Goal: Communication & Community: Answer question/provide support

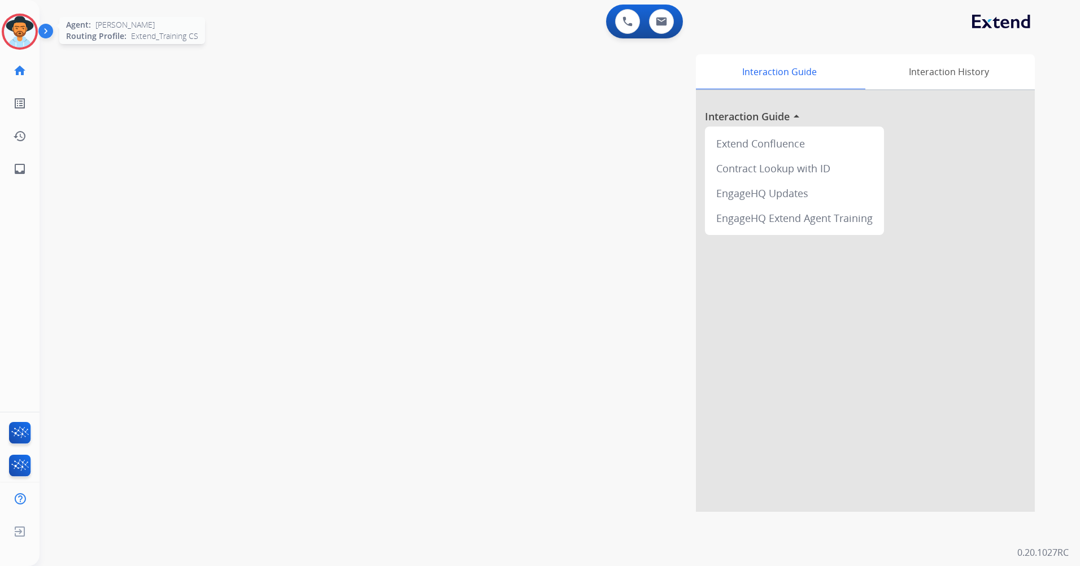
drag, startPoint x: 23, startPoint y: 28, endPoint x: 31, endPoint y: 36, distance: 11.6
click at [23, 28] on img at bounding box center [20, 32] width 32 height 32
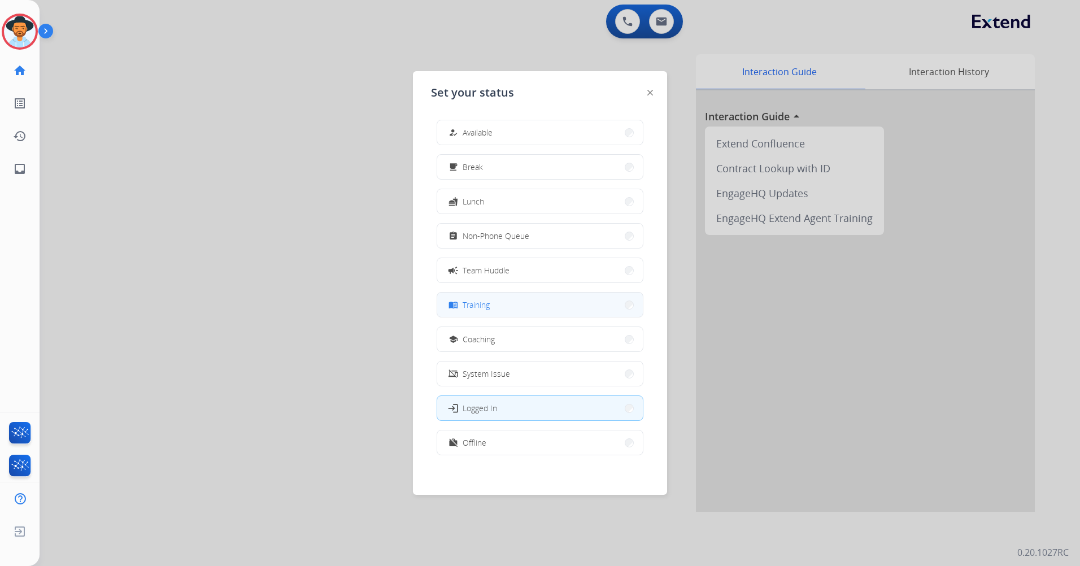
click at [559, 305] on button "menu_book Training" at bounding box center [540, 304] width 206 height 24
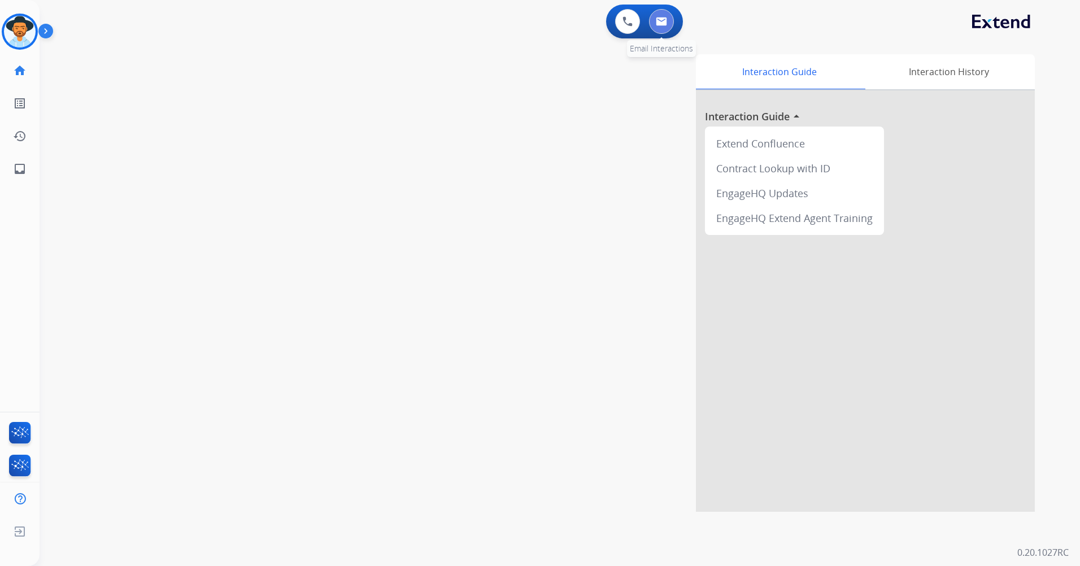
click at [658, 29] on button at bounding box center [661, 21] width 25 height 25
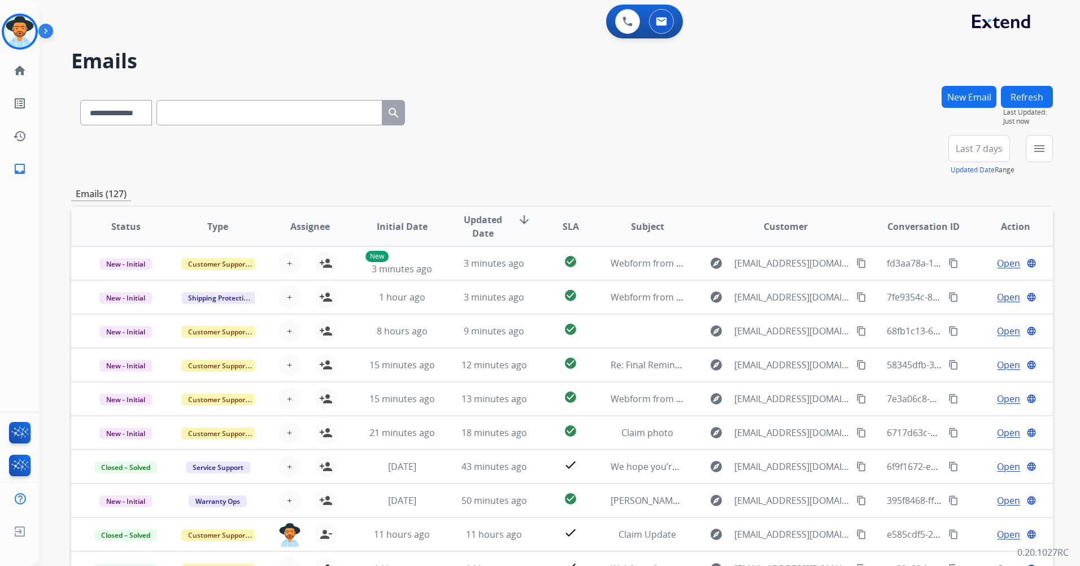
click at [975, 140] on button "Last 7 days" at bounding box center [979, 148] width 62 height 27
click at [1029, 148] on button "menu Filters" at bounding box center [1038, 148] width 27 height 27
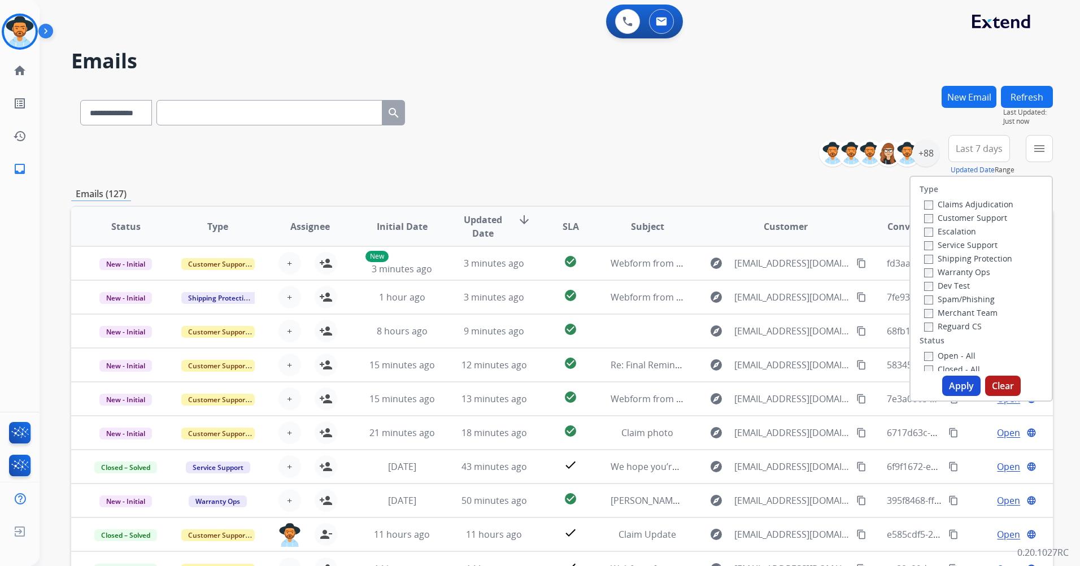
click at [962, 215] on label "Customer Support" at bounding box center [965, 217] width 83 height 11
click at [951, 258] on label "Shipping Protection" at bounding box center [968, 258] width 88 height 11
click at [948, 325] on label "Reguard CS" at bounding box center [953, 326] width 58 height 11
click at [945, 357] on label "Open - All" at bounding box center [949, 355] width 51 height 11
click at [955, 387] on button "Apply" at bounding box center [961, 385] width 38 height 20
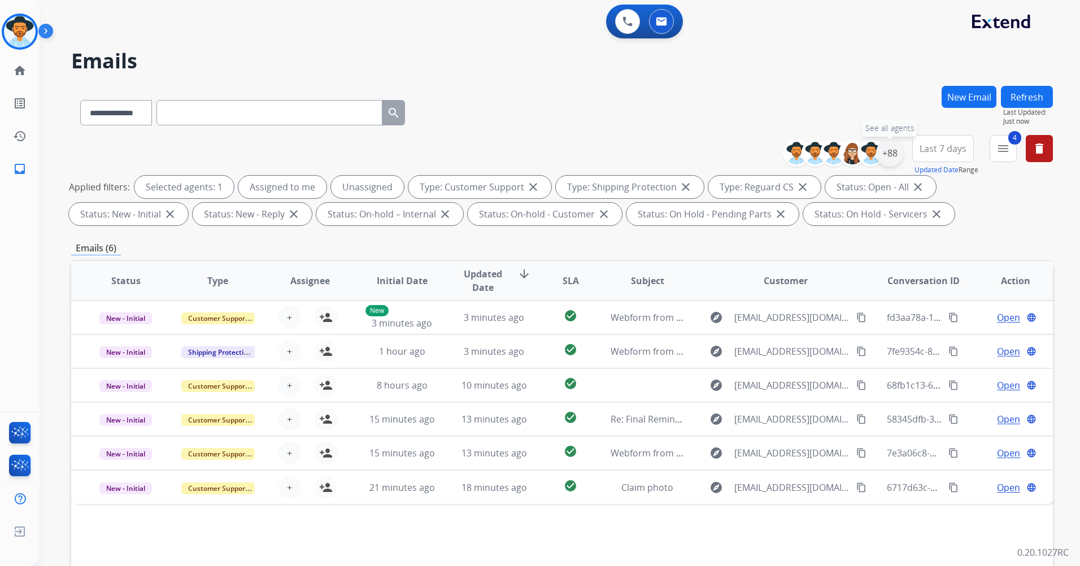
click at [885, 155] on div "+88" at bounding box center [889, 152] width 27 height 27
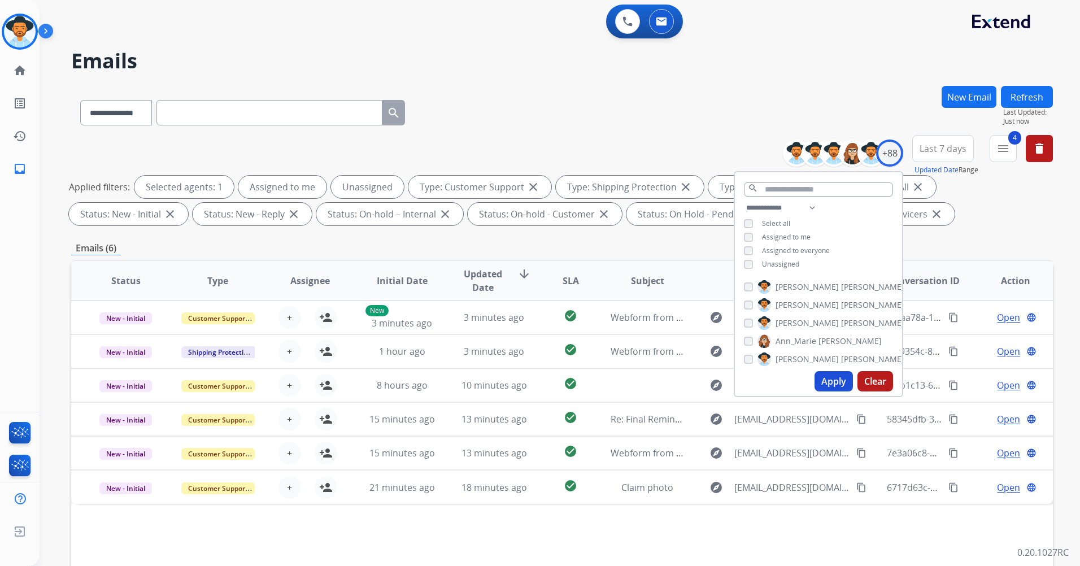
click at [784, 262] on span "Unassigned" at bounding box center [780, 264] width 37 height 10
click at [837, 389] on div "Apply Clear" at bounding box center [818, 380] width 167 height 29
click at [836, 382] on button "Apply" at bounding box center [833, 381] width 38 height 20
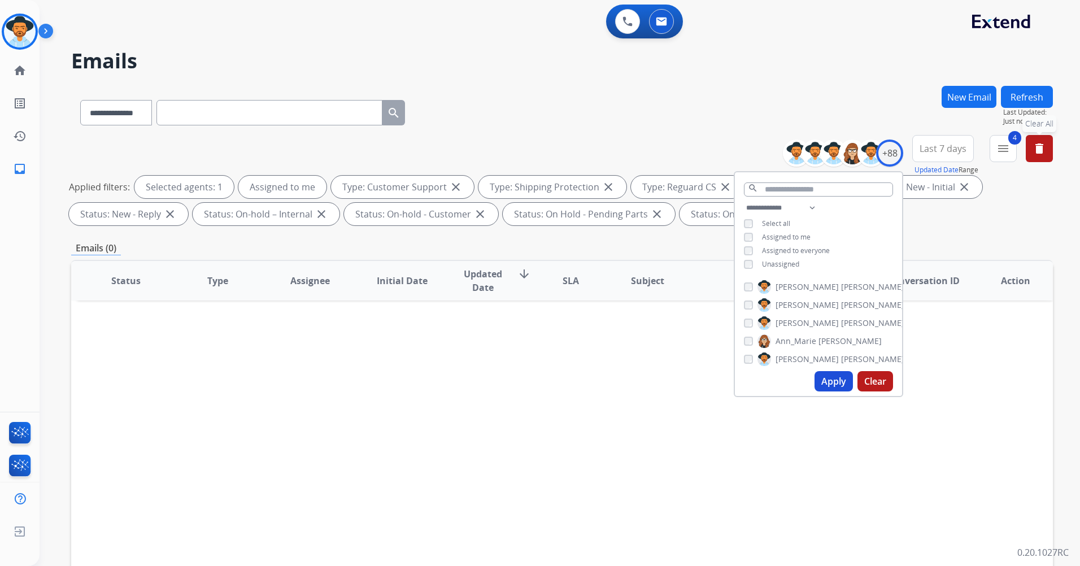
click at [1037, 145] on mat-icon "delete" at bounding box center [1039, 149] width 14 height 14
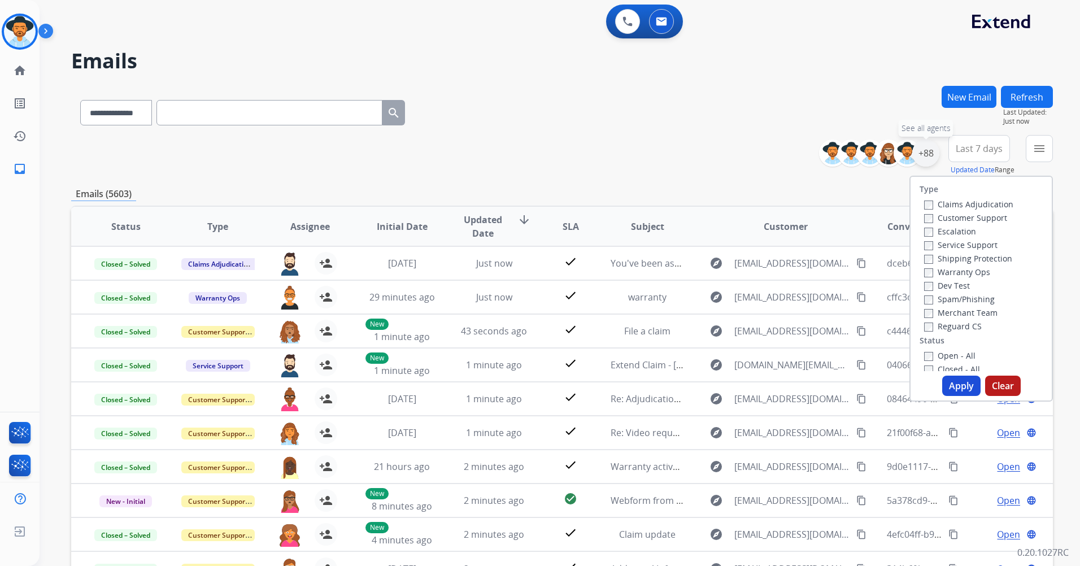
click at [919, 147] on div "+88" at bounding box center [925, 152] width 27 height 27
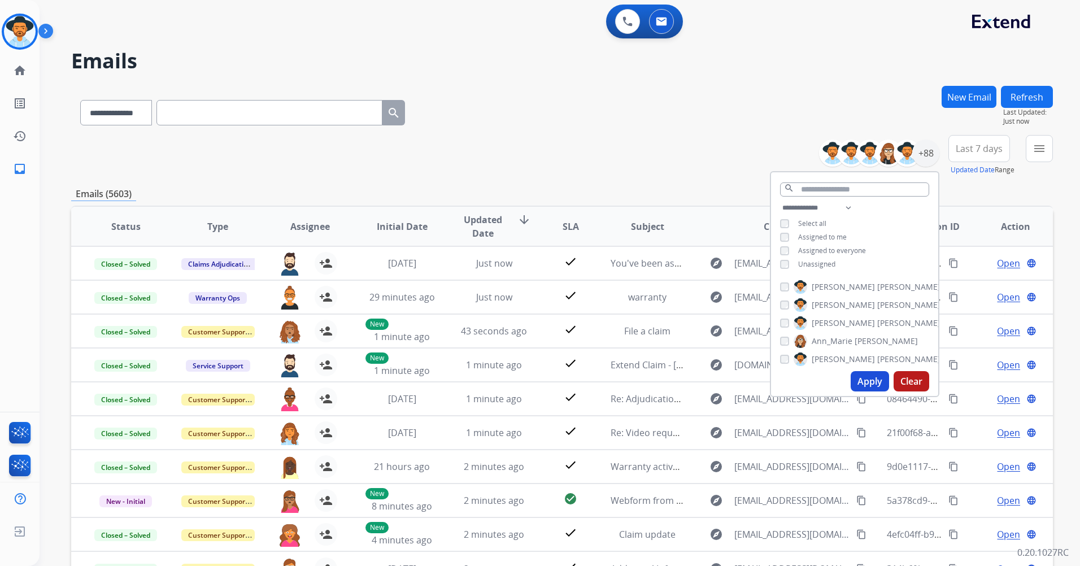
click at [810, 237] on span "Assigned to me" at bounding box center [822, 237] width 49 height 10
click at [871, 376] on button "Apply" at bounding box center [869, 381] width 38 height 20
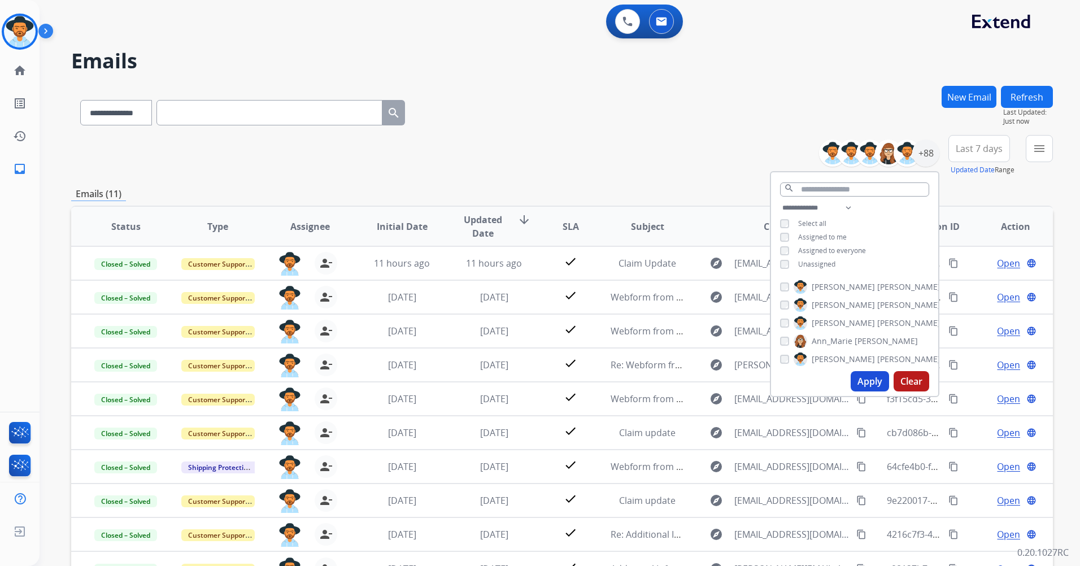
click at [827, 264] on span "Unassigned" at bounding box center [816, 264] width 37 height 10
click at [1045, 150] on mat-icon "menu" at bounding box center [1039, 149] width 14 height 14
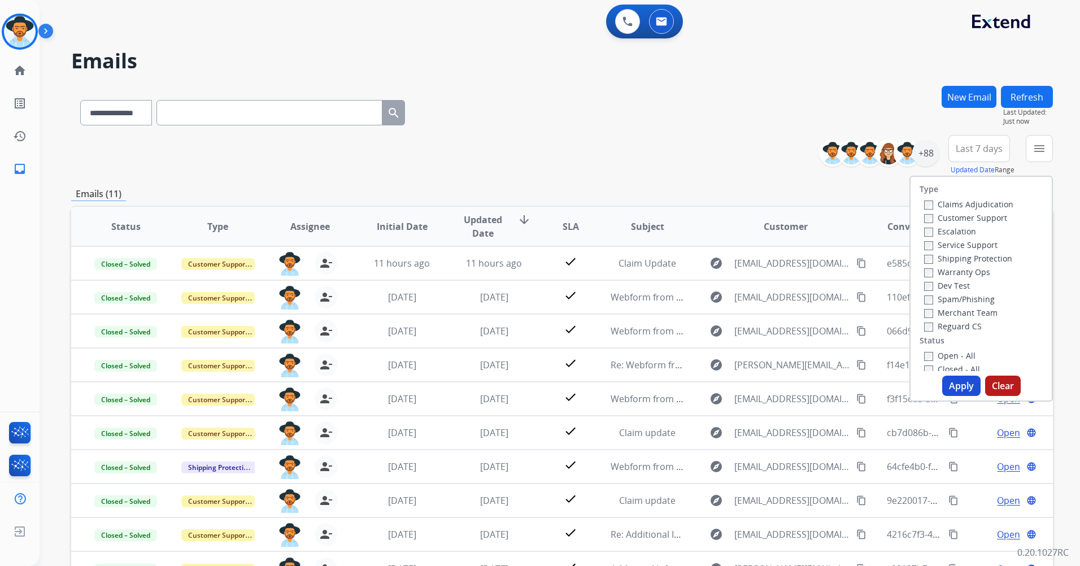
click at [995, 148] on span "Last 7 days" at bounding box center [978, 148] width 47 height 5
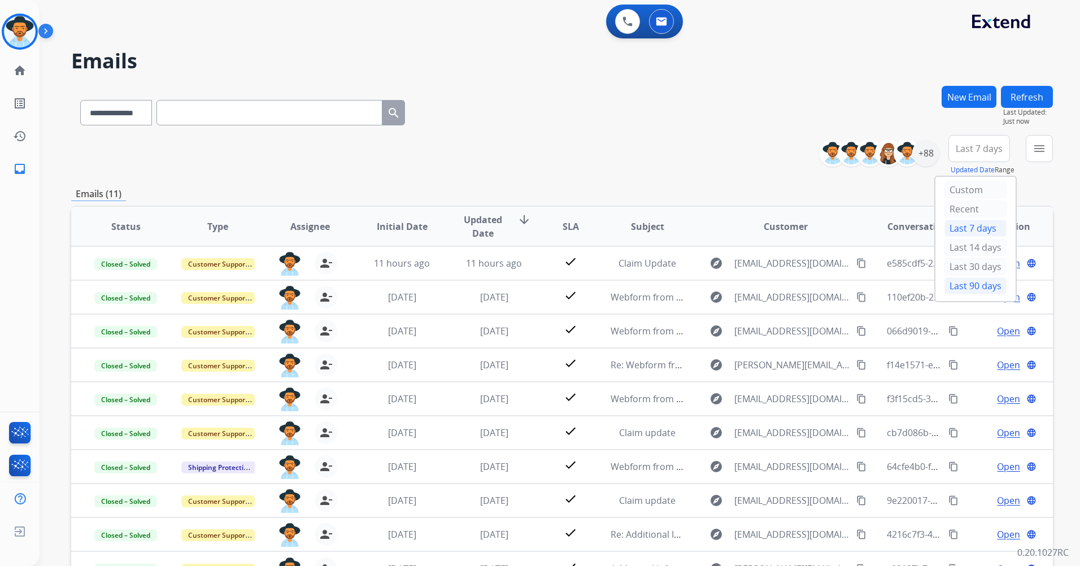
click at [952, 287] on div "Last 90 days" at bounding box center [975, 285] width 62 height 17
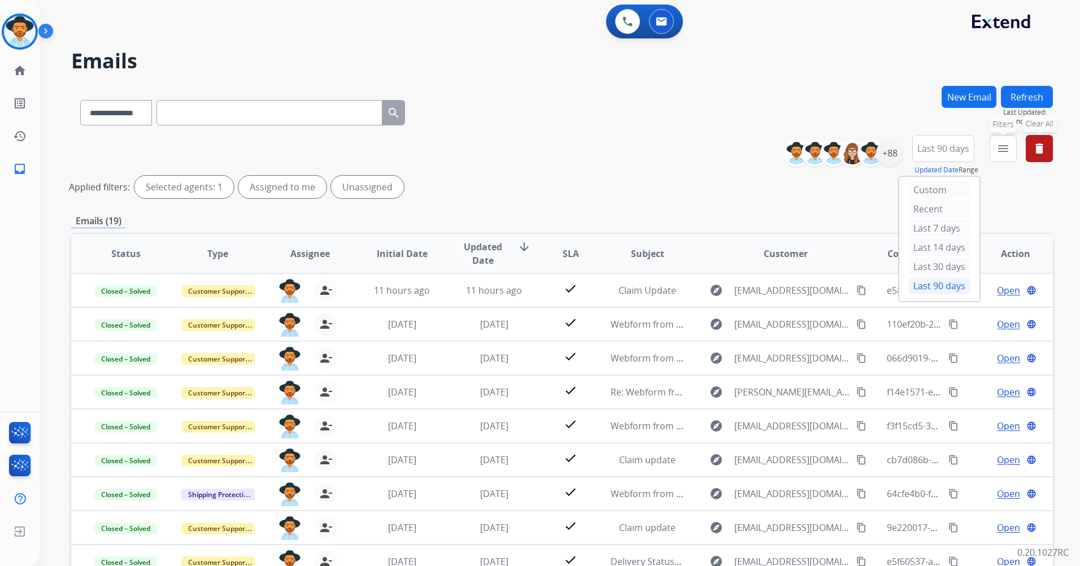
click at [1009, 151] on mat-icon "menu" at bounding box center [1003, 149] width 14 height 14
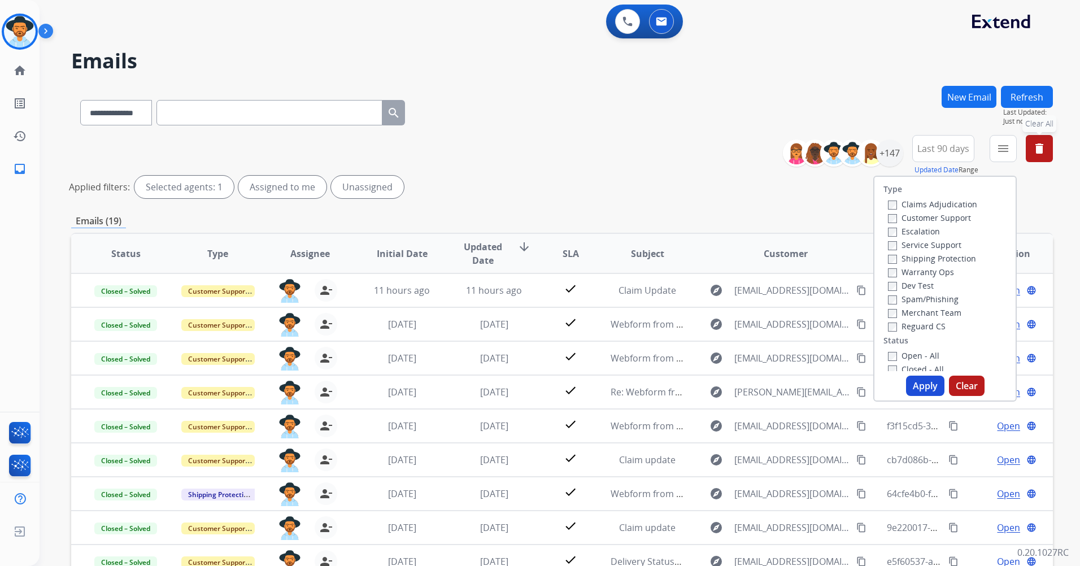
click at [916, 219] on label "Customer Support" at bounding box center [929, 217] width 83 height 11
click at [917, 258] on label "Shipping Protection" at bounding box center [932, 258] width 88 height 11
click at [909, 330] on label "Reguard CS" at bounding box center [917, 326] width 58 height 11
click at [924, 387] on button "Apply" at bounding box center [925, 385] width 38 height 20
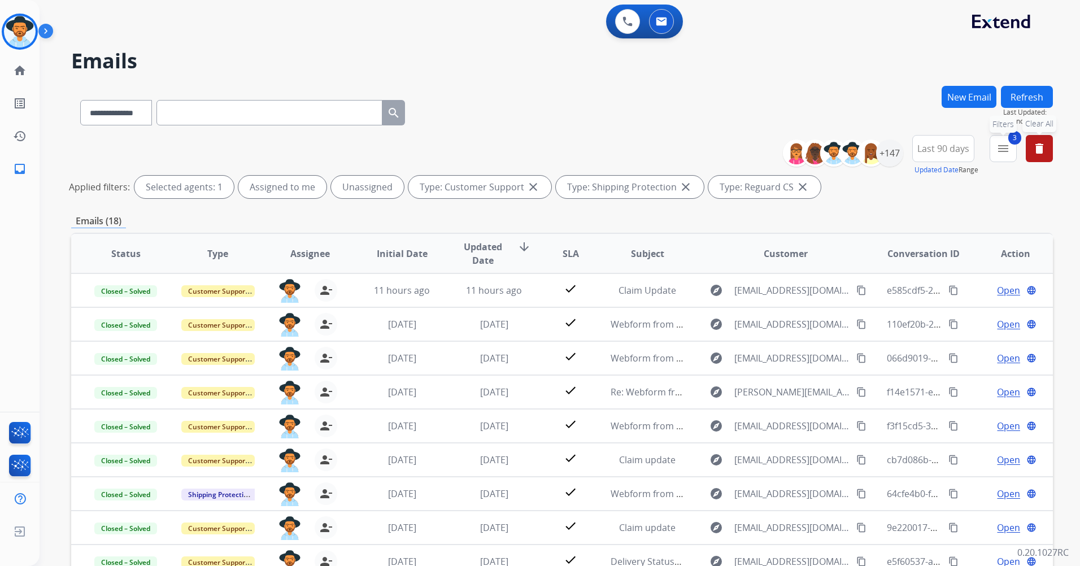
click at [1004, 155] on button "3 menu Filters" at bounding box center [1002, 148] width 27 height 27
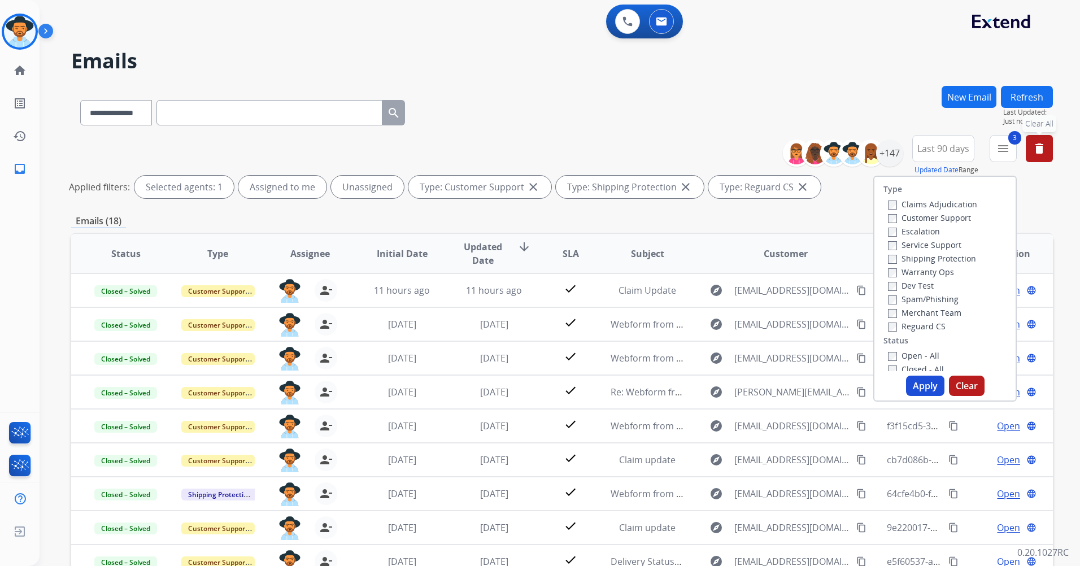
click at [920, 360] on label "Open - All" at bounding box center [913, 355] width 51 height 11
click at [920, 382] on button "Apply" at bounding box center [925, 385] width 38 height 20
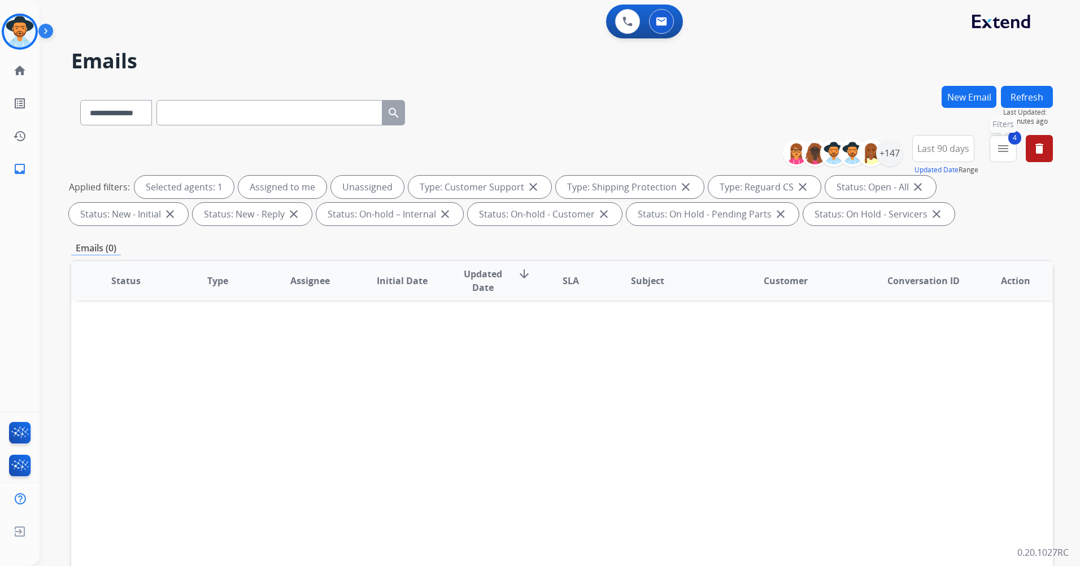
click at [1003, 147] on mat-icon "menu" at bounding box center [1003, 149] width 14 height 14
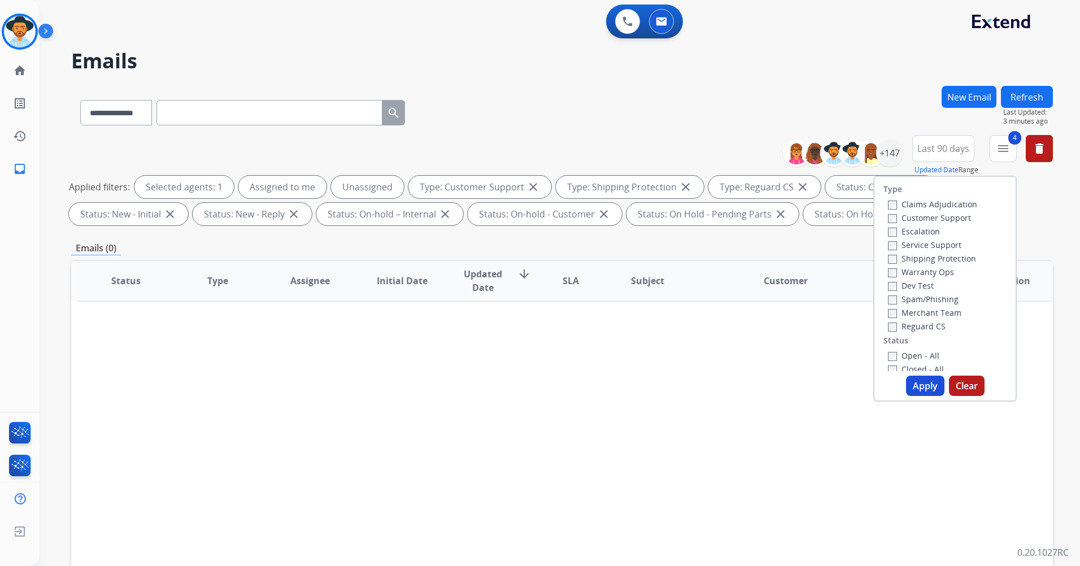
click at [892, 120] on div "**********" at bounding box center [561, 110] width 981 height 49
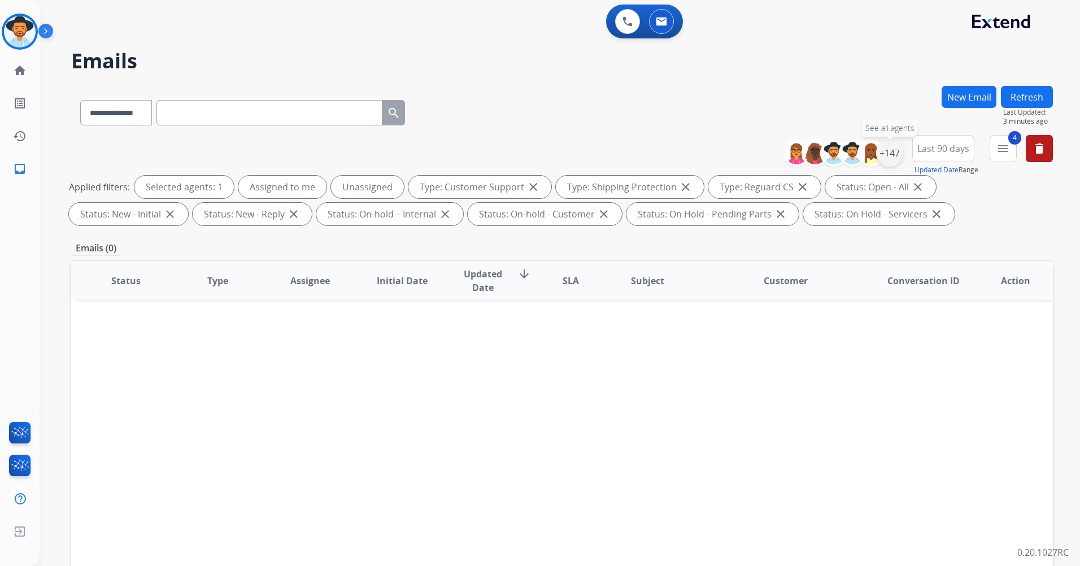
click at [890, 166] on div "+147" at bounding box center [889, 152] width 27 height 27
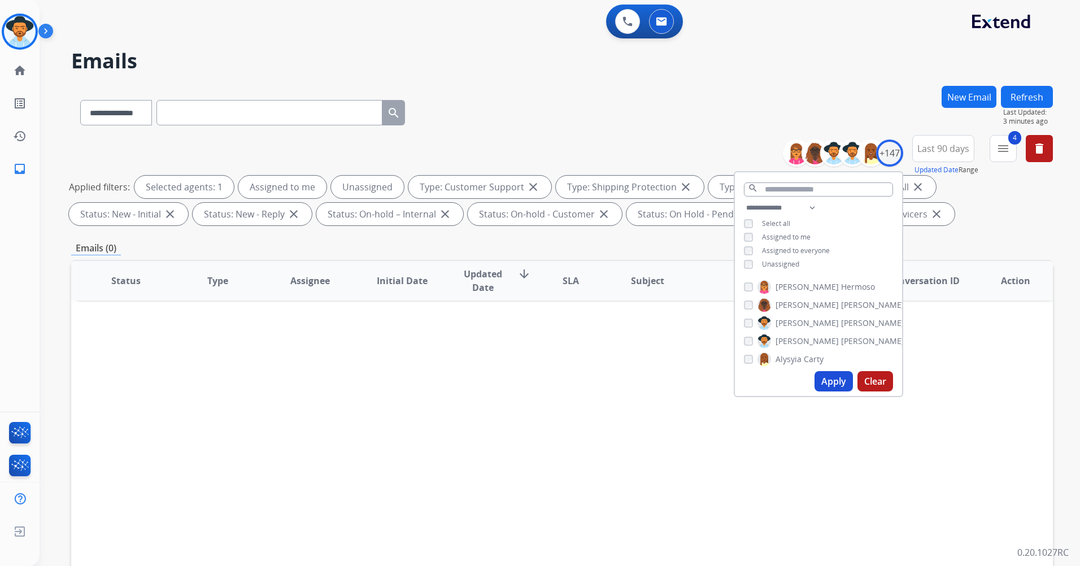
click at [990, 212] on div "Applied filters: Selected agents: 1 Assigned to me Unassigned Type: Customer Su…" at bounding box center [559, 201] width 981 height 50
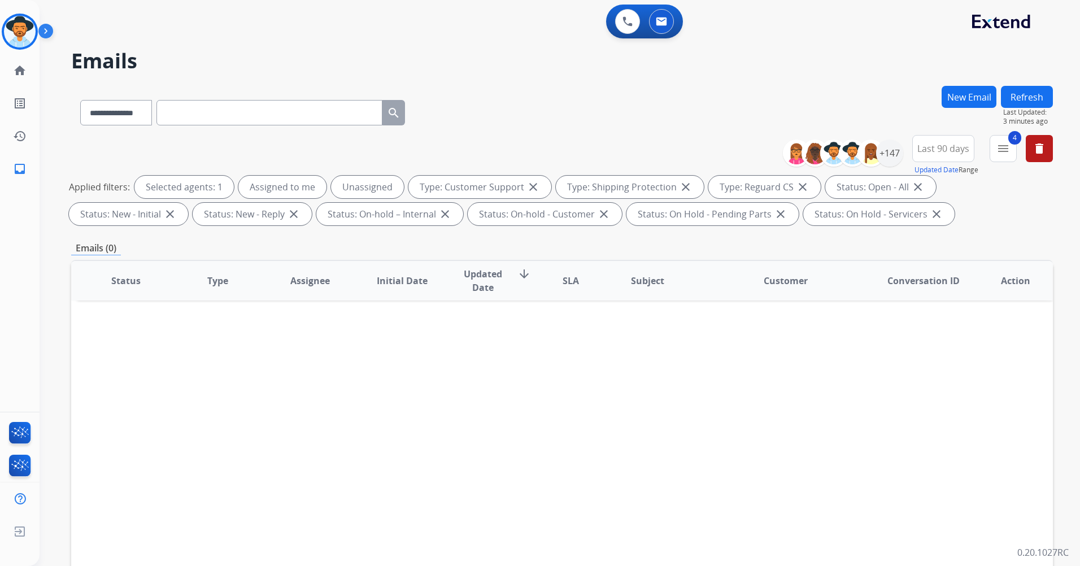
click at [1017, 98] on button "Refresh" at bounding box center [1027, 97] width 52 height 22
click at [1027, 98] on button "Refresh" at bounding box center [1027, 97] width 52 height 22
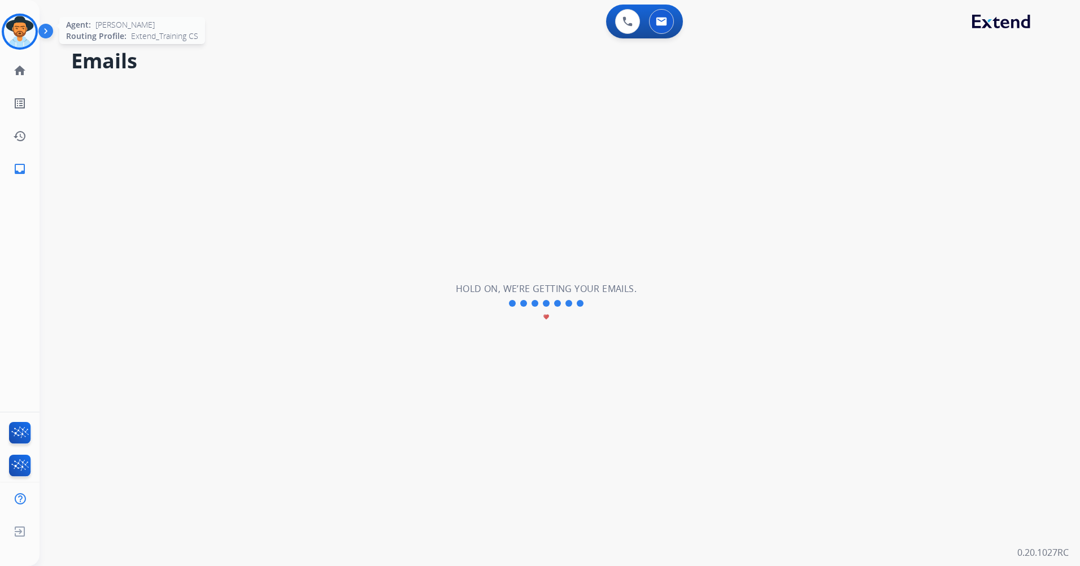
click at [17, 29] on img at bounding box center [20, 32] width 32 height 32
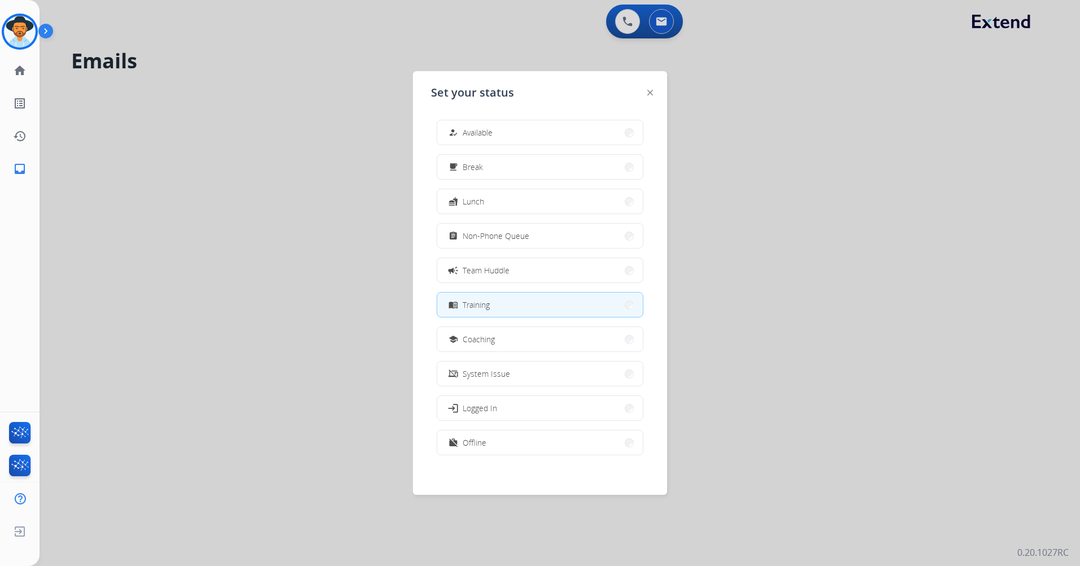
click at [326, 219] on div at bounding box center [540, 283] width 1080 height 566
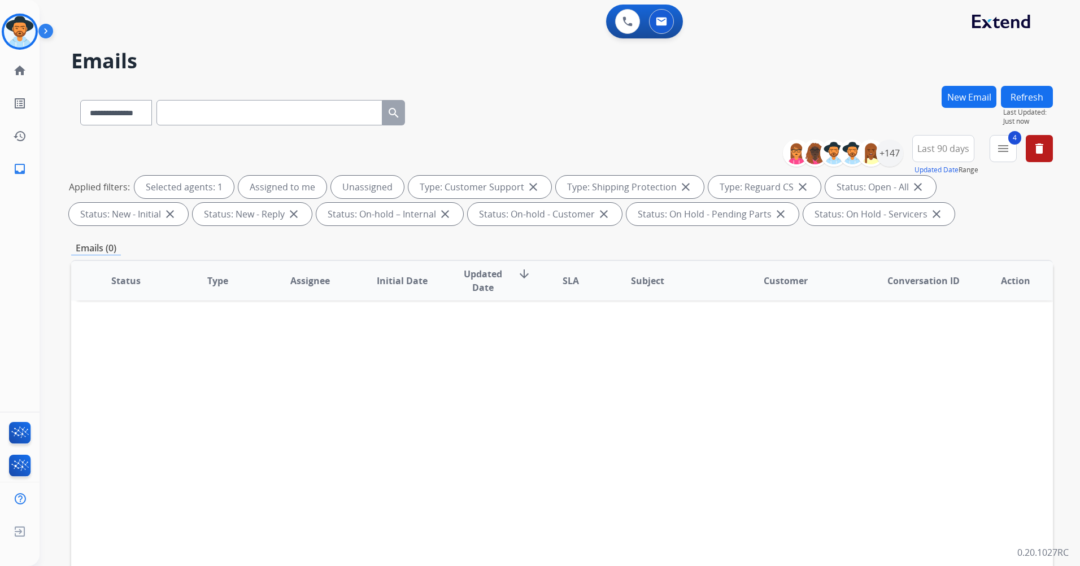
click at [1025, 103] on button "Refresh" at bounding box center [1027, 97] width 52 height 22
click at [1010, 151] on button "4 menu Filters" at bounding box center [1002, 148] width 27 height 27
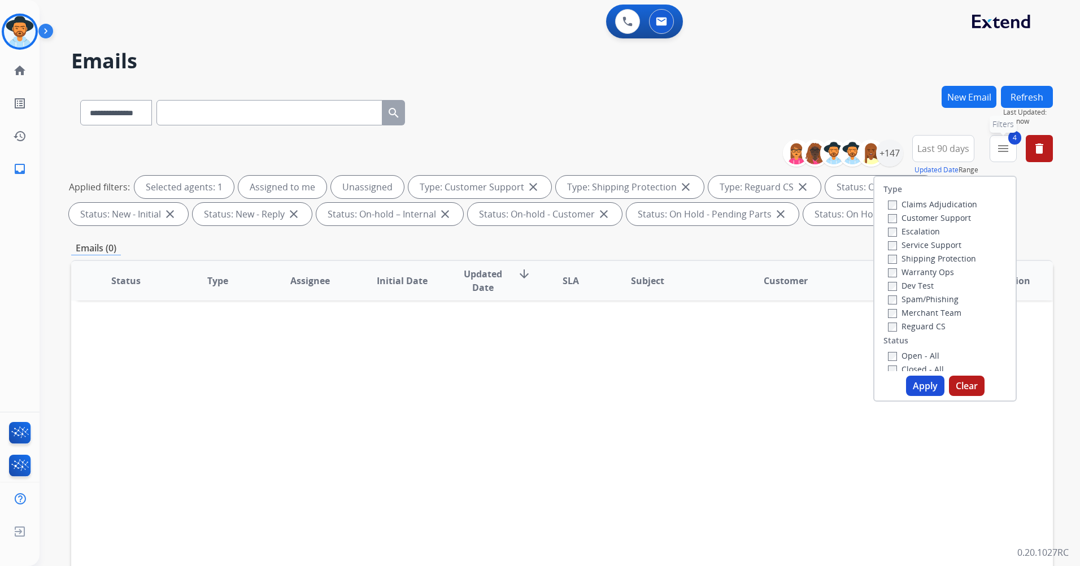
click at [1000, 152] on mat-icon "menu" at bounding box center [1003, 149] width 14 height 14
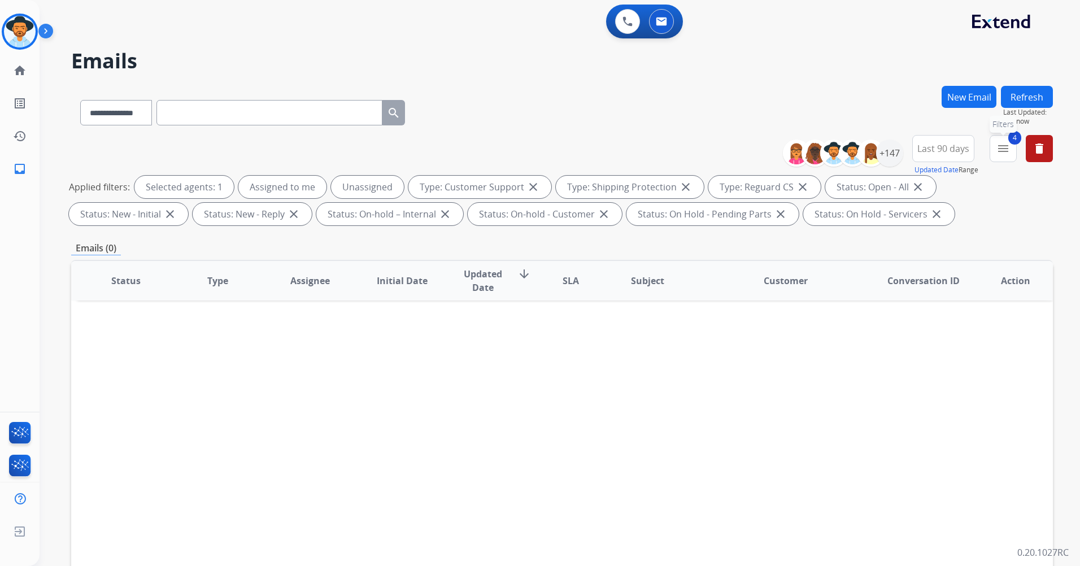
click at [1000, 152] on mat-icon "menu" at bounding box center [1003, 149] width 14 height 14
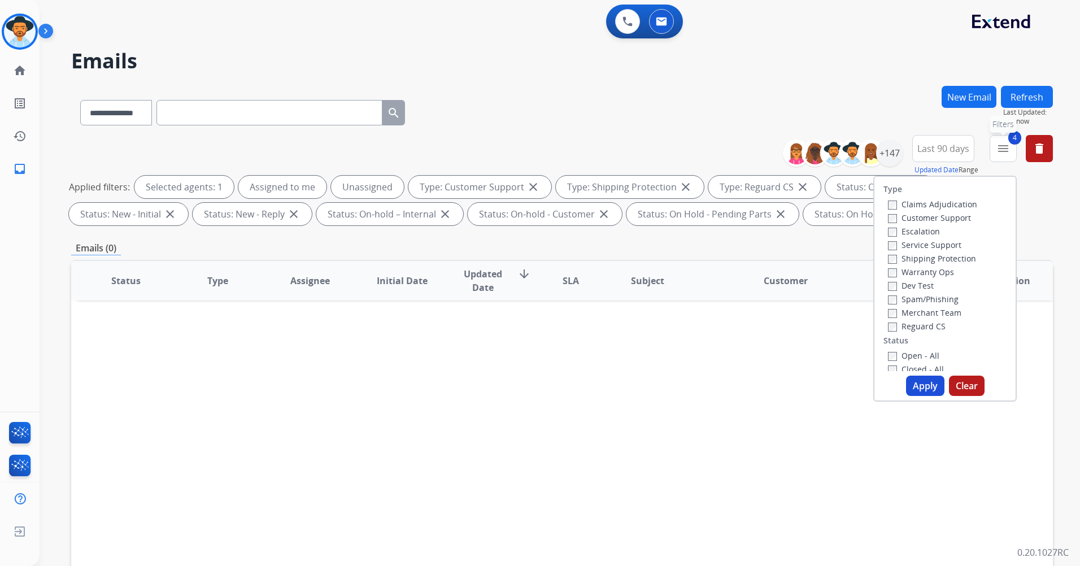
click at [1006, 146] on mat-icon "menu" at bounding box center [1003, 149] width 14 height 14
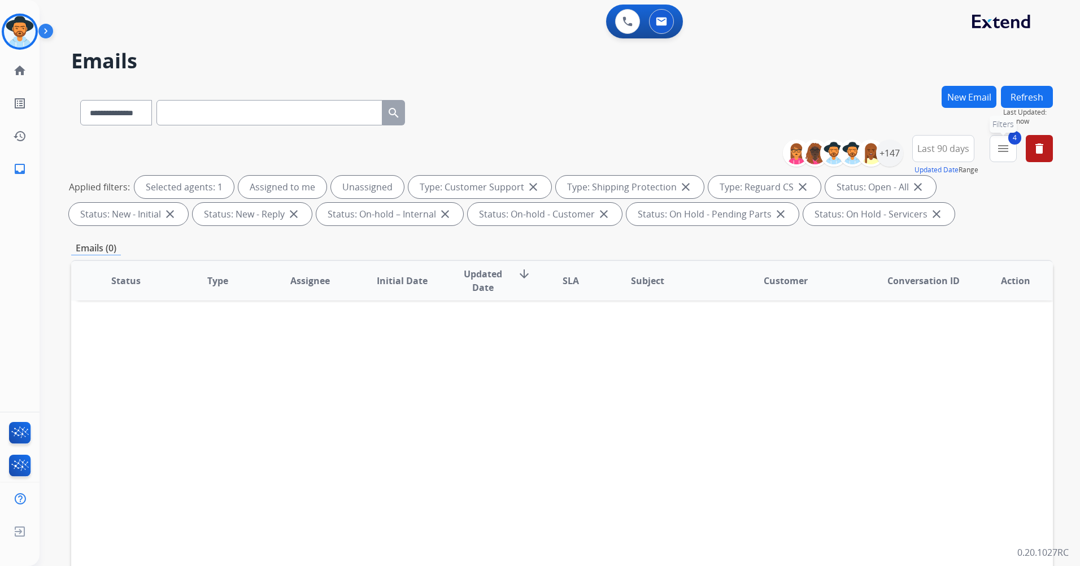
click at [1004, 148] on mat-icon "menu" at bounding box center [1003, 149] width 14 height 14
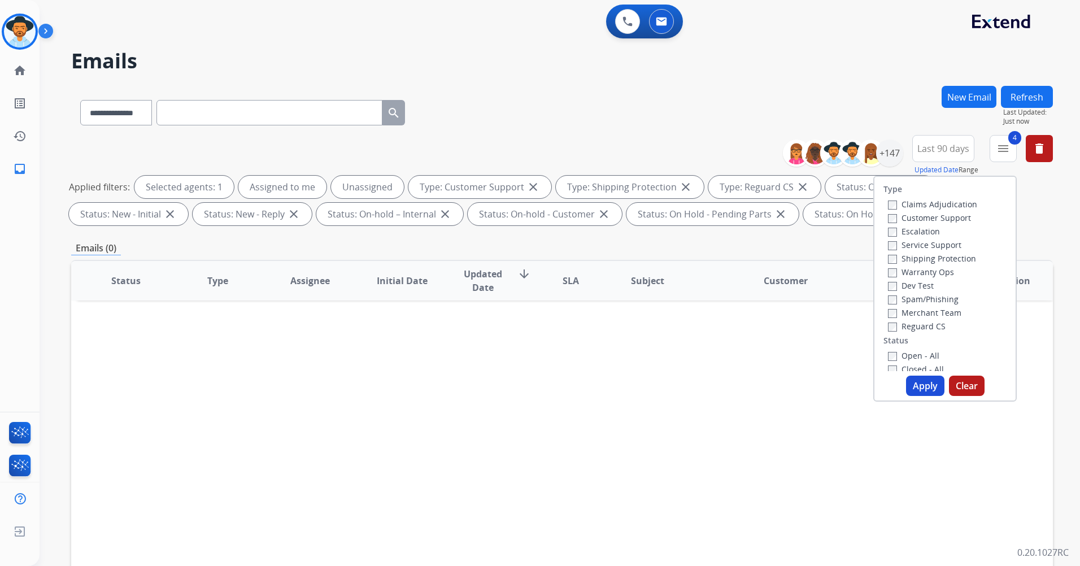
click at [900, 359] on label "Open - All" at bounding box center [913, 355] width 51 height 11
click at [909, 183] on label "Open - All" at bounding box center [913, 186] width 51 height 11
click at [920, 389] on button "Apply" at bounding box center [925, 385] width 38 height 20
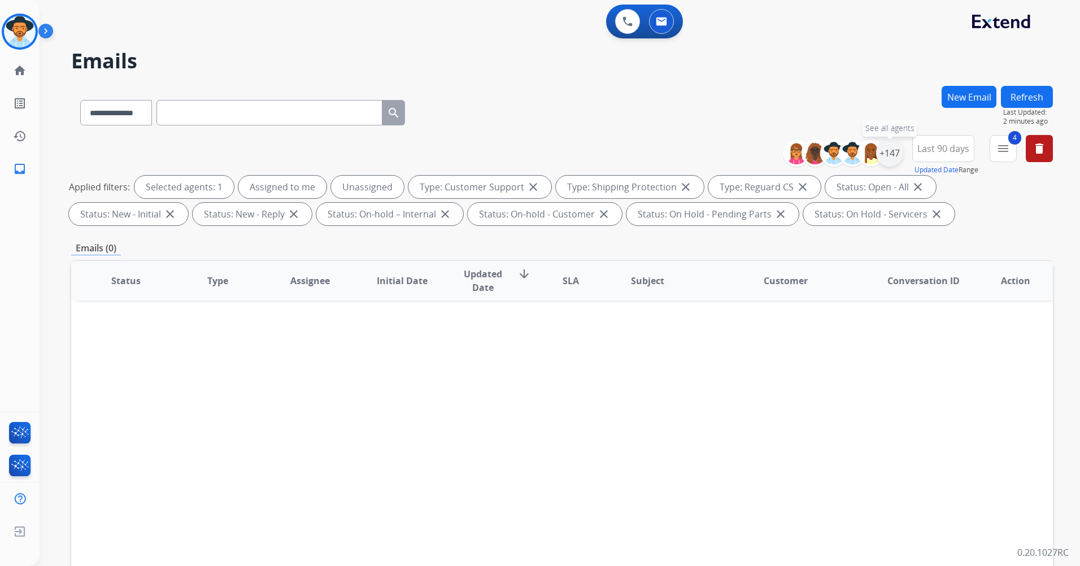
click at [881, 155] on div "+147" at bounding box center [889, 152] width 27 height 27
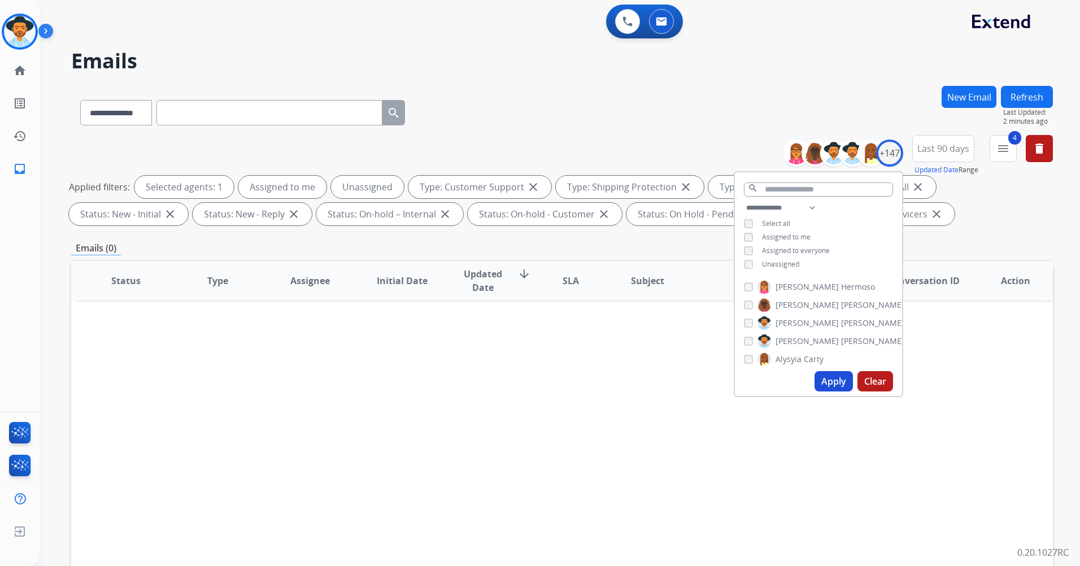
click at [956, 147] on span "Last 90 days" at bounding box center [943, 148] width 52 height 5
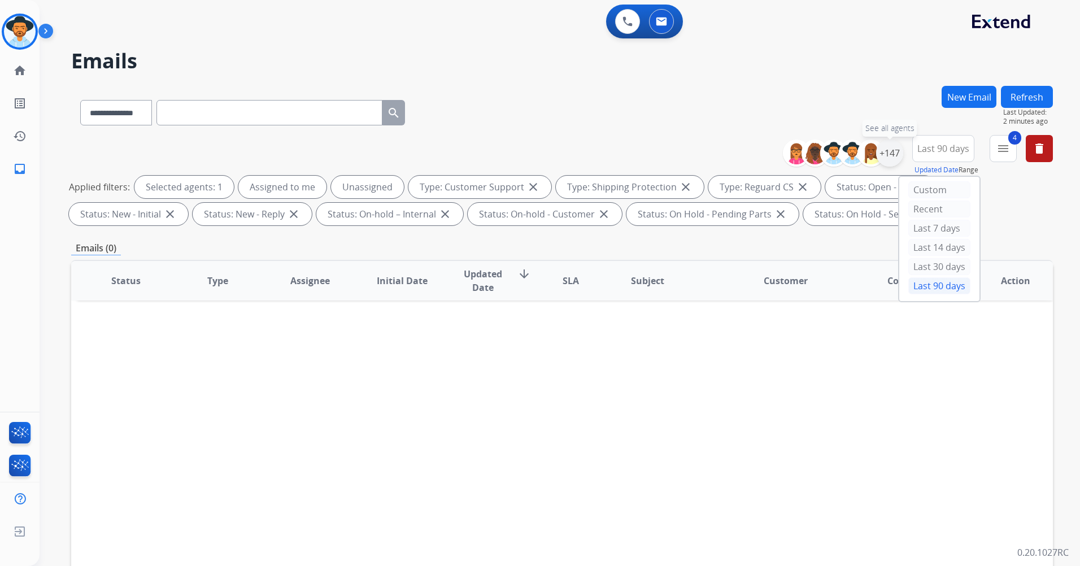
click at [888, 159] on div "+147" at bounding box center [889, 152] width 27 height 27
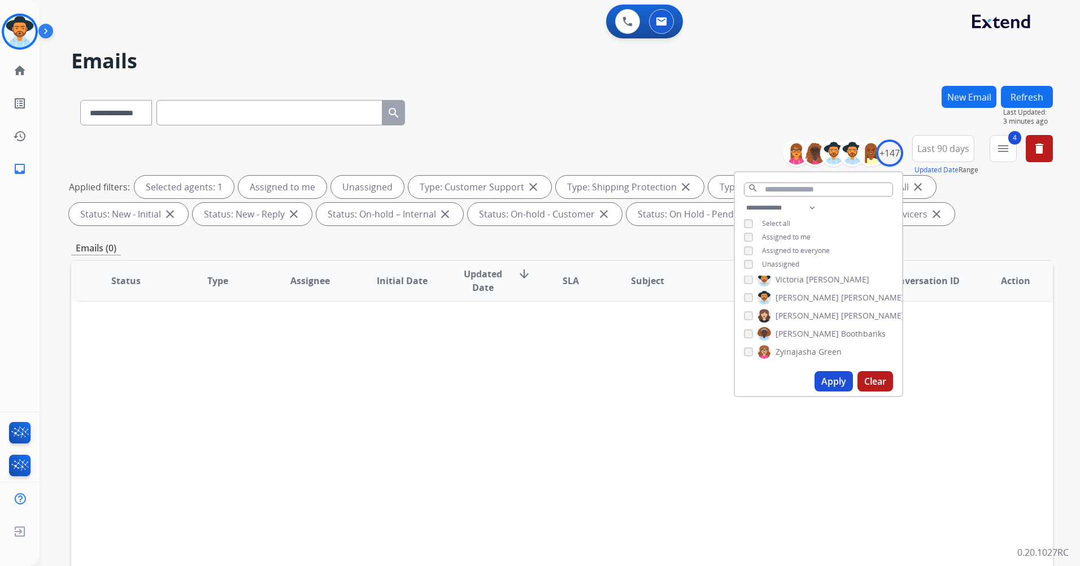
scroll to position [0, 0]
click at [994, 147] on button "4 menu Filters" at bounding box center [1002, 148] width 27 height 27
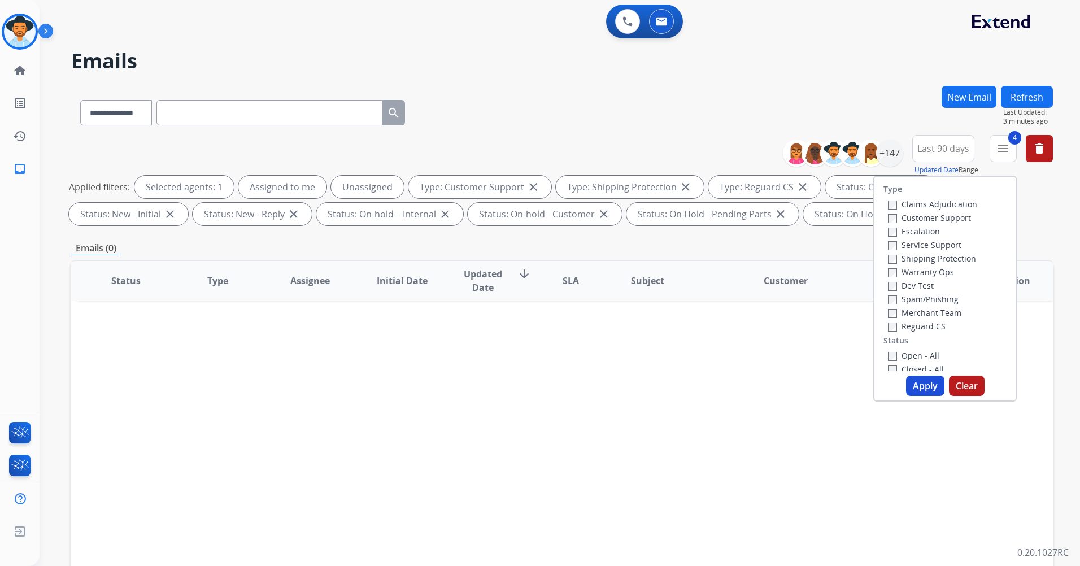
click at [917, 380] on button "Apply" at bounding box center [925, 385] width 38 height 20
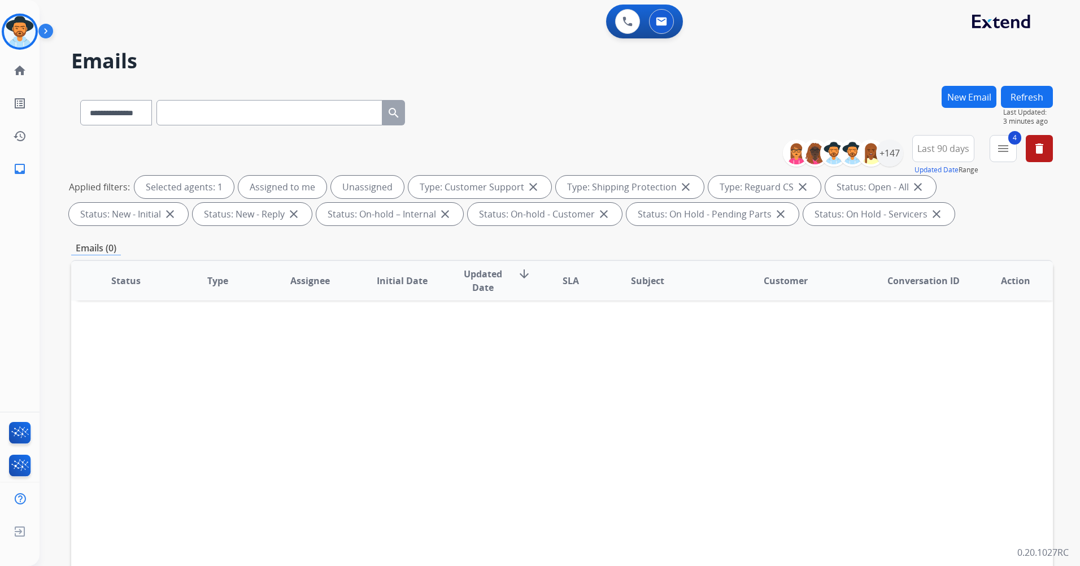
click at [1032, 94] on button "Refresh" at bounding box center [1027, 97] width 52 height 22
click at [940, 150] on span "Last 90 days" at bounding box center [943, 148] width 52 height 5
click at [945, 149] on span "Last 90 days" at bounding box center [943, 148] width 52 height 5
click at [1019, 101] on button "Refresh" at bounding box center [1027, 97] width 52 height 22
click at [1023, 88] on button "Refresh" at bounding box center [1027, 97] width 52 height 22
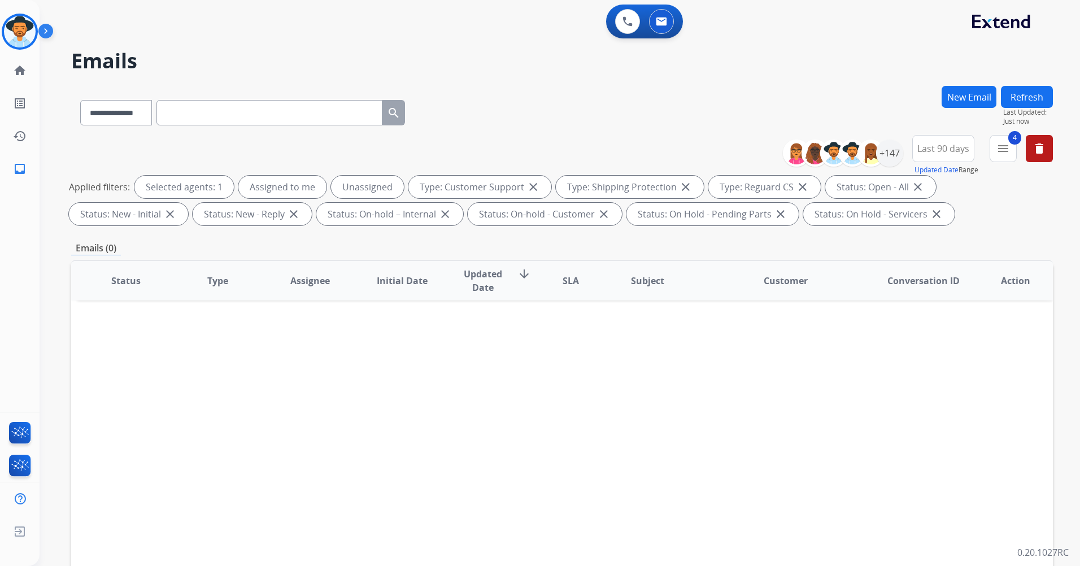
click at [438, 330] on div "Status Type Assignee Initial Date Updated Date arrow_downward SLA Subject Custo…" at bounding box center [561, 449] width 981 height 378
click at [1006, 152] on mat-icon "menu" at bounding box center [1003, 149] width 14 height 14
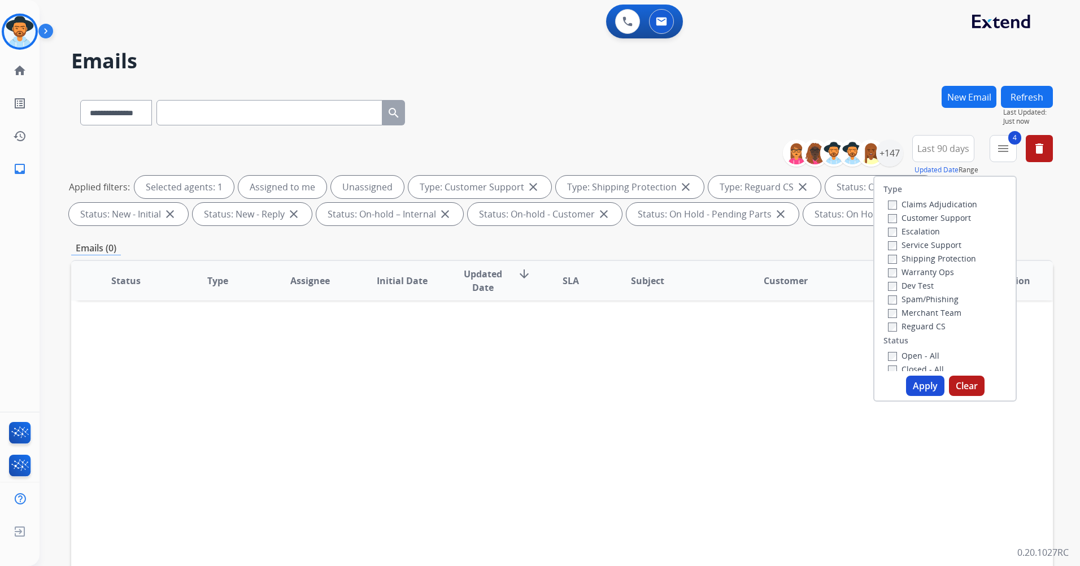
click at [1059, 210] on div "**********" at bounding box center [560, 283] width 1040 height 566
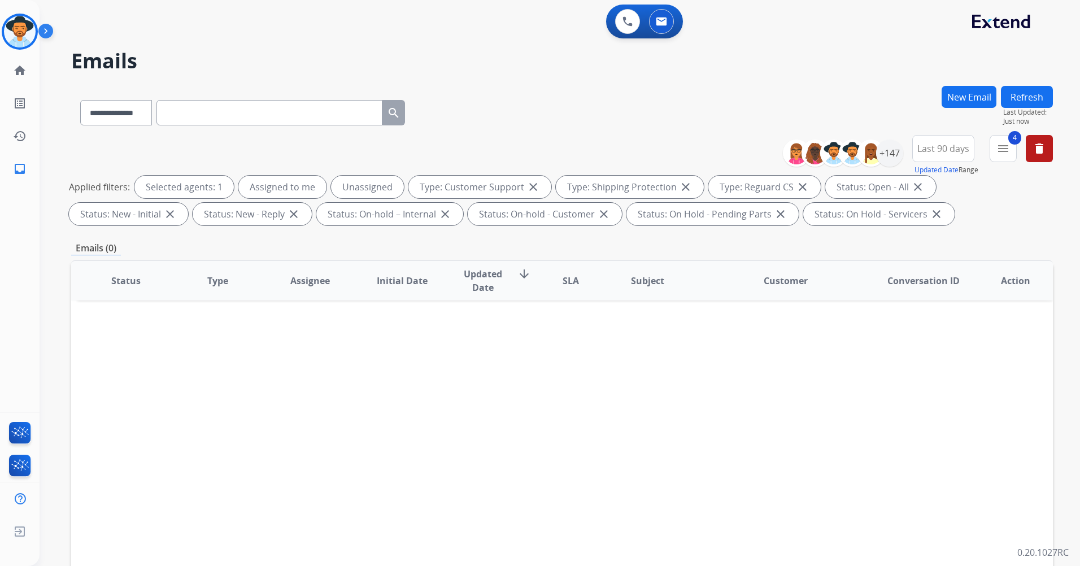
click at [1026, 99] on button "Refresh" at bounding box center [1027, 97] width 52 height 22
click at [964, 93] on button "New Email" at bounding box center [968, 97] width 55 height 22
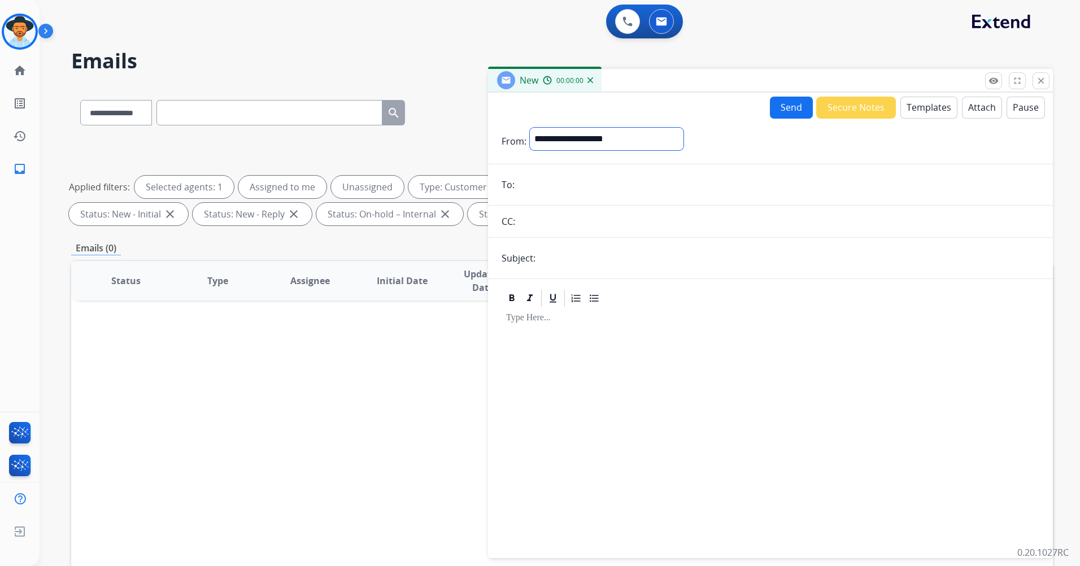
click at [578, 133] on select "**********" at bounding box center [607, 139] width 154 height 23
click at [574, 145] on select "**********" at bounding box center [607, 139] width 154 height 23
select select "**********"
click at [530, 128] on select "**********" at bounding box center [607, 139] width 154 height 23
click at [566, 167] on form "**********" at bounding box center [770, 336] width 565 height 435
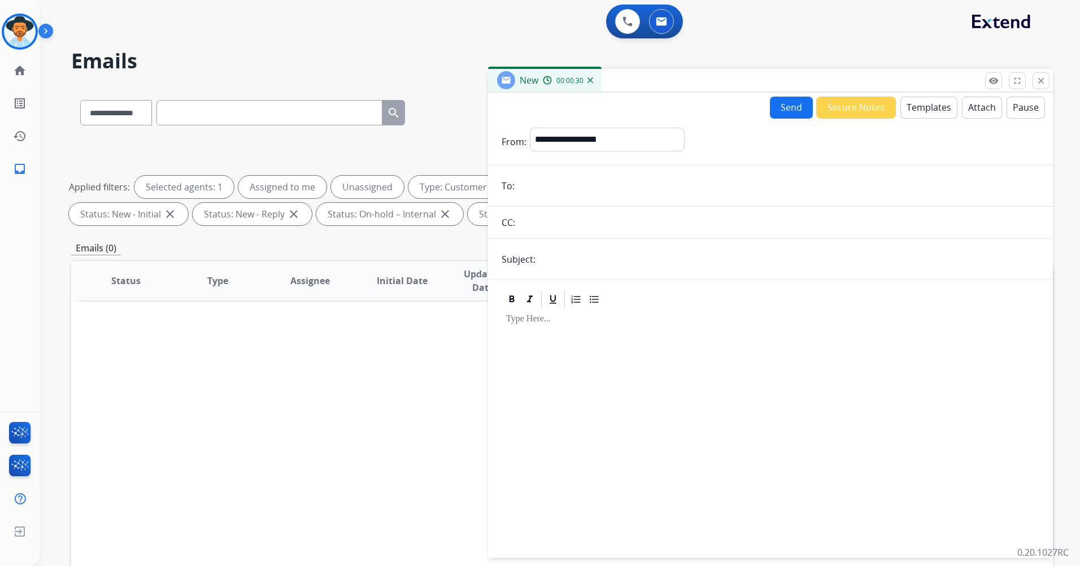
drag, startPoint x: 562, startPoint y: 184, endPoint x: 561, endPoint y: 192, distance: 8.5
click at [562, 184] on input "email" at bounding box center [778, 185] width 521 height 23
click at [515, 222] on div "CC:" at bounding box center [770, 222] width 565 height 23
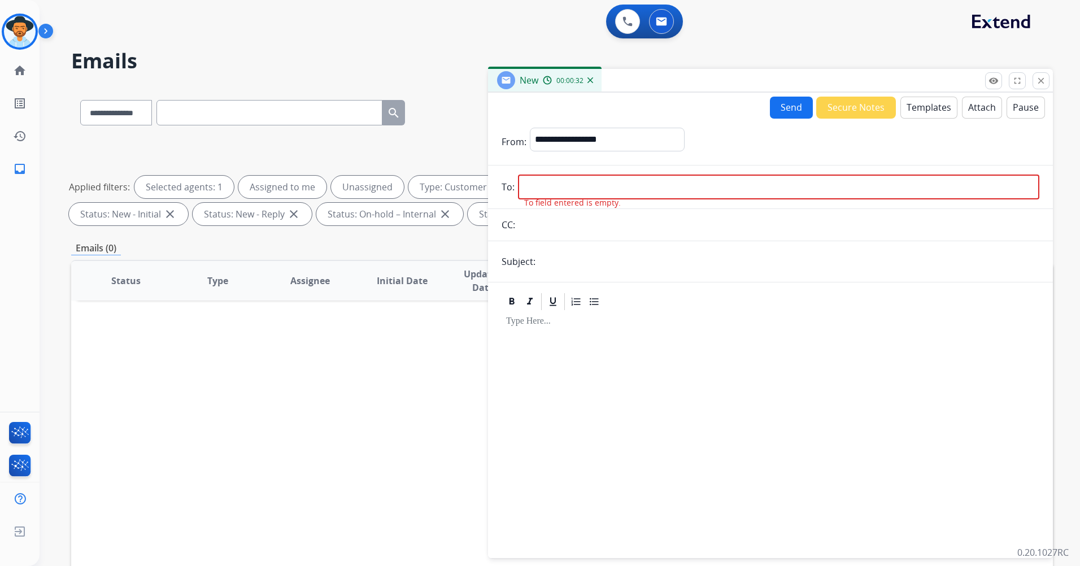
click at [575, 178] on input "email" at bounding box center [778, 186] width 521 height 25
paste input "**********"
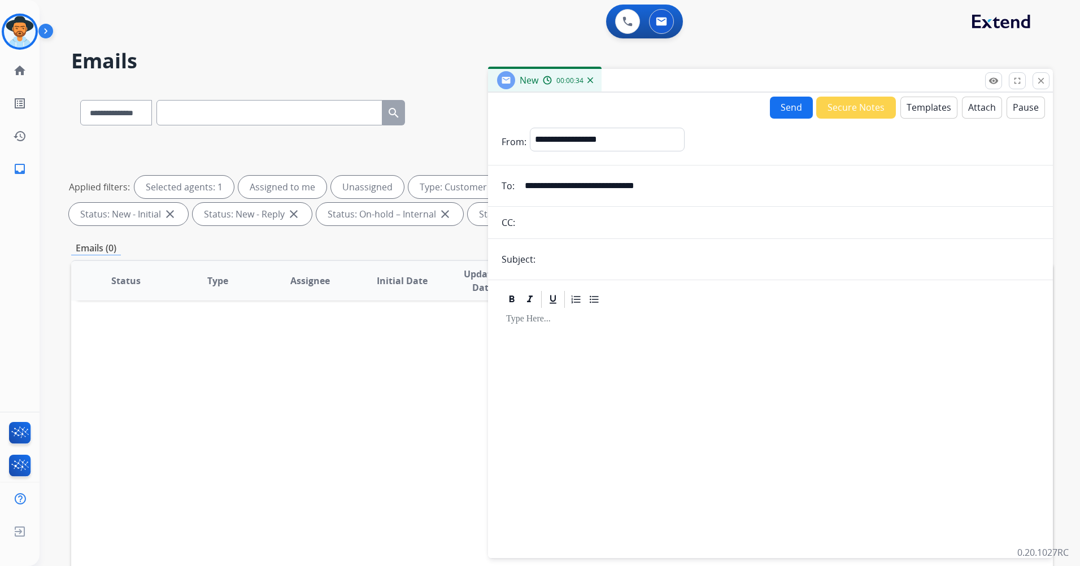
type input "**********"
click at [609, 271] on form "**********" at bounding box center [770, 336] width 565 height 435
click at [611, 254] on input "text" at bounding box center [789, 259] width 500 height 23
type input "**********"
click at [941, 115] on button "Templates" at bounding box center [928, 108] width 57 height 22
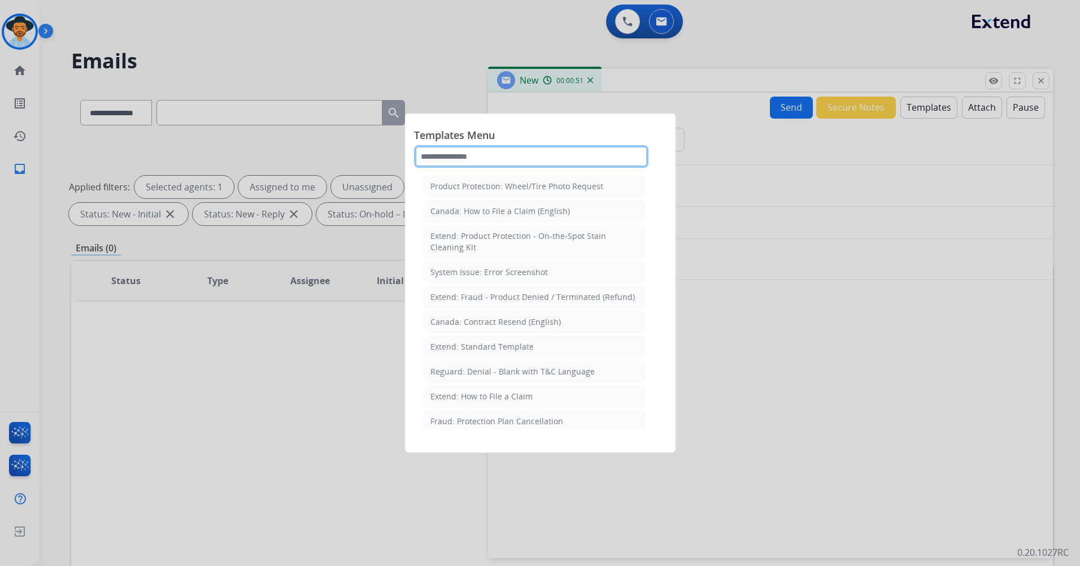
click at [508, 154] on input "text" at bounding box center [531, 156] width 234 height 23
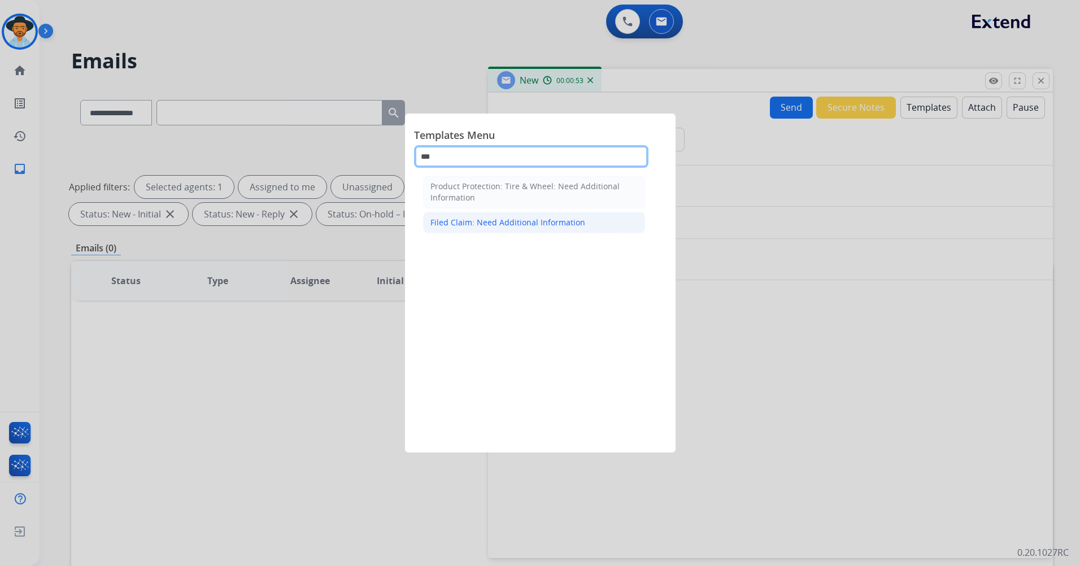
type input "***"
click at [519, 226] on div "Filed Claim: Need Additional Information" at bounding box center [507, 222] width 155 height 11
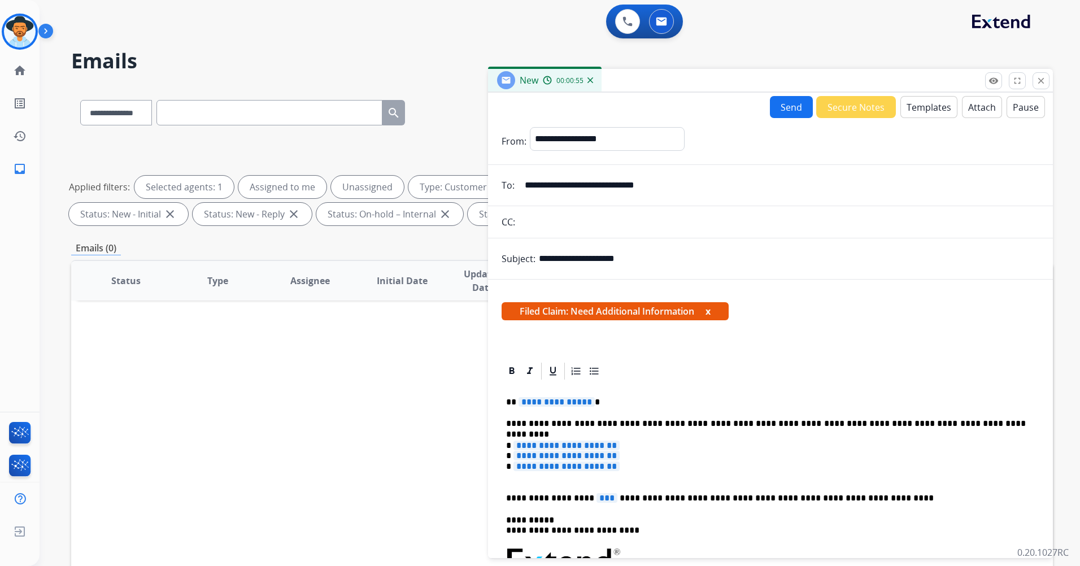
click at [583, 397] on span "**********" at bounding box center [556, 402] width 76 height 10
click at [573, 401] on span "**********" at bounding box center [556, 402] width 76 height 10
drag, startPoint x: 555, startPoint y: 400, endPoint x: 518, endPoint y: 397, distance: 36.8
click at [518, 397] on strong "*********" at bounding box center [539, 401] width 43 height 8
click at [619, 444] on span "**********" at bounding box center [566, 445] width 106 height 10
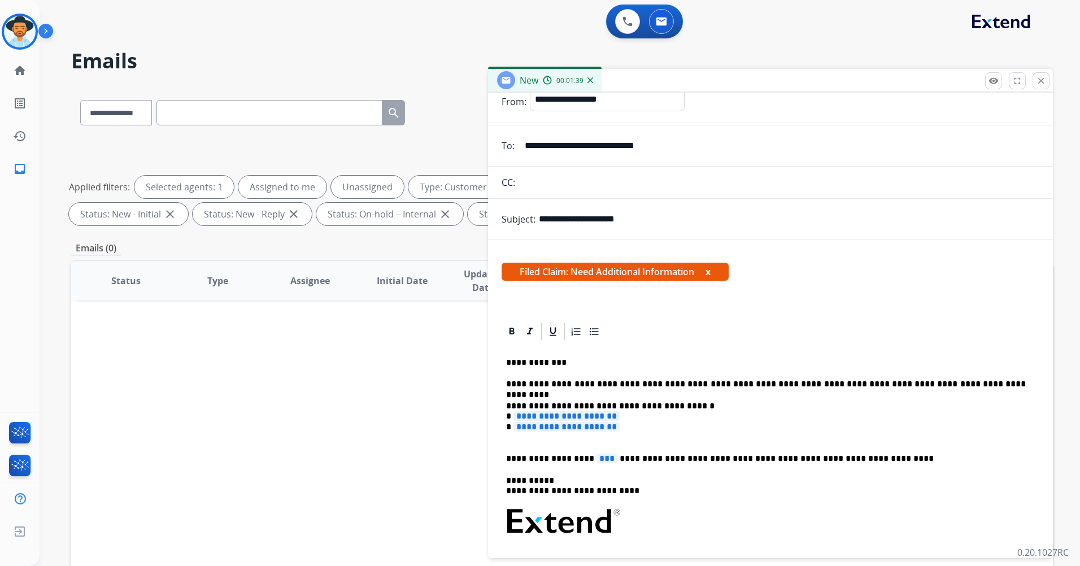
scroll to position [56, 0]
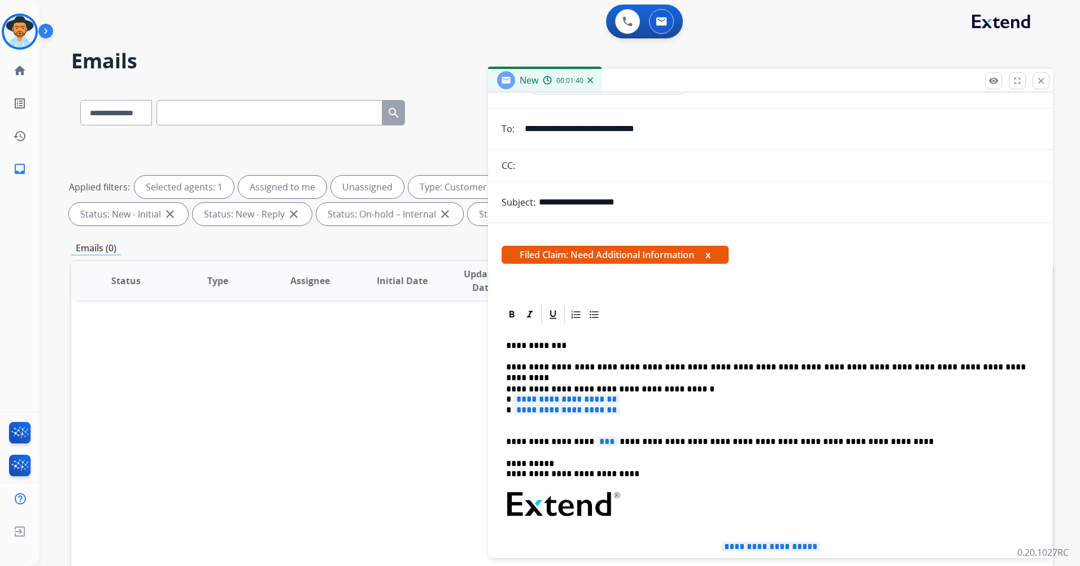
click at [596, 441] on span "***" at bounding box center [606, 441] width 21 height 10
click at [619, 399] on span "**********" at bounding box center [566, 399] width 106 height 10
click at [675, 388] on p "**********" at bounding box center [765, 405] width 519 height 42
click at [619, 411] on span "**********" at bounding box center [566, 410] width 106 height 10
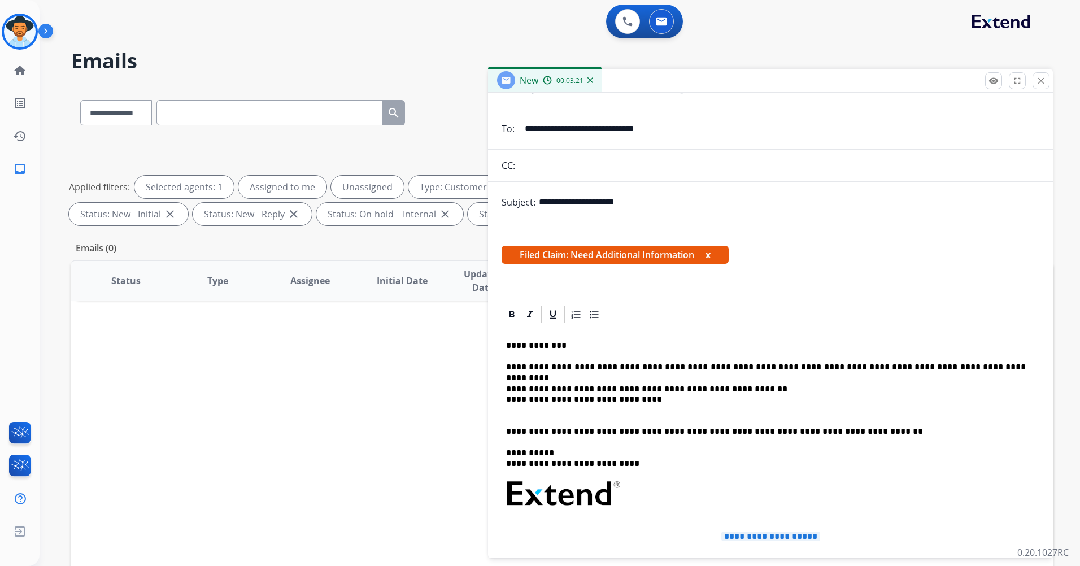
click at [631, 395] on p "**********" at bounding box center [765, 399] width 519 height 31
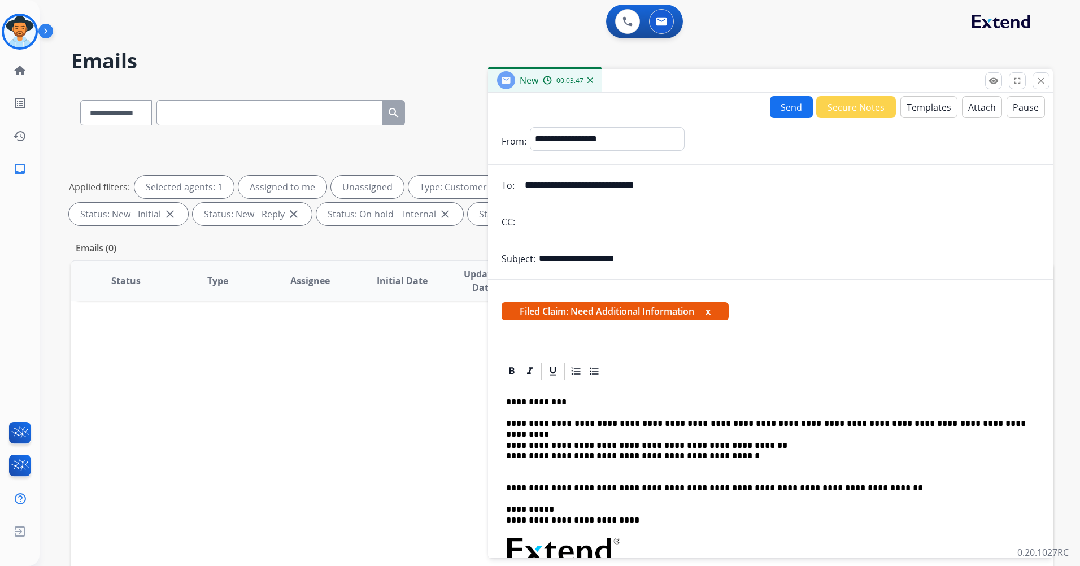
scroll to position [274, 0]
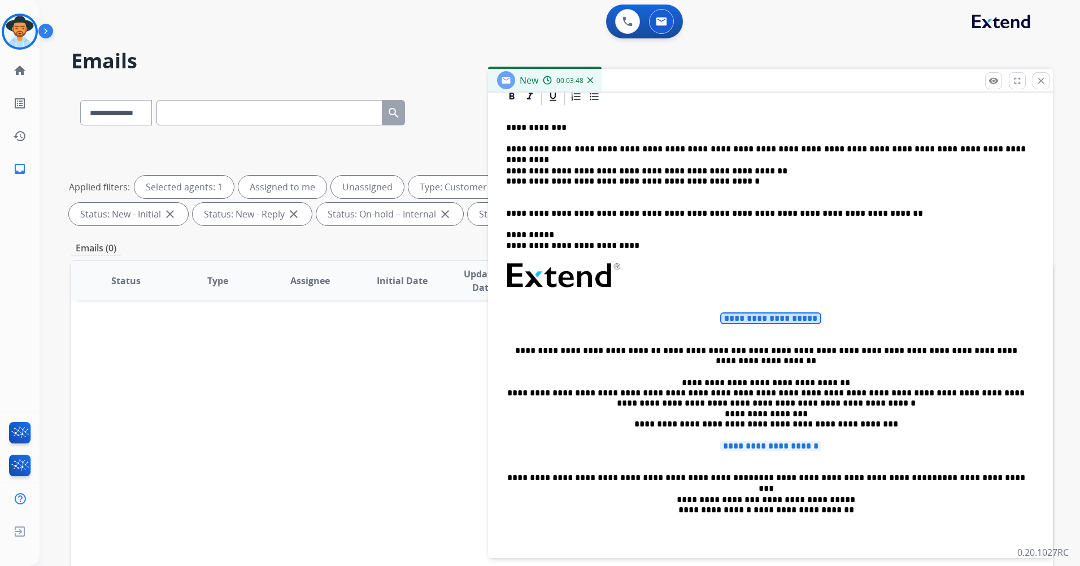
click at [769, 319] on span "**********" at bounding box center [770, 318] width 99 height 10
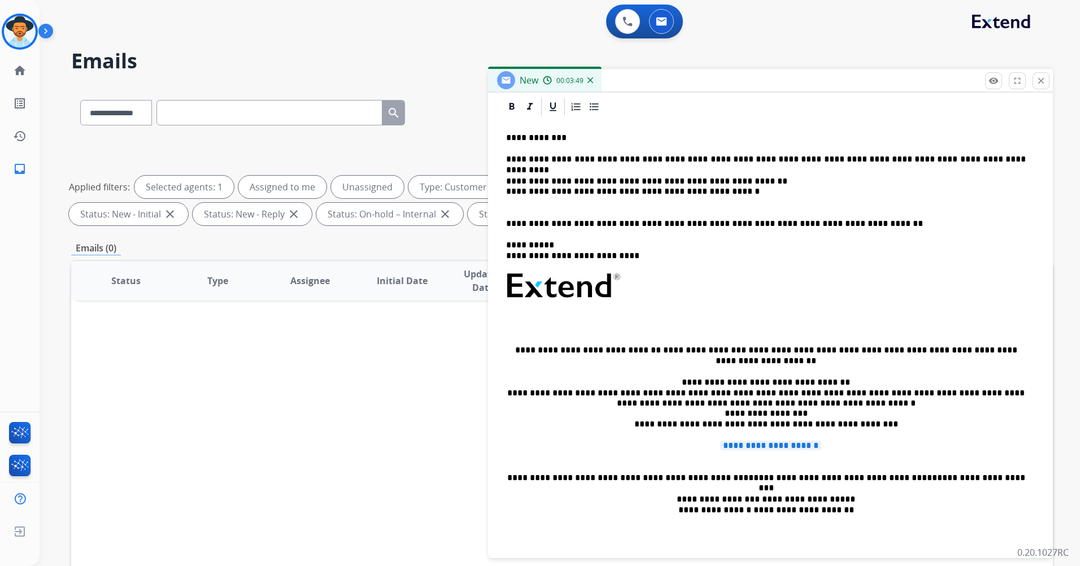
scroll to position [264, 0]
click at [756, 439] on div "**********" at bounding box center [770, 334] width 538 height 434
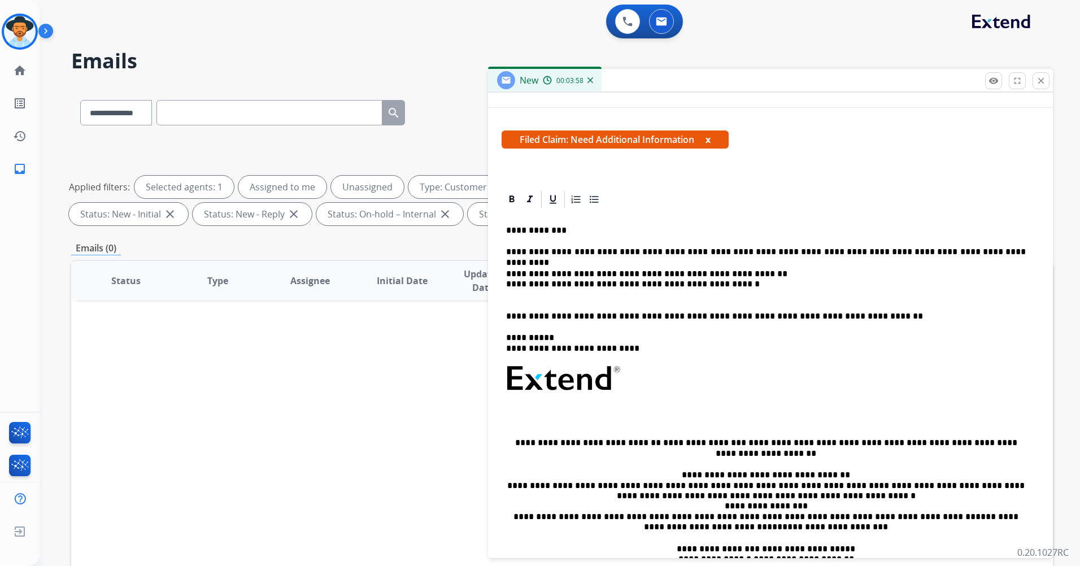
scroll to position [221, 0]
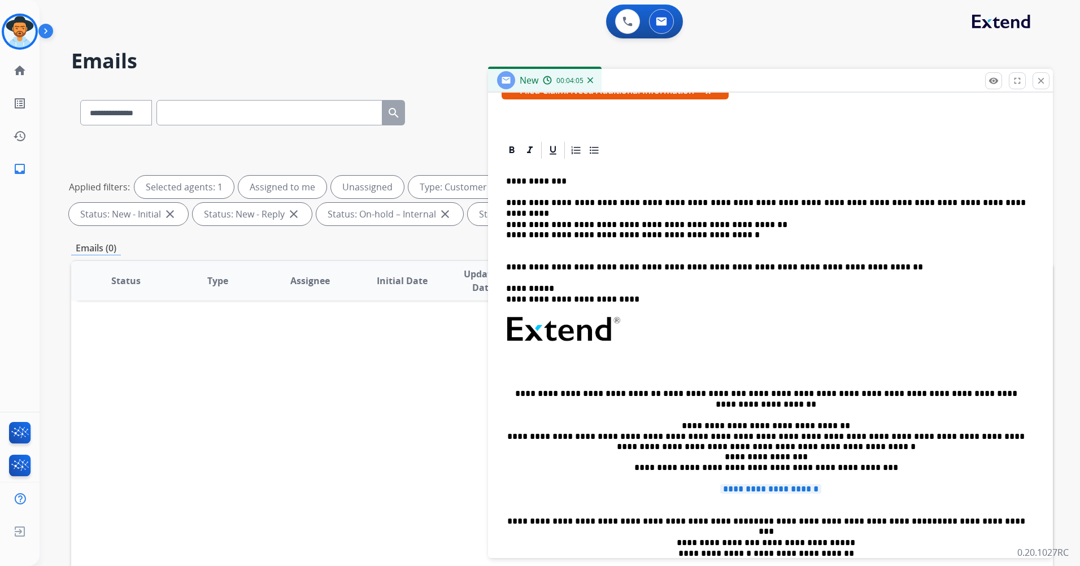
click at [794, 491] on span "**********" at bounding box center [770, 489] width 101 height 10
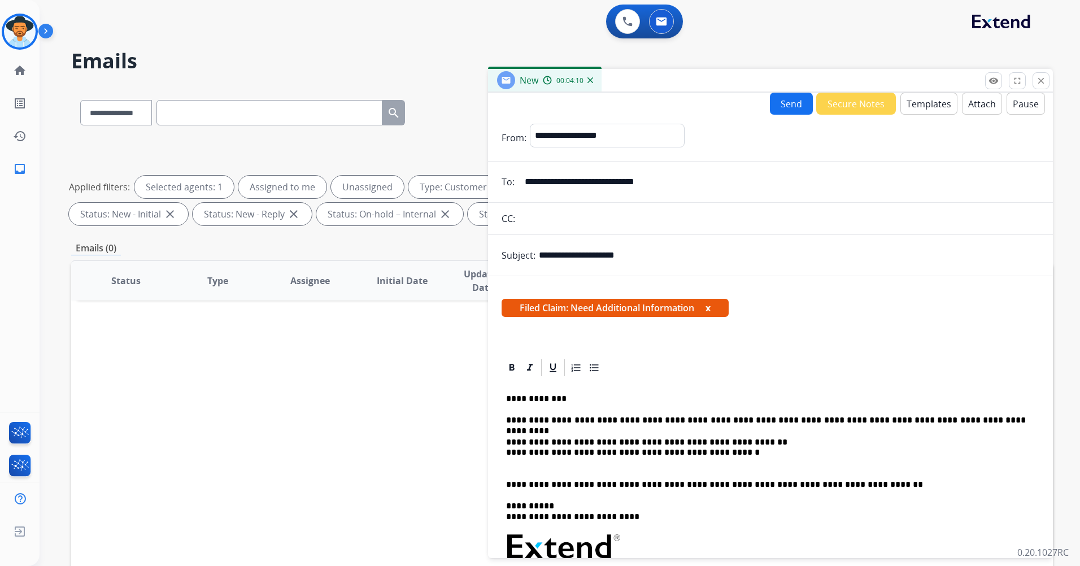
scroll to position [0, 0]
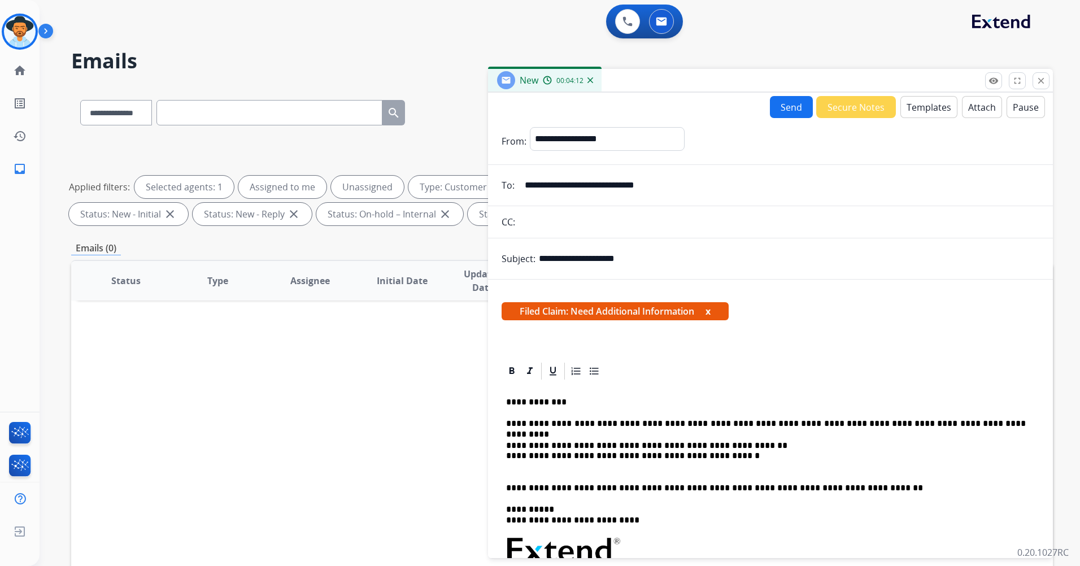
click at [779, 104] on button "Send" at bounding box center [791, 107] width 43 height 22
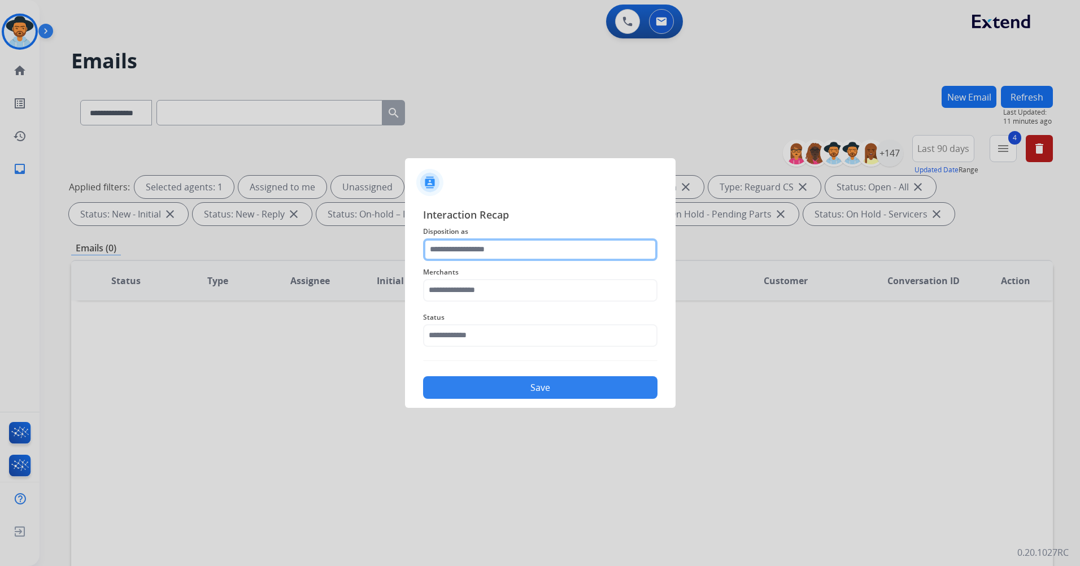
click at [525, 246] on input "text" at bounding box center [540, 249] width 234 height 23
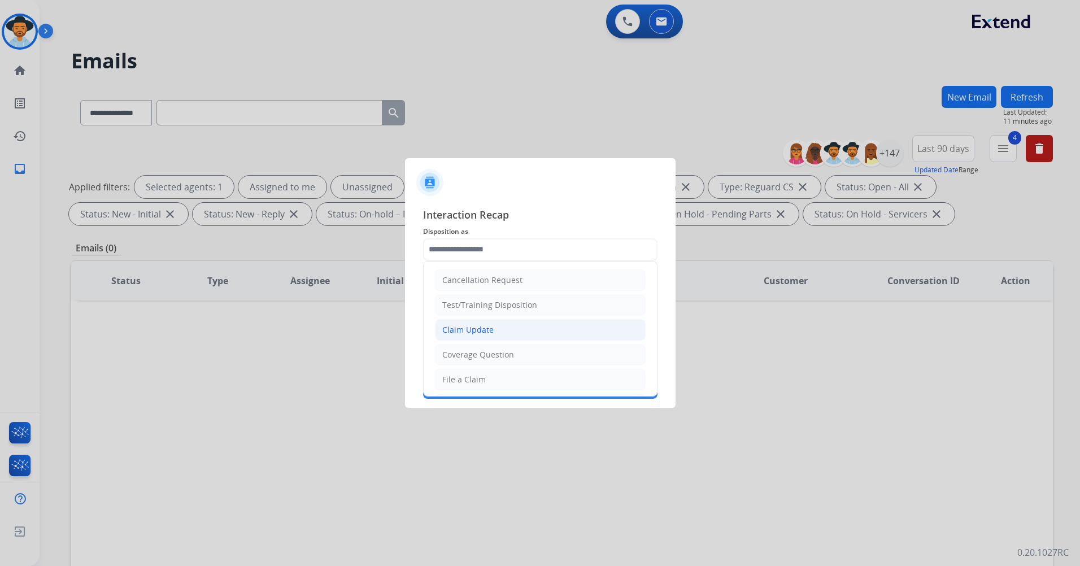
click at [547, 327] on li "Claim Update" at bounding box center [540, 329] width 211 height 21
type input "**********"
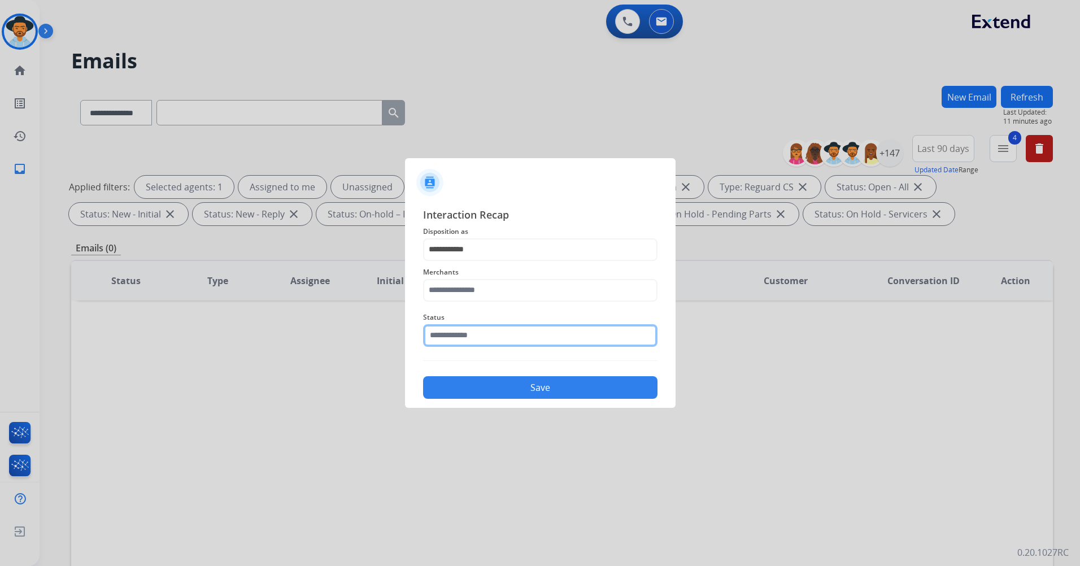
click at [494, 340] on input "text" at bounding box center [540, 335] width 234 height 23
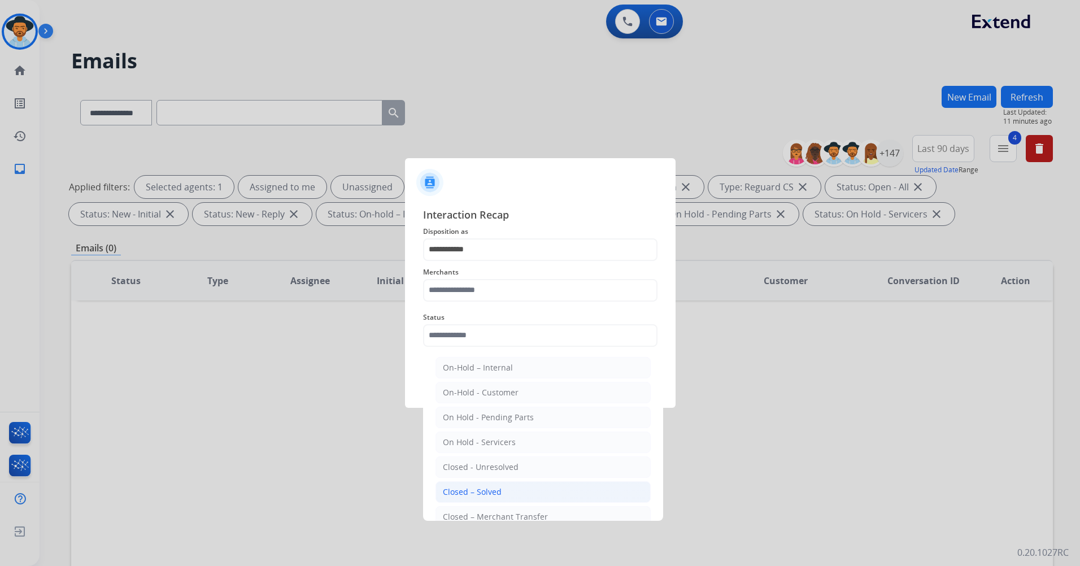
click at [498, 490] on div "Closed – Solved" at bounding box center [472, 491] width 59 height 11
type input "**********"
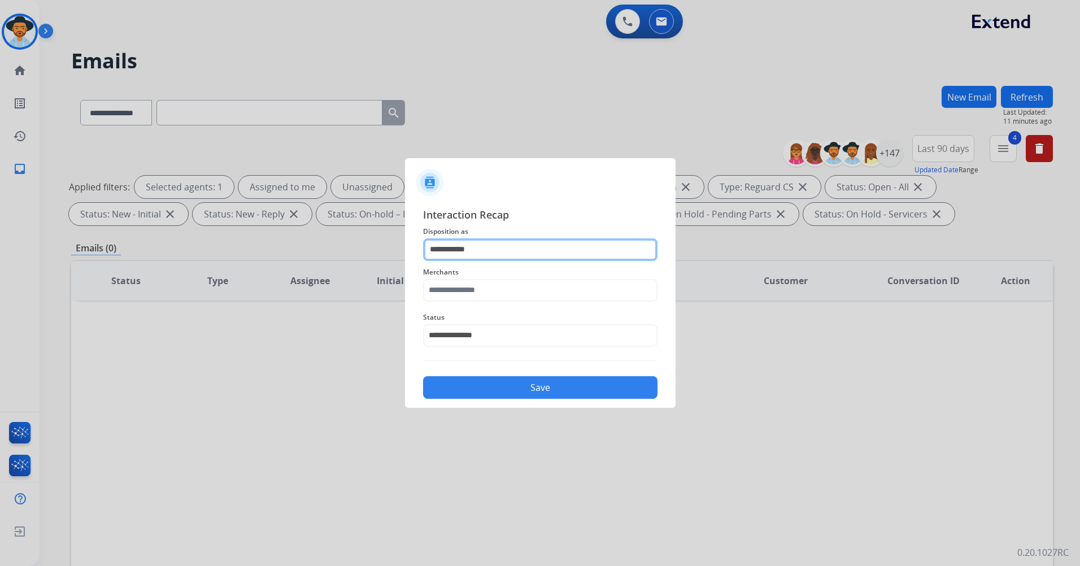
click at [504, 254] on input "**********" at bounding box center [540, 249] width 234 height 23
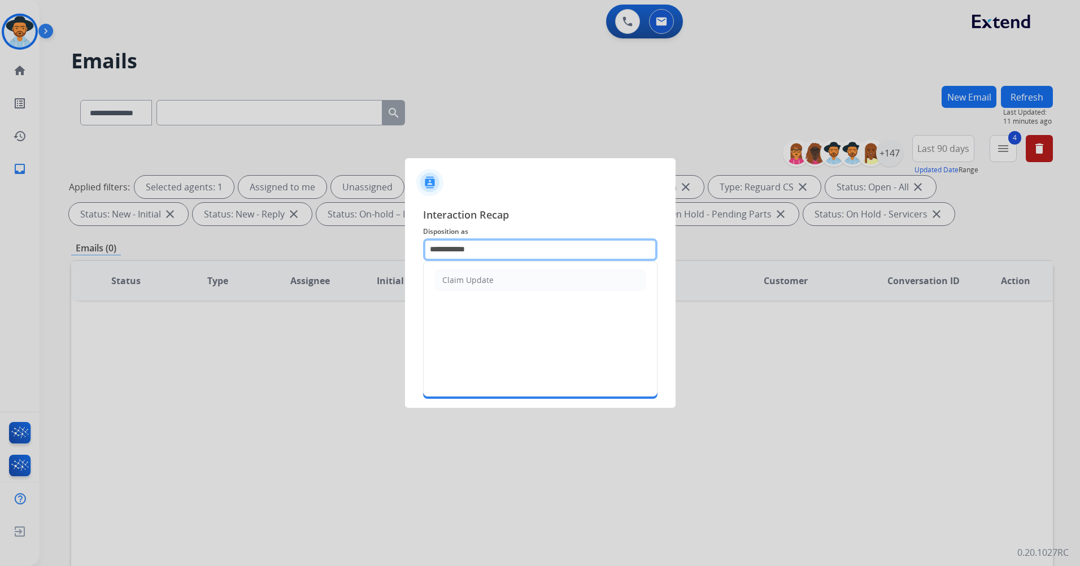
drag, startPoint x: 488, startPoint y: 243, endPoint x: 390, endPoint y: 253, distance: 98.8
click at [0, 253] on app-contact-recap-modal "**********" at bounding box center [0, 283] width 0 height 566
click at [490, 255] on input "text" at bounding box center [540, 249] width 234 height 23
click at [495, 249] on input "text" at bounding box center [540, 249] width 234 height 23
drag, startPoint x: 499, startPoint y: 251, endPoint x: 514, endPoint y: 247, distance: 15.1
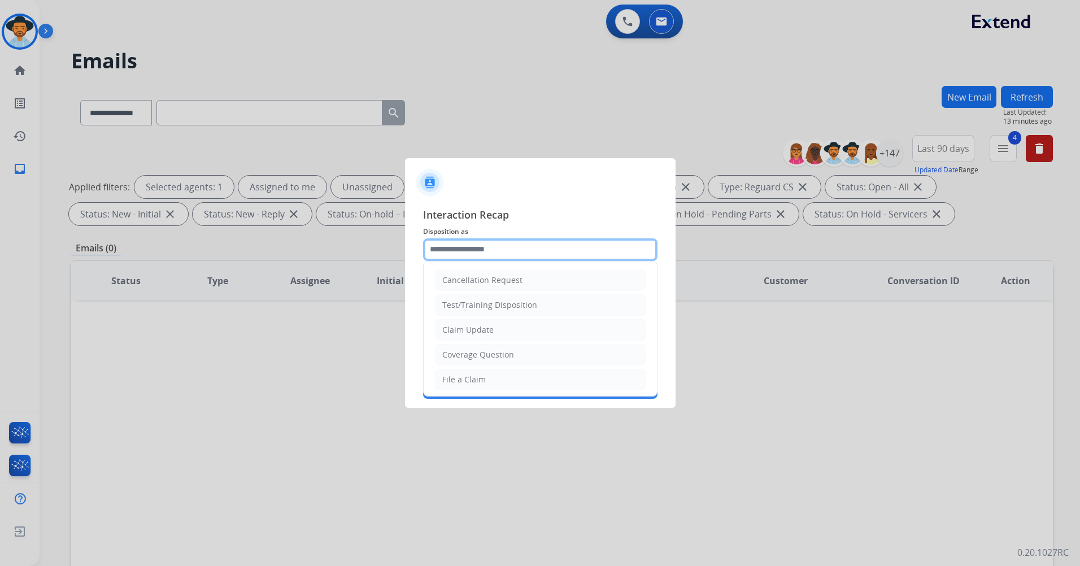
click at [504, 248] on input "text" at bounding box center [540, 249] width 234 height 23
click at [514, 247] on input "text" at bounding box center [540, 249] width 234 height 23
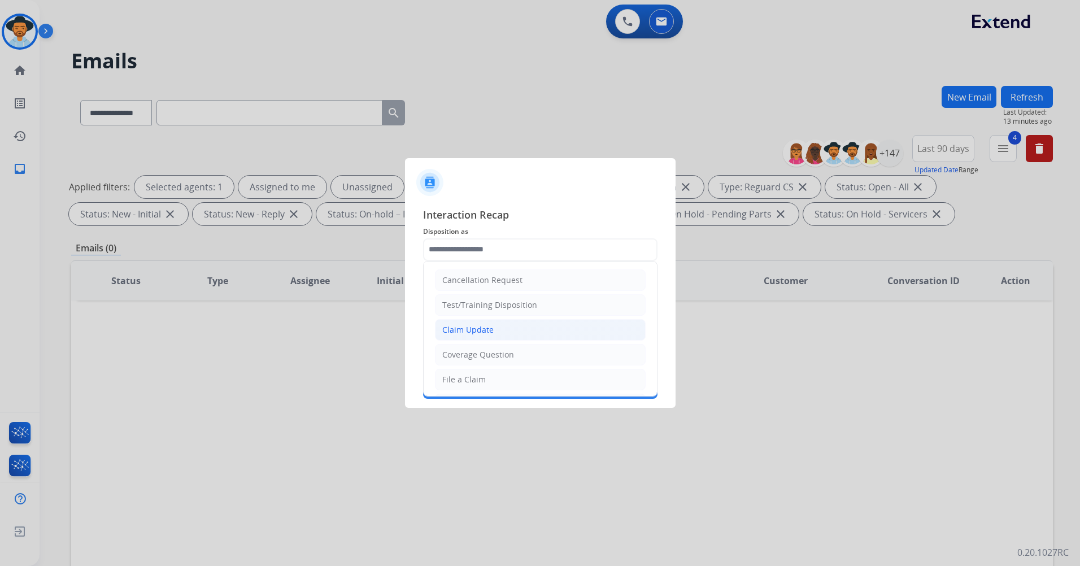
click at [530, 336] on li "Claim Update" at bounding box center [540, 329] width 211 height 21
type input "**********"
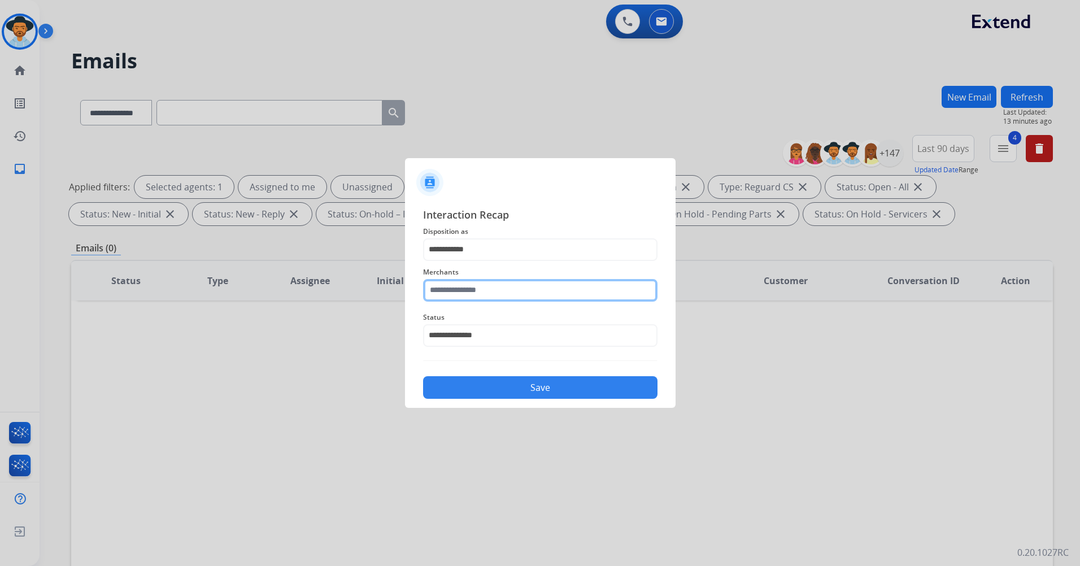
click at [533, 290] on input "text" at bounding box center [540, 290] width 234 height 23
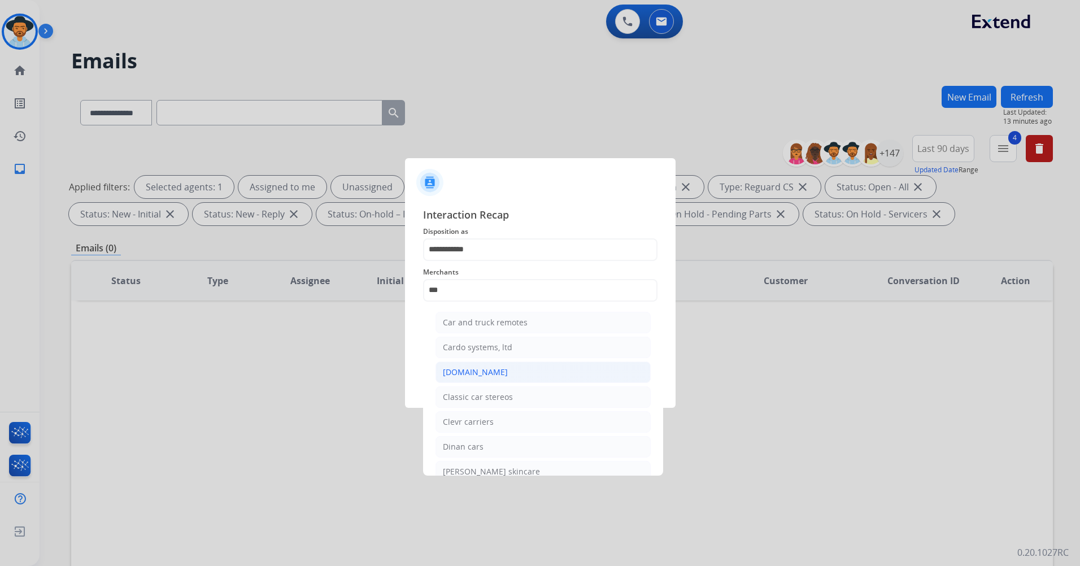
click at [482, 375] on div "[DOMAIN_NAME]" at bounding box center [475, 371] width 65 height 11
type input "**********"
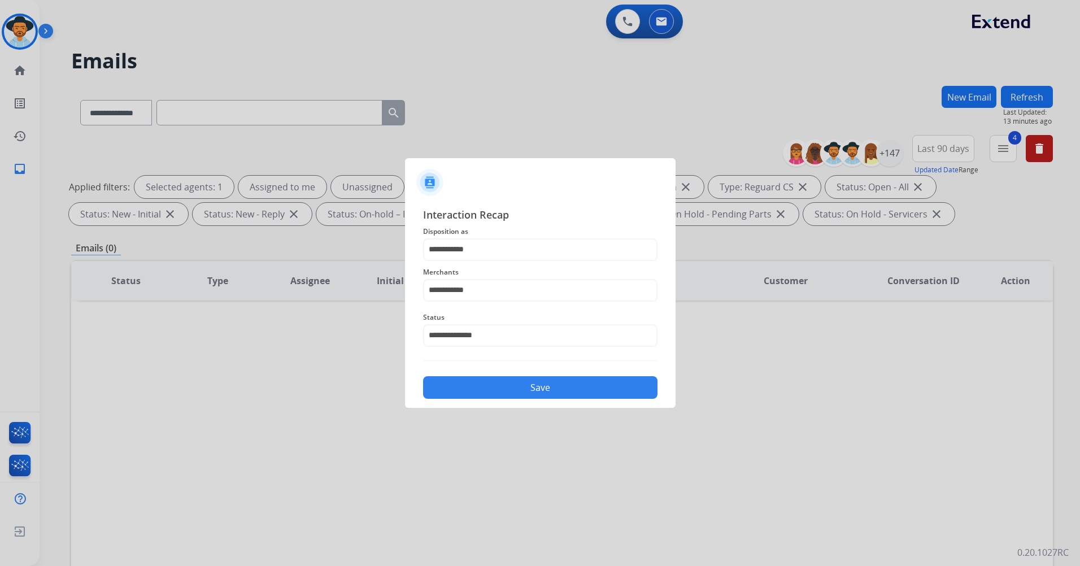
drag, startPoint x: 583, startPoint y: 386, endPoint x: 793, endPoint y: 300, distance: 226.2
click at [0, 300] on app-contact-recap-modal "**********" at bounding box center [0, 283] width 0 height 566
click at [536, 386] on button "Save" at bounding box center [540, 387] width 234 height 23
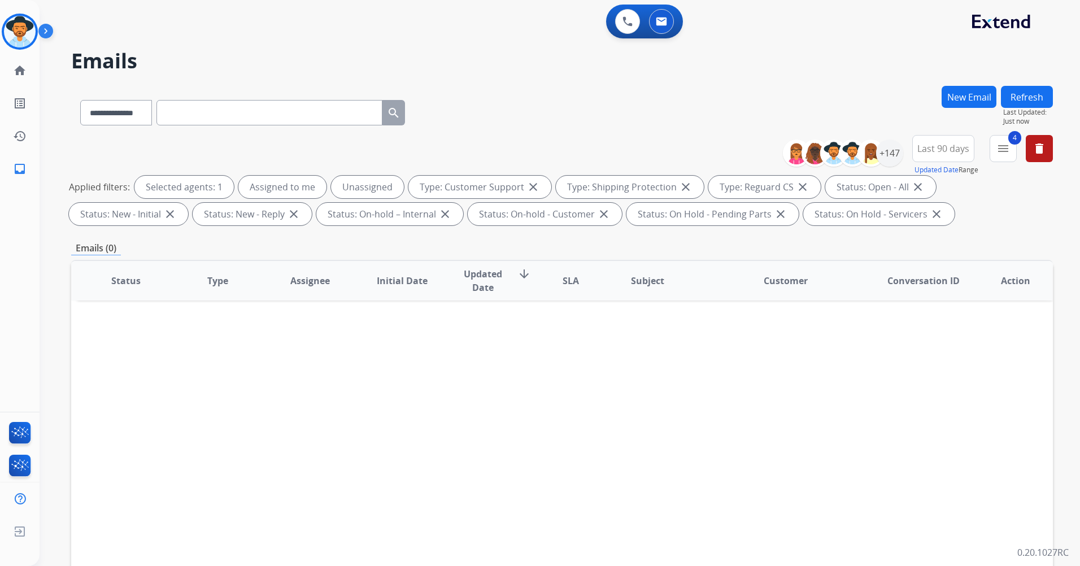
click at [1024, 97] on button "Refresh" at bounding box center [1027, 97] width 52 height 22
click at [998, 142] on mat-icon "menu" at bounding box center [1003, 149] width 14 height 14
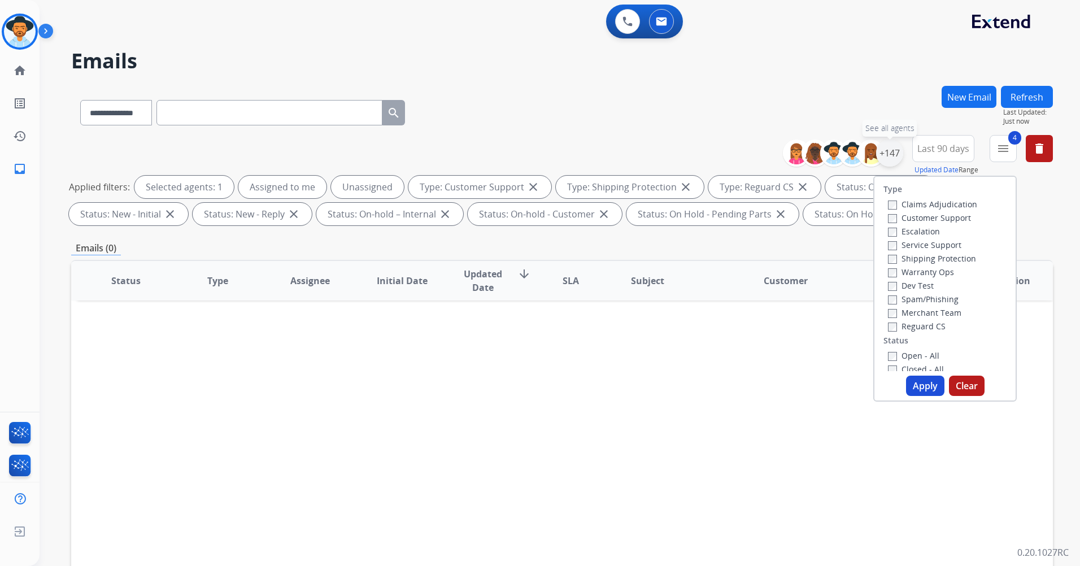
click at [894, 147] on div "+147" at bounding box center [889, 152] width 27 height 27
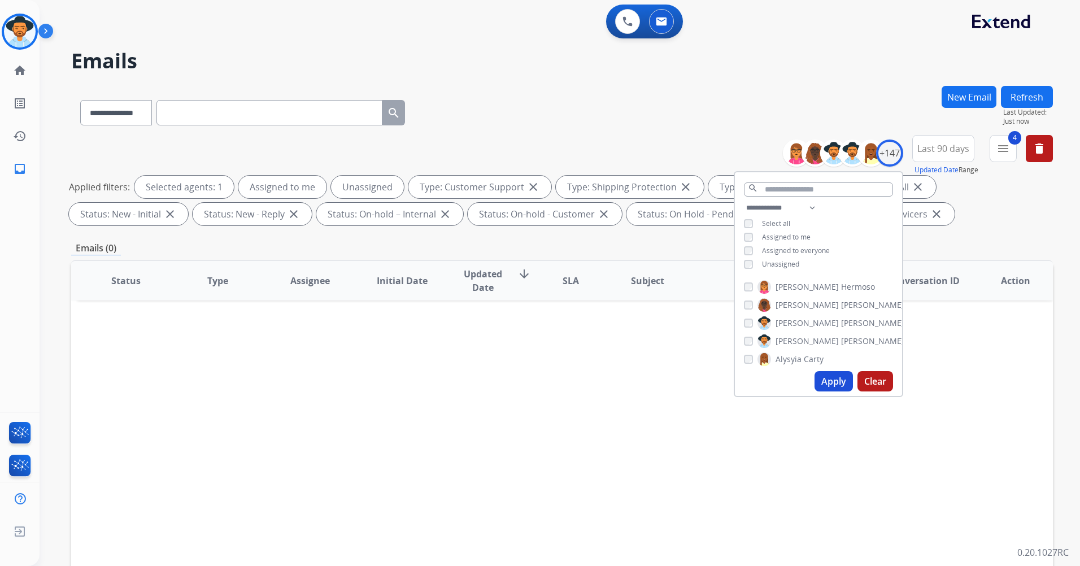
click at [783, 263] on span "Unassigned" at bounding box center [780, 264] width 37 height 10
drag, startPoint x: 1001, startPoint y: 145, endPoint x: 998, endPoint y: 152, distance: 8.4
click at [1002, 145] on mat-icon "menu" at bounding box center [1003, 149] width 14 height 14
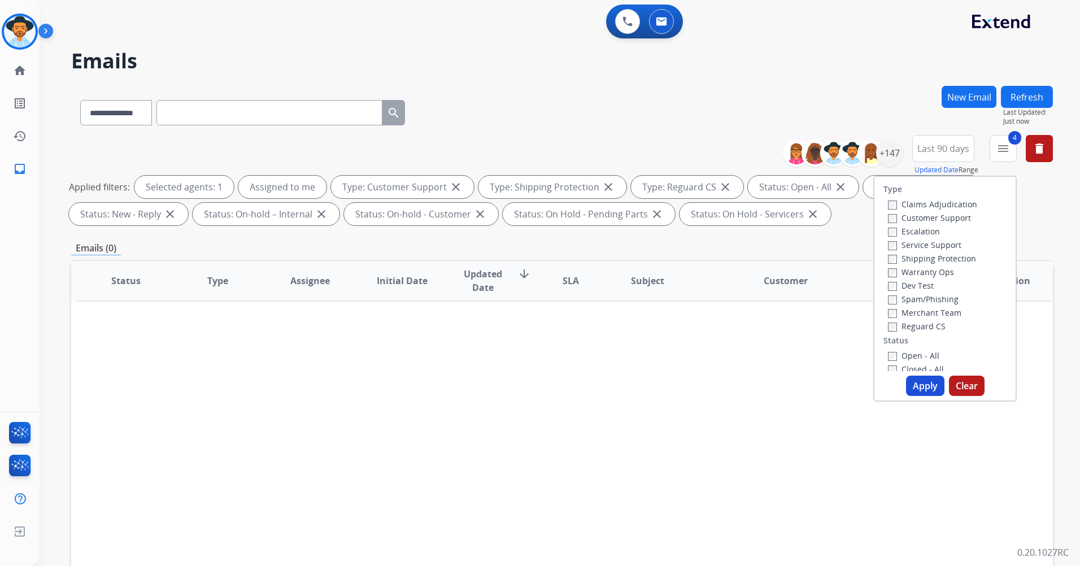
click at [910, 369] on label "Closed - All" at bounding box center [916, 369] width 56 height 11
click at [919, 380] on button "Apply" at bounding box center [925, 385] width 38 height 20
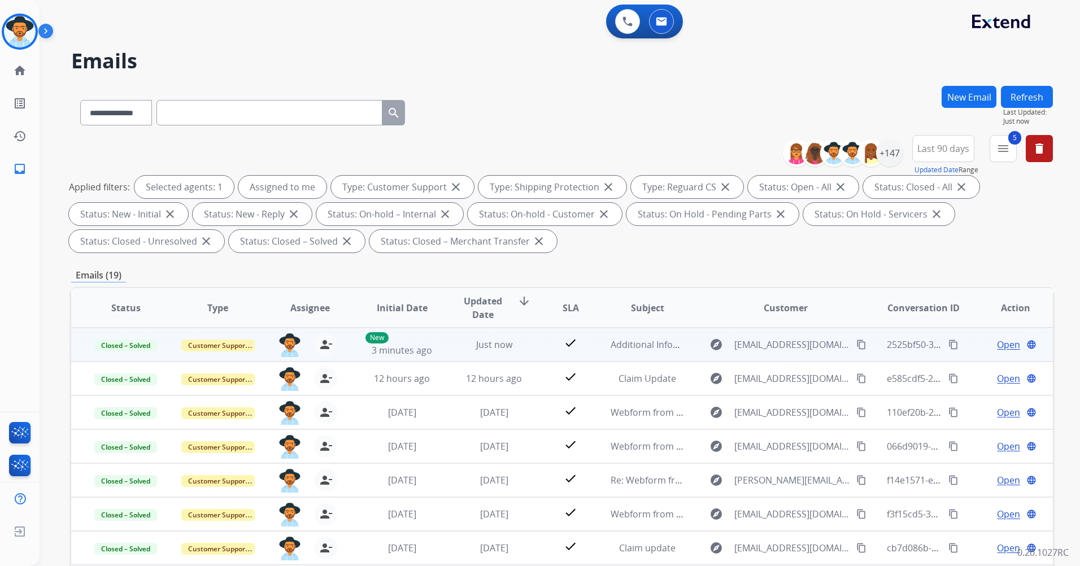
click at [948, 344] on mat-icon "content_copy" at bounding box center [953, 344] width 10 height 10
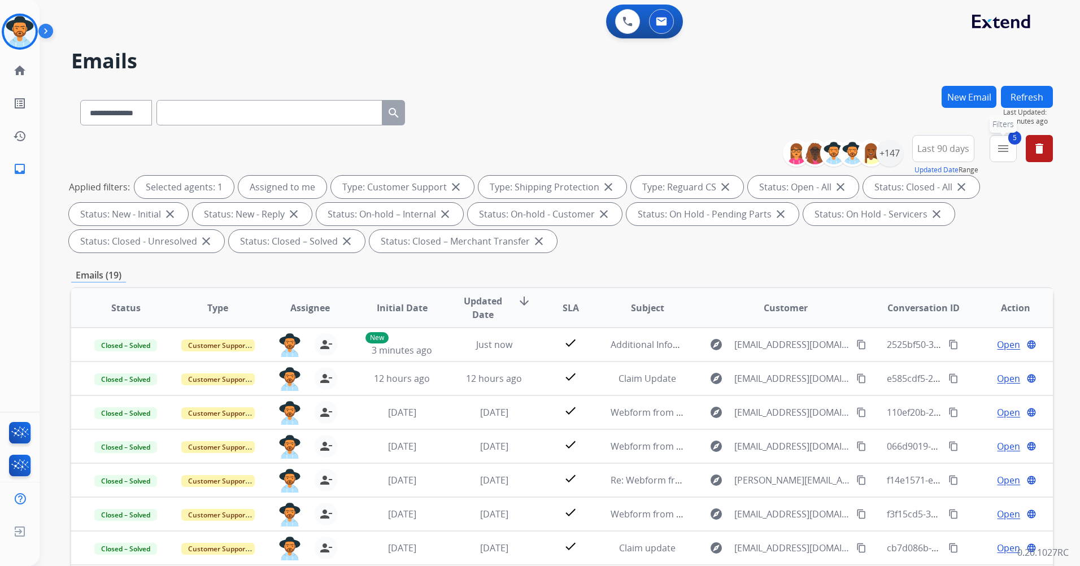
click at [1007, 147] on mat-icon "menu" at bounding box center [1003, 149] width 14 height 14
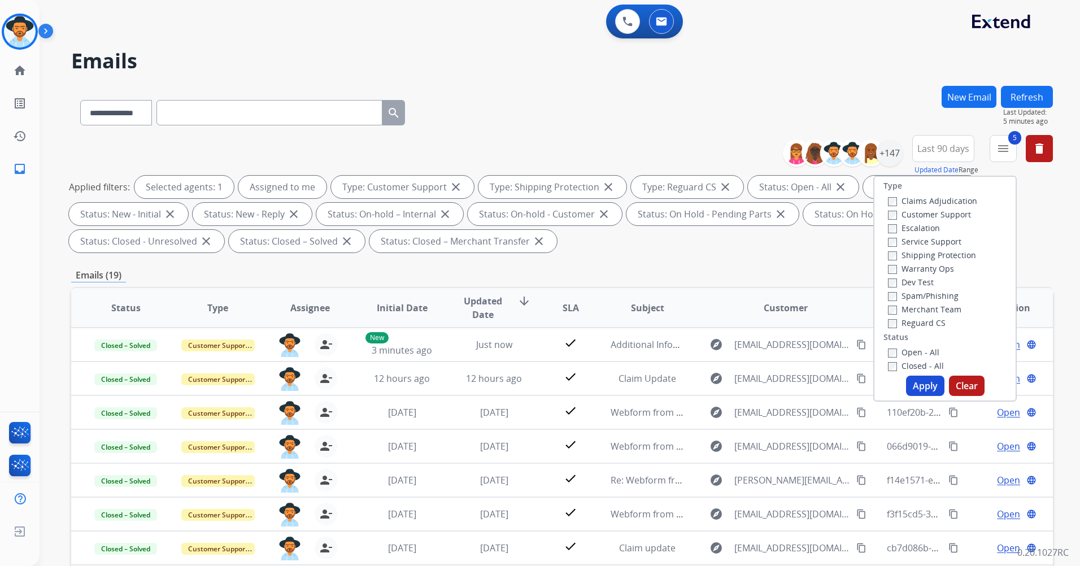
click at [1016, 153] on div "**********" at bounding box center [921, 155] width 261 height 41
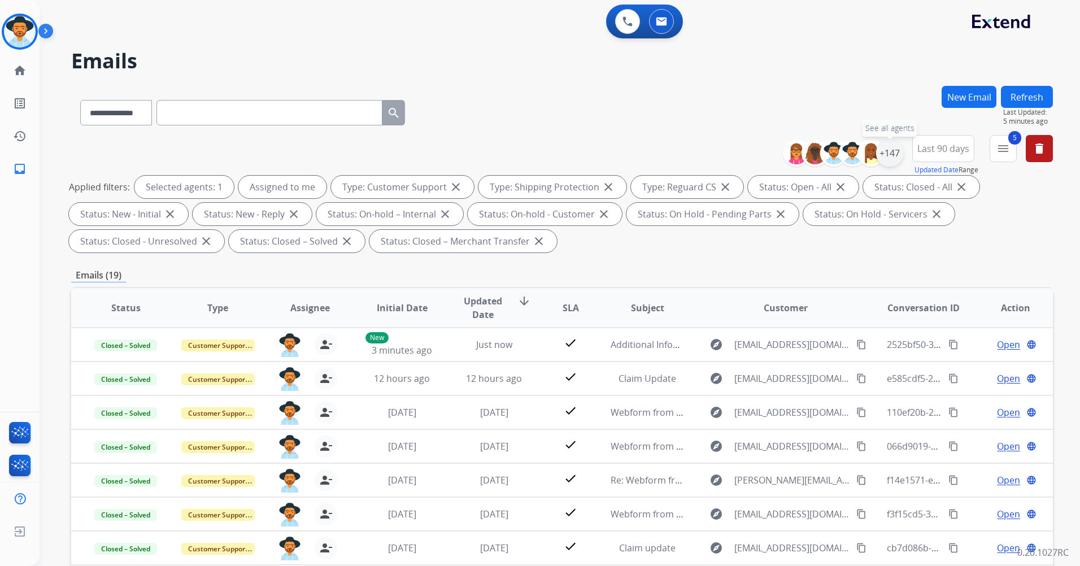
click at [889, 153] on div "+147" at bounding box center [889, 152] width 27 height 27
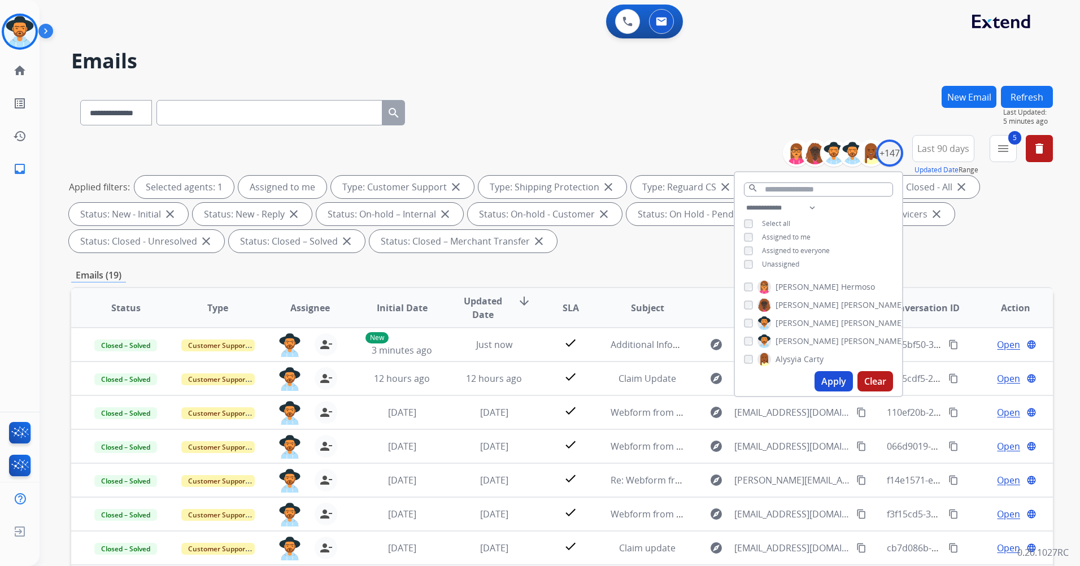
click at [790, 264] on span "Unassigned" at bounding box center [780, 264] width 37 height 10
click at [827, 380] on button "Apply" at bounding box center [833, 381] width 38 height 20
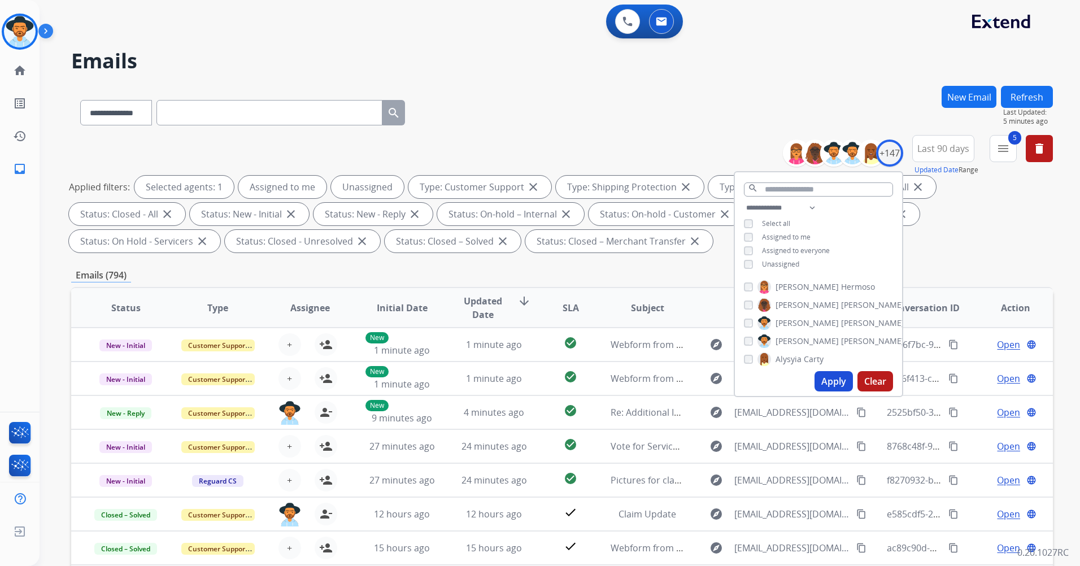
click at [658, 254] on div "**********" at bounding box center [561, 196] width 981 height 122
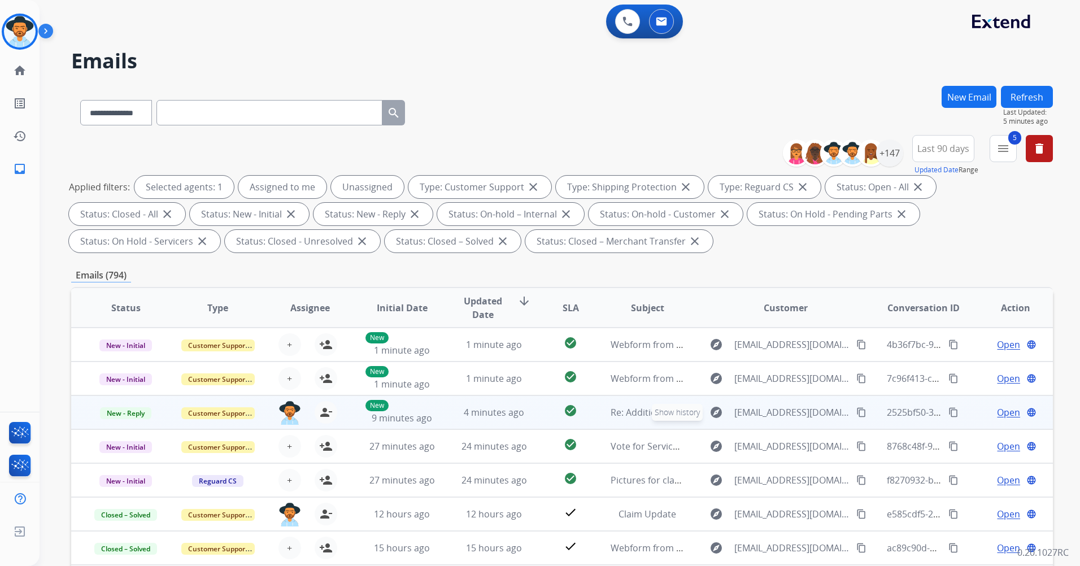
scroll to position [1, 0]
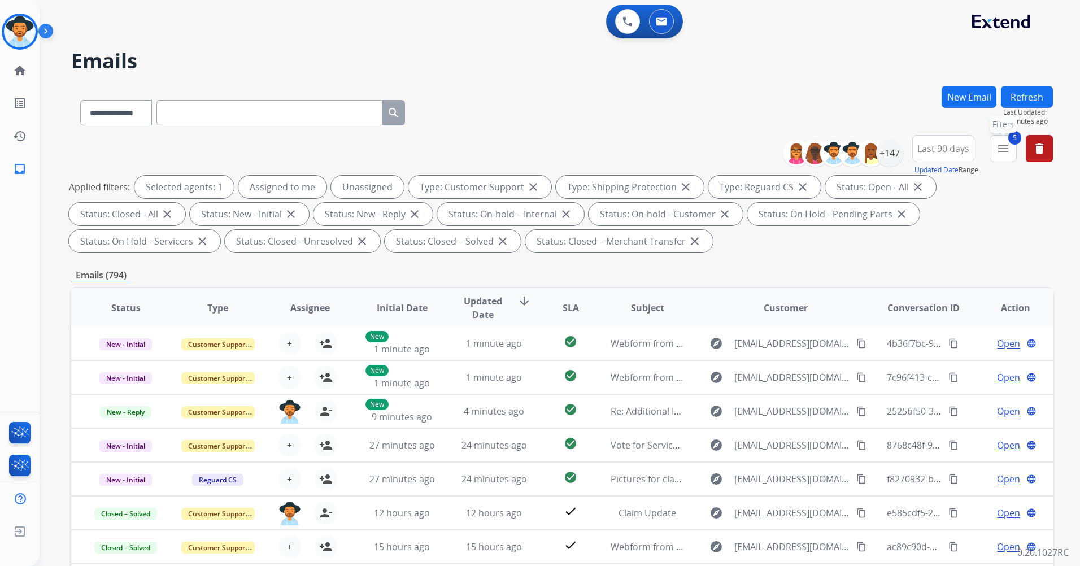
click at [1007, 141] on button "5 menu Filters" at bounding box center [1002, 148] width 27 height 27
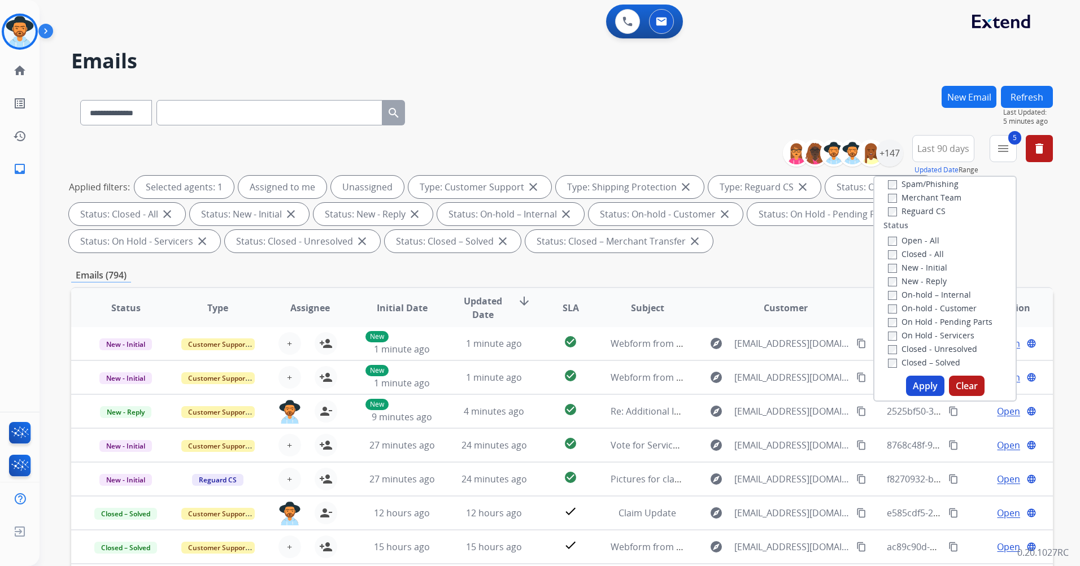
scroll to position [116, 0]
click at [918, 253] on label "Closed - All" at bounding box center [916, 252] width 56 height 11
click at [915, 393] on button "Apply" at bounding box center [925, 385] width 38 height 20
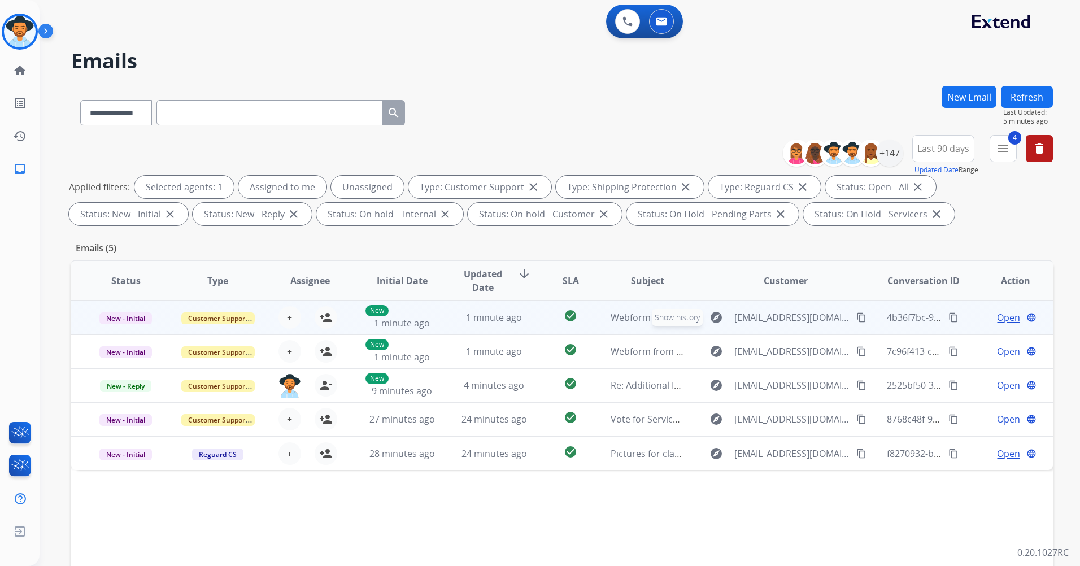
scroll to position [0, 0]
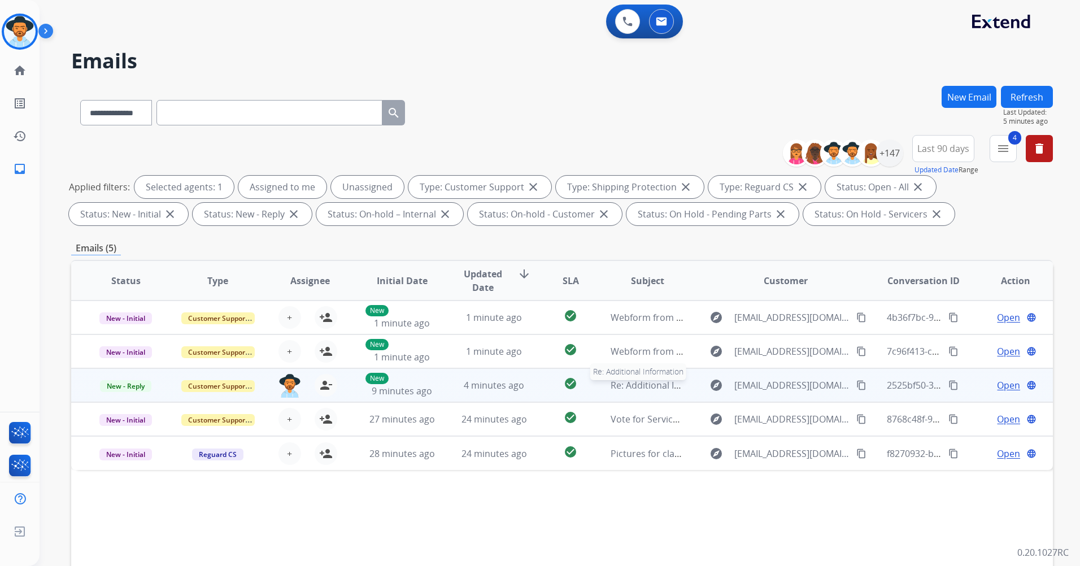
click at [667, 389] on span "Re: Additional Information" at bounding box center [666, 385] width 112 height 12
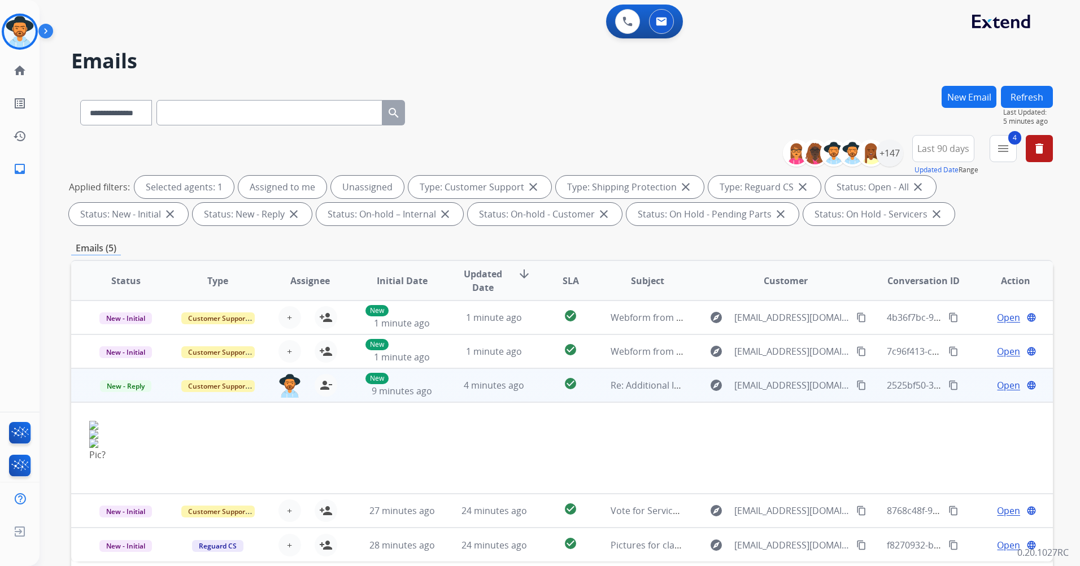
click at [997, 387] on span "Open" at bounding box center [1008, 385] width 23 height 14
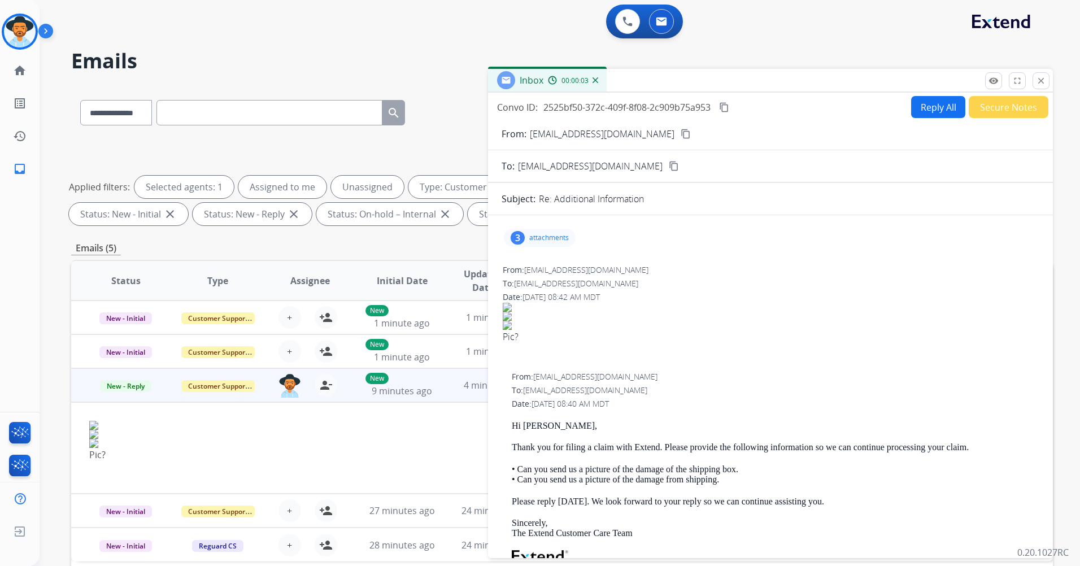
drag, startPoint x: 520, startPoint y: 304, endPoint x: 505, endPoint y: 315, distance: 18.5
click at [517, 305] on img at bounding box center [770, 307] width 535 height 9
click at [505, 318] on img at bounding box center [770, 316] width 535 height 9
drag, startPoint x: 509, startPoint y: 325, endPoint x: 511, endPoint y: 337, distance: 11.4
click at [510, 331] on span "Pic?" at bounding box center [770, 330] width 535 height 54
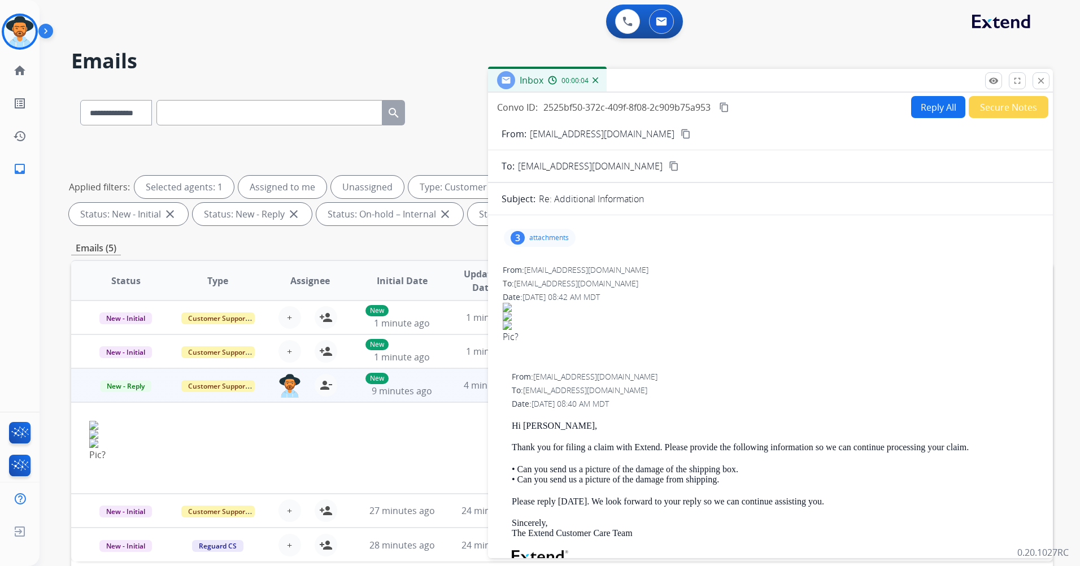
click at [511, 337] on div "Pic?" at bounding box center [770, 337] width 535 height 14
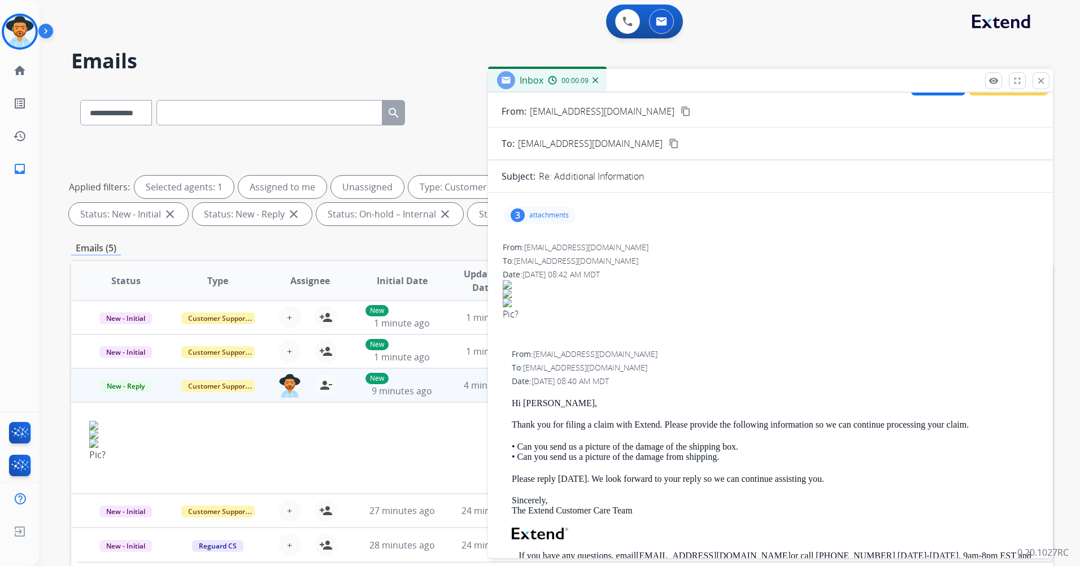
scroll to position [21, 0]
click at [552, 221] on div "3 attachments" at bounding box center [540, 217] width 72 height 18
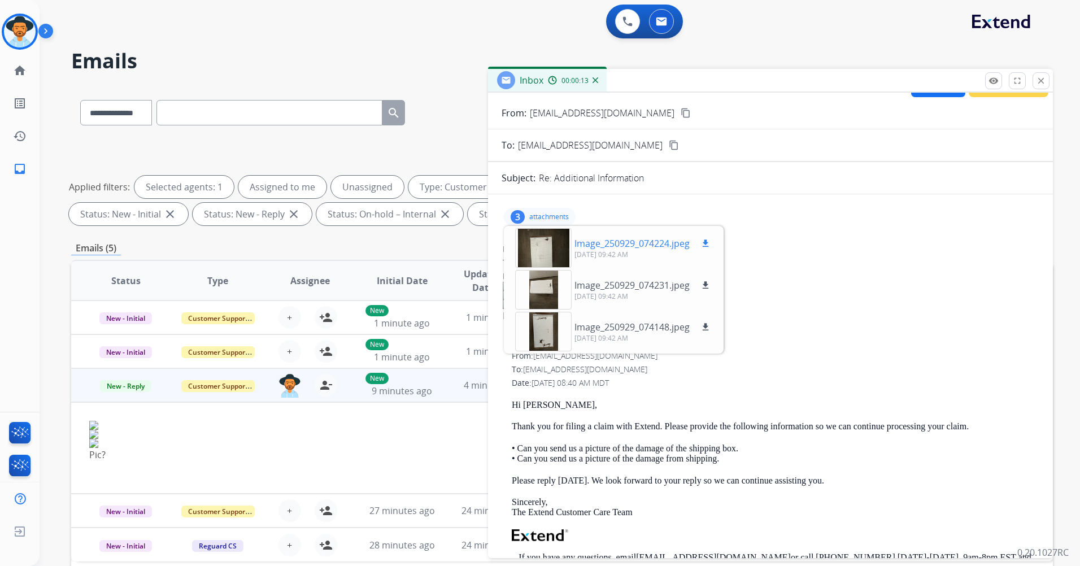
click at [546, 245] on div at bounding box center [543, 248] width 56 height 40
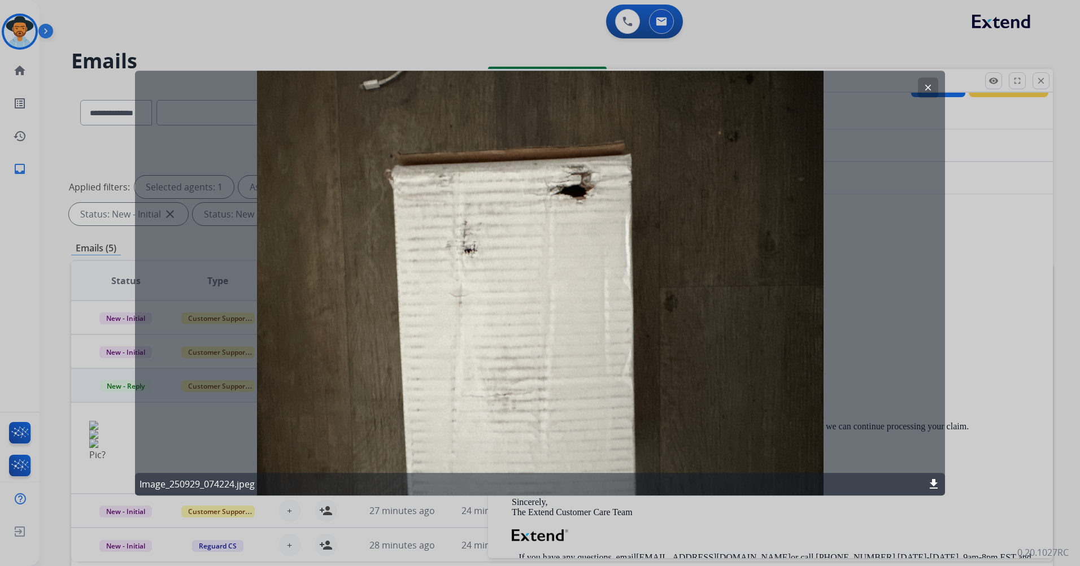
click at [924, 87] on mat-icon "clear" at bounding box center [928, 87] width 10 height 10
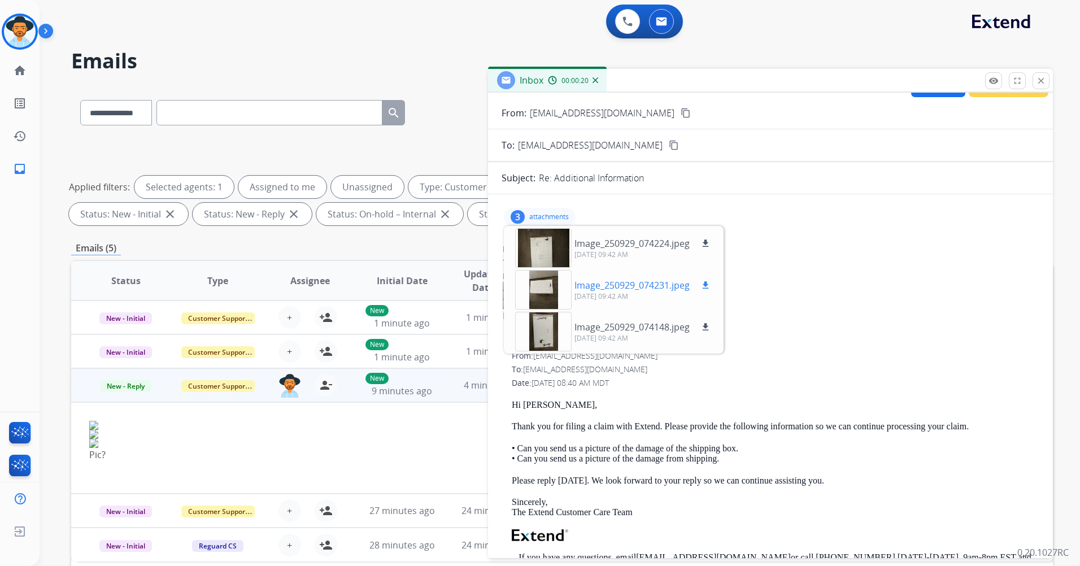
click at [553, 295] on div at bounding box center [543, 290] width 56 height 40
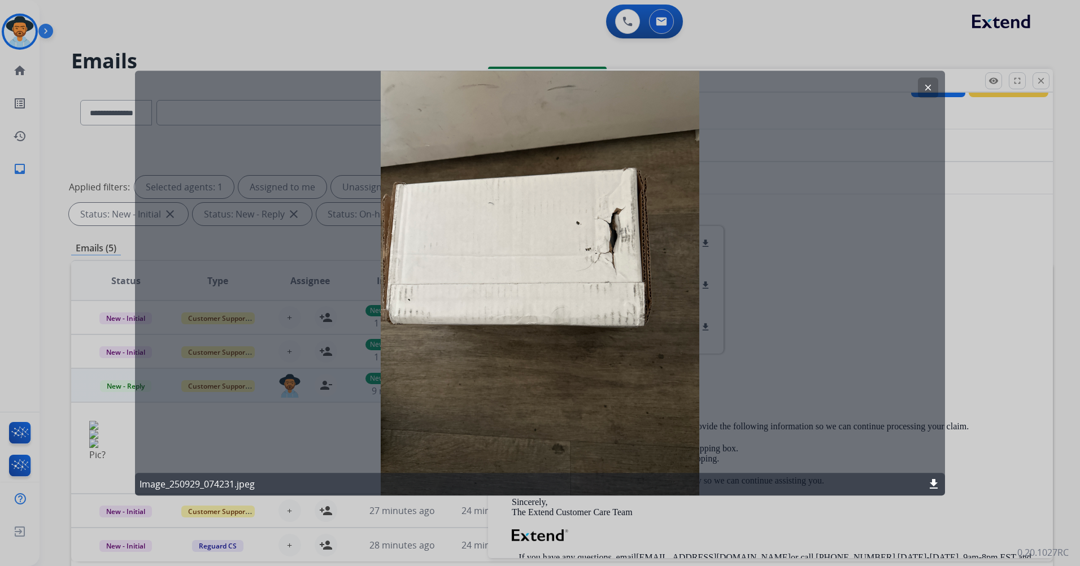
click at [924, 90] on mat-icon "clear" at bounding box center [928, 87] width 10 height 10
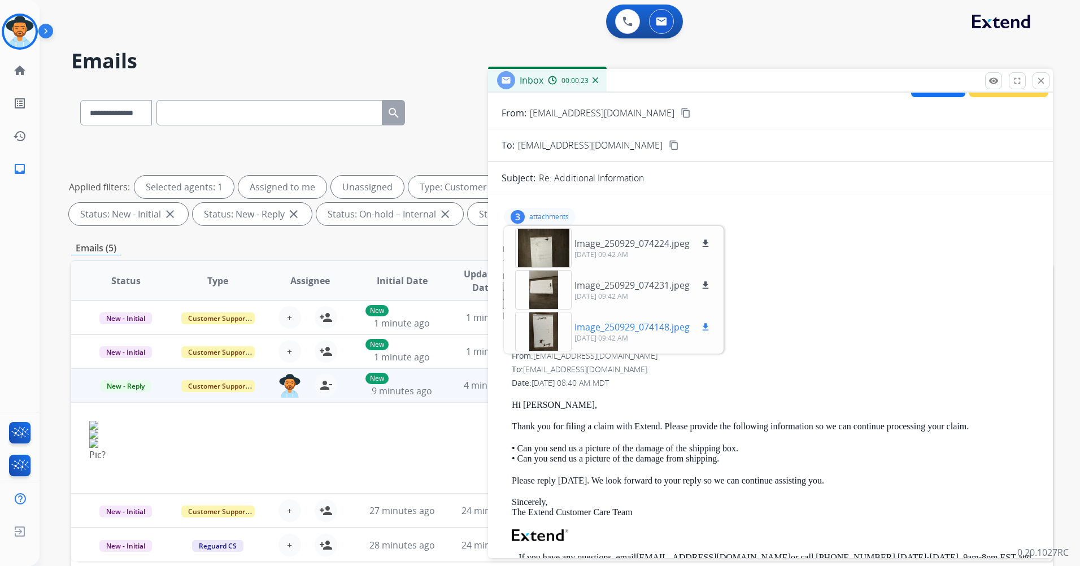
click at [554, 343] on div at bounding box center [543, 332] width 56 height 40
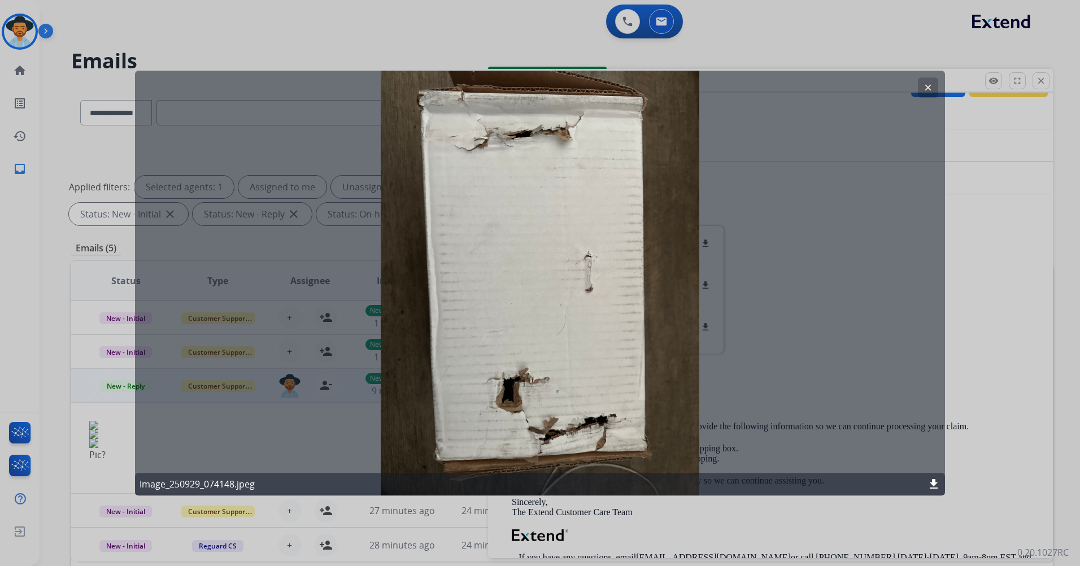
click at [923, 85] on mat-icon "clear" at bounding box center [928, 87] width 10 height 10
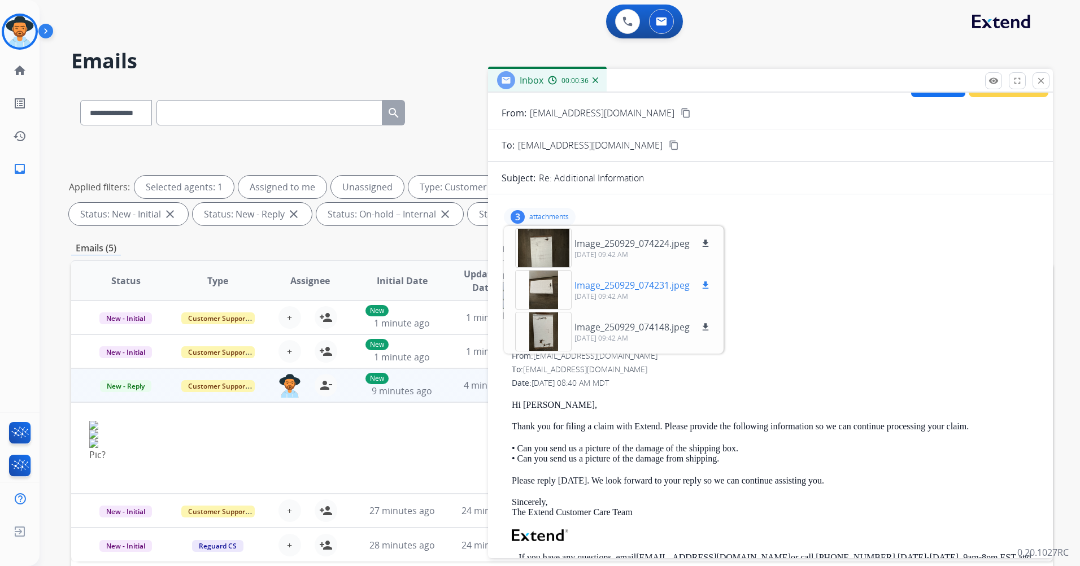
click at [542, 296] on div at bounding box center [543, 290] width 56 height 40
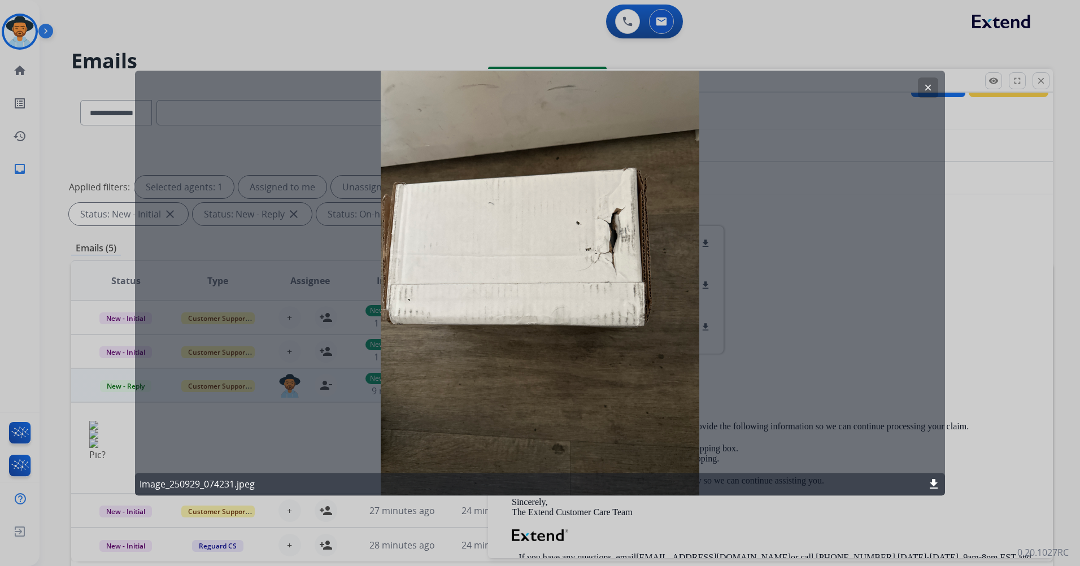
click at [933, 91] on button "clear" at bounding box center [928, 87] width 20 height 20
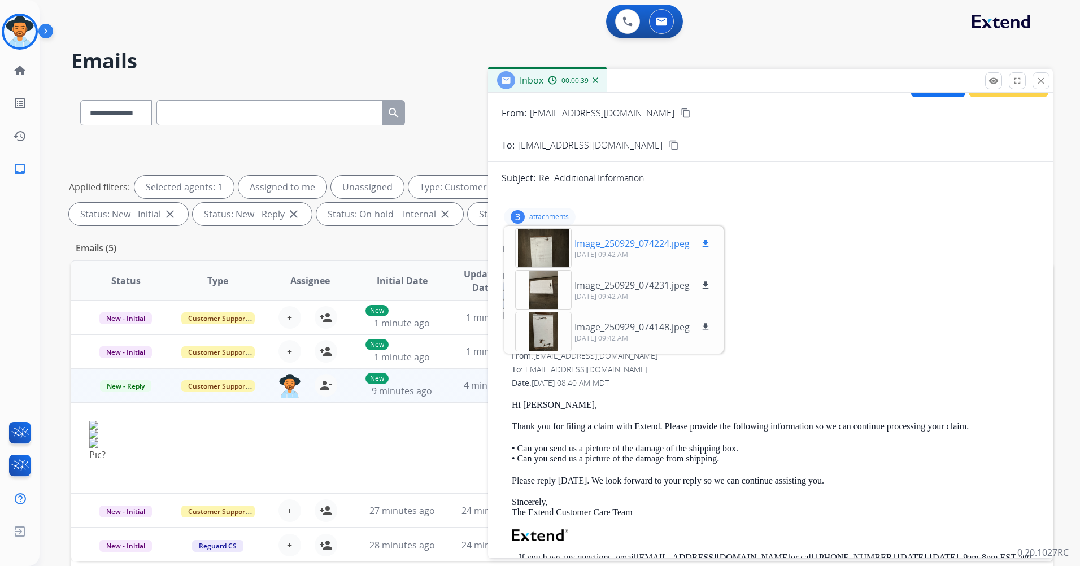
click at [562, 252] on div at bounding box center [543, 248] width 56 height 40
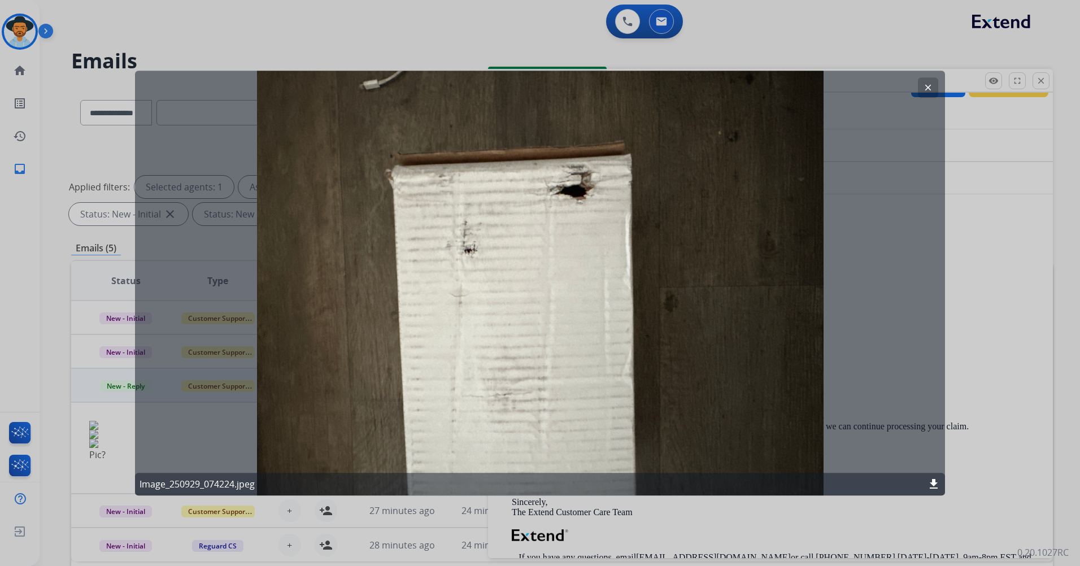
click at [919, 88] on button "clear" at bounding box center [928, 87] width 20 height 20
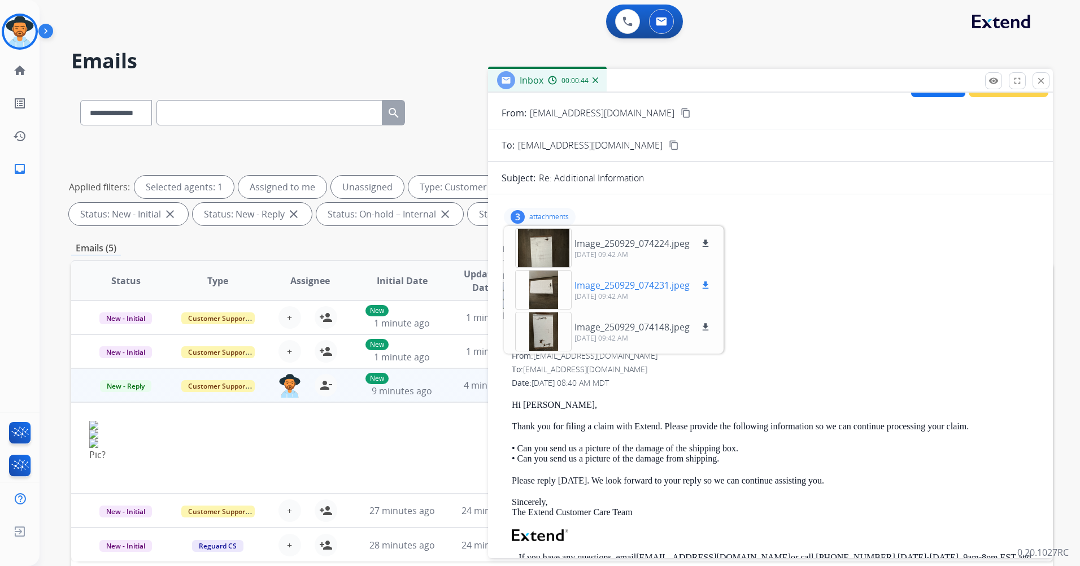
click at [560, 287] on div at bounding box center [543, 290] width 56 height 40
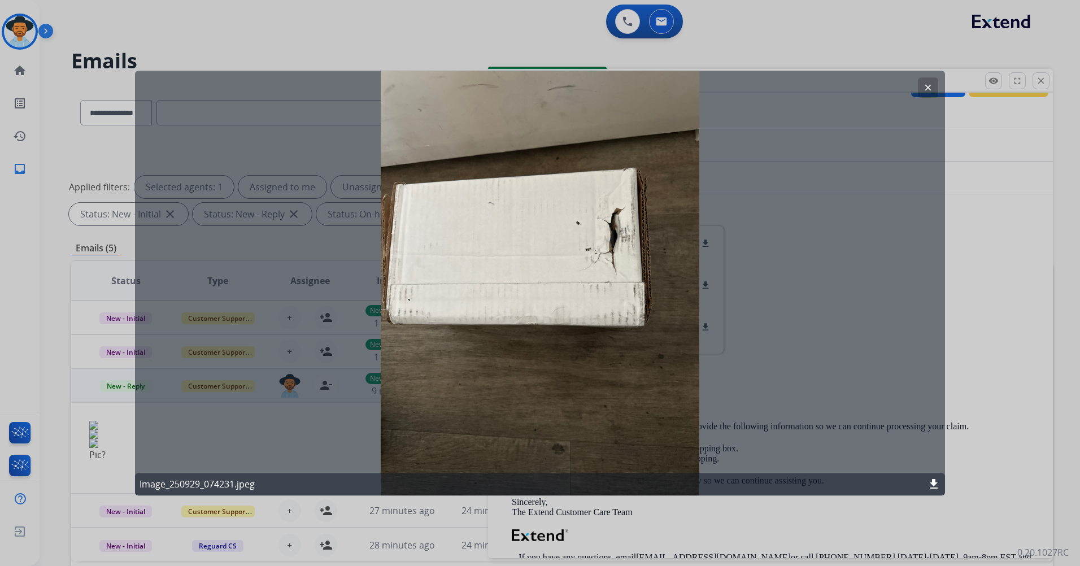
click at [924, 86] on mat-icon "clear" at bounding box center [928, 87] width 10 height 10
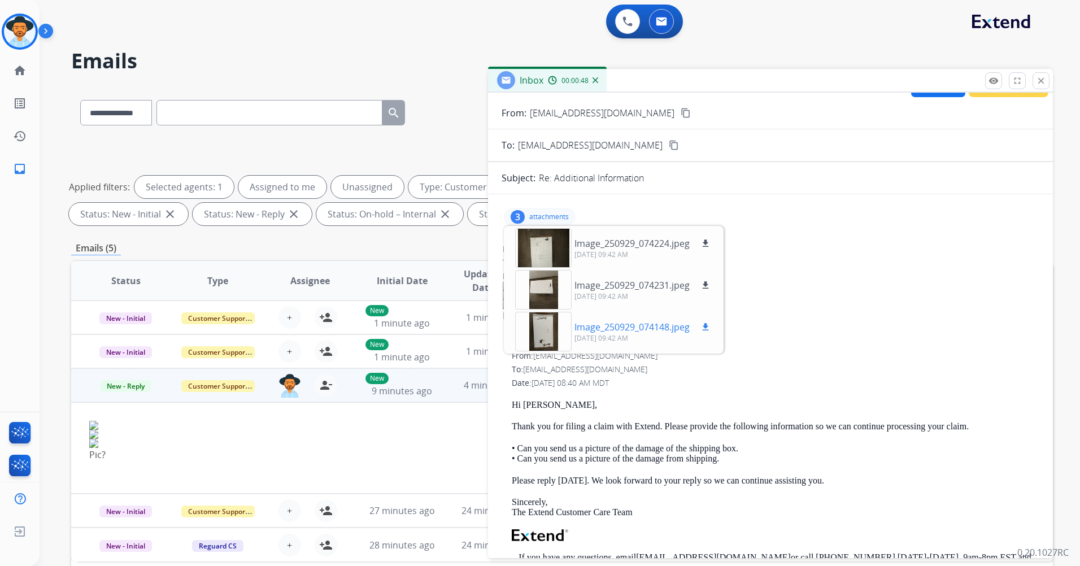
click at [560, 331] on div at bounding box center [543, 332] width 56 height 40
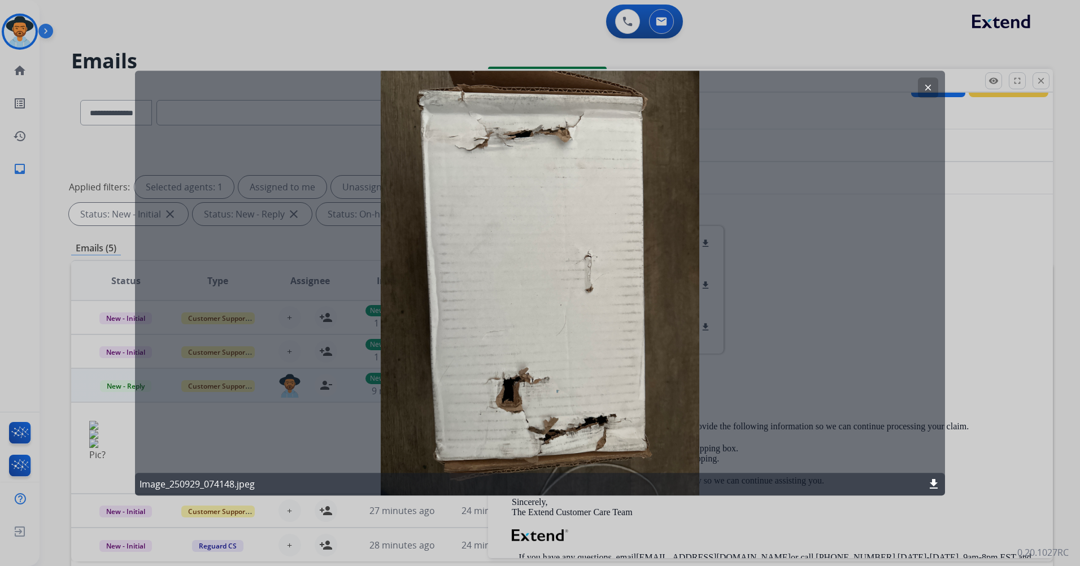
click at [929, 87] on mat-icon "clear" at bounding box center [928, 87] width 10 height 10
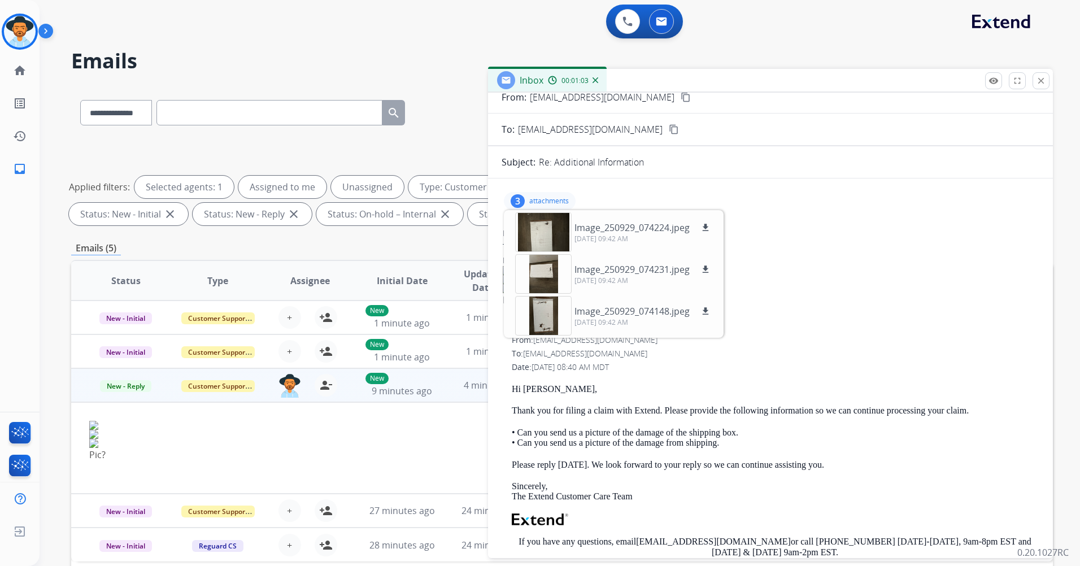
scroll to position [0, 0]
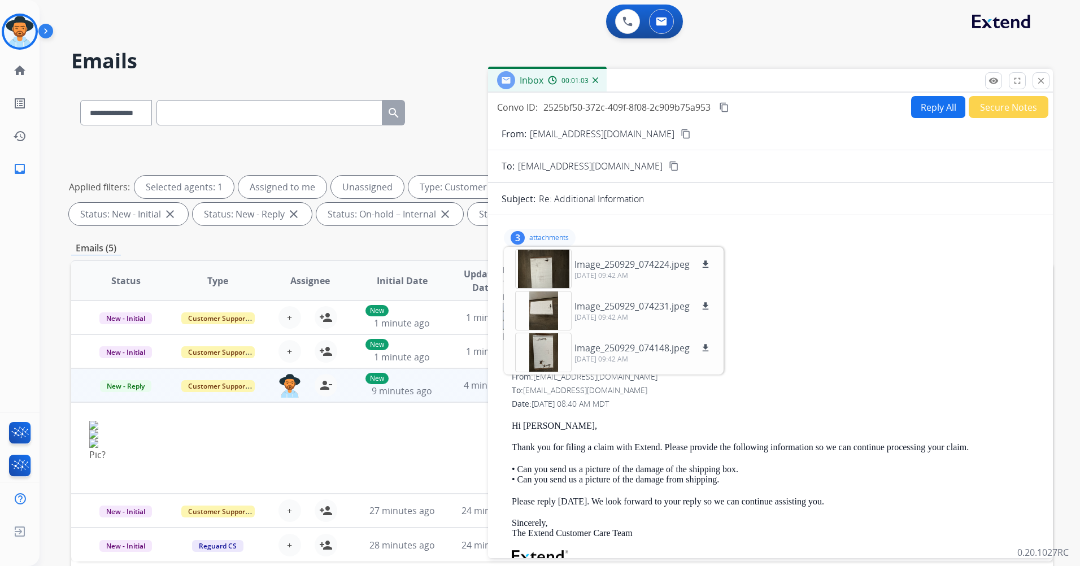
click at [833, 269] on div "From: [EMAIL_ADDRESS][DOMAIN_NAME]" at bounding box center [770, 269] width 535 height 11
click at [535, 237] on p "attachments" at bounding box center [549, 237] width 40 height 9
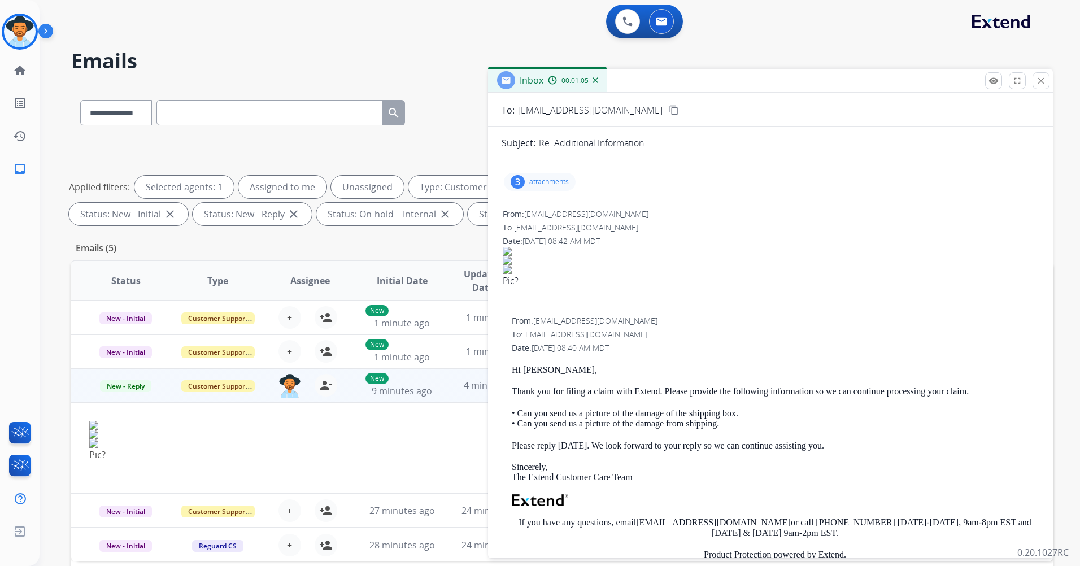
scroll to position [56, 0]
click at [711, 426] on p "• Can you send us a picture of the damage of the shipping box. • Can you send u…" at bounding box center [775, 418] width 526 height 21
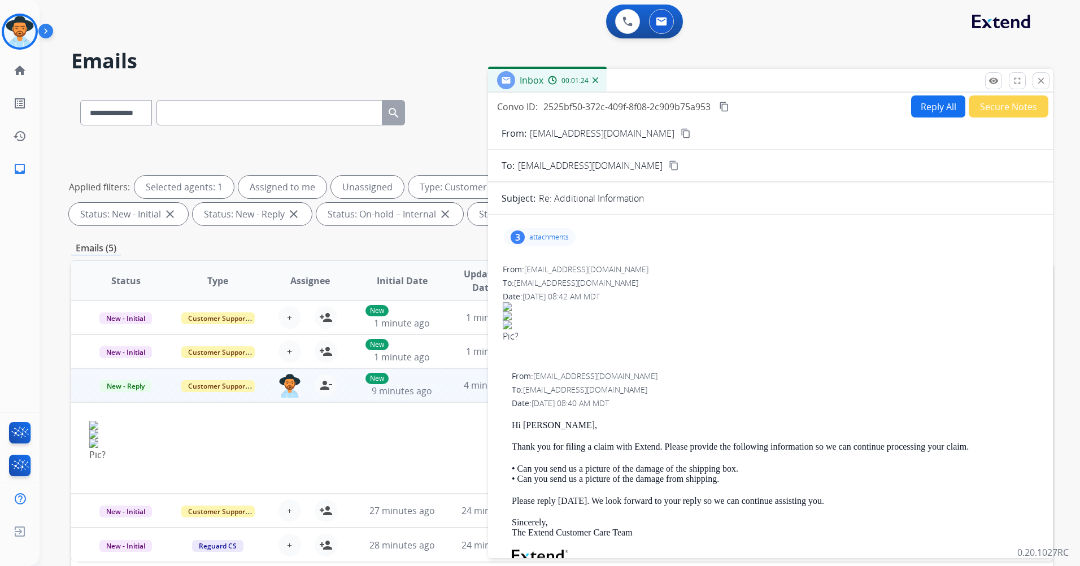
scroll to position [0, 0]
click at [937, 104] on button "Reply All" at bounding box center [938, 107] width 54 height 22
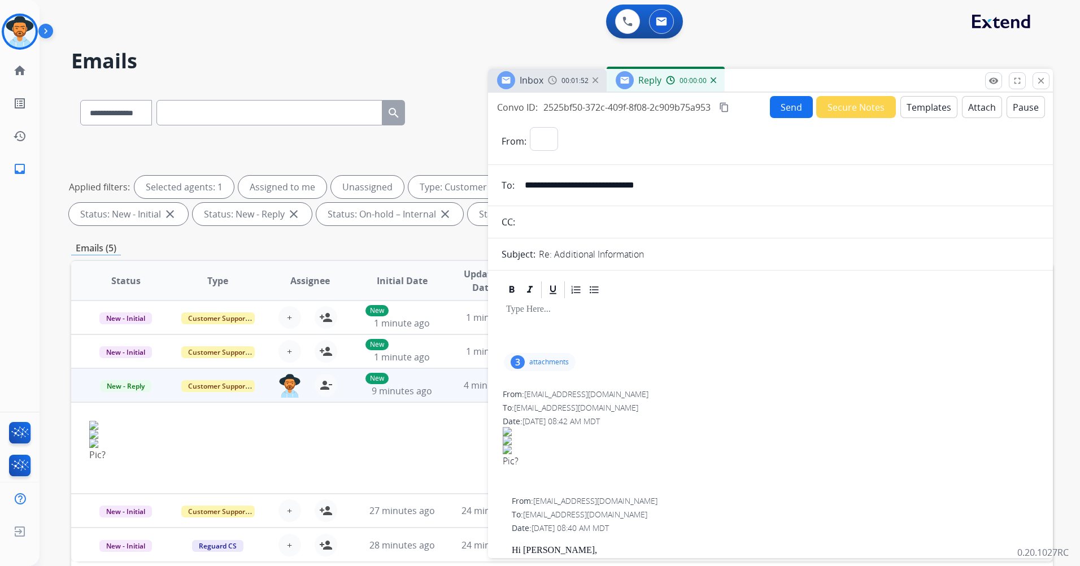
select select "**********"
click at [561, 313] on p at bounding box center [770, 309] width 528 height 10
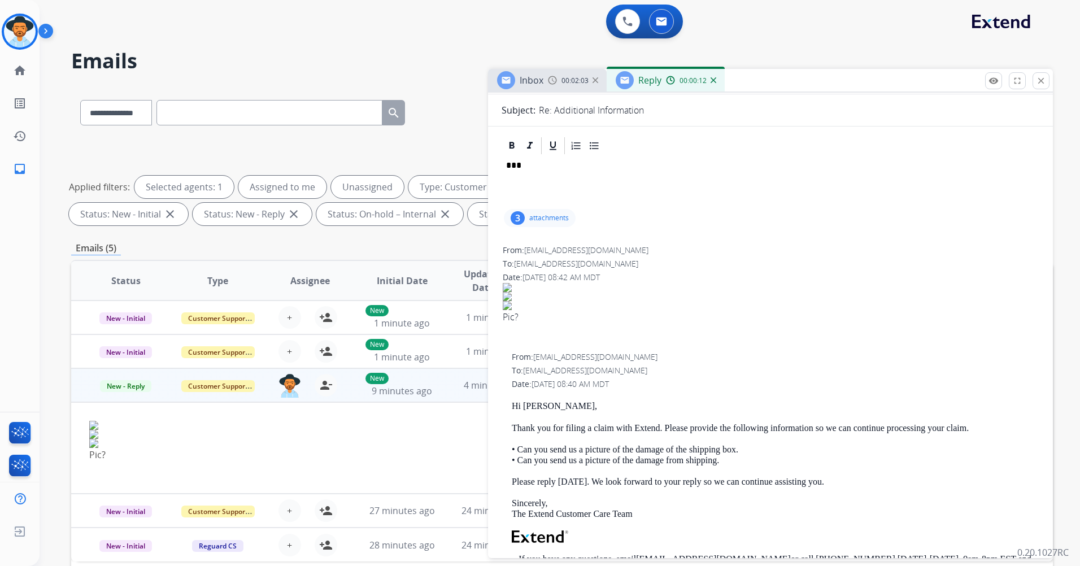
scroll to position [169, 0]
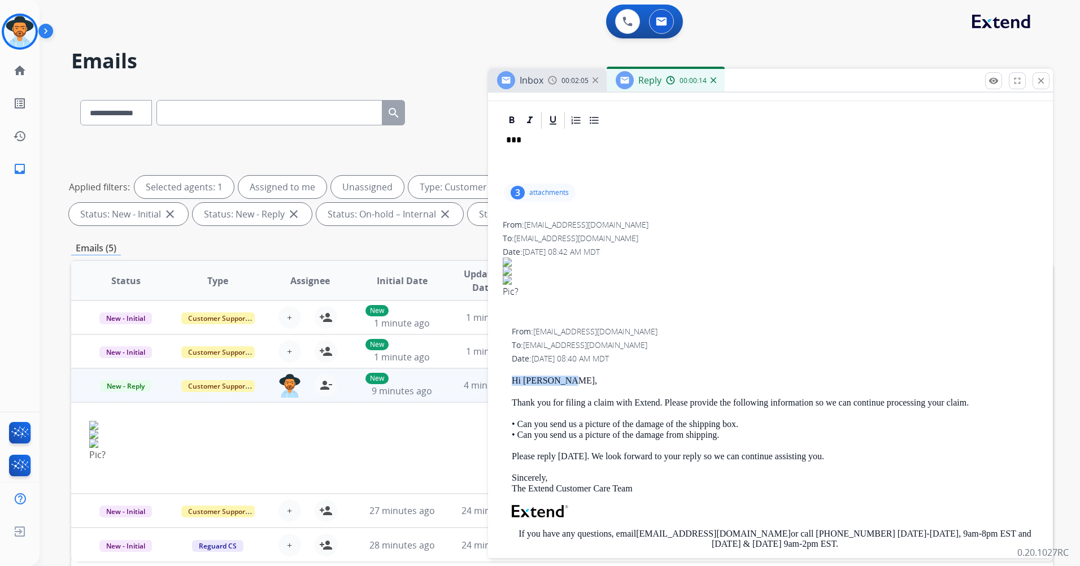
drag, startPoint x: 561, startPoint y: 383, endPoint x: 513, endPoint y: 379, distance: 48.1
click at [513, 379] on p "Hi [PERSON_NAME]," at bounding box center [775, 380] width 526 height 10
copy p "Hi [PERSON_NAME],"
drag, startPoint x: 536, startPoint y: 141, endPoint x: 503, endPoint y: 145, distance: 34.0
click at [503, 145] on div "***" at bounding box center [770, 155] width 538 height 51
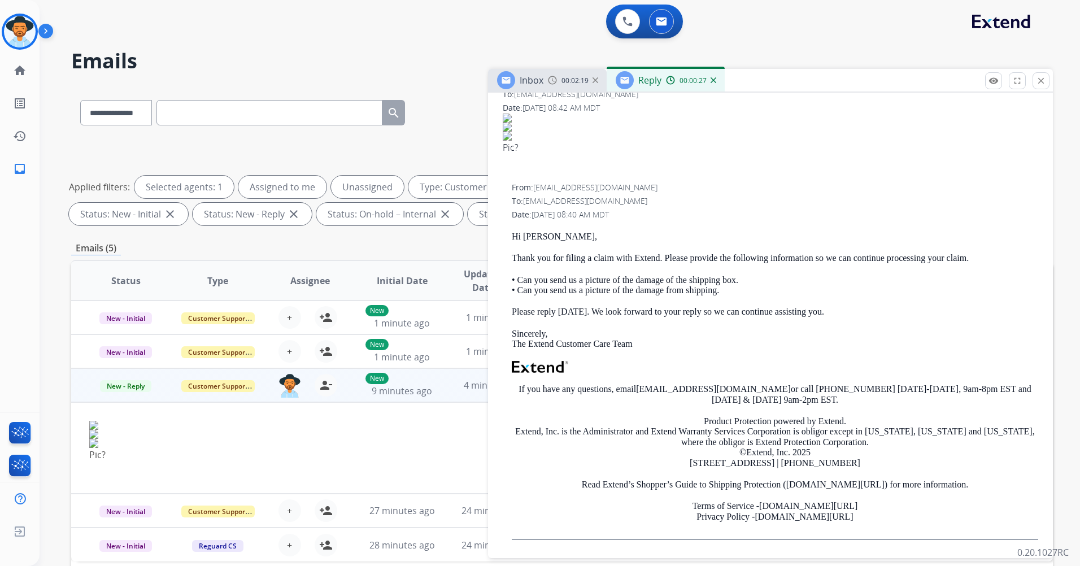
scroll to position [337, 0]
drag, startPoint x: 847, startPoint y: 517, endPoint x: 506, endPoint y: 239, distance: 439.4
click at [506, 239] on div "From: [EMAIL_ADDRESS][DOMAIN_NAME] To: [EMAIL_ADDRESS][DOMAIN_NAME] Date: [DATE…" at bounding box center [770, 364] width 538 height 369
click at [758, 330] on p "Sincerely, The Extend Customer Care Team" at bounding box center [775, 337] width 526 height 21
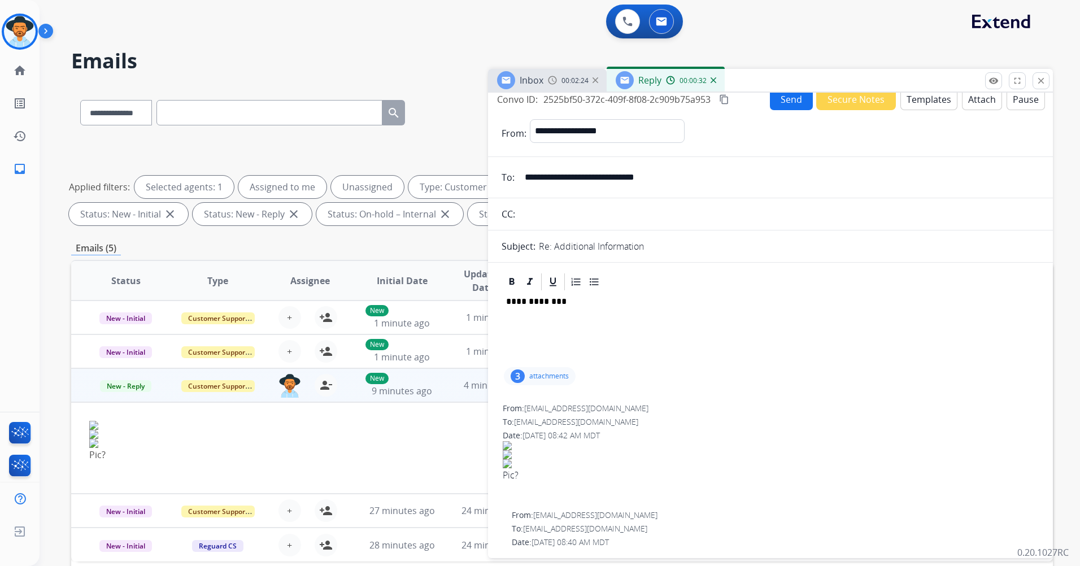
scroll to position [0, 0]
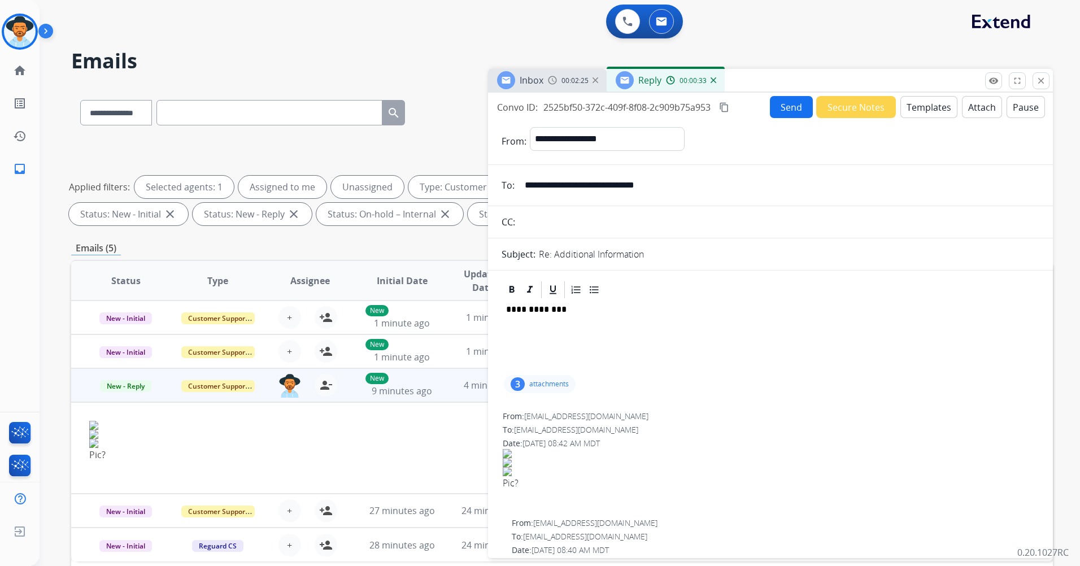
click at [911, 107] on button "Templates" at bounding box center [928, 107] width 57 height 22
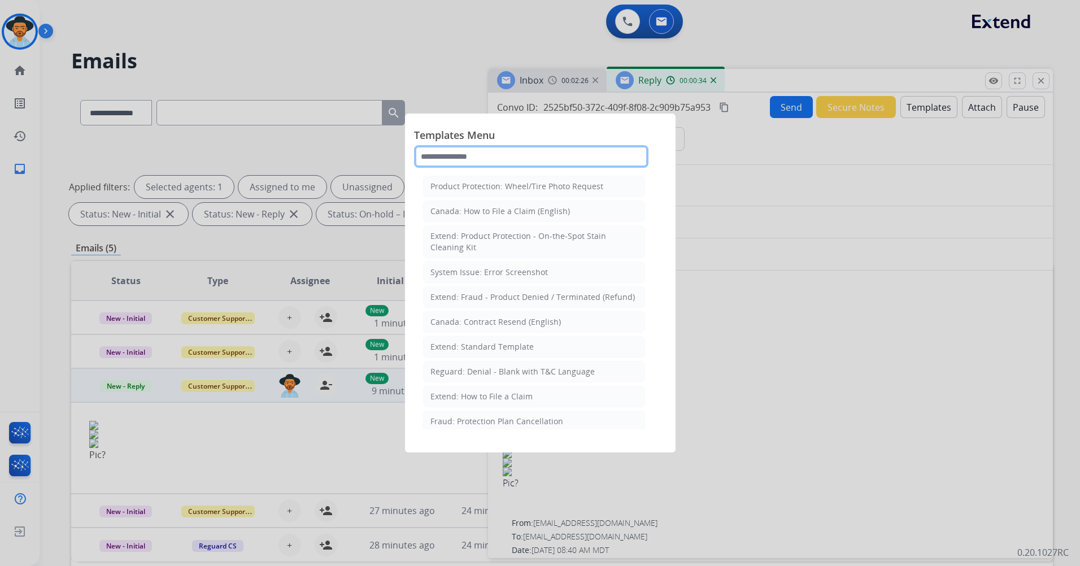
click at [544, 155] on input "text" at bounding box center [531, 156] width 234 height 23
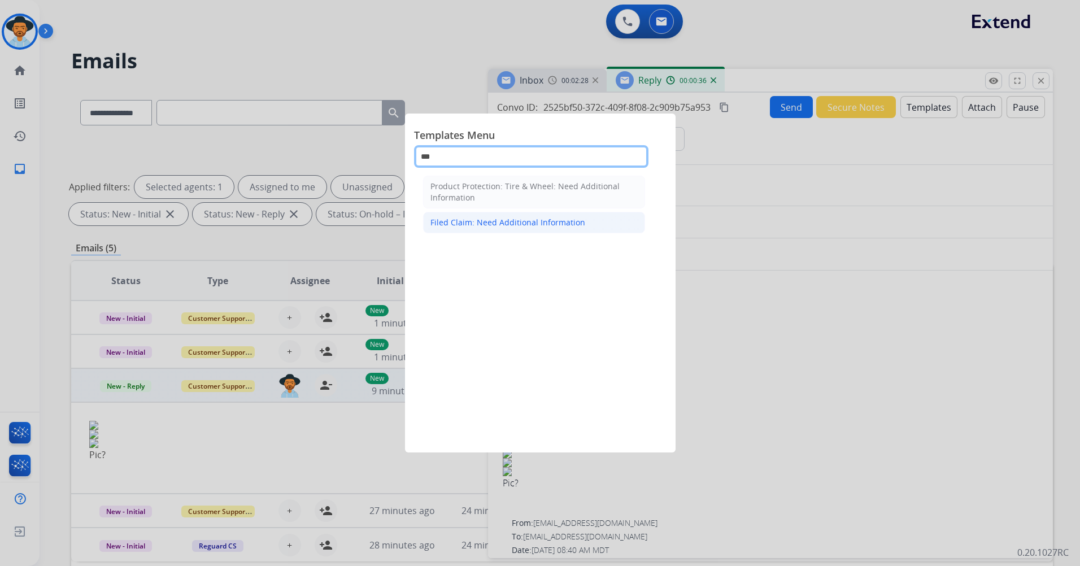
type input "***"
click at [507, 221] on div "Filed Claim: Need Additional Information" at bounding box center [507, 222] width 155 height 11
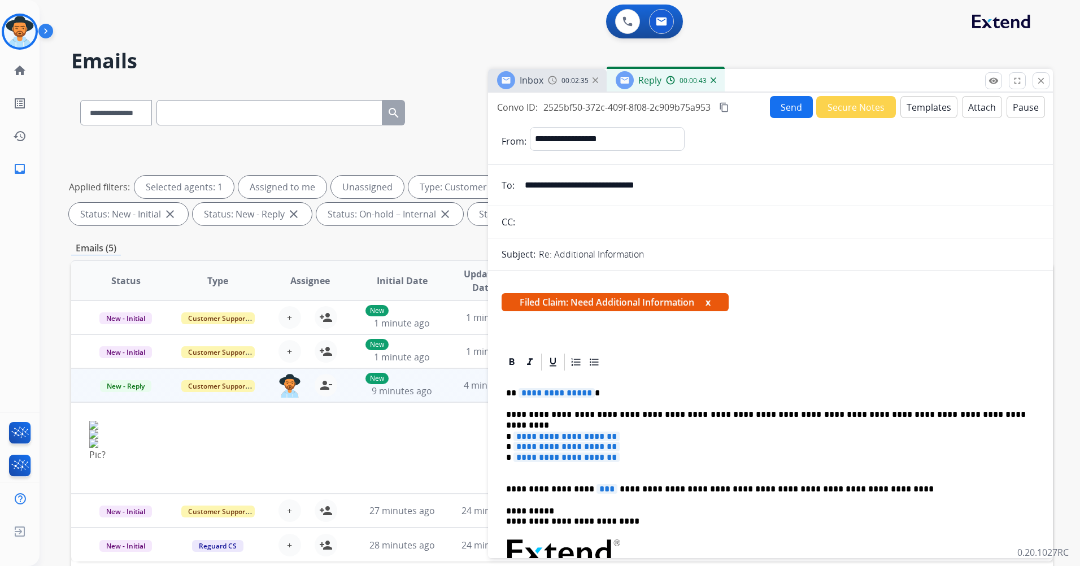
scroll to position [226, 0]
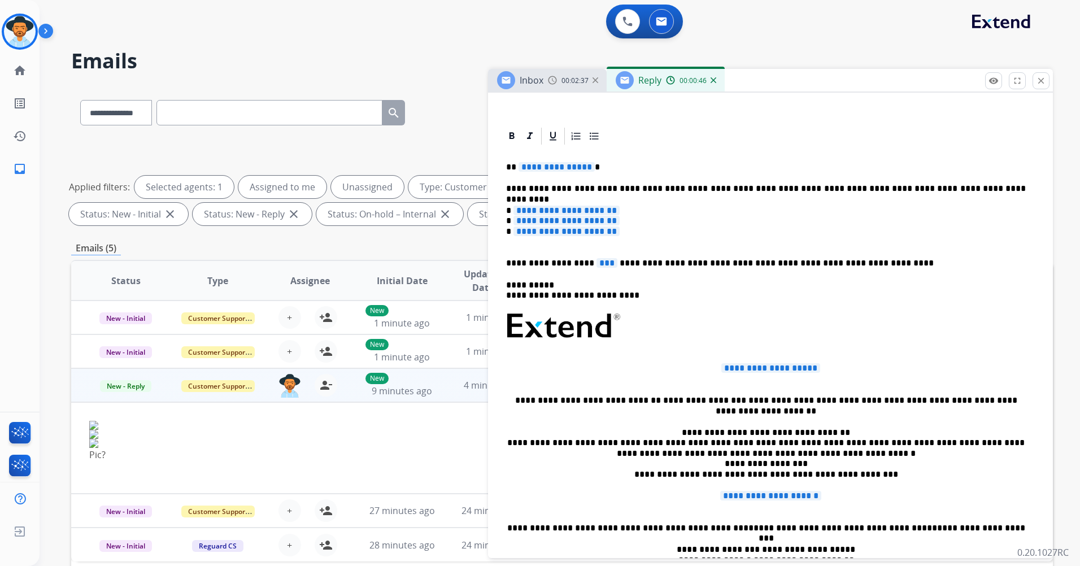
click at [584, 165] on span "**********" at bounding box center [556, 167] width 76 height 10
click at [586, 160] on div "**********" at bounding box center [770, 373] width 538 height 455
drag, startPoint x: 597, startPoint y: 168, endPoint x: 509, endPoint y: 165, distance: 88.1
click at [509, 165] on p "**********" at bounding box center [765, 167] width 519 height 10
click at [619, 208] on span "**********" at bounding box center [566, 211] width 106 height 10
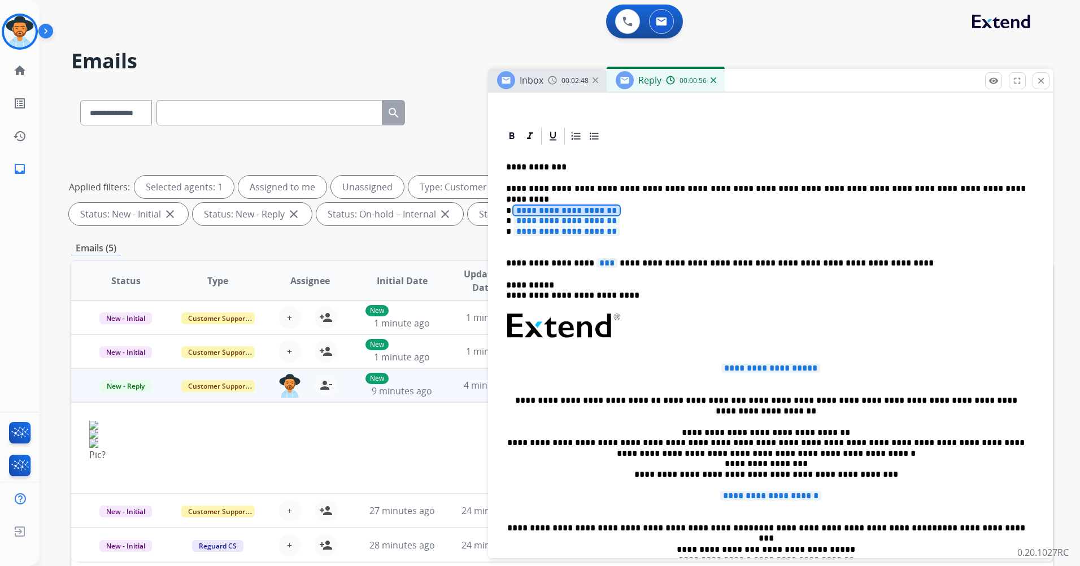
click at [968, 187] on p "**********" at bounding box center [765, 189] width 519 height 10
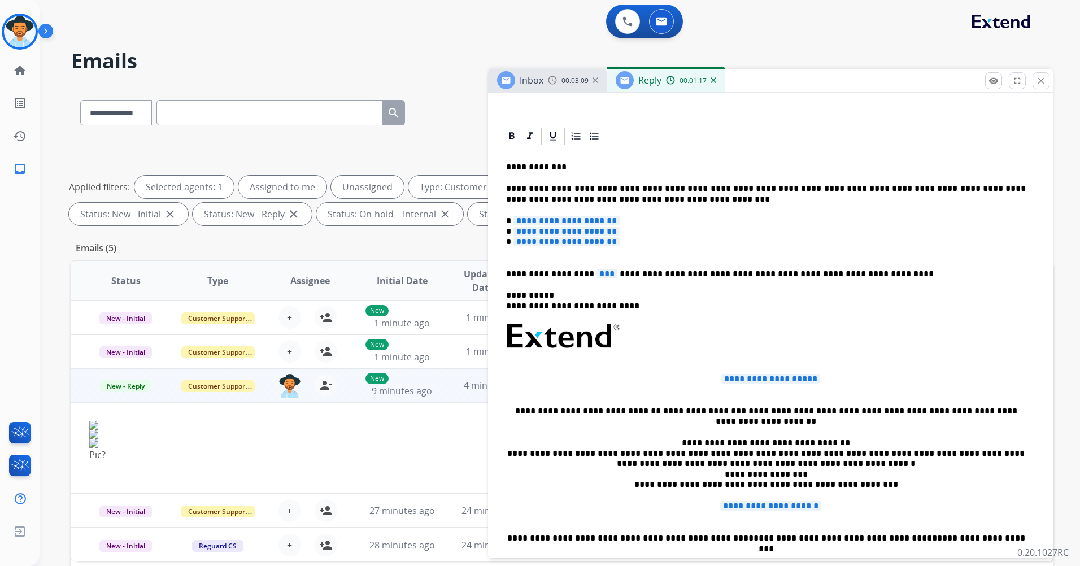
click at [619, 220] on span "**********" at bounding box center [566, 221] width 106 height 10
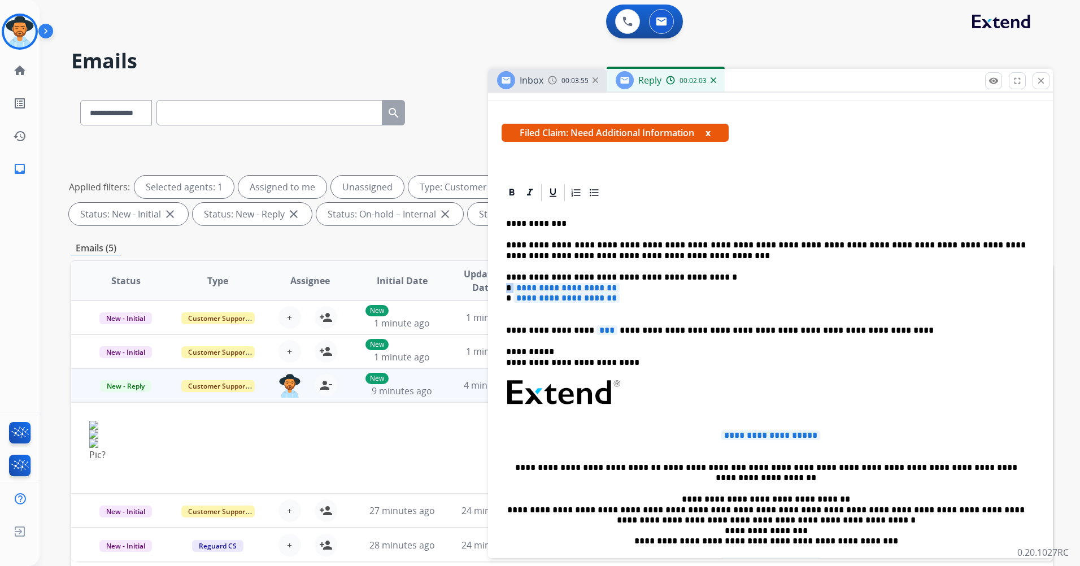
drag, startPoint x: 642, startPoint y: 290, endPoint x: 460, endPoint y: 286, distance: 182.4
click at [460, 286] on div "**********" at bounding box center [561, 391] width 981 height 611
drag, startPoint x: 625, startPoint y: 298, endPoint x: 454, endPoint y: 296, distance: 171.1
click at [454, 296] on div "**********" at bounding box center [561, 391] width 981 height 611
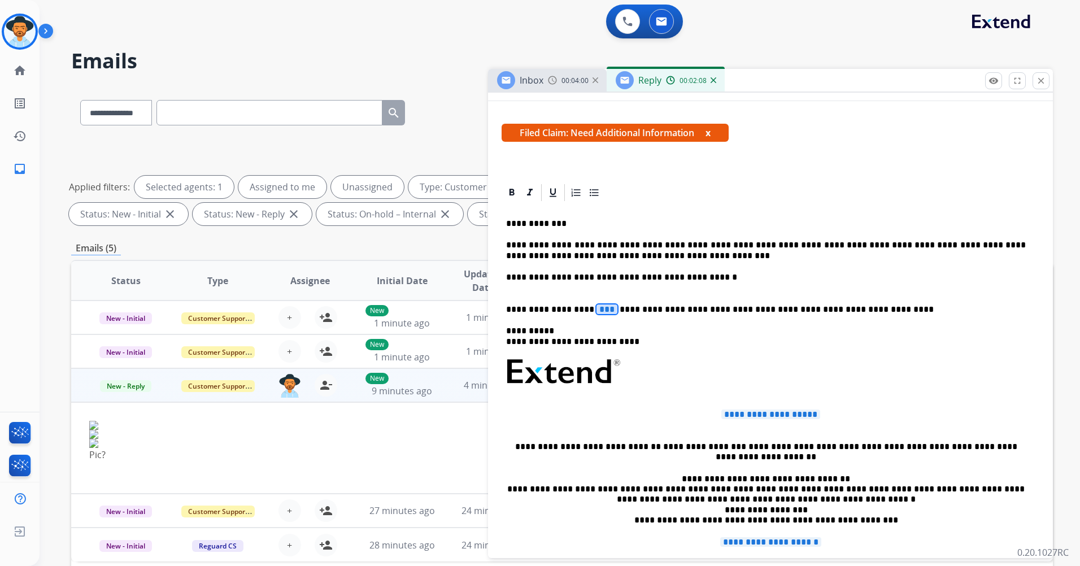
click at [596, 306] on span "***" at bounding box center [606, 309] width 21 height 10
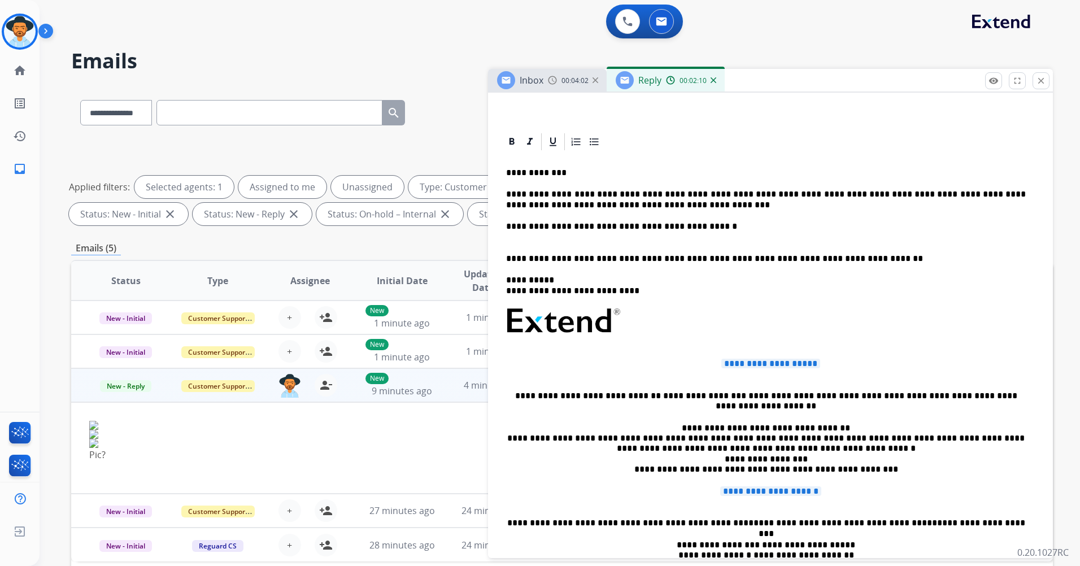
scroll to position [282, 0]
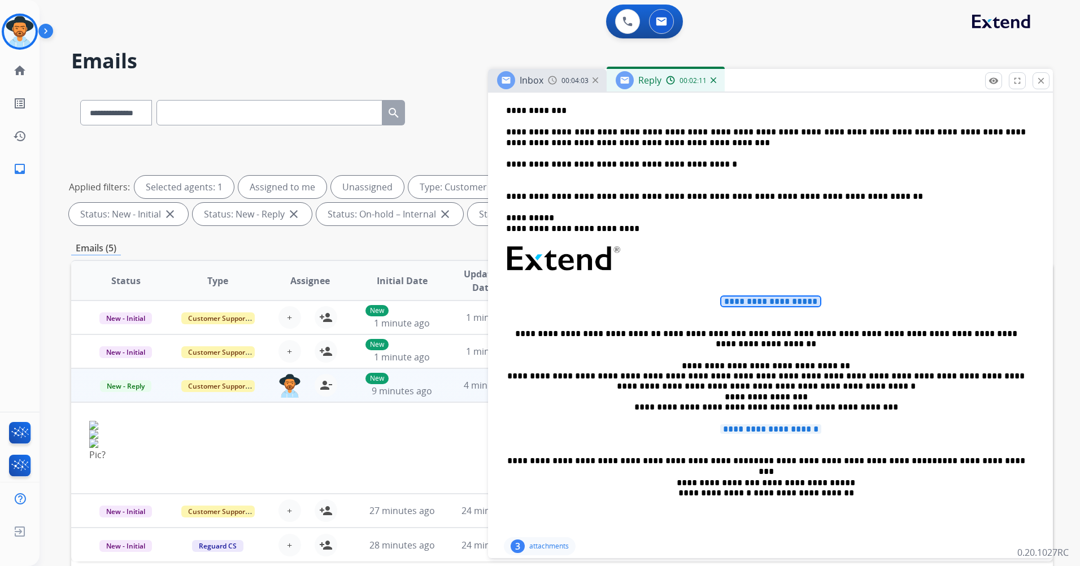
click at [811, 302] on span "**********" at bounding box center [770, 301] width 99 height 10
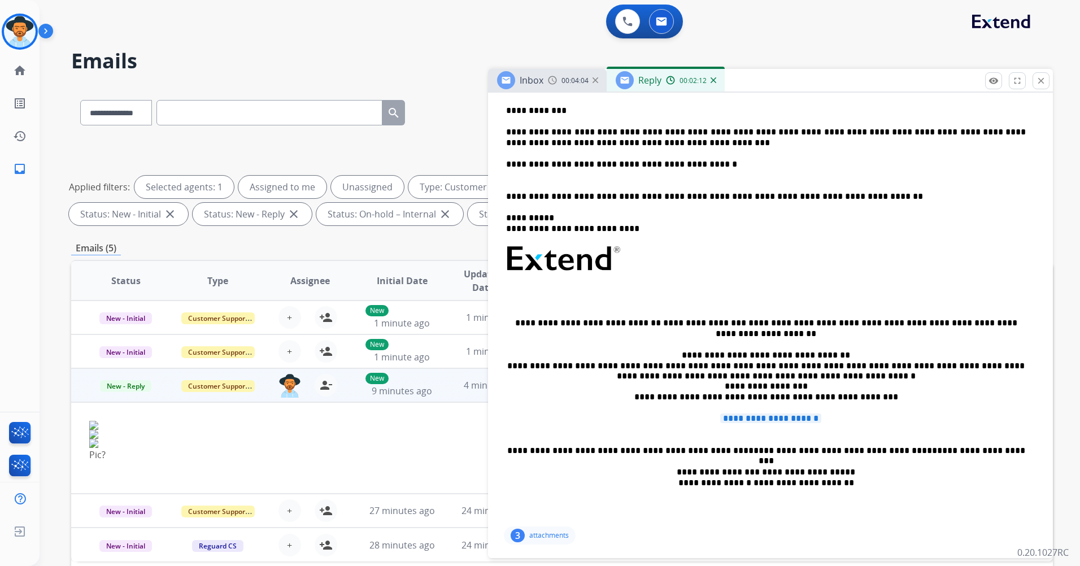
click at [775, 417] on span "**********" at bounding box center [770, 418] width 101 height 10
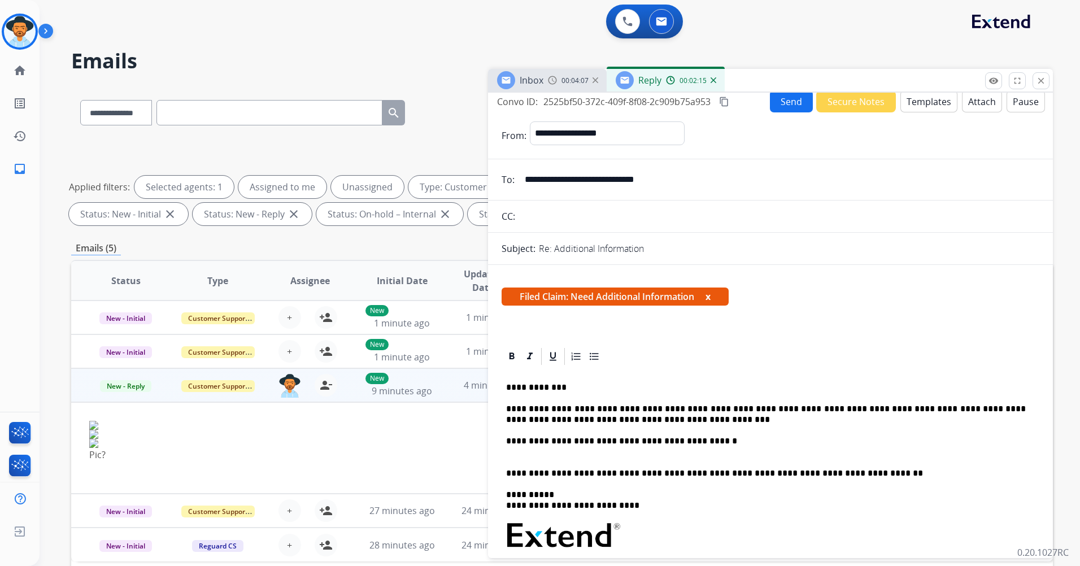
scroll to position [0, 0]
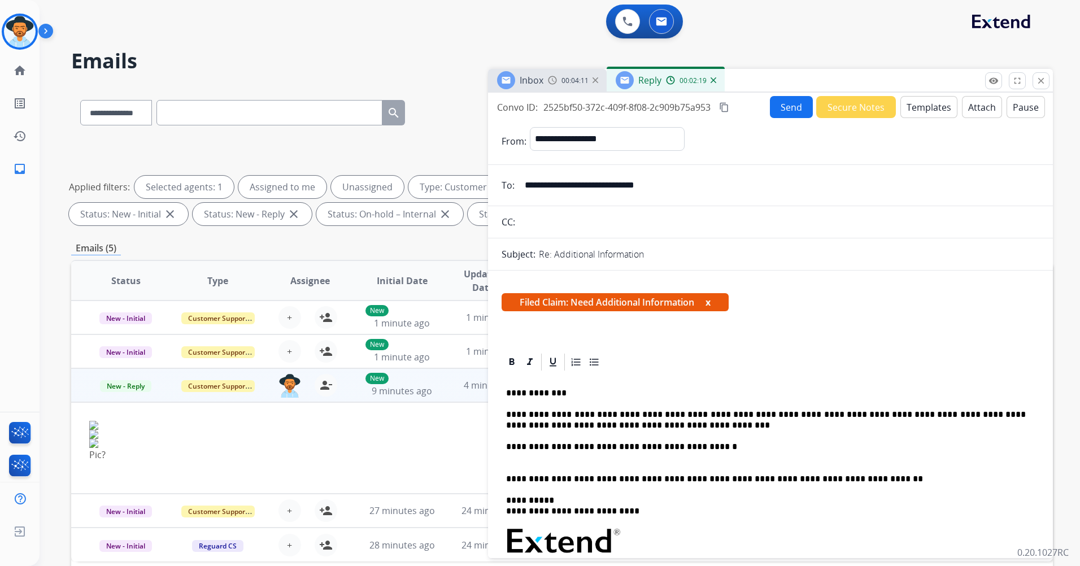
click at [790, 111] on button "Send" at bounding box center [791, 107] width 43 height 22
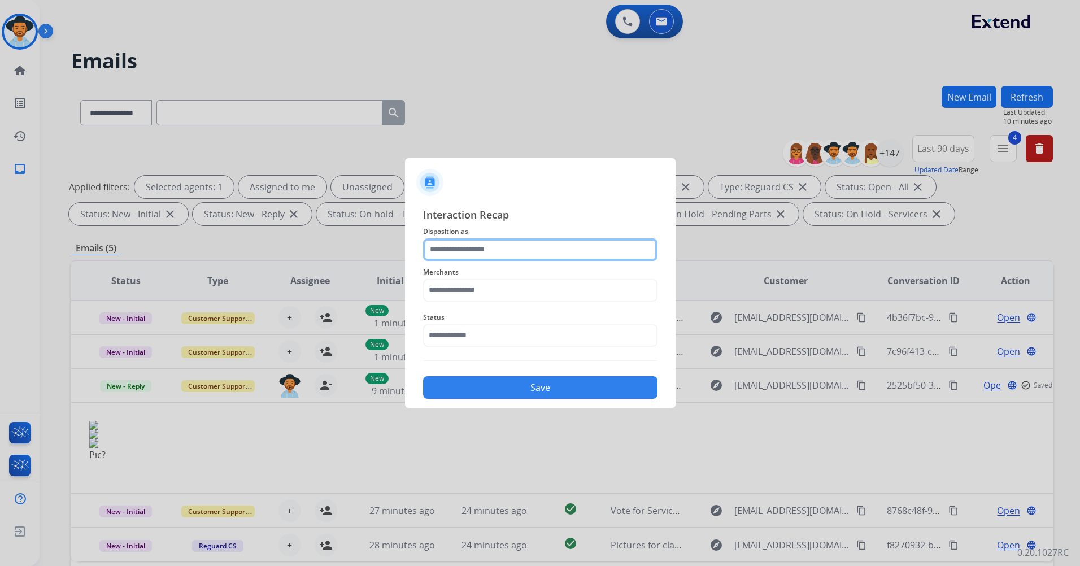
click at [465, 241] on input "text" at bounding box center [540, 249] width 234 height 23
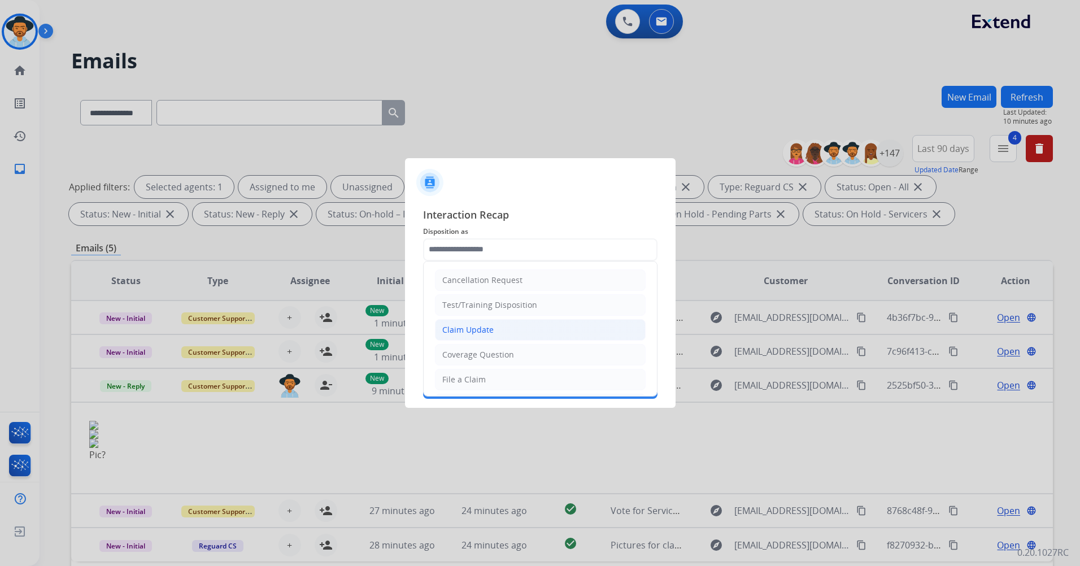
click at [523, 331] on li "Claim Update" at bounding box center [540, 329] width 211 height 21
type input "**********"
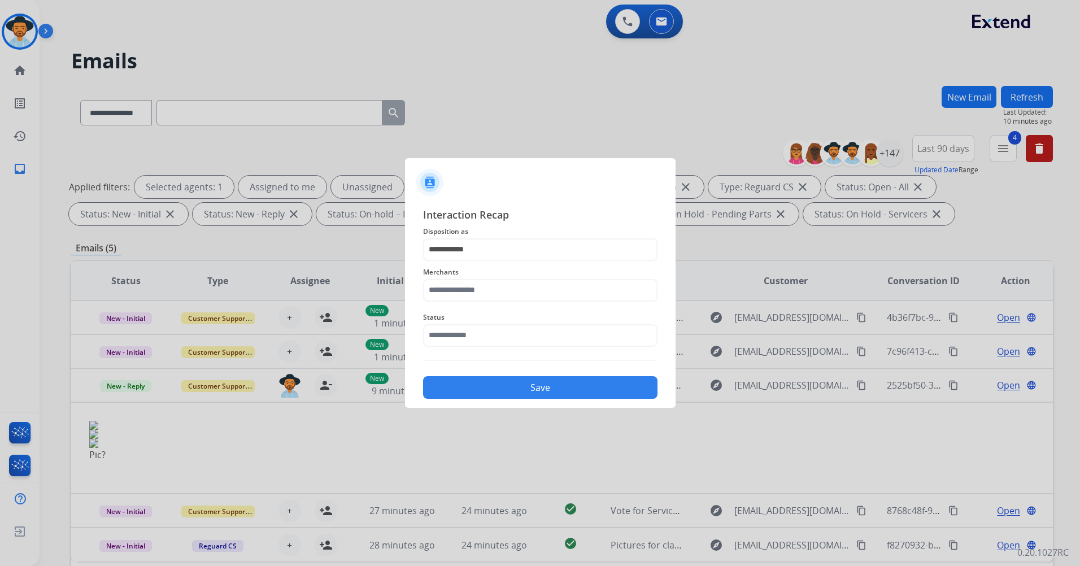
click at [510, 302] on div "Merchants" at bounding box center [540, 283] width 234 height 45
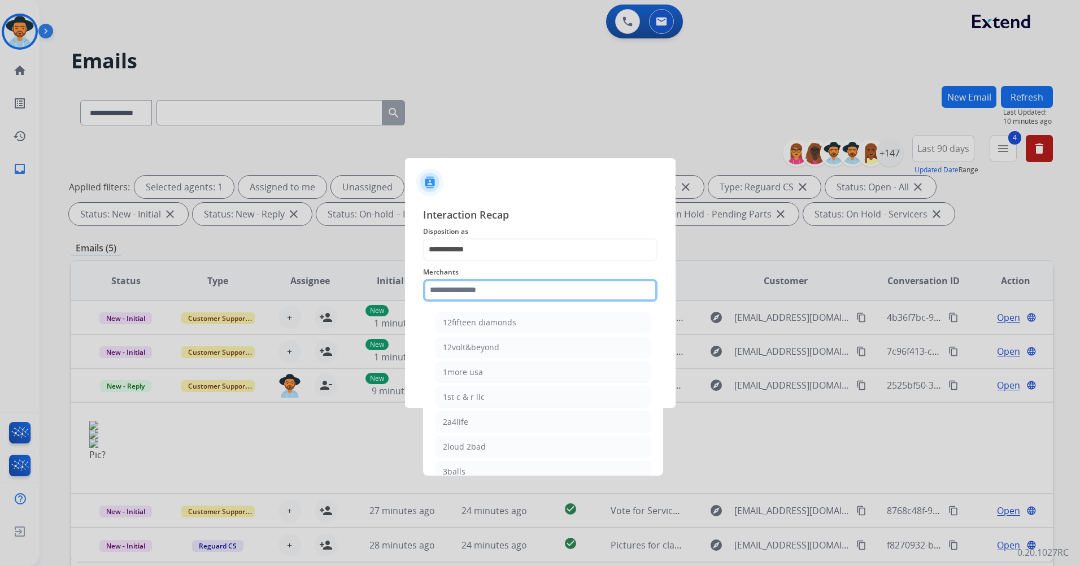
click at [513, 292] on input "text" at bounding box center [540, 290] width 234 height 23
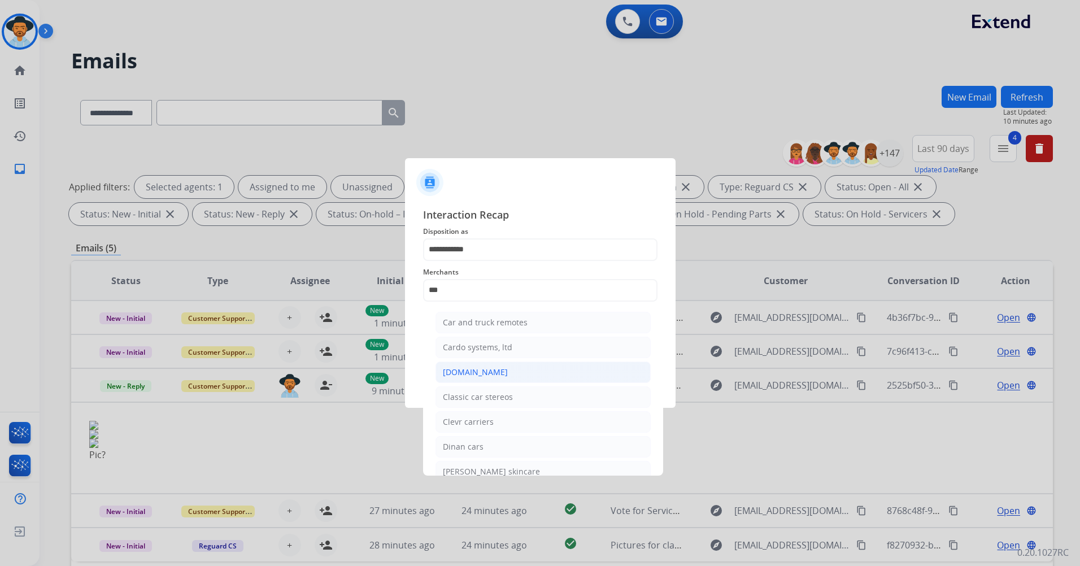
click at [495, 368] on li "[DOMAIN_NAME]" at bounding box center [542, 371] width 215 height 21
type input "**********"
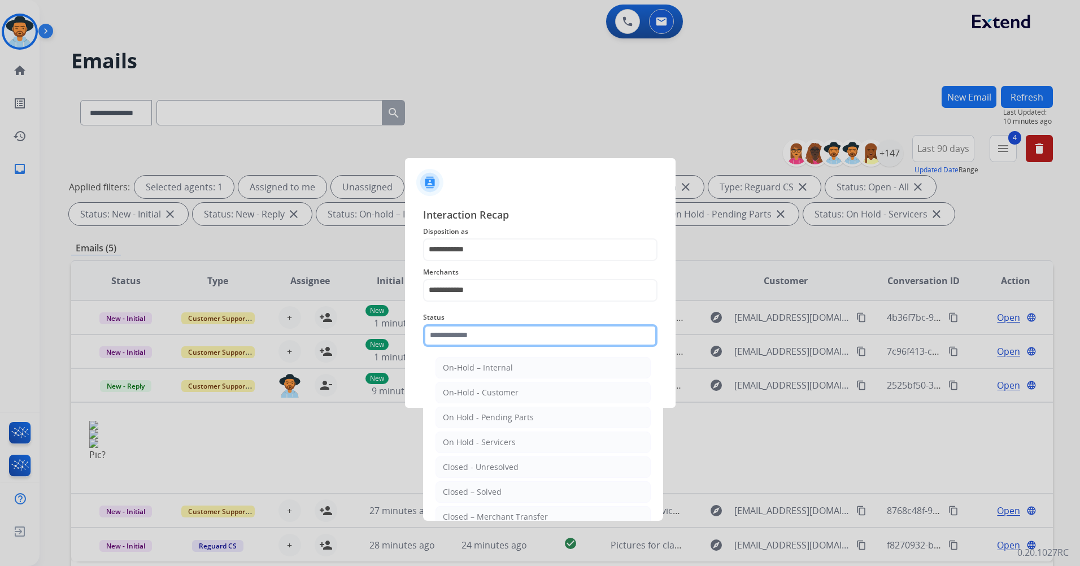
click at [497, 340] on input "text" at bounding box center [540, 335] width 234 height 23
click at [506, 489] on li "Closed – Solved" at bounding box center [542, 491] width 215 height 21
type input "**********"
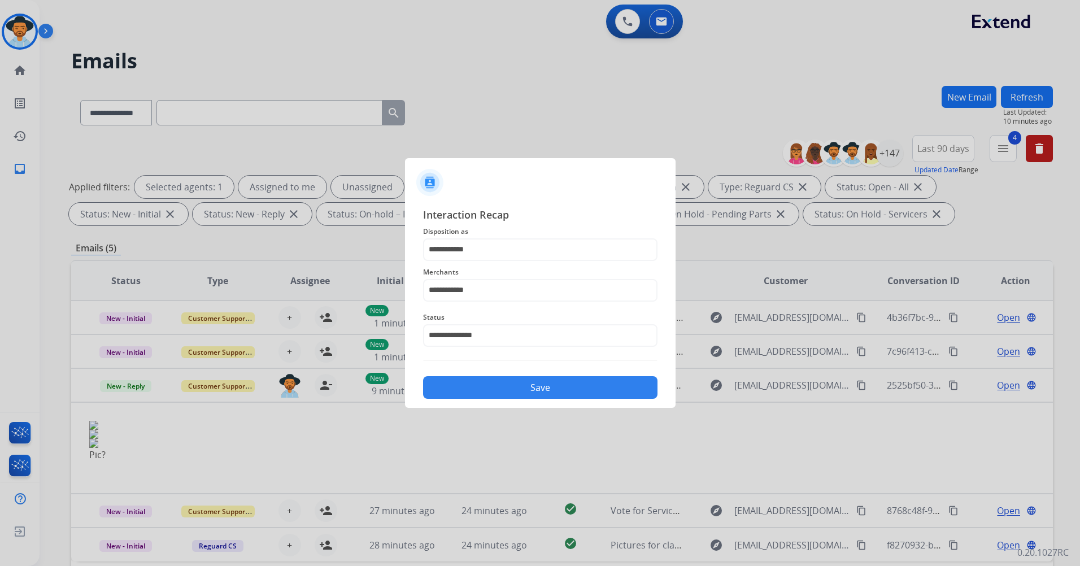
click at [497, 391] on button "Save" at bounding box center [540, 387] width 234 height 23
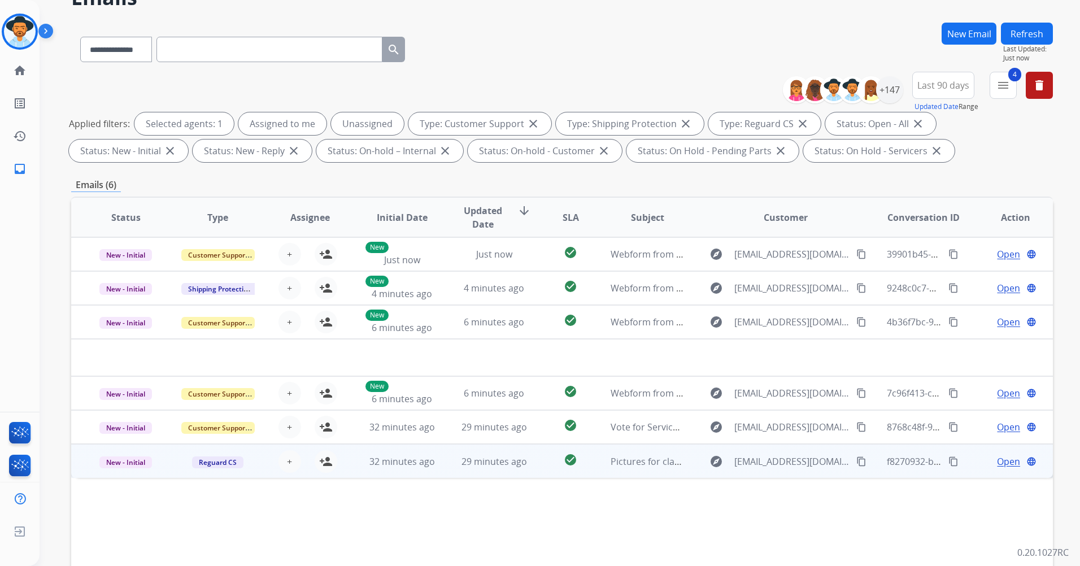
scroll to position [56, 0]
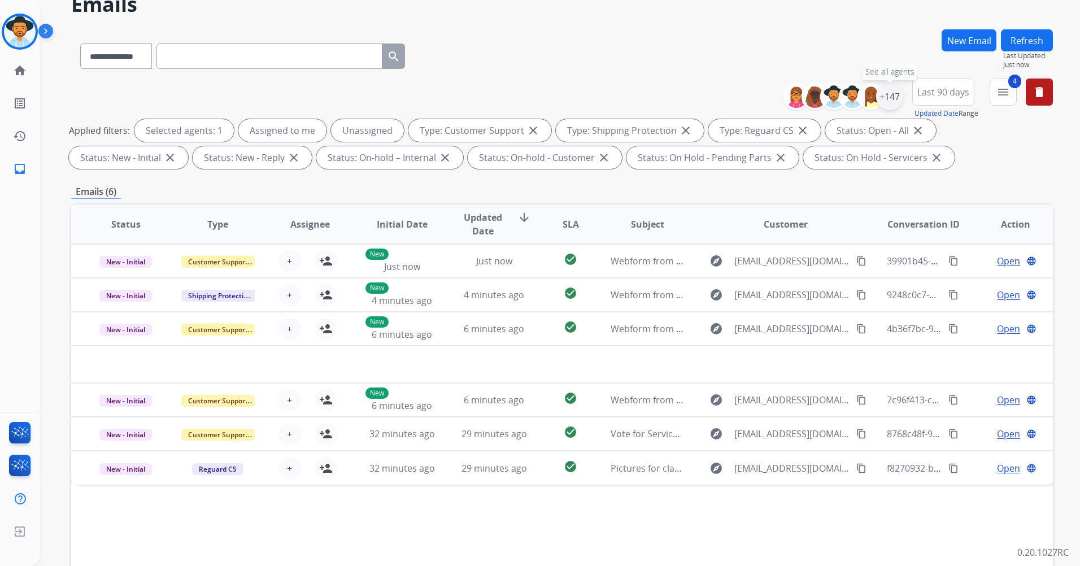
click at [895, 103] on div "+147" at bounding box center [889, 96] width 27 height 27
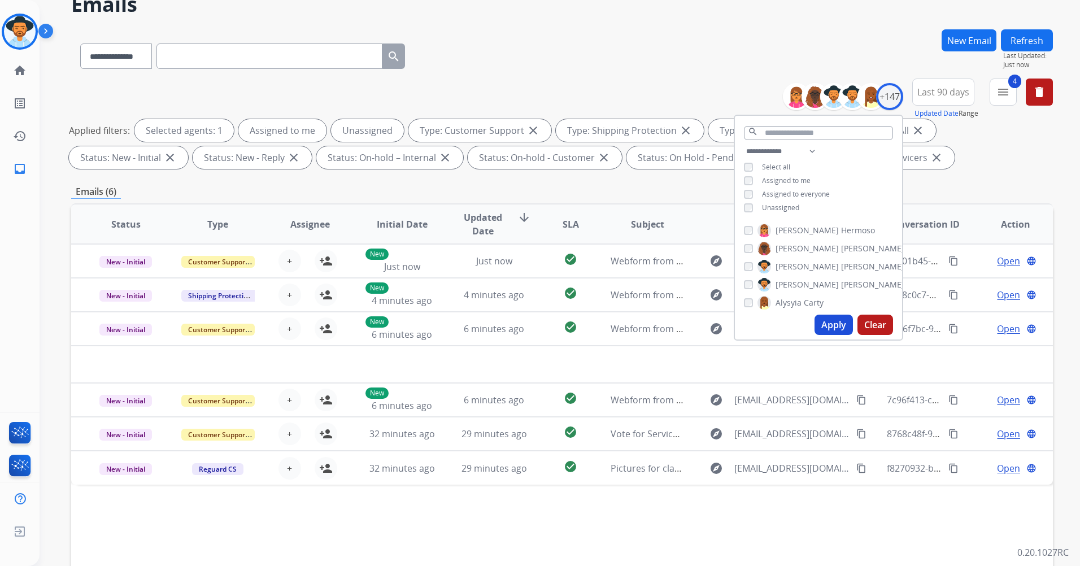
click at [1029, 168] on div "Applied filters: Selected agents: 1 Assigned to me Unassigned Type: Customer Su…" at bounding box center [559, 144] width 981 height 50
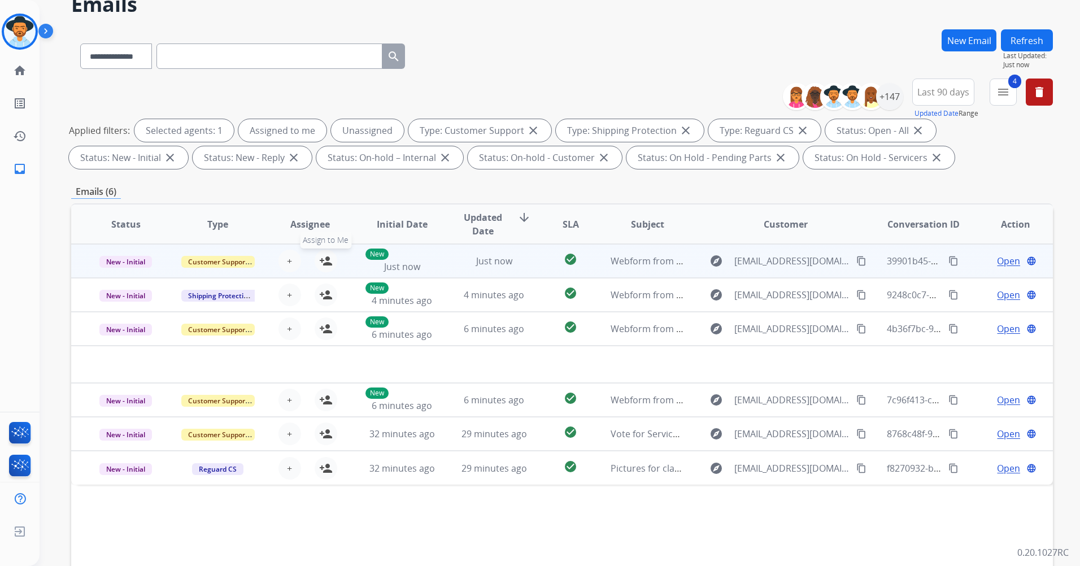
click at [323, 258] on mat-icon "person_add" at bounding box center [326, 261] width 14 height 14
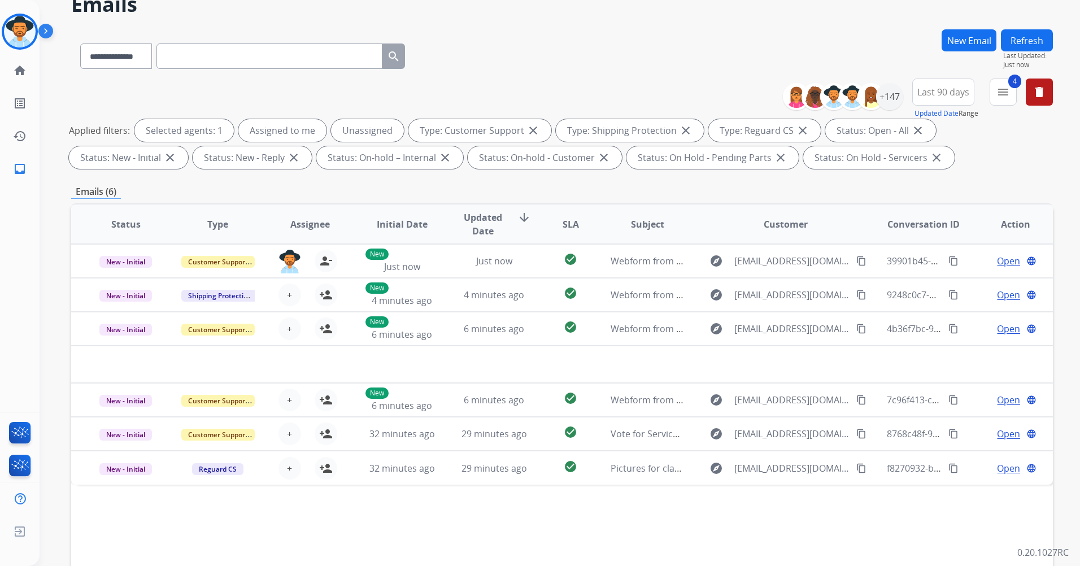
click at [1020, 47] on button "Refresh" at bounding box center [1027, 40] width 52 height 22
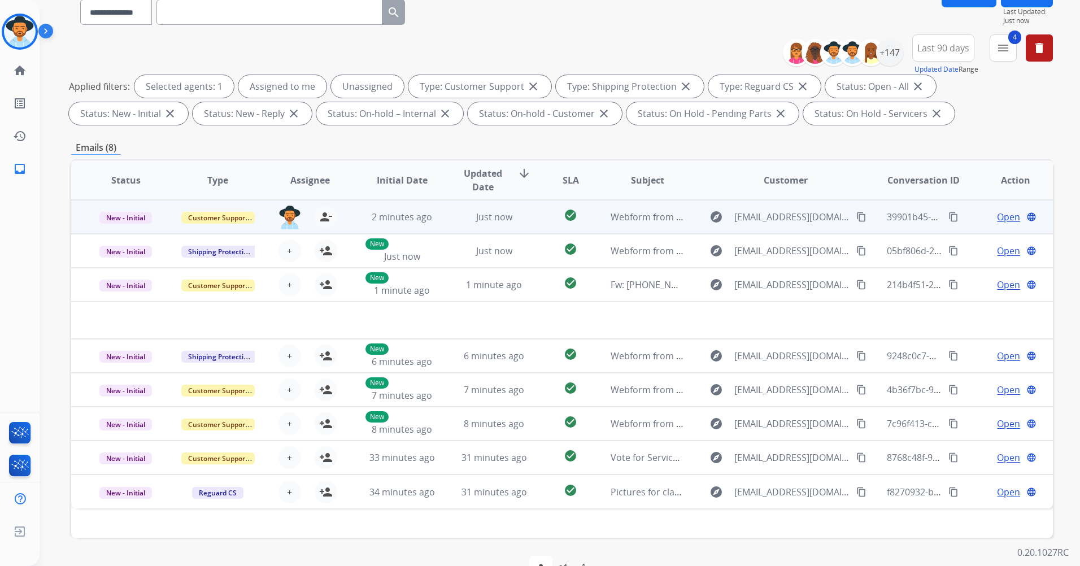
scroll to position [113, 0]
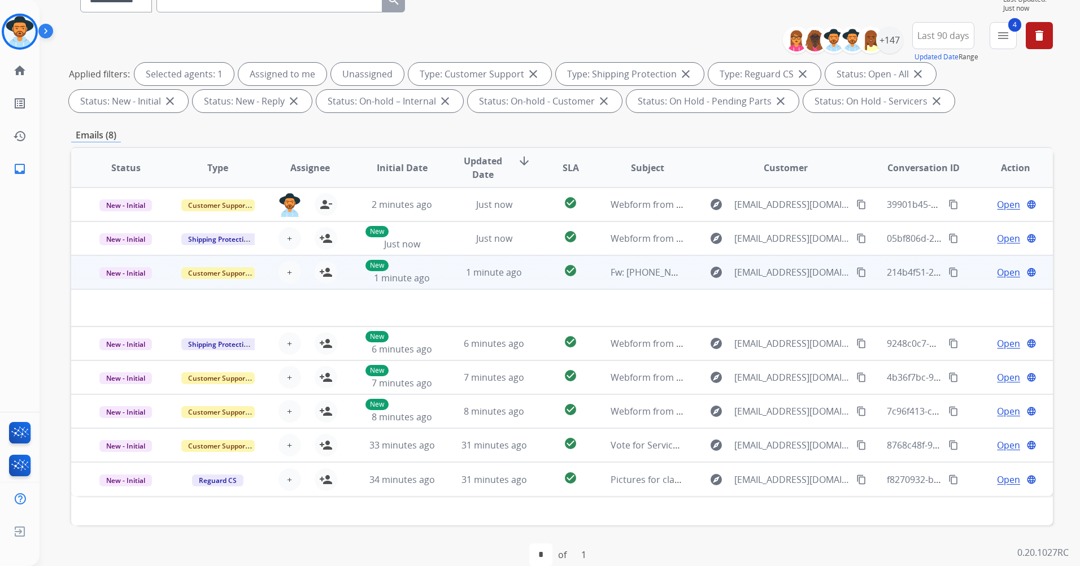
click at [540, 300] on td at bounding box center [469, 307] width 797 height 37
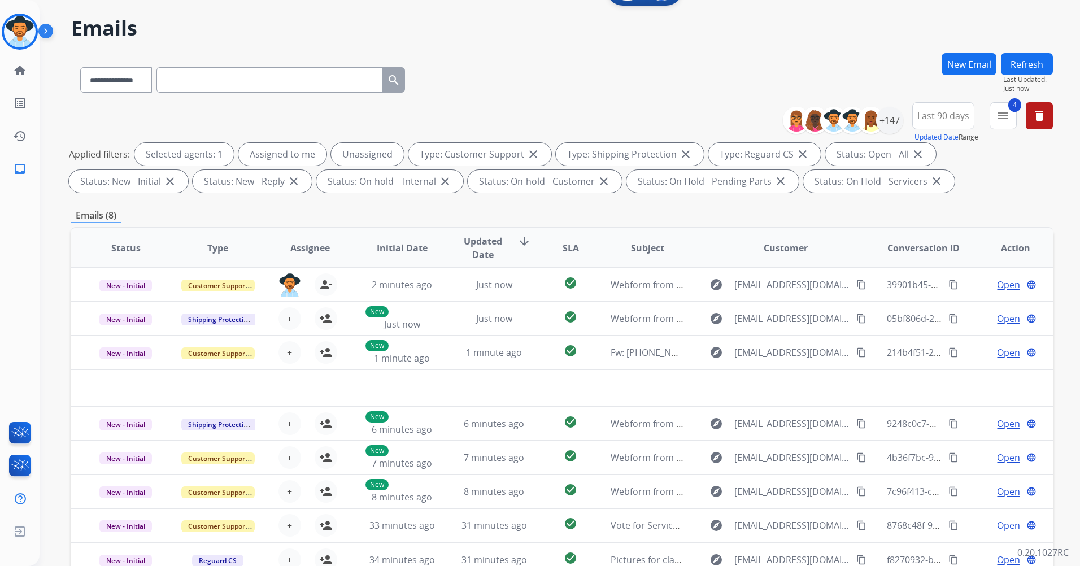
scroll to position [0, 0]
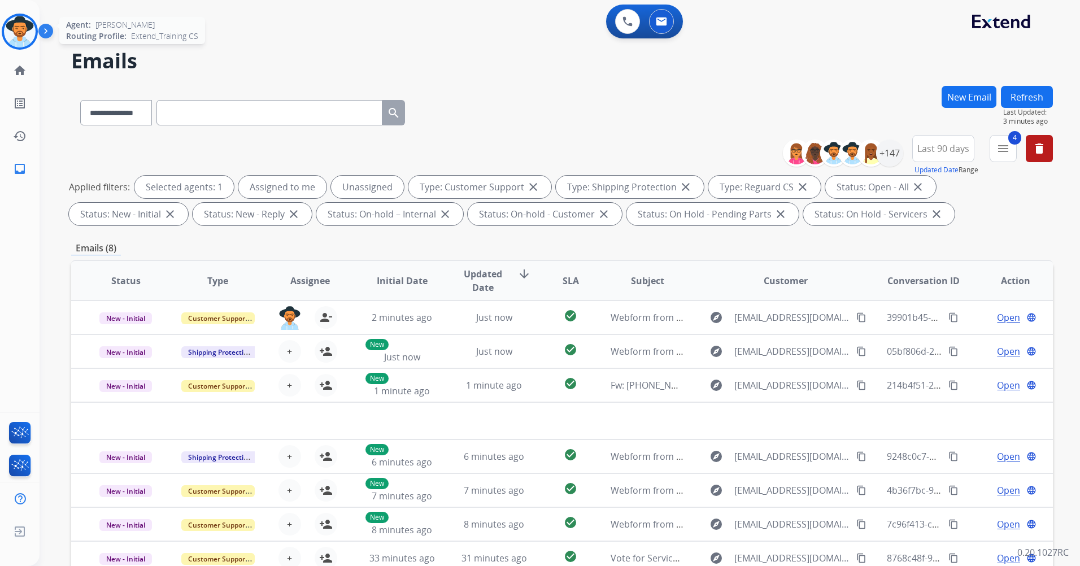
click at [26, 29] on img at bounding box center [20, 32] width 32 height 32
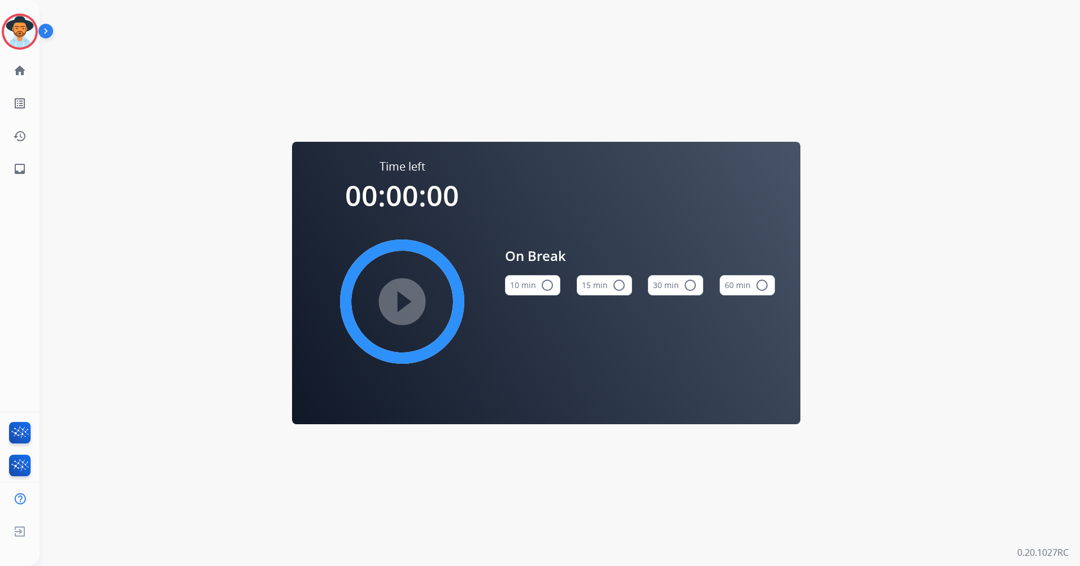
click at [618, 286] on mat-icon "radio_button_unchecked" at bounding box center [619, 285] width 14 height 14
click at [395, 306] on mat-icon "play_circle_filled" at bounding box center [402, 302] width 14 height 14
click at [13, 37] on img at bounding box center [20, 32] width 32 height 32
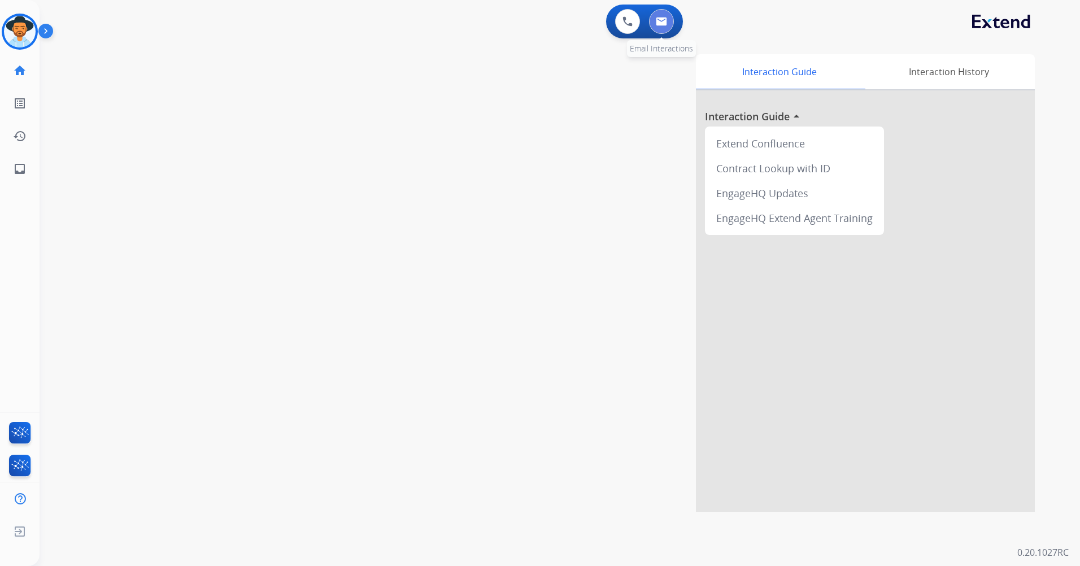
click at [660, 21] on img at bounding box center [661, 21] width 11 height 9
select select "**********"
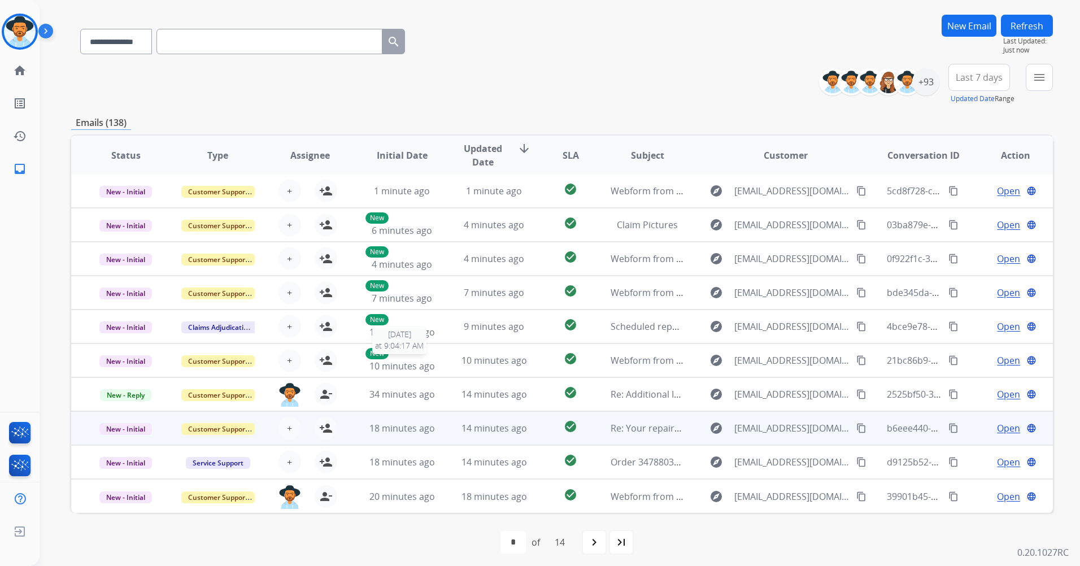
scroll to position [77, 0]
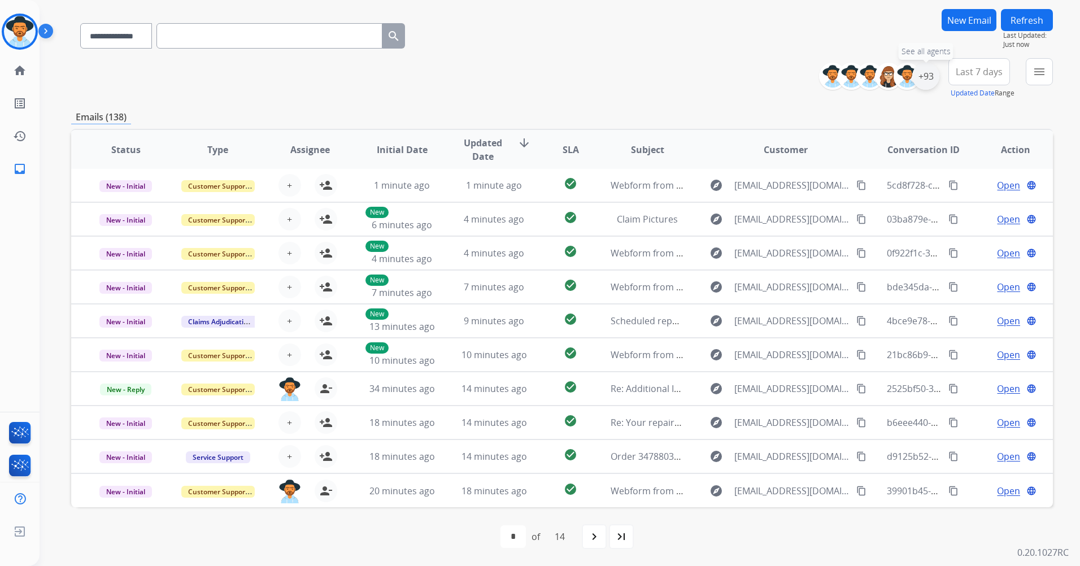
click at [928, 84] on div "+93" at bounding box center [925, 76] width 27 height 27
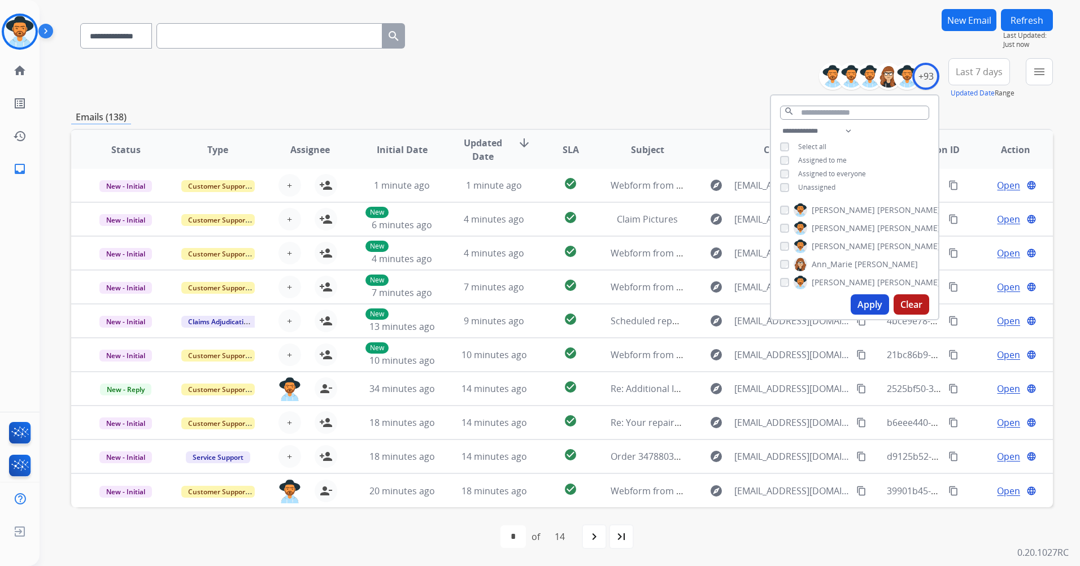
click at [811, 187] on span "Unassigned" at bounding box center [816, 187] width 37 height 10
click at [863, 300] on button "Apply" at bounding box center [869, 304] width 38 height 20
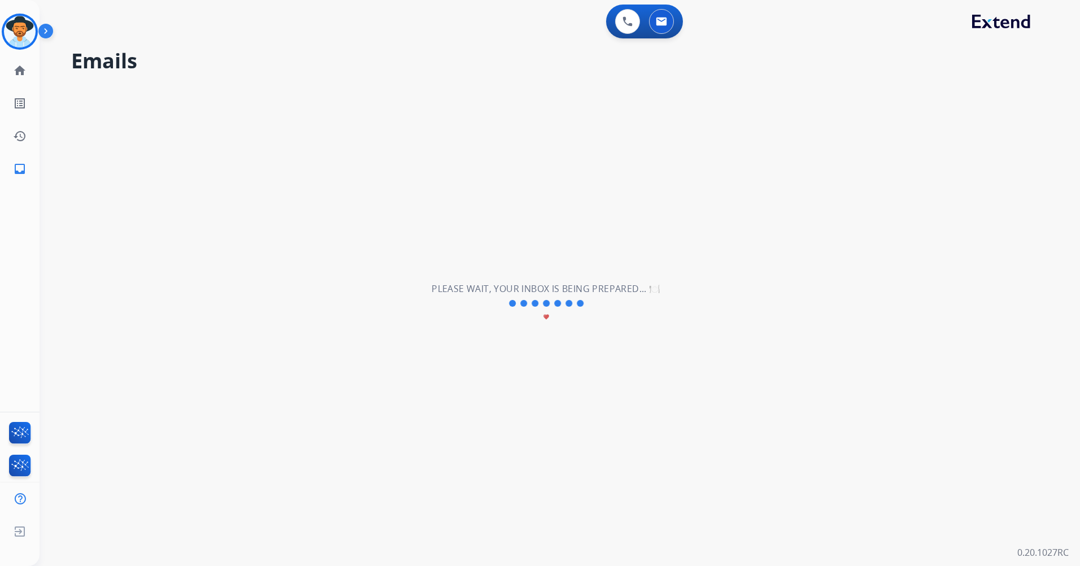
scroll to position [0, 0]
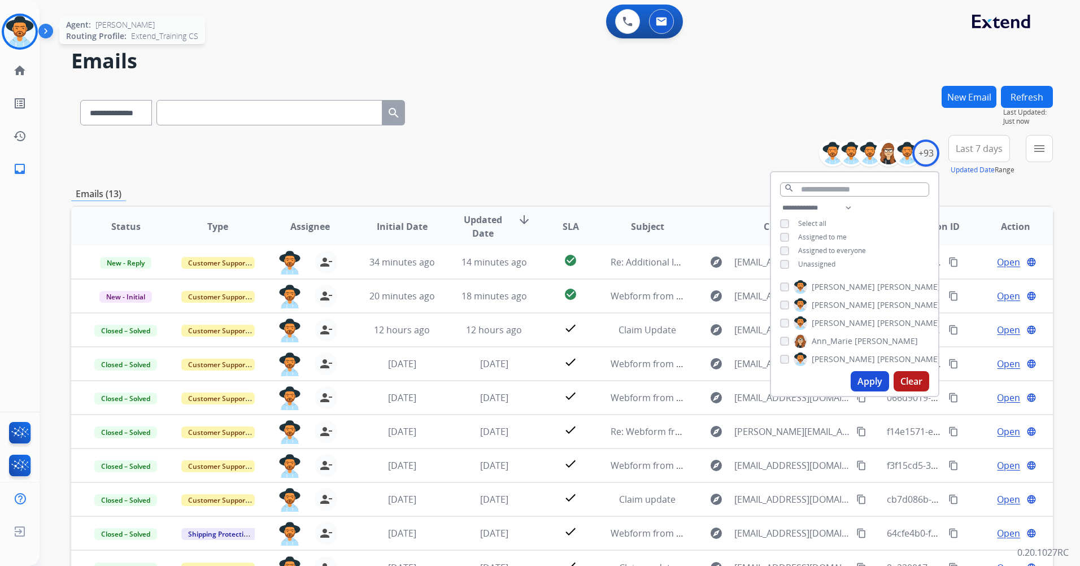
click at [30, 45] on div at bounding box center [20, 32] width 36 height 36
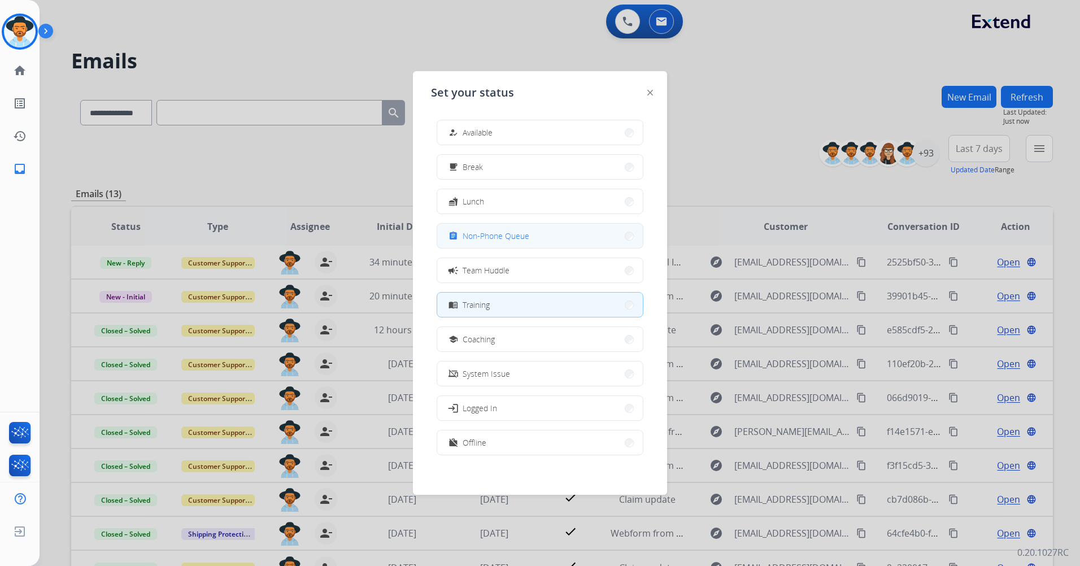
click at [559, 242] on button "assignment Non-Phone Queue" at bounding box center [540, 236] width 206 height 24
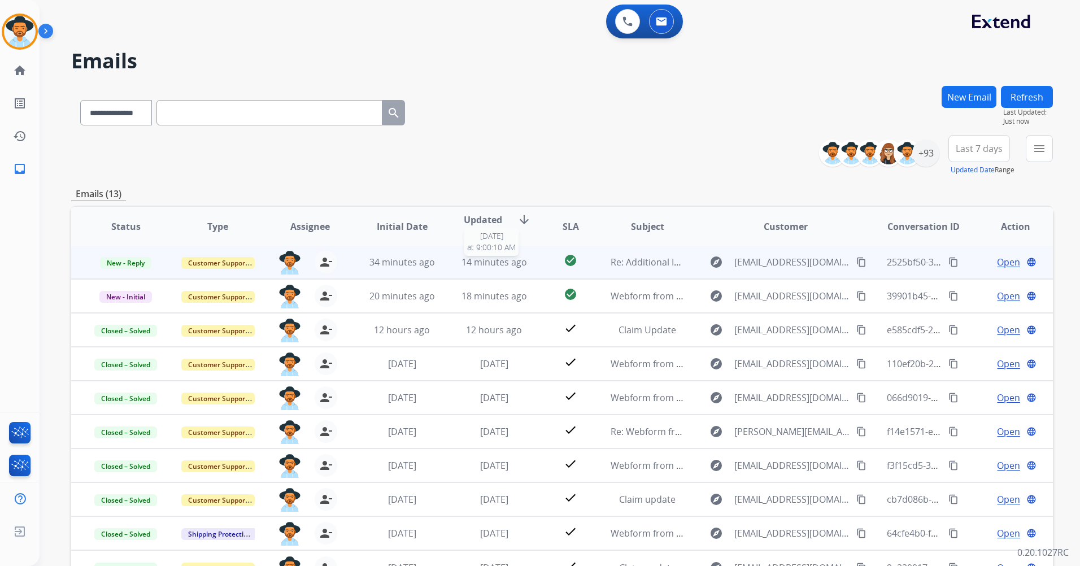
click at [523, 268] on div "14 minutes ago" at bounding box center [493, 262] width 73 height 14
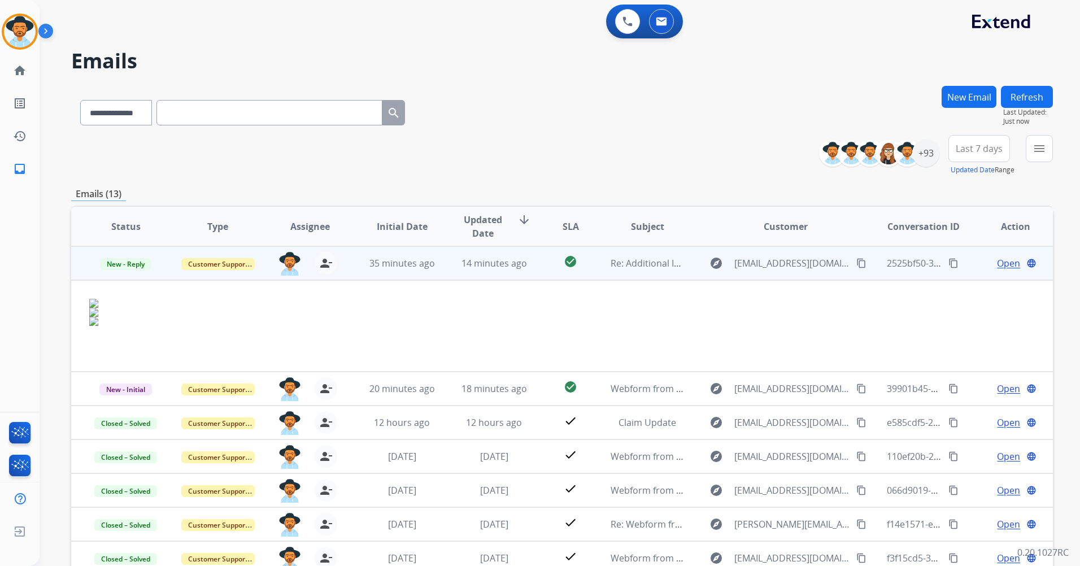
click at [997, 260] on span "Open" at bounding box center [1008, 263] width 23 height 14
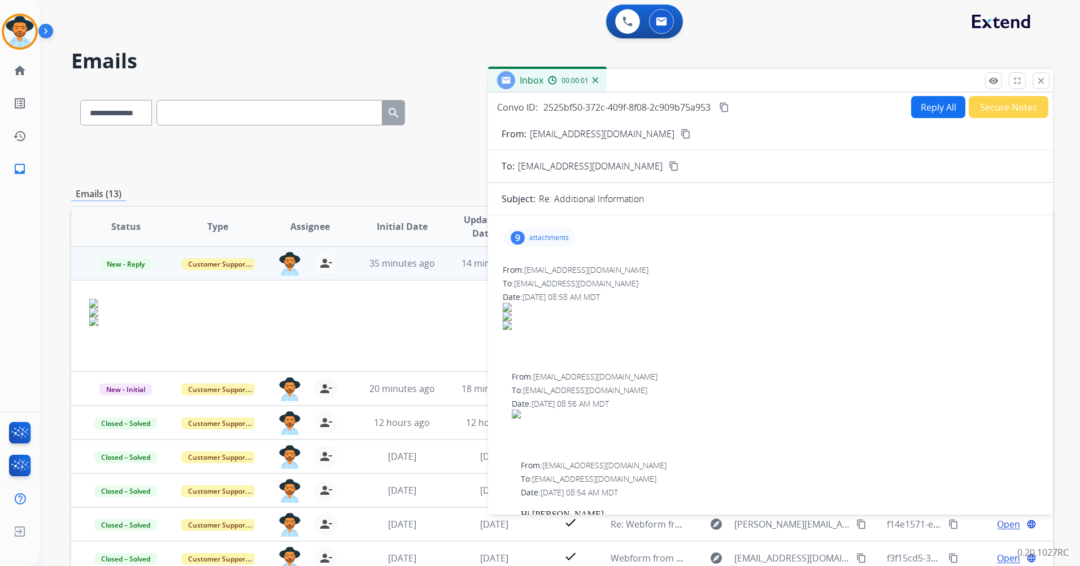
click at [547, 245] on div "9 attachments" at bounding box center [540, 238] width 72 height 18
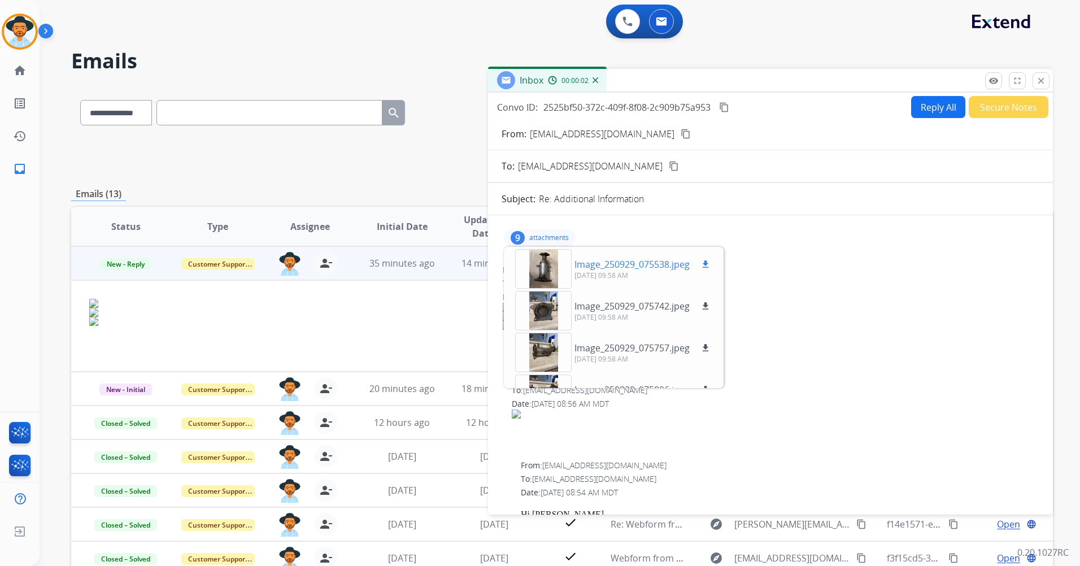
click at [546, 272] on div at bounding box center [543, 269] width 56 height 40
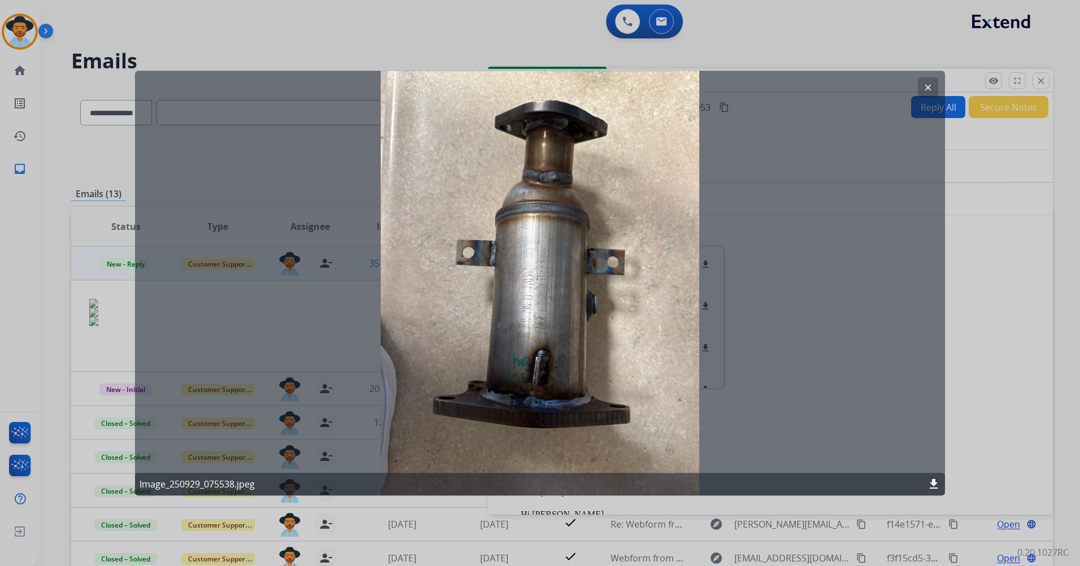
click at [930, 83] on mat-icon "clear" at bounding box center [928, 87] width 10 height 10
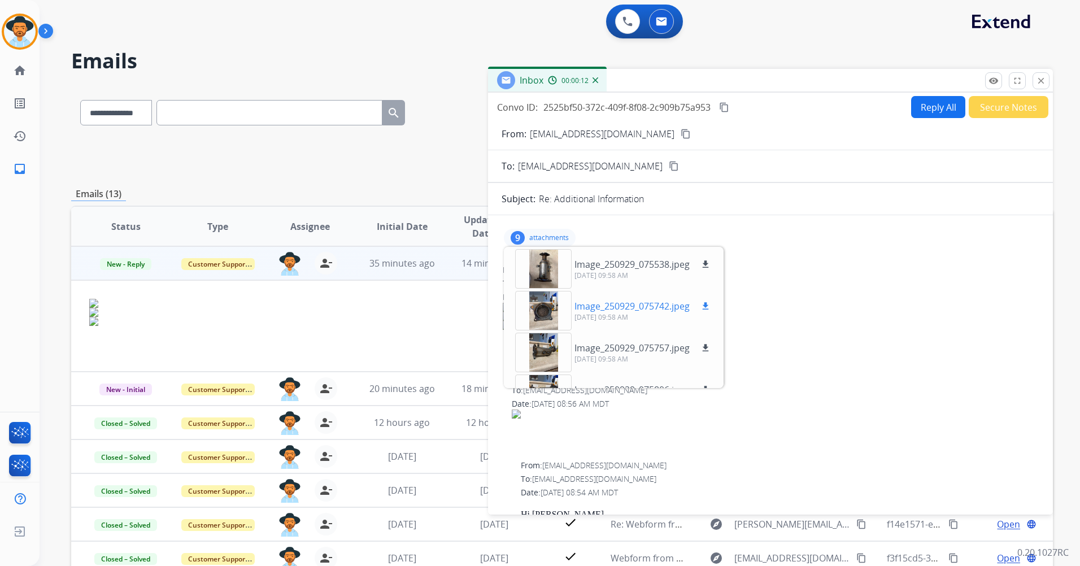
click at [551, 306] on div at bounding box center [543, 311] width 56 height 40
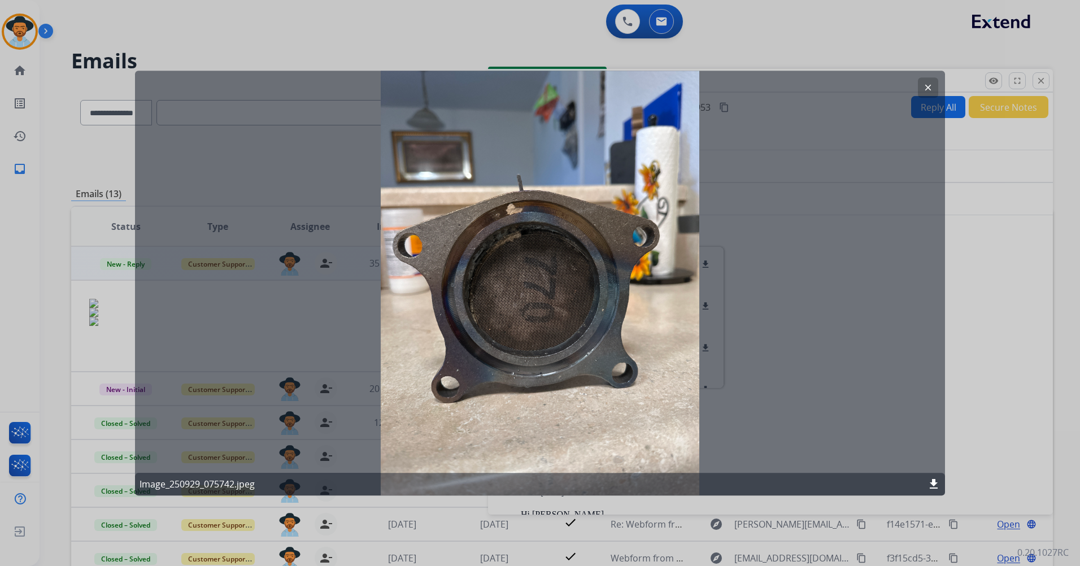
click at [933, 93] on button "clear" at bounding box center [928, 87] width 20 height 20
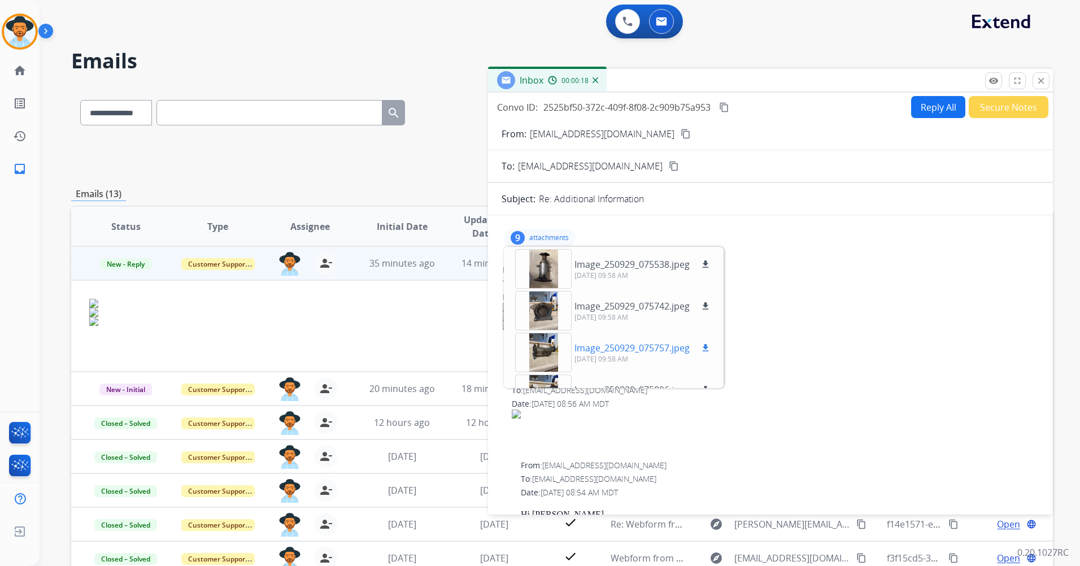
click at [552, 350] on div at bounding box center [543, 353] width 56 height 40
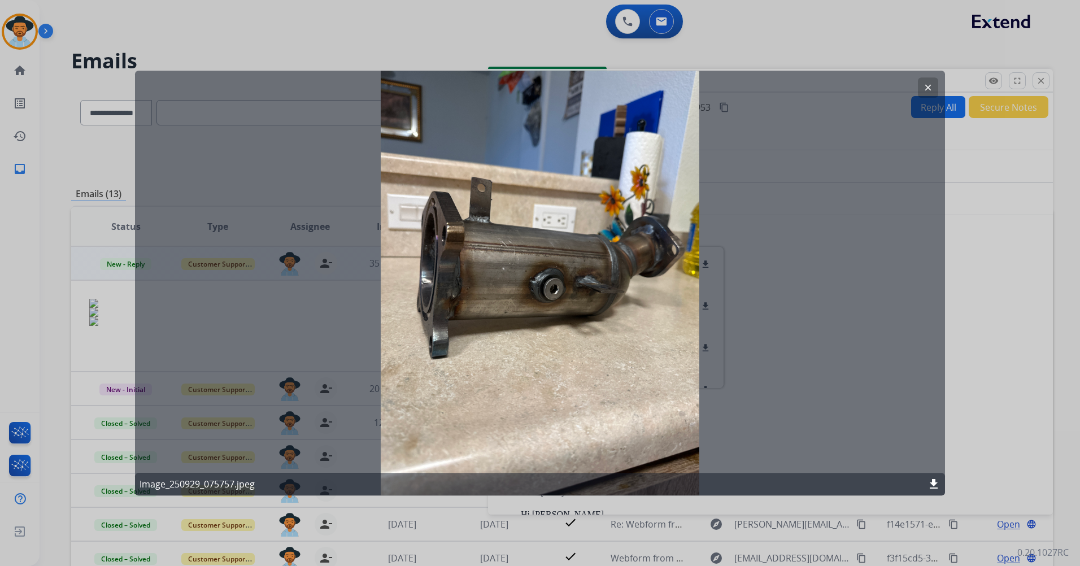
click at [927, 91] on mat-icon "clear" at bounding box center [928, 87] width 10 height 10
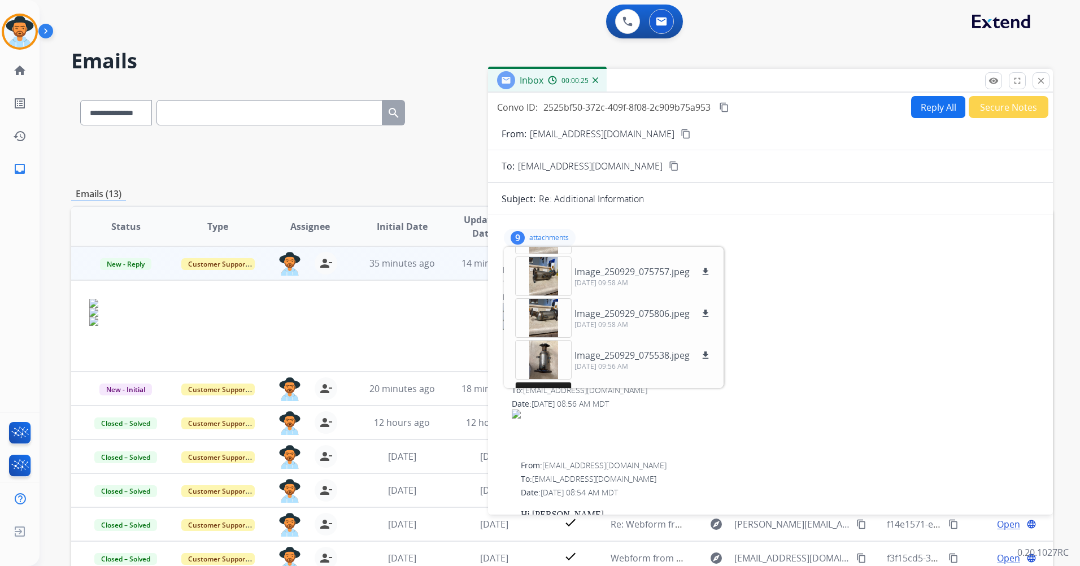
scroll to position [56, 0]
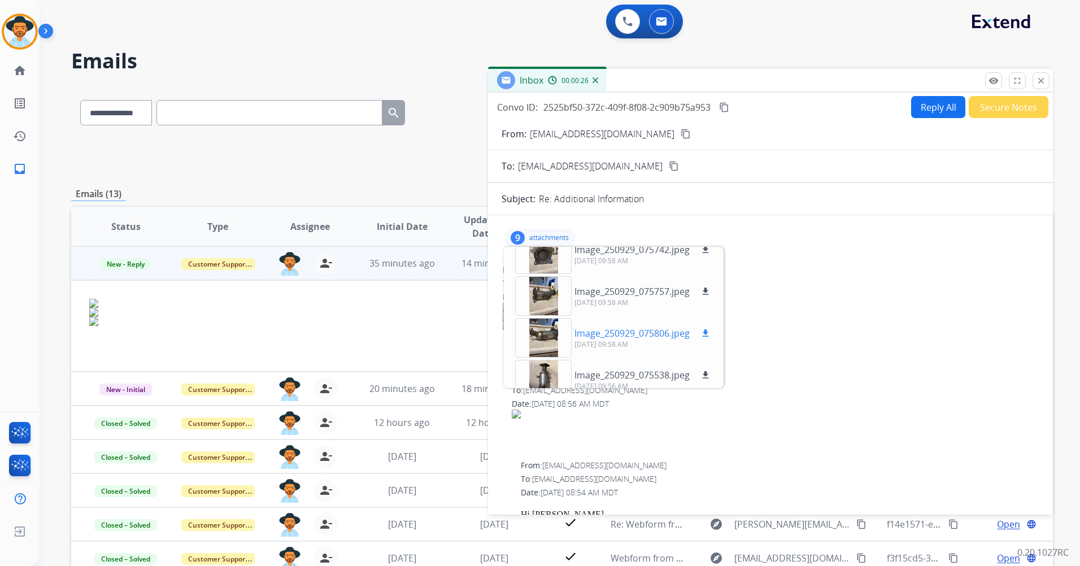
click at [545, 328] on div at bounding box center [543, 338] width 56 height 40
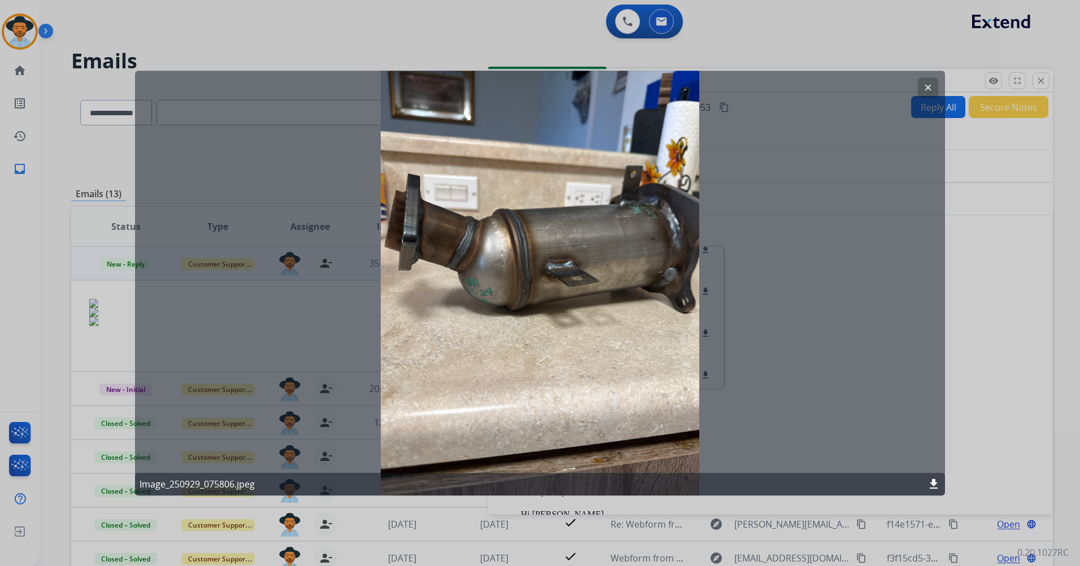
click at [926, 88] on mat-icon "clear" at bounding box center [928, 87] width 10 height 10
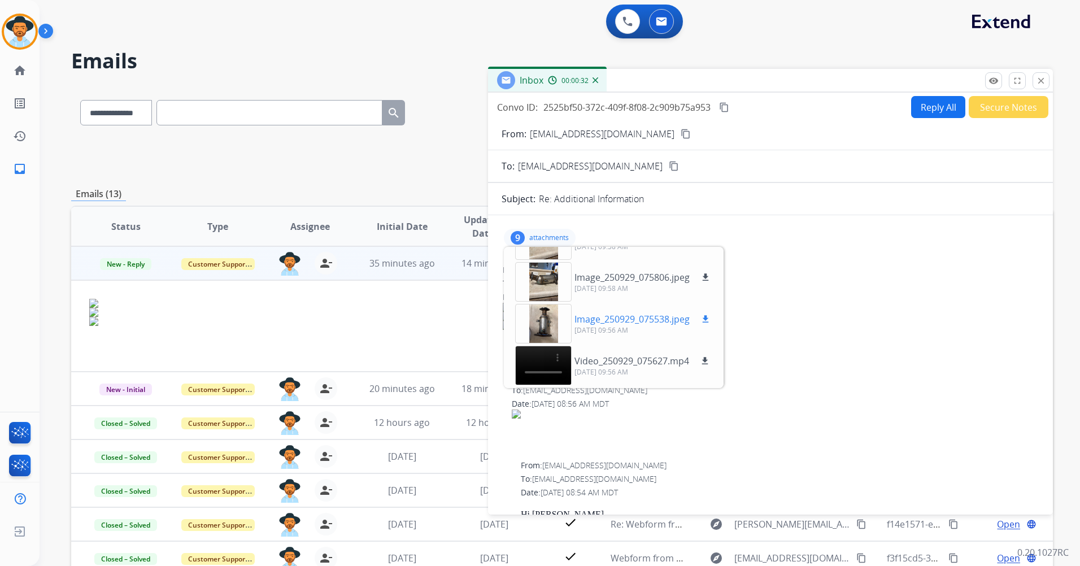
scroll to position [113, 0]
click at [548, 313] on div at bounding box center [543, 323] width 56 height 40
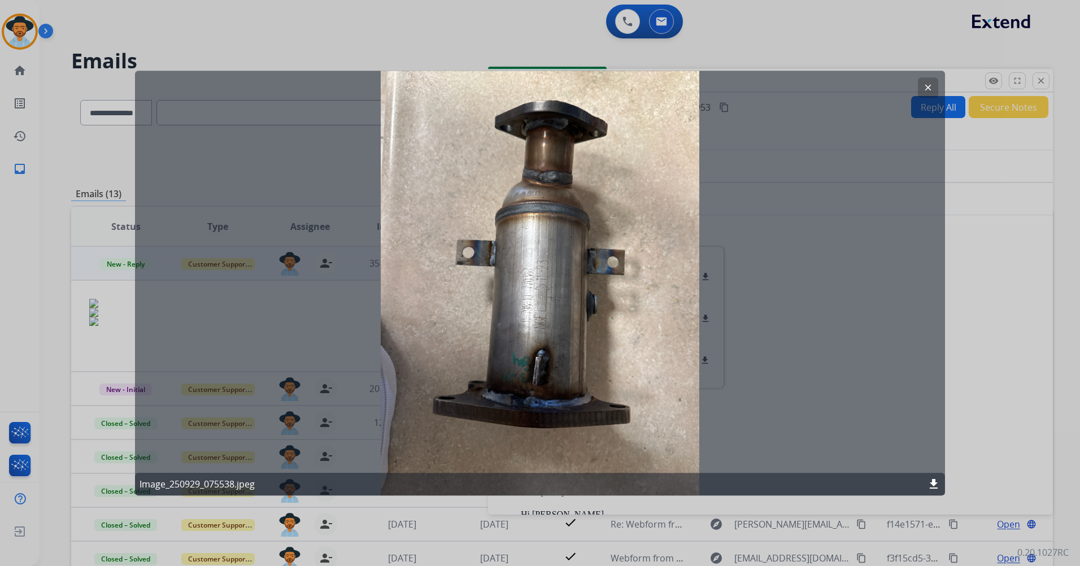
click at [925, 89] on mat-icon "clear" at bounding box center [928, 87] width 10 height 10
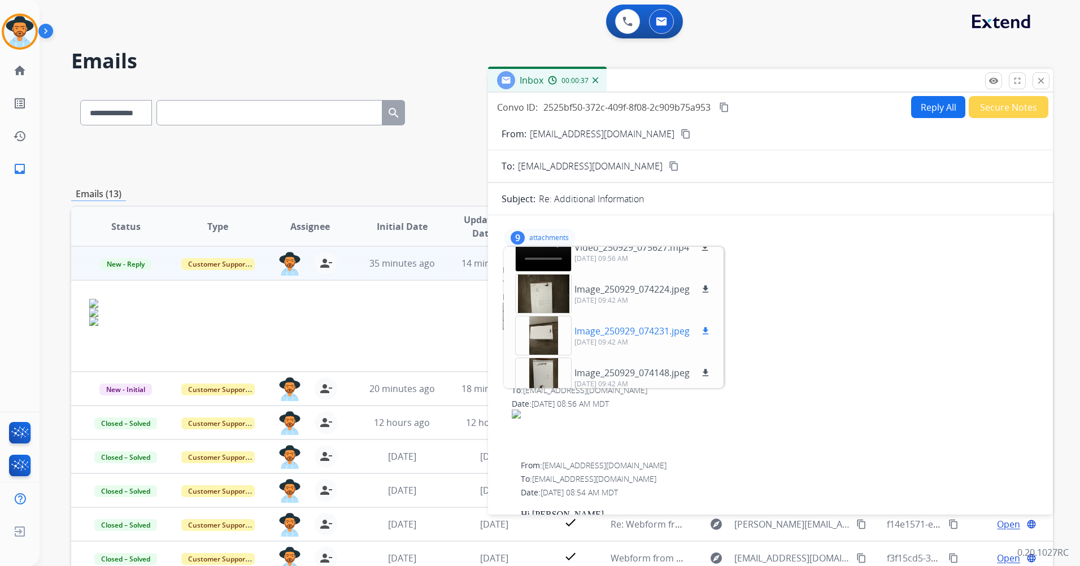
scroll to position [169, 0]
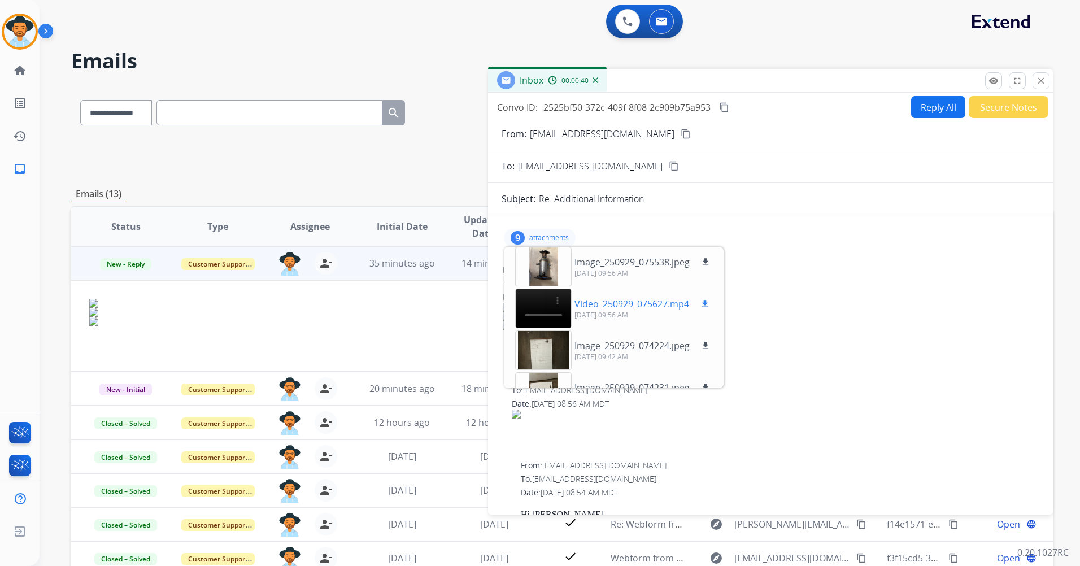
click at [611, 298] on p "Video_250929_075627.mp4" at bounding box center [631, 304] width 115 height 14
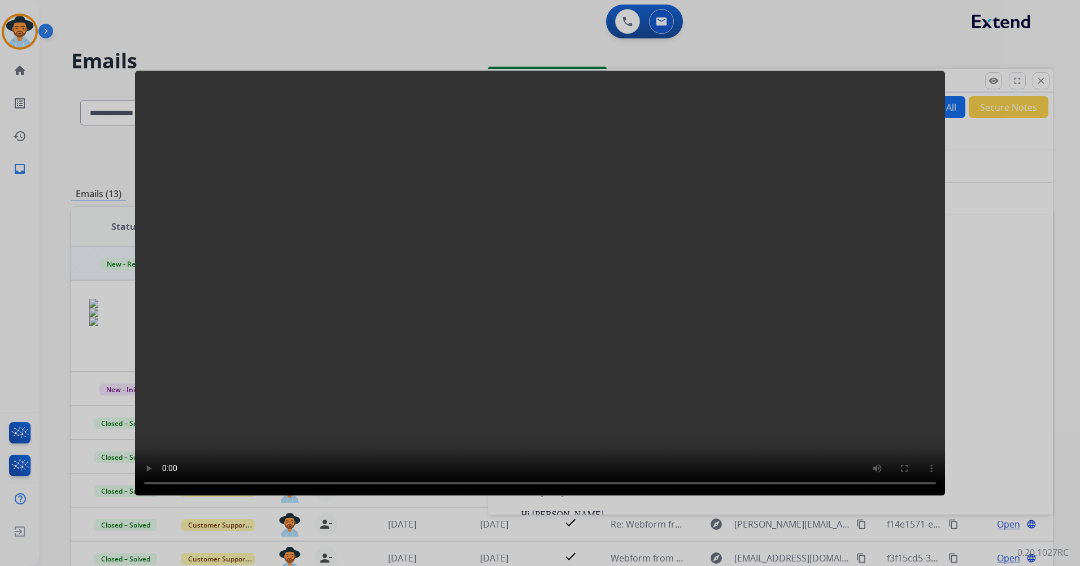
click at [996, 152] on div at bounding box center [540, 283] width 1080 height 566
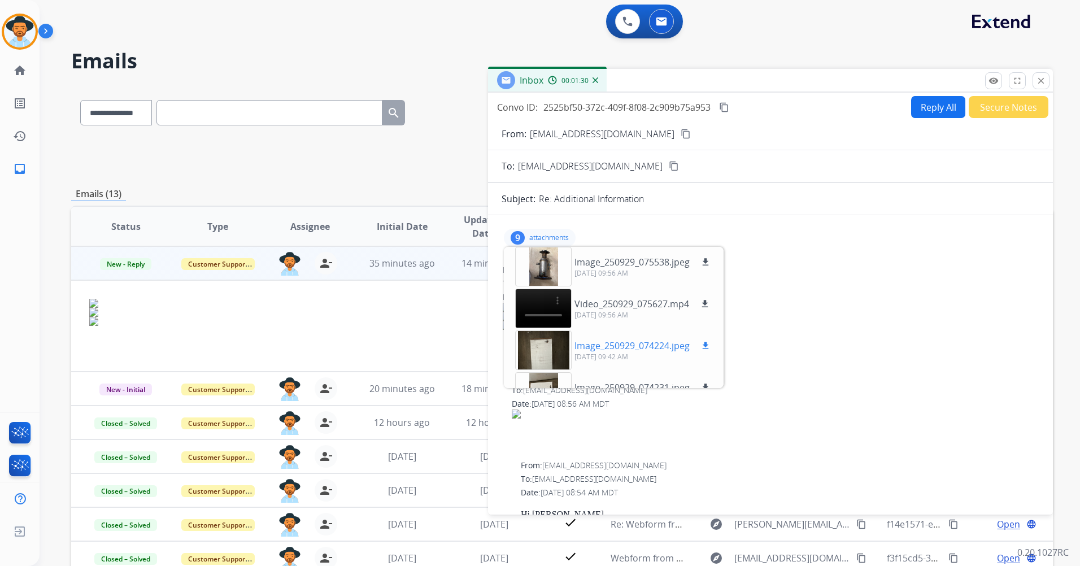
click at [604, 348] on p "Image_250929_074224.jpeg" at bounding box center [631, 346] width 115 height 14
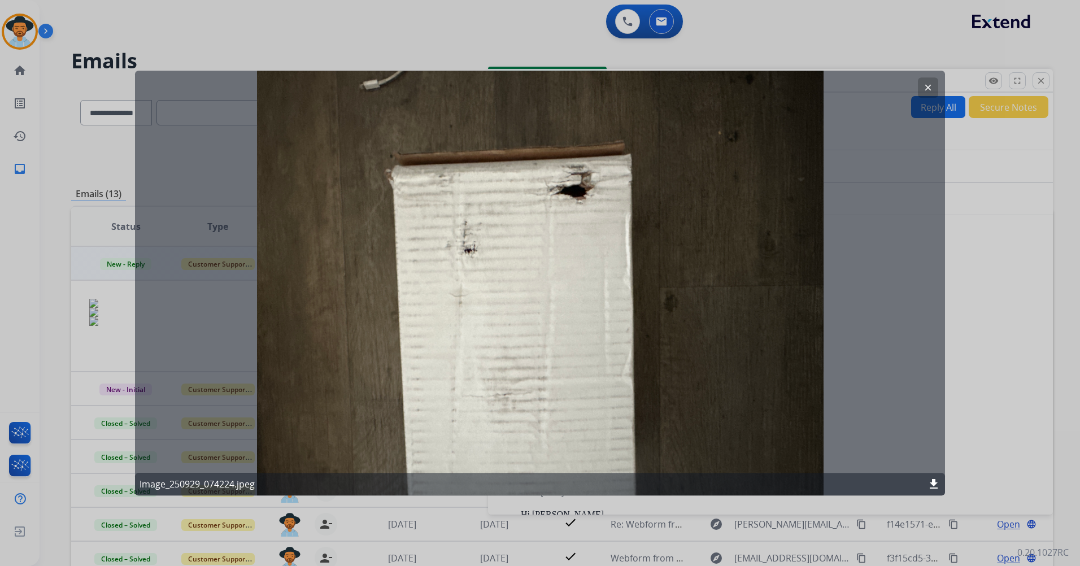
click at [990, 211] on div at bounding box center [540, 283] width 1080 height 566
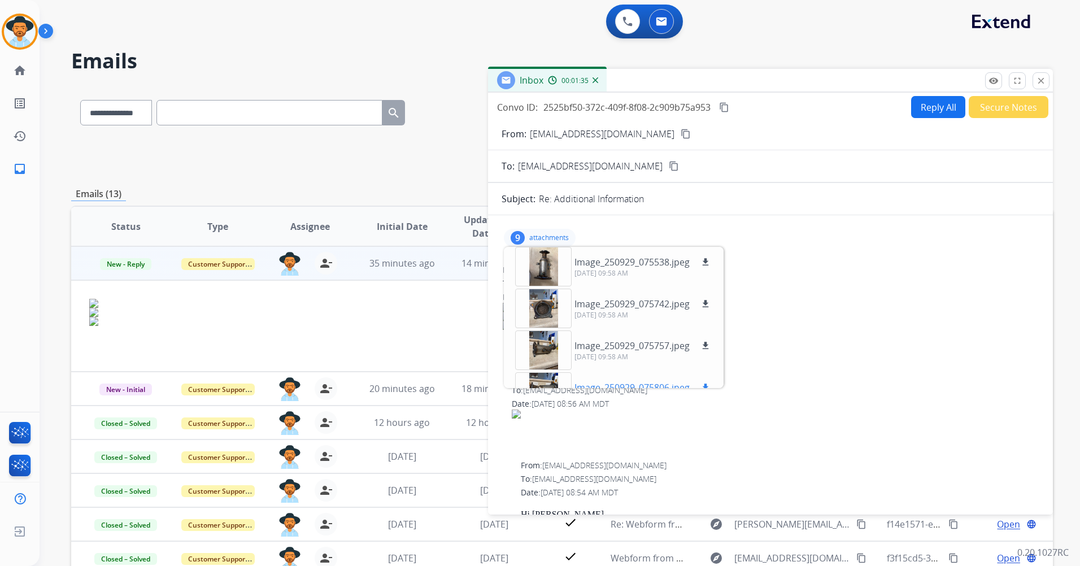
scroll to position [0, 0]
click at [805, 289] on div "To: [EMAIL_ADDRESS][DOMAIN_NAME]" at bounding box center [770, 283] width 535 height 11
click at [1042, 84] on mat-icon "close" at bounding box center [1041, 81] width 10 height 10
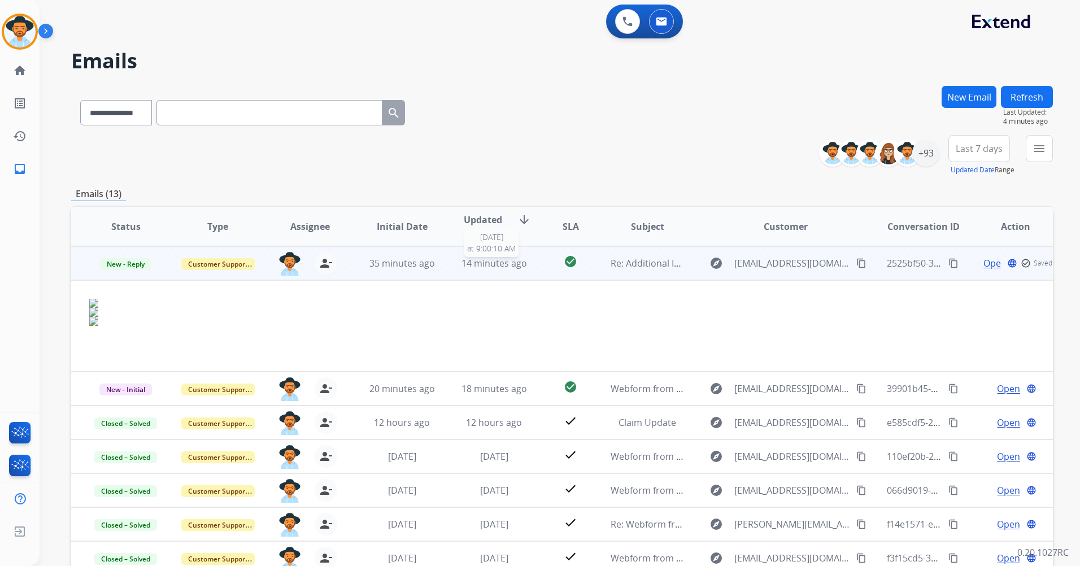
click at [493, 261] on span "14 minutes ago" at bounding box center [493, 263] width 65 height 12
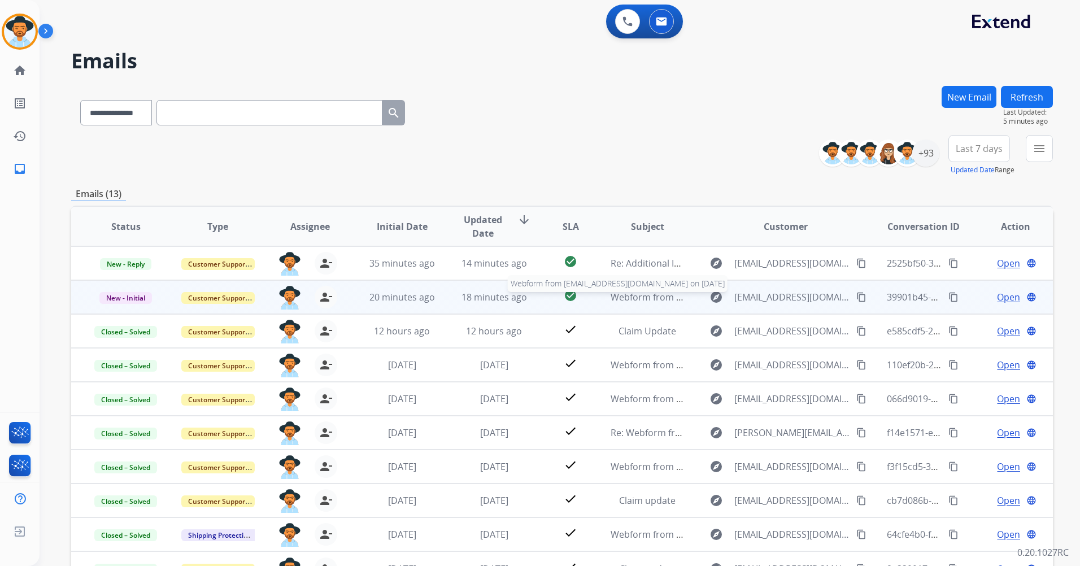
click at [622, 298] on span "Webform from [EMAIL_ADDRESS][DOMAIN_NAME] on [DATE]" at bounding box center [738, 297] width 256 height 12
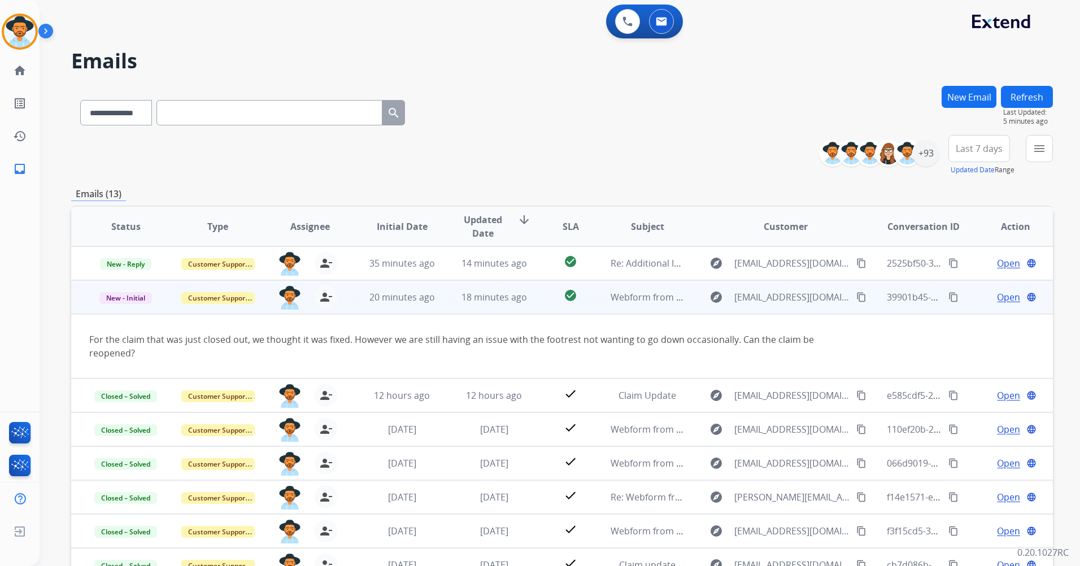
click at [856, 296] on mat-icon "content_copy" at bounding box center [861, 297] width 10 height 10
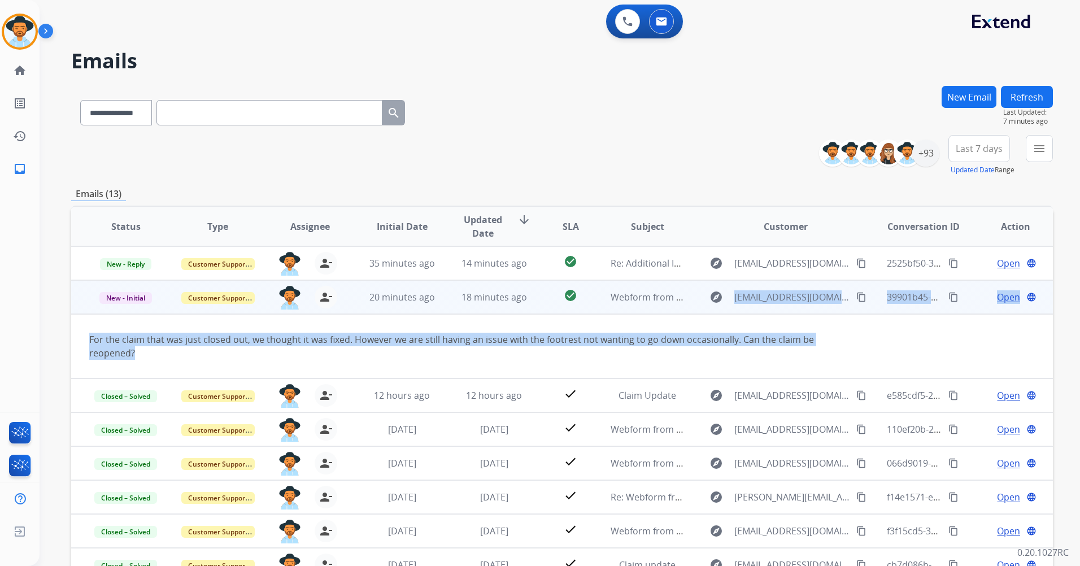
drag, startPoint x: 665, startPoint y: 307, endPoint x: 673, endPoint y: 348, distance: 41.5
click at [673, 348] on tbody "New - Initial Customer Support [PERSON_NAME][EMAIL_ADDRESS][PERSON_NAME][DOMAIN…" at bounding box center [561, 329] width 981 height 98
drag, startPoint x: 673, startPoint y: 348, endPoint x: 675, endPoint y: 356, distance: 8.1
click at [675, 356] on div "For the claim that was just closed out, we thought it was fixed. However we are…" at bounding box center [469, 346] width 761 height 27
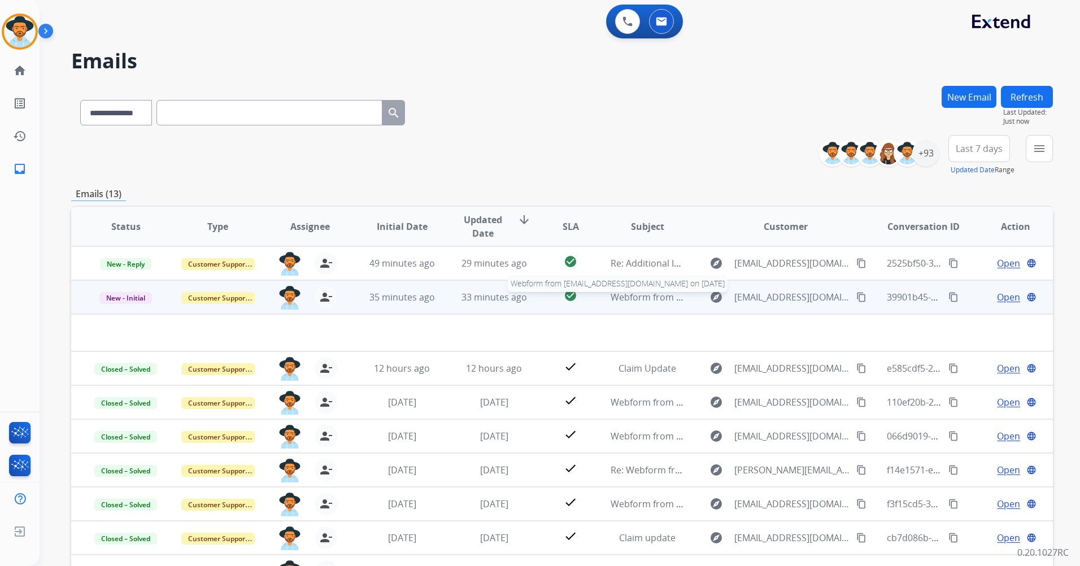
click at [635, 302] on span "Webform from [EMAIL_ADDRESS][DOMAIN_NAME] on [DATE]" at bounding box center [738, 297] width 256 height 12
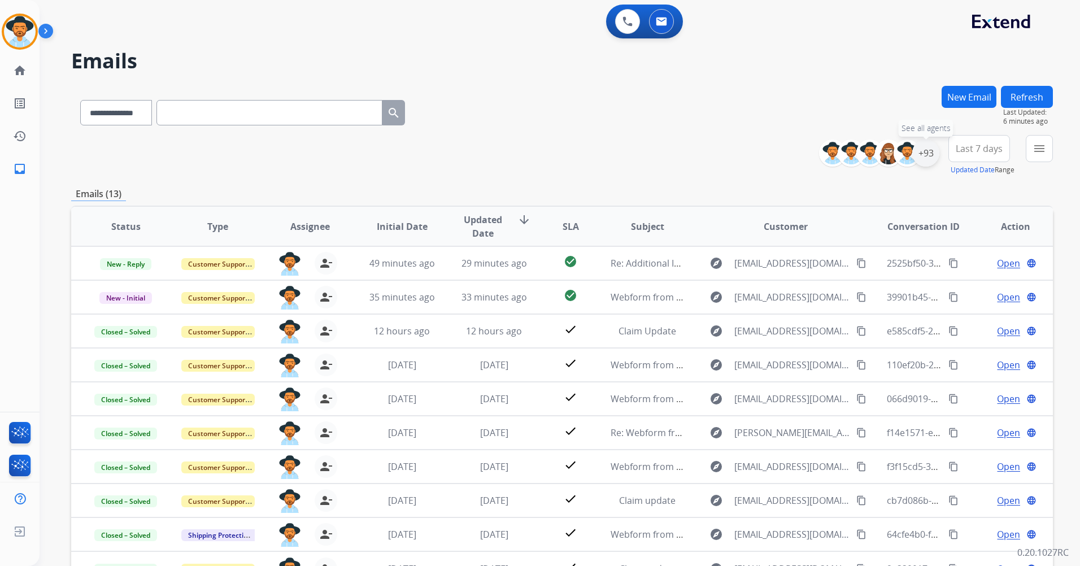
click at [930, 154] on div "+93" at bounding box center [925, 152] width 27 height 27
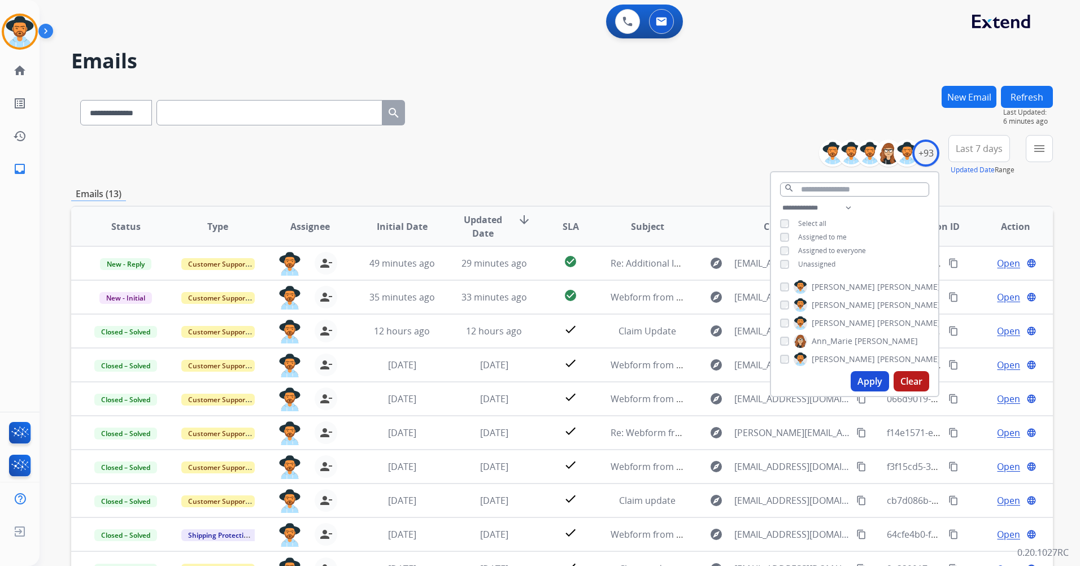
click at [813, 261] on span "Unassigned" at bounding box center [816, 264] width 37 height 10
click at [1029, 98] on button "Refresh" at bounding box center [1027, 97] width 52 height 22
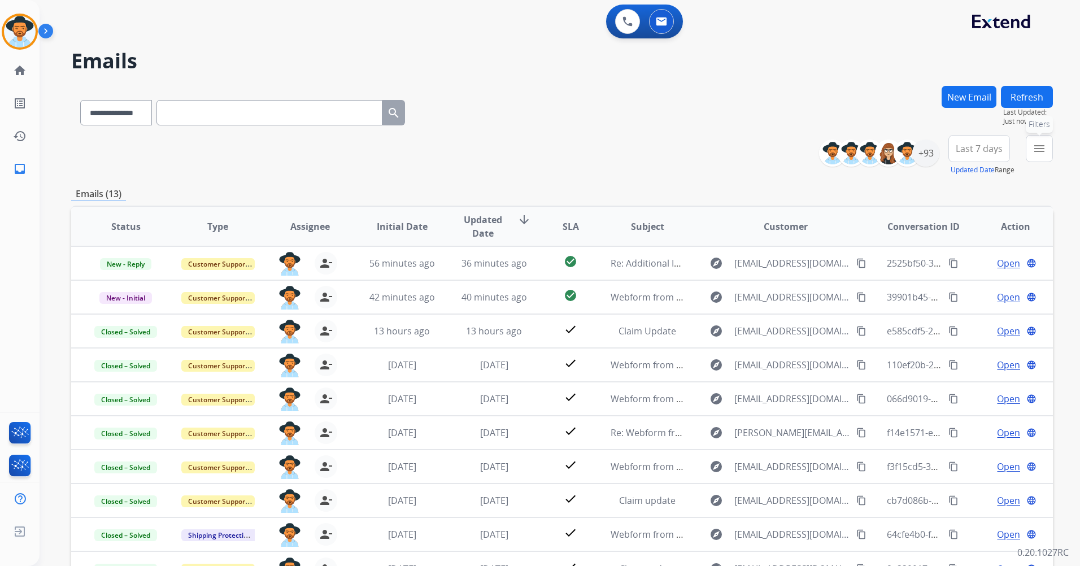
click at [1039, 148] on mat-icon "menu" at bounding box center [1039, 149] width 14 height 14
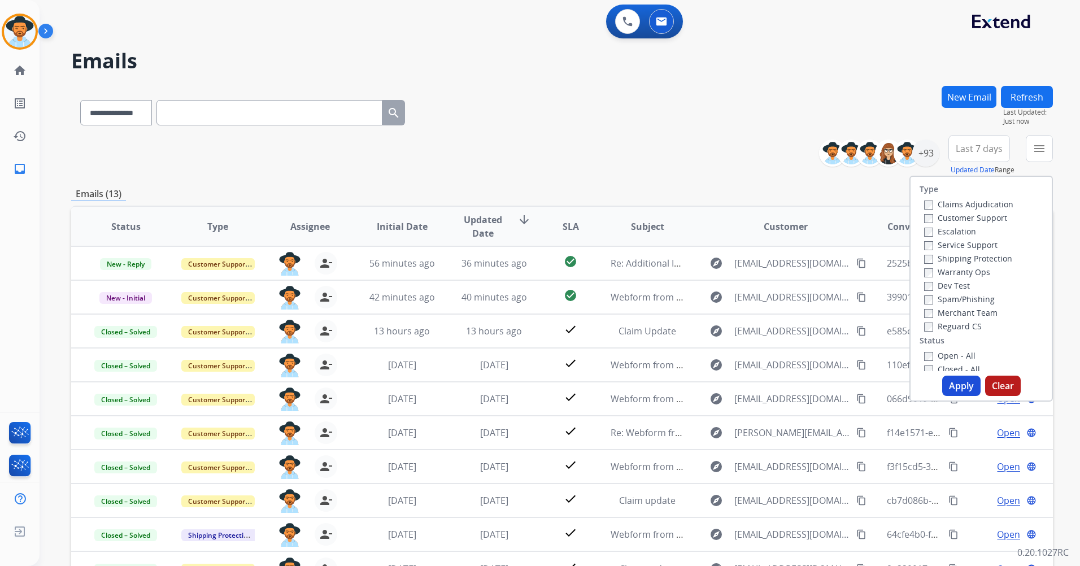
click at [945, 219] on label "Customer Support" at bounding box center [965, 217] width 83 height 11
drag, startPoint x: 945, startPoint y: 256, endPoint x: 945, endPoint y: 284, distance: 28.2
click at [945, 256] on label "Shipping Protection" at bounding box center [968, 258] width 88 height 11
drag, startPoint x: 940, startPoint y: 324, endPoint x: 940, endPoint y: 332, distance: 8.5
click at [940, 327] on label "Reguard CS" at bounding box center [953, 326] width 58 height 11
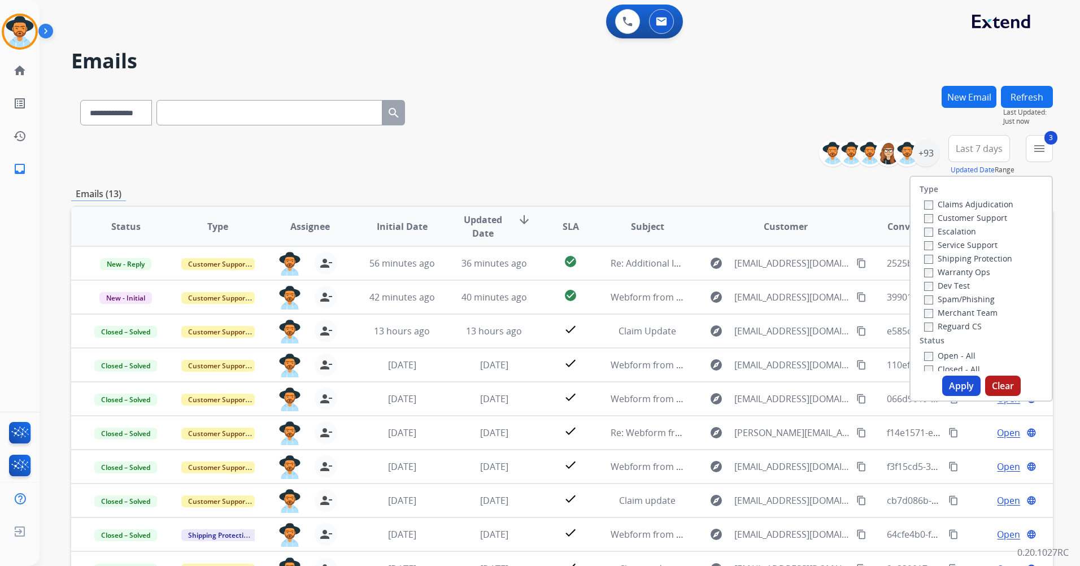
drag, startPoint x: 940, startPoint y: 354, endPoint x: 946, endPoint y: 365, distance: 12.9
click at [940, 355] on label "Open - All" at bounding box center [949, 355] width 51 height 11
click at [958, 383] on button "Apply" at bounding box center [961, 385] width 38 height 20
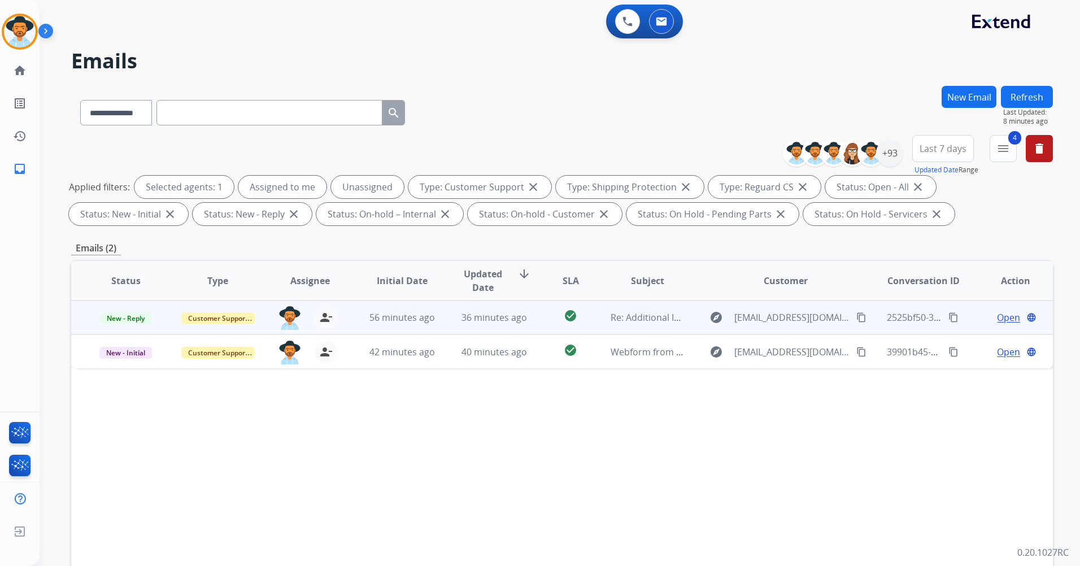
click at [655, 305] on td "Re: Additional Information" at bounding box center [638, 317] width 92 height 34
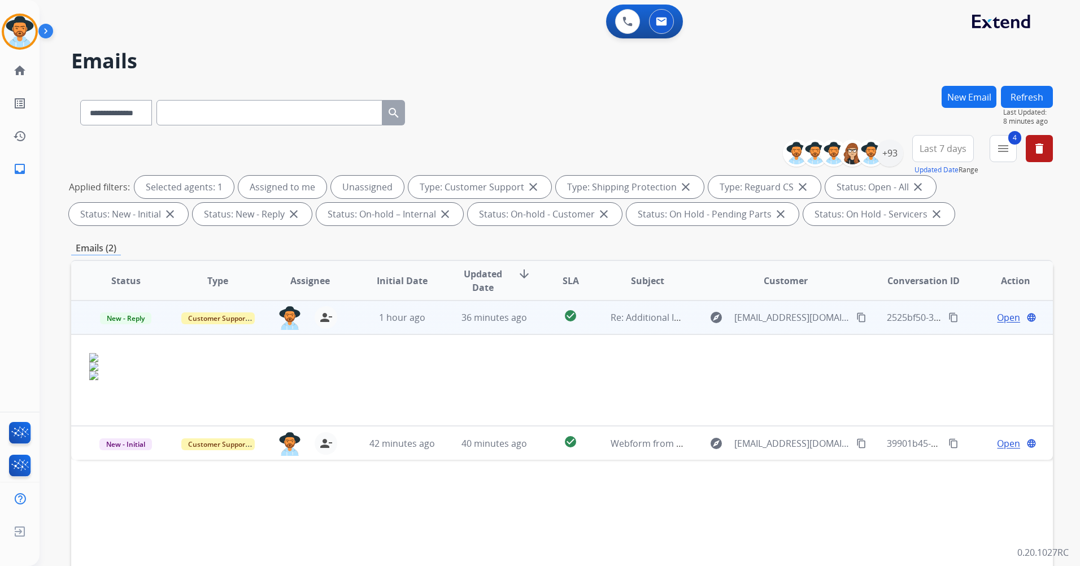
click at [997, 319] on span "Open" at bounding box center [1008, 318] width 23 height 14
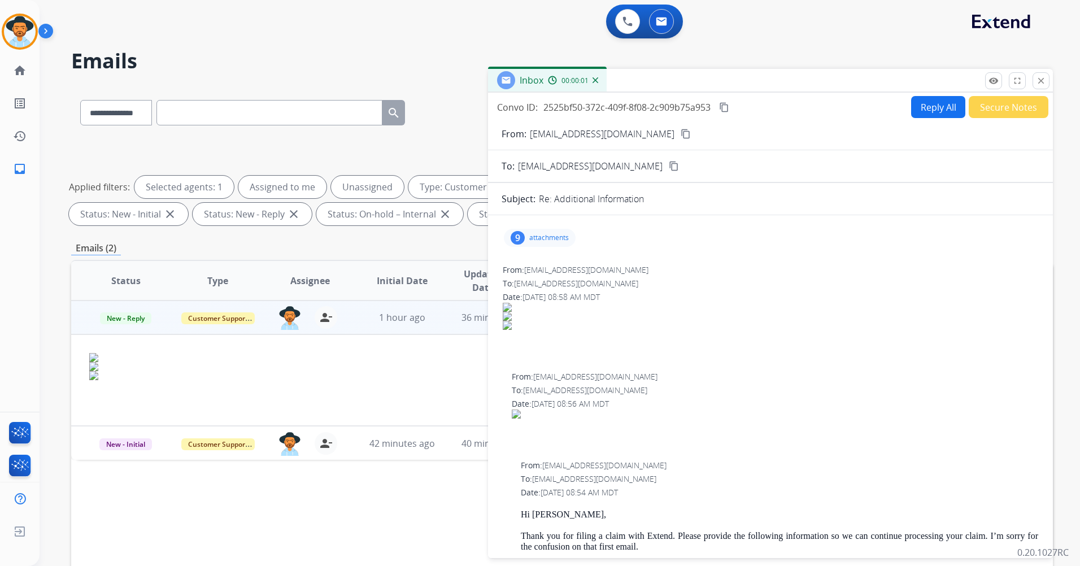
click at [561, 241] on p "attachments" at bounding box center [549, 237] width 40 height 9
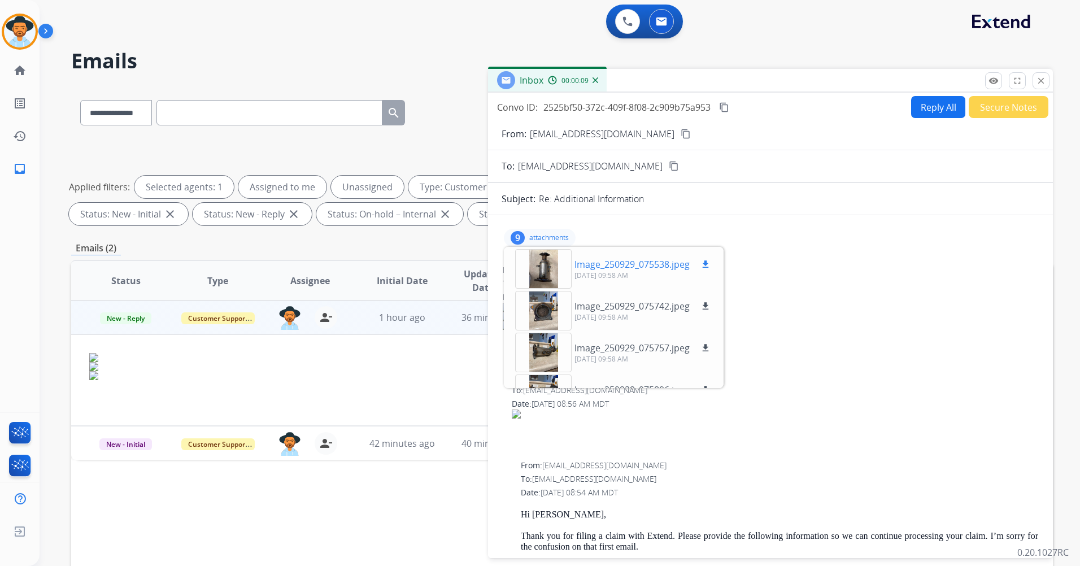
click at [558, 265] on div at bounding box center [543, 269] width 56 height 40
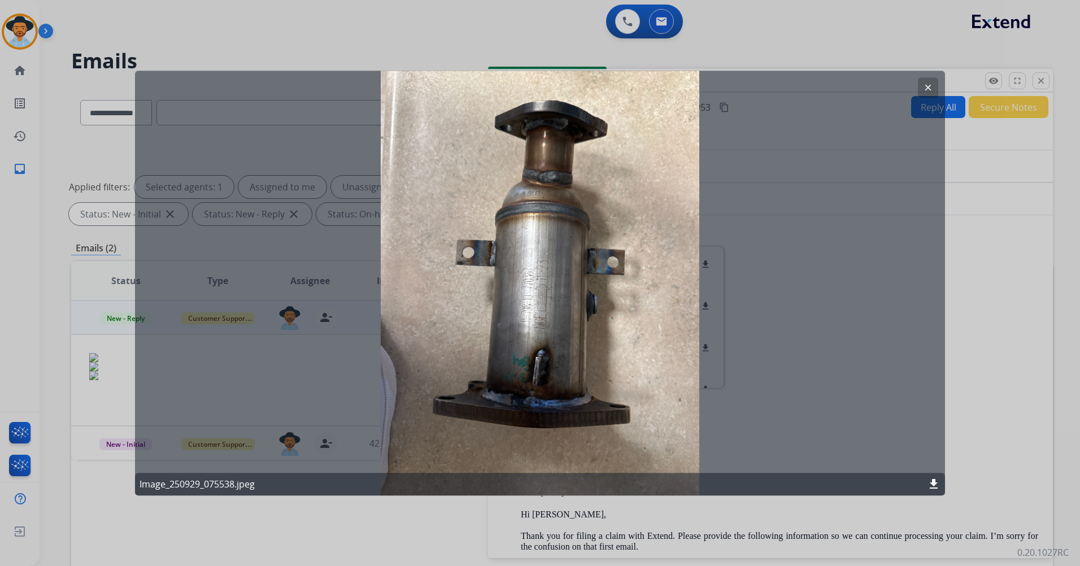
click at [932, 85] on mat-icon "clear" at bounding box center [928, 87] width 10 height 10
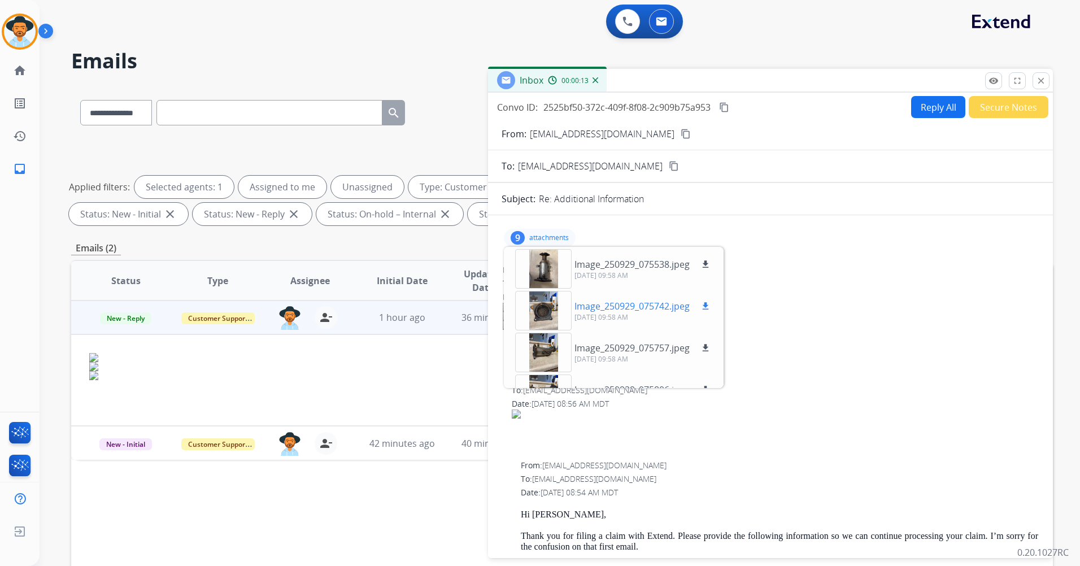
click at [554, 308] on div at bounding box center [543, 311] width 56 height 40
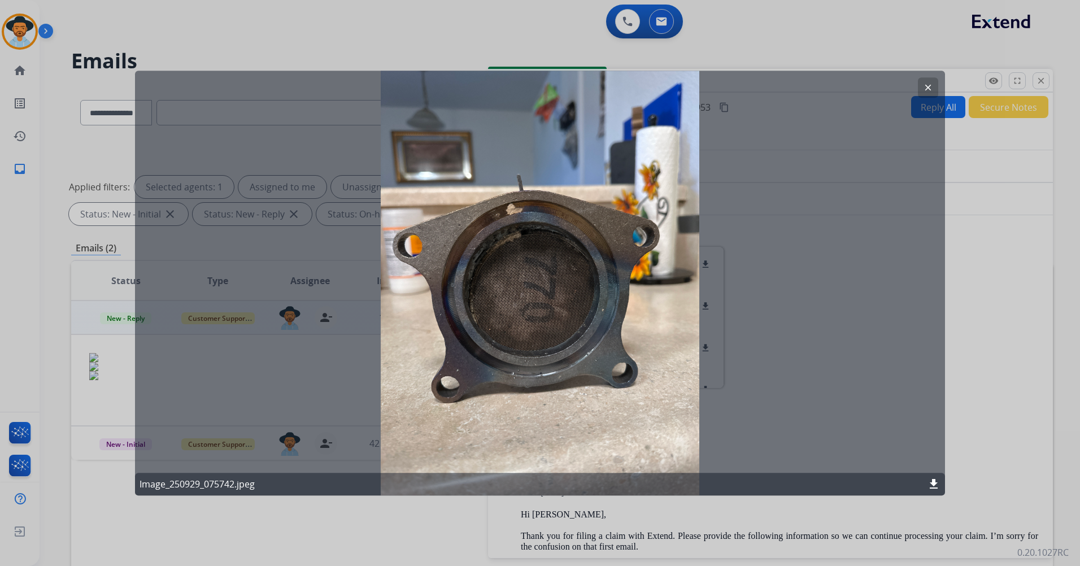
click at [925, 89] on mat-icon "clear" at bounding box center [928, 87] width 10 height 10
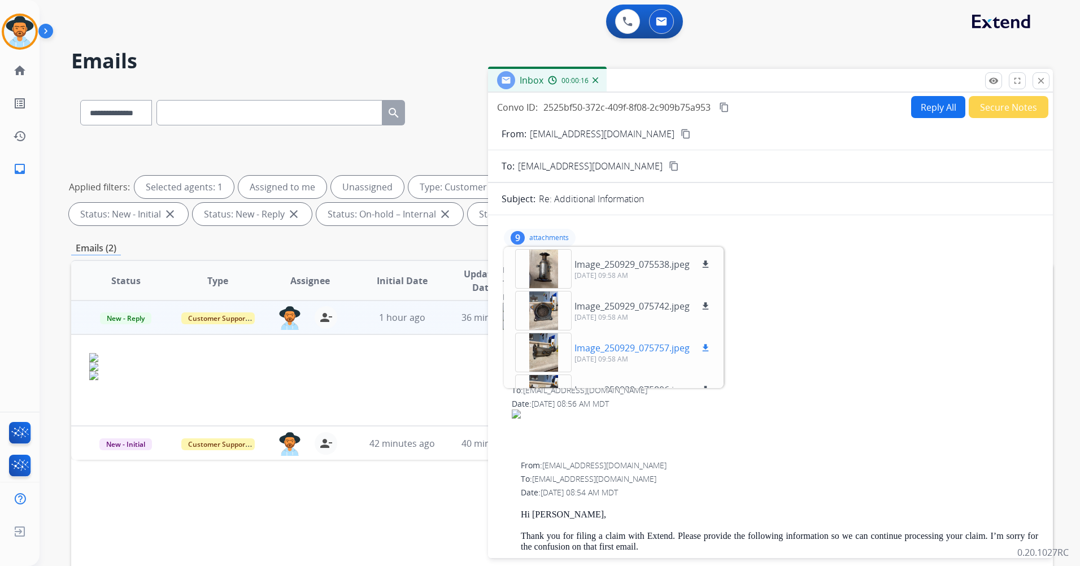
click at [583, 349] on p "Image_250929_075757.jpeg" at bounding box center [631, 348] width 115 height 14
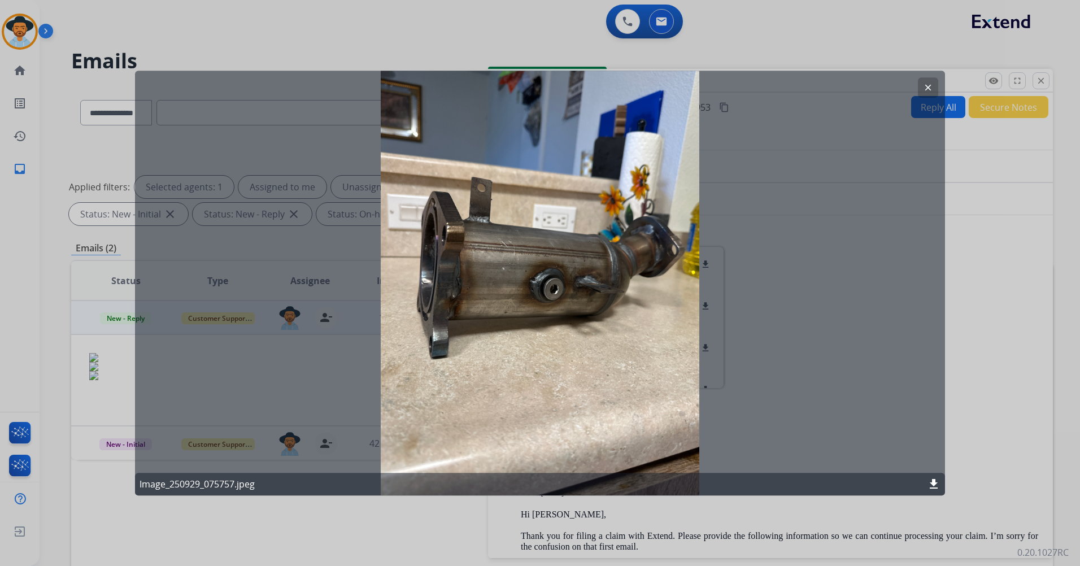
drag, startPoint x: 925, startPoint y: 86, endPoint x: 920, endPoint y: 90, distance: 6.4
click at [925, 86] on mat-icon "clear" at bounding box center [928, 87] width 10 height 10
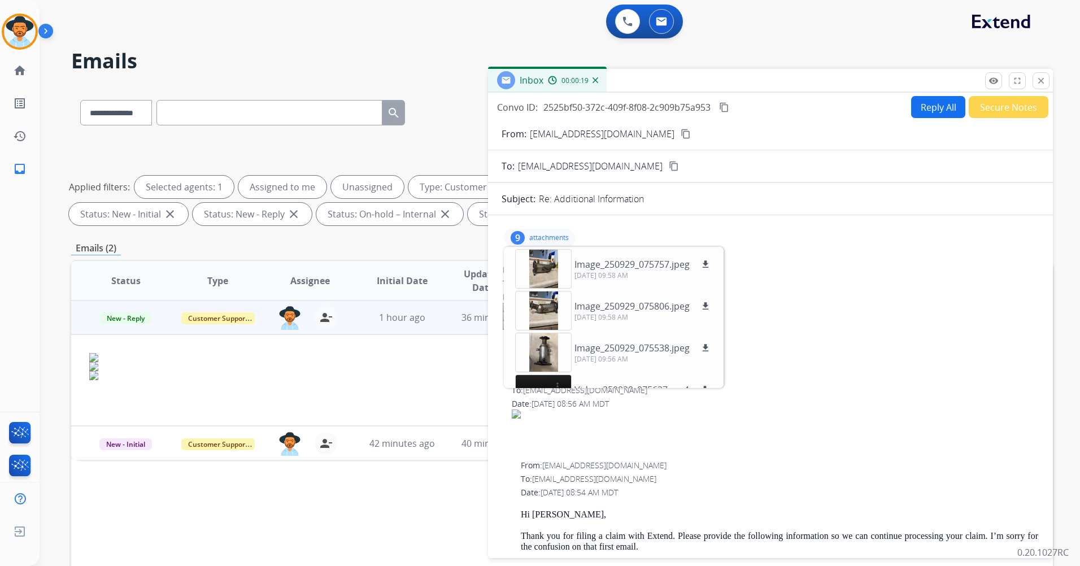
scroll to position [113, 0]
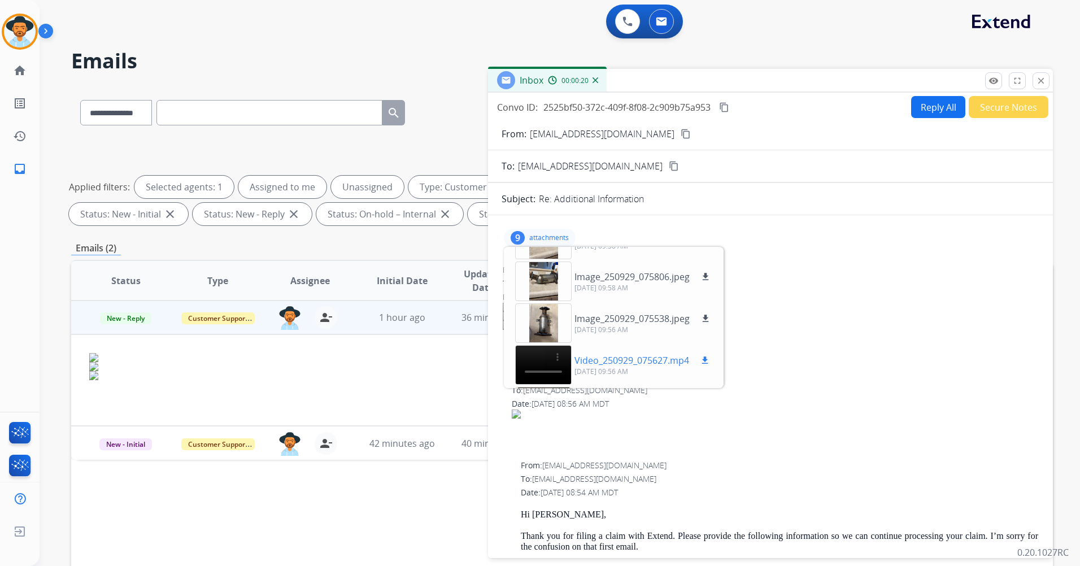
click at [605, 365] on p "Video_250929_075627.mp4" at bounding box center [631, 360] width 115 height 14
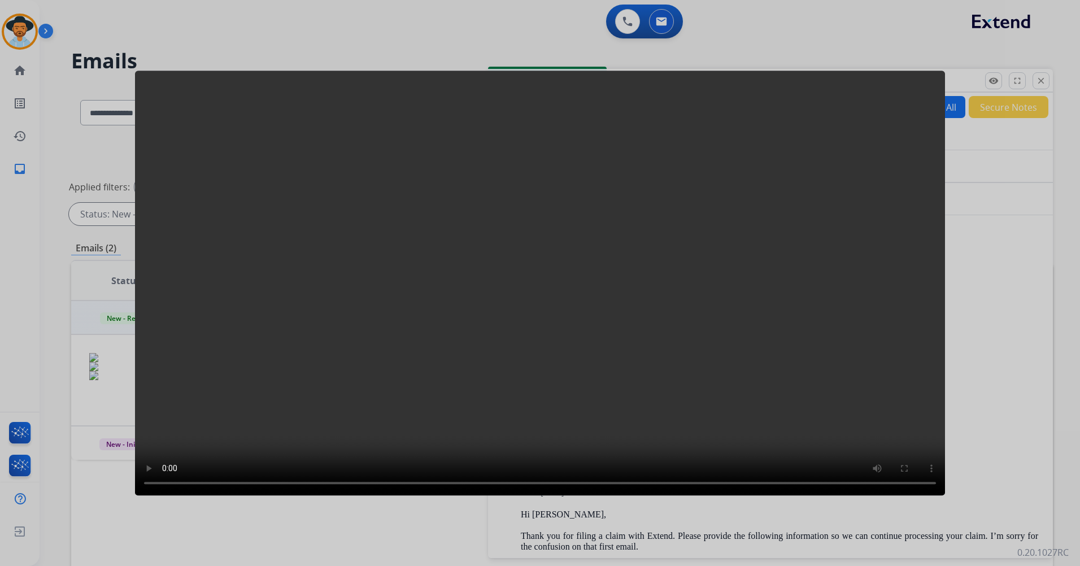
click at [985, 320] on div at bounding box center [540, 283] width 1080 height 566
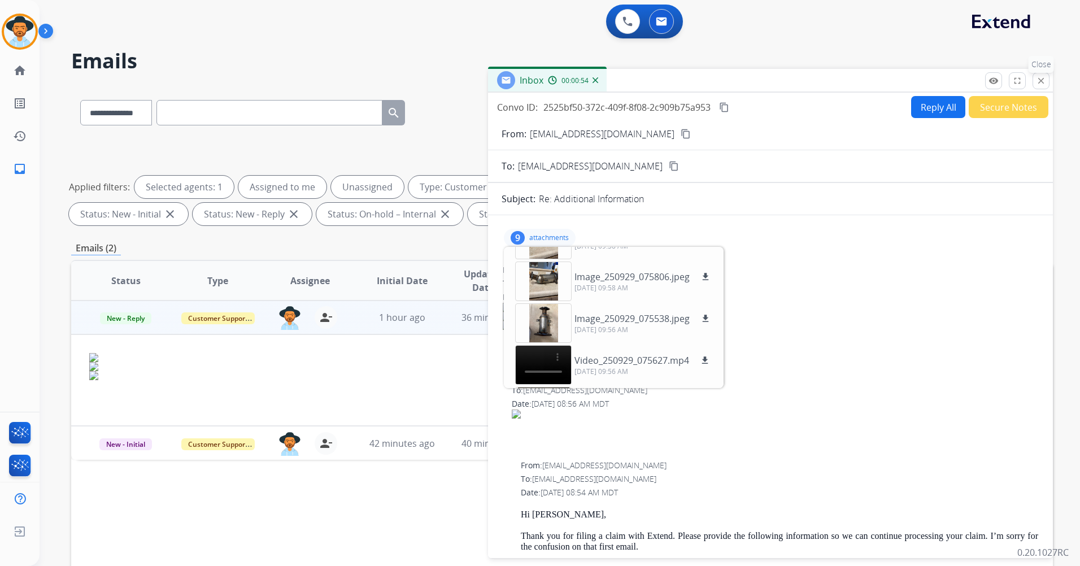
click at [1041, 85] on mat-icon "close" at bounding box center [1041, 81] width 10 height 10
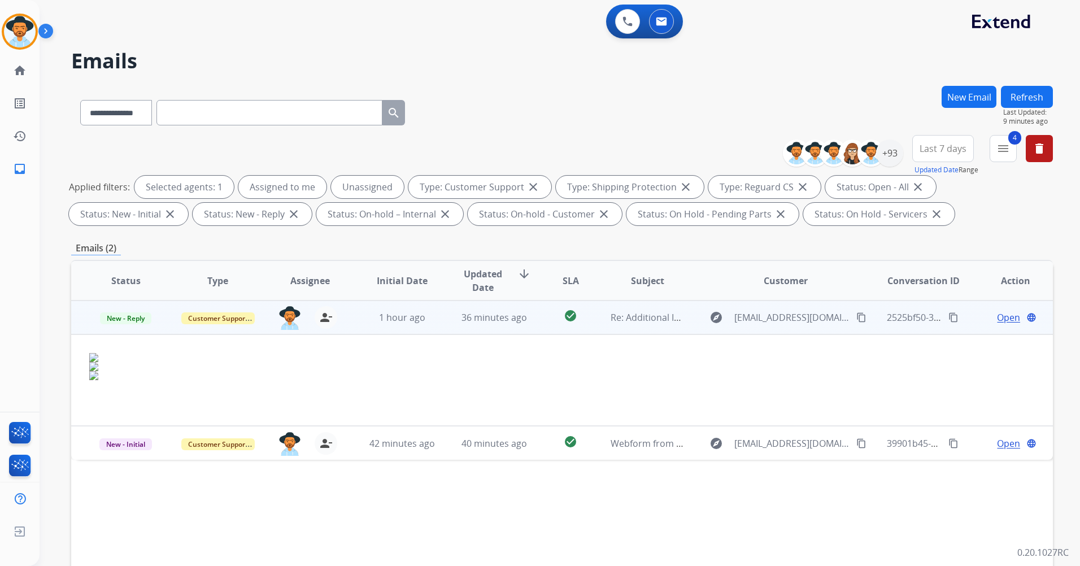
click at [856, 316] on mat-icon "content_copy" at bounding box center [861, 317] width 10 height 10
click at [1001, 309] on td "Open language" at bounding box center [1006, 317] width 92 height 34
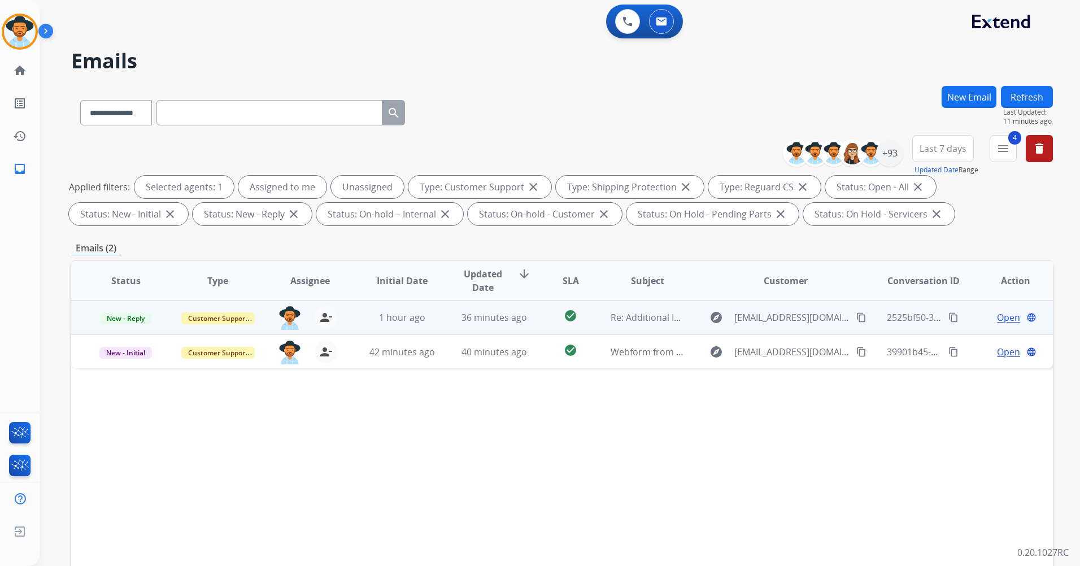
click at [1013, 313] on div "Open language" at bounding box center [1014, 318] width 73 height 14
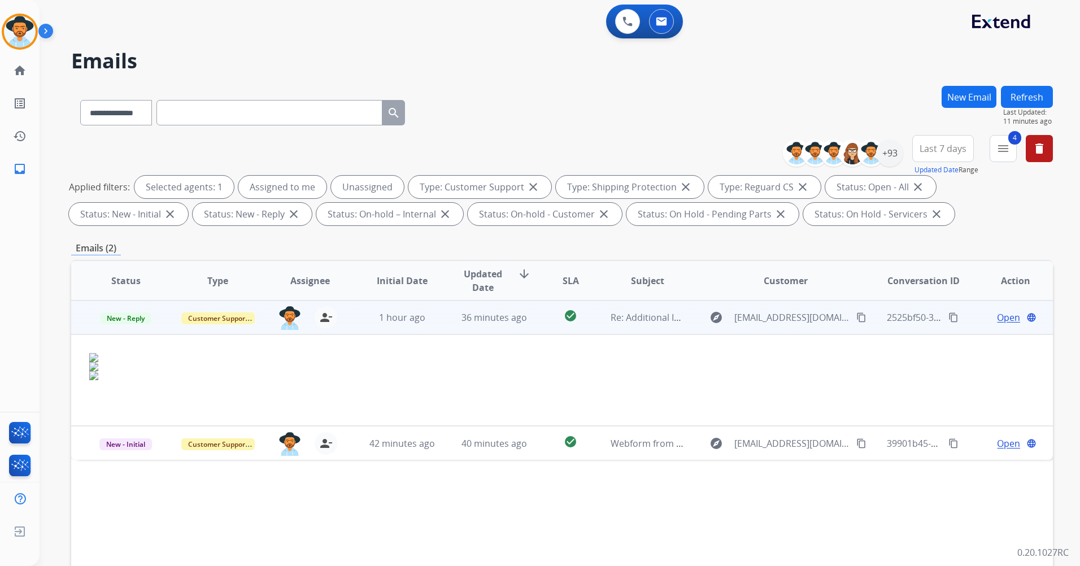
drag, startPoint x: 988, startPoint y: 321, endPoint x: 994, endPoint y: 322, distance: 6.3
click at [988, 322] on div "Open language" at bounding box center [1014, 318] width 73 height 14
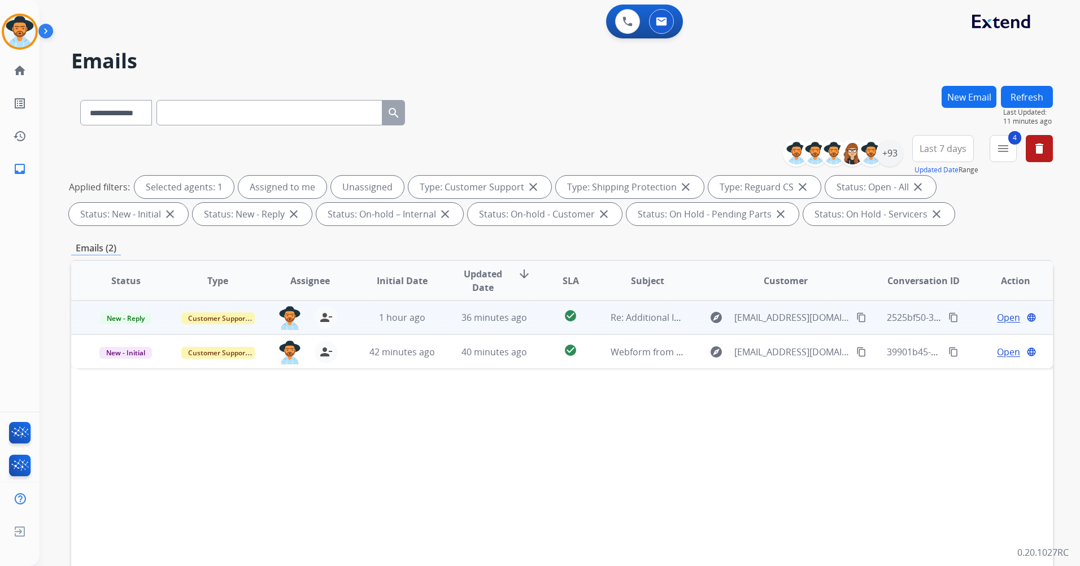
click at [997, 322] on span "Open" at bounding box center [1008, 318] width 23 height 14
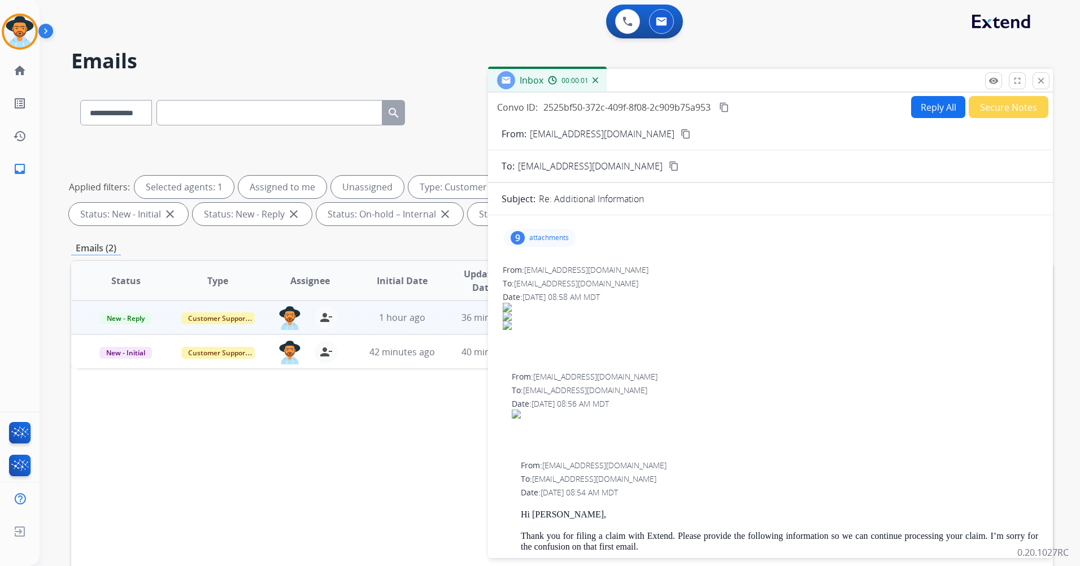
click at [553, 233] on p "attachments" at bounding box center [549, 237] width 40 height 9
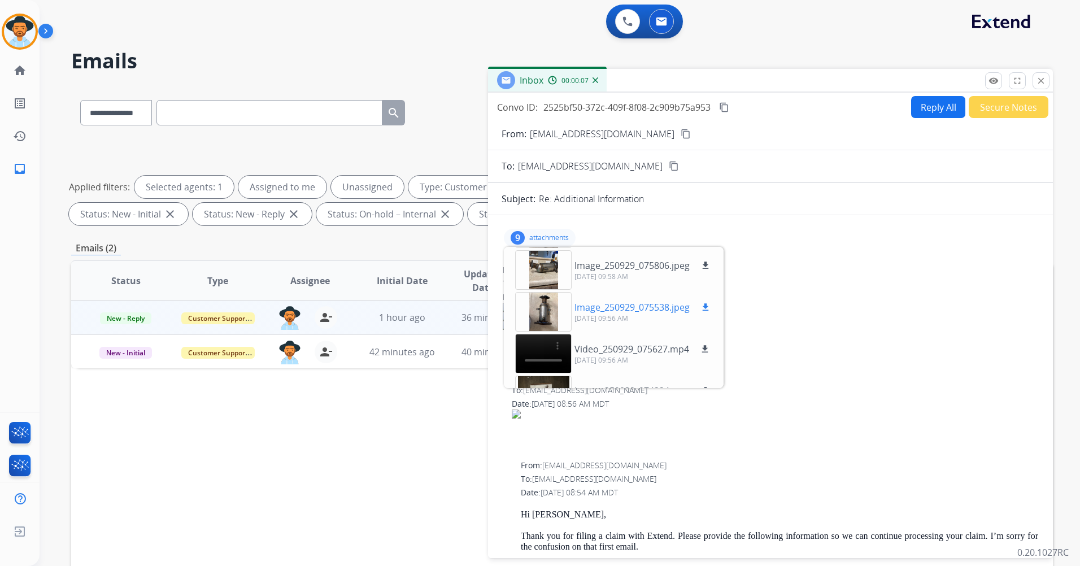
scroll to position [68, 0]
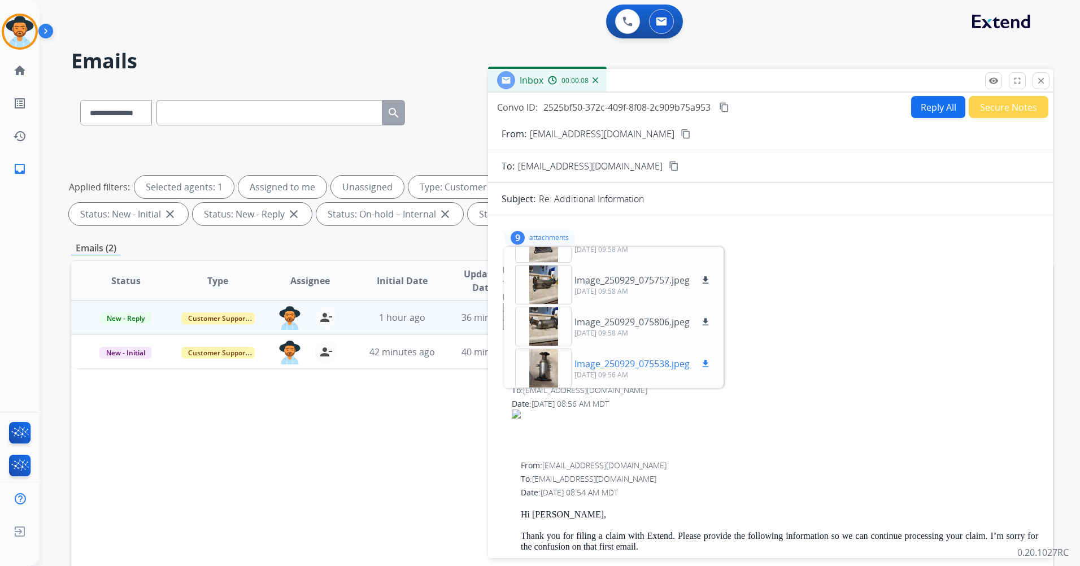
click at [544, 352] on div at bounding box center [543, 368] width 56 height 40
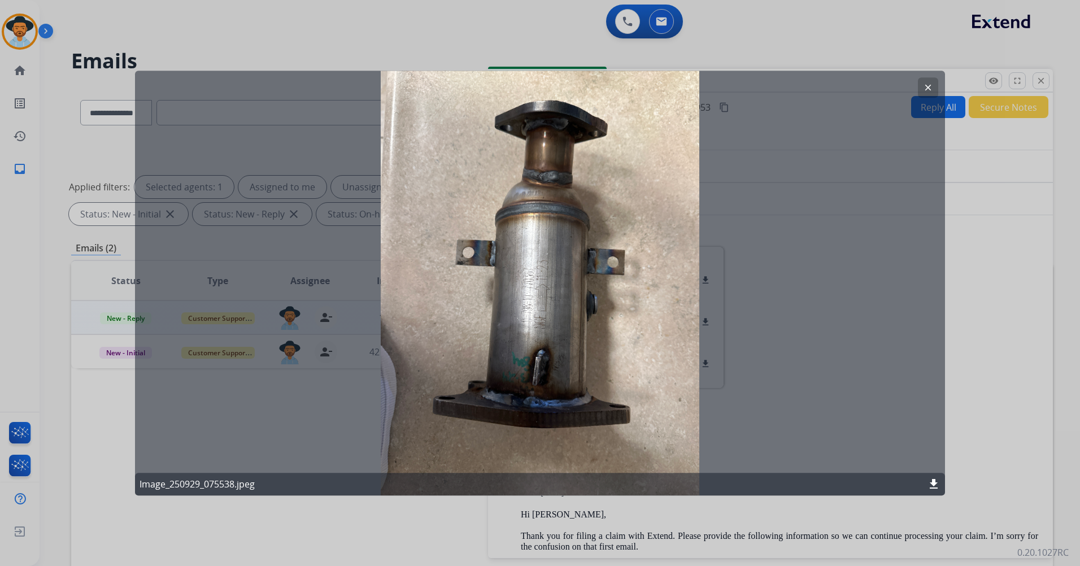
drag, startPoint x: 560, startPoint y: 484, endPoint x: 561, endPoint y: 331, distance: 153.0
click at [564, 410] on div "clear Image_250929_075538.jpeg download" at bounding box center [540, 283] width 810 height 425
click at [925, 87] on mat-icon "clear" at bounding box center [928, 87] width 10 height 10
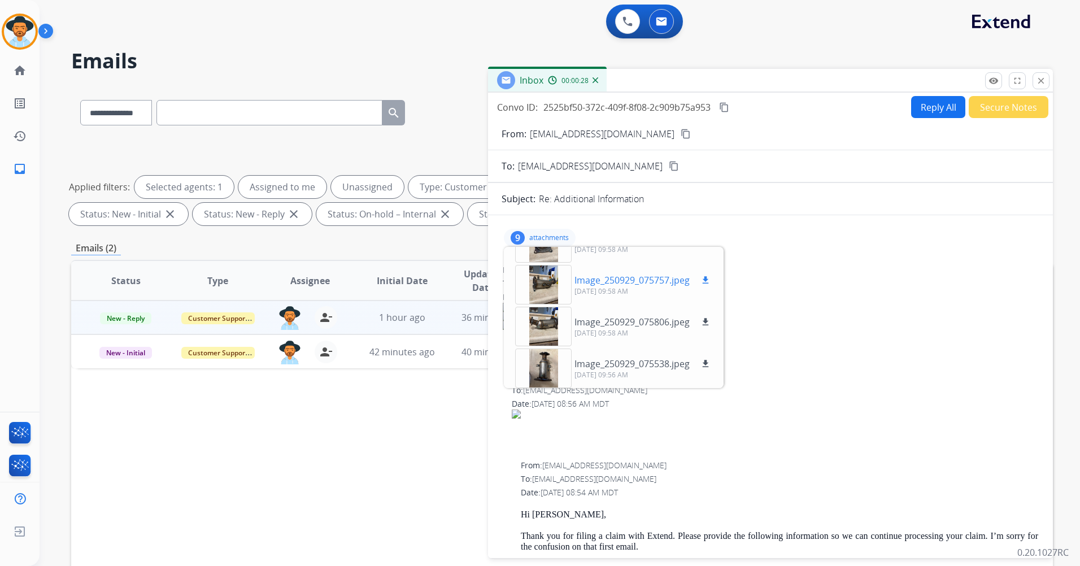
click at [544, 298] on div at bounding box center [543, 285] width 56 height 40
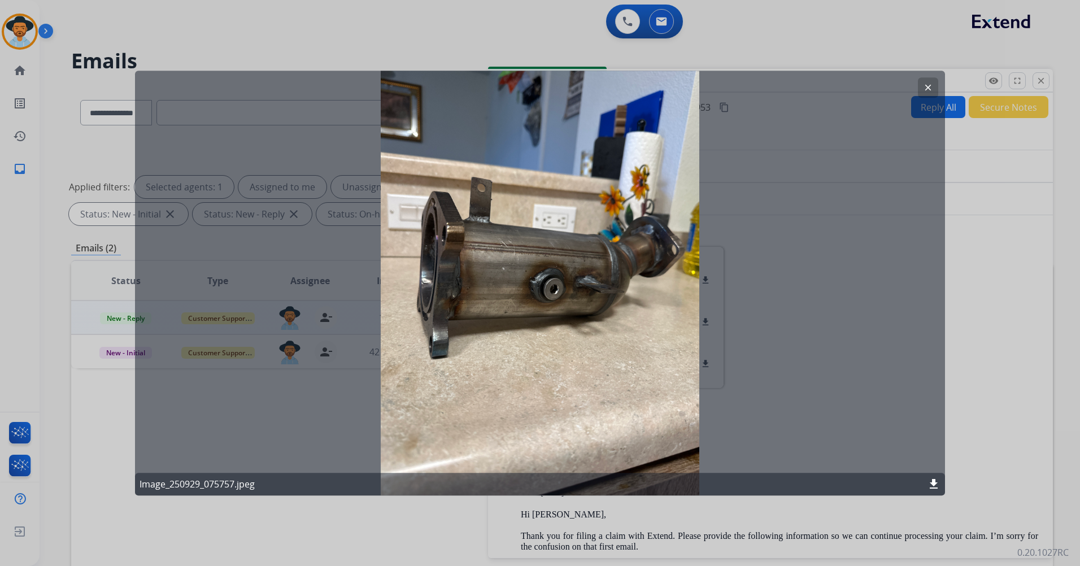
click at [930, 91] on mat-icon "clear" at bounding box center [928, 87] width 10 height 10
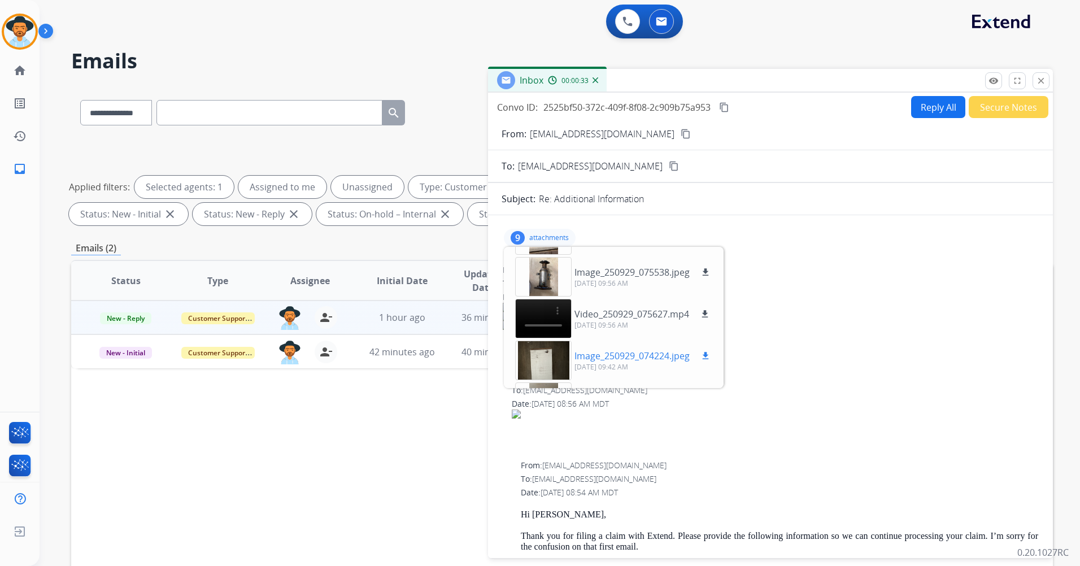
scroll to position [181, 0]
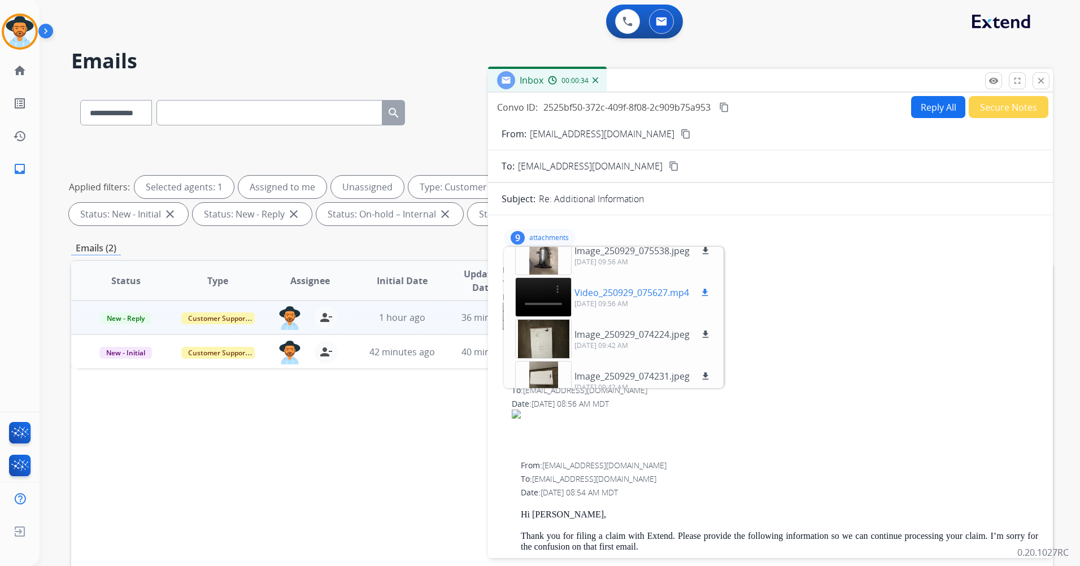
click at [614, 292] on p "Video_250929_075627.mp4" at bounding box center [631, 293] width 115 height 14
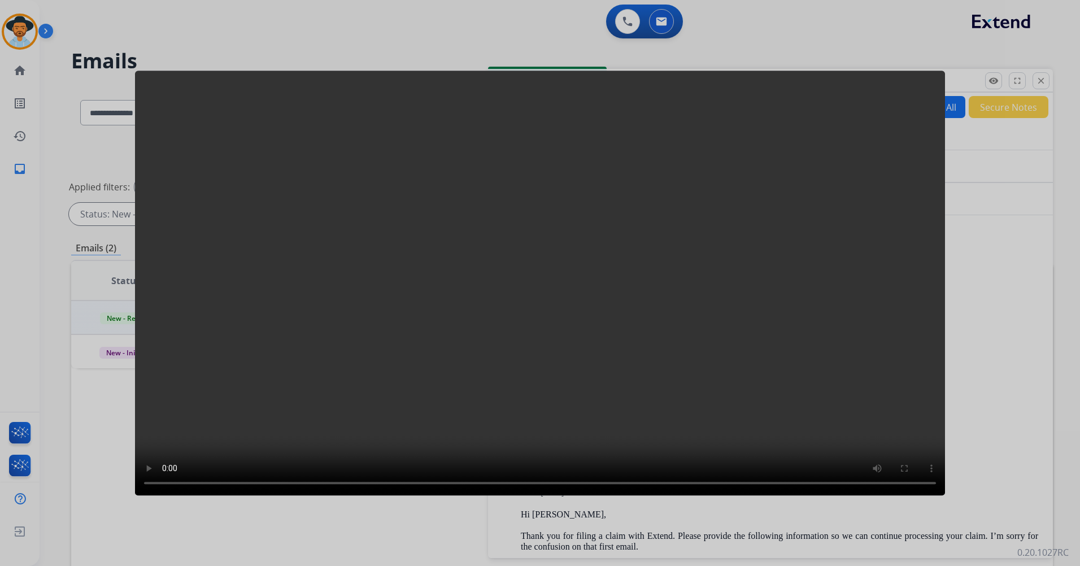
click at [964, 149] on div at bounding box center [540, 283] width 1080 height 566
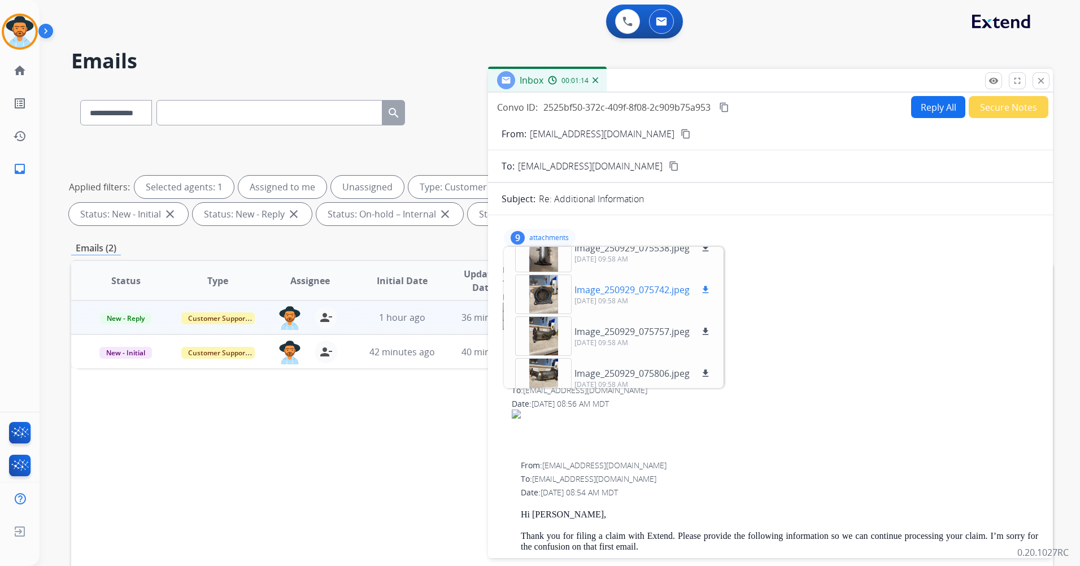
scroll to position [11, 0]
click at [725, 104] on mat-icon "content_copy" at bounding box center [724, 107] width 10 height 10
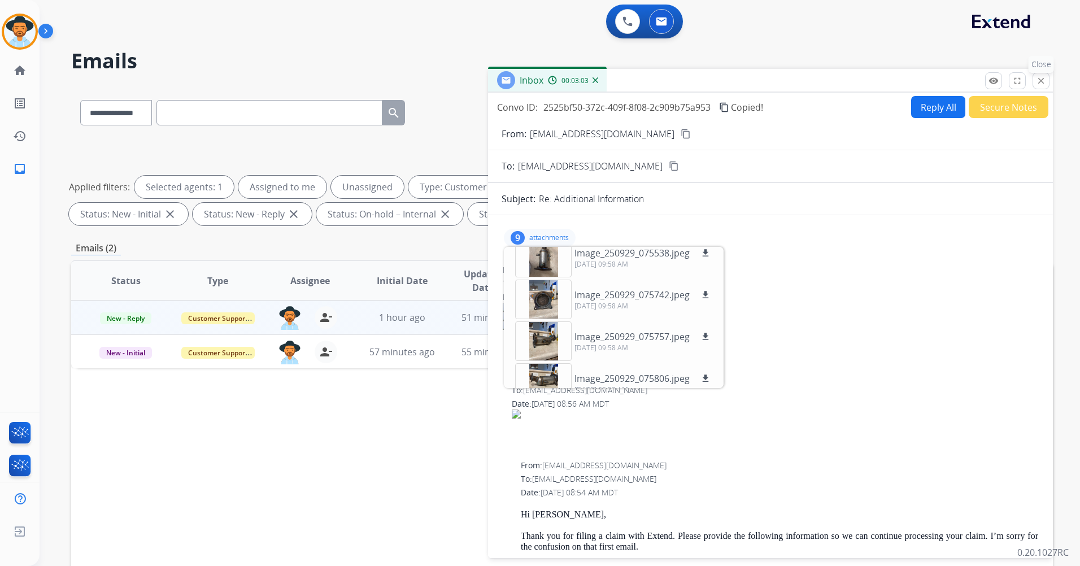
click at [1039, 77] on mat-icon "close" at bounding box center [1041, 81] width 10 height 10
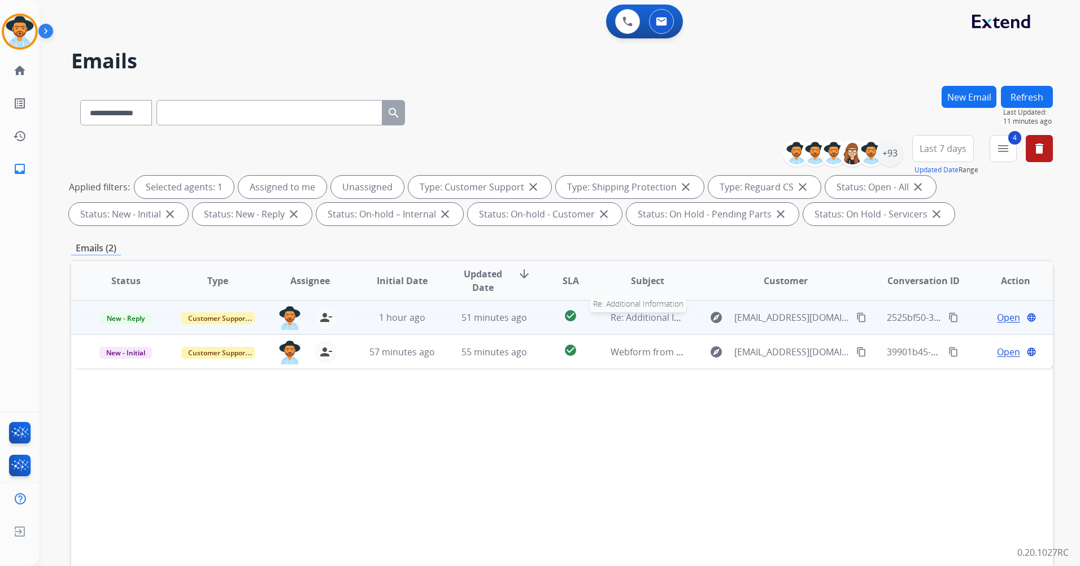
click at [678, 317] on span "Re: Additional Information" at bounding box center [666, 317] width 112 height 12
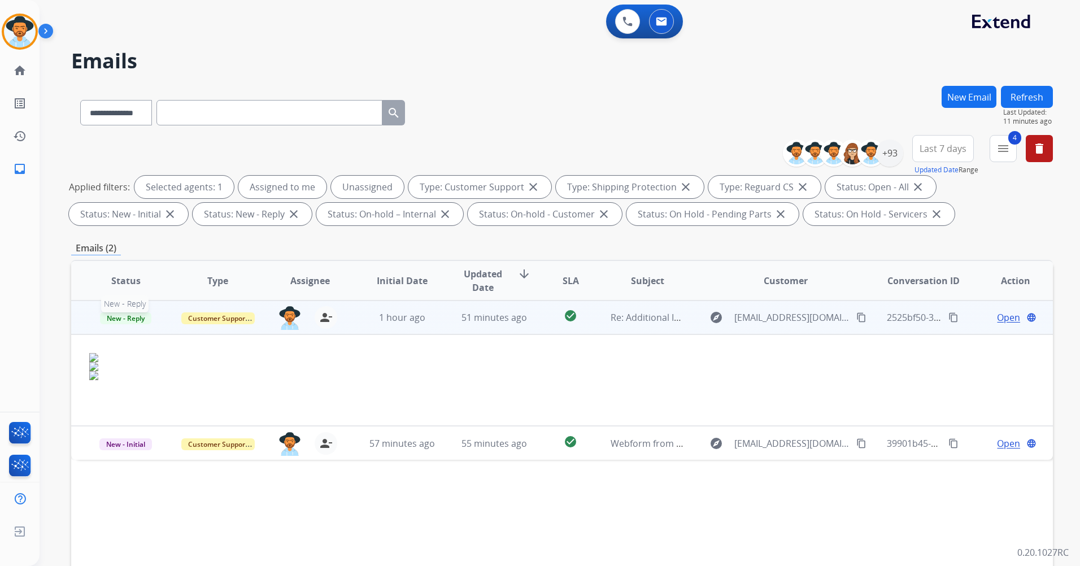
click at [139, 316] on span "New - Reply" at bounding box center [125, 318] width 51 height 12
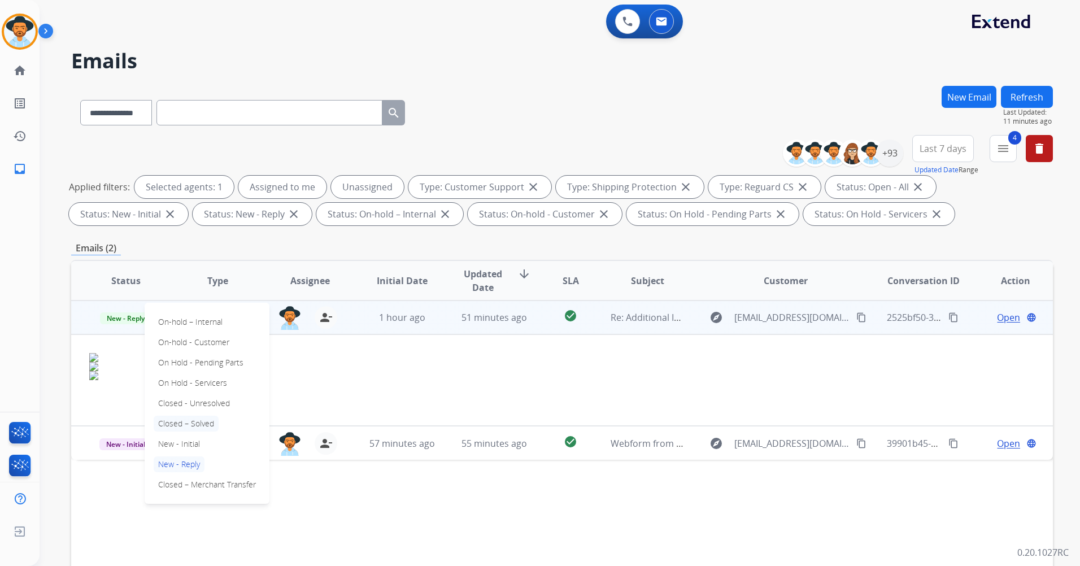
click at [212, 425] on p "Closed – Solved" at bounding box center [186, 424] width 65 height 16
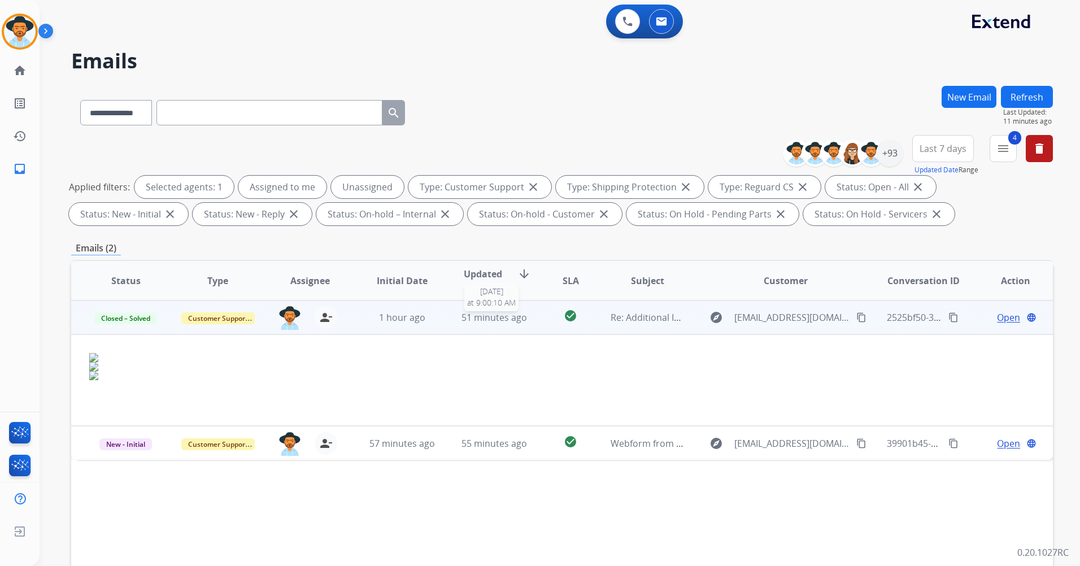
click at [520, 321] on span "51 minutes ago" at bounding box center [493, 317] width 65 height 12
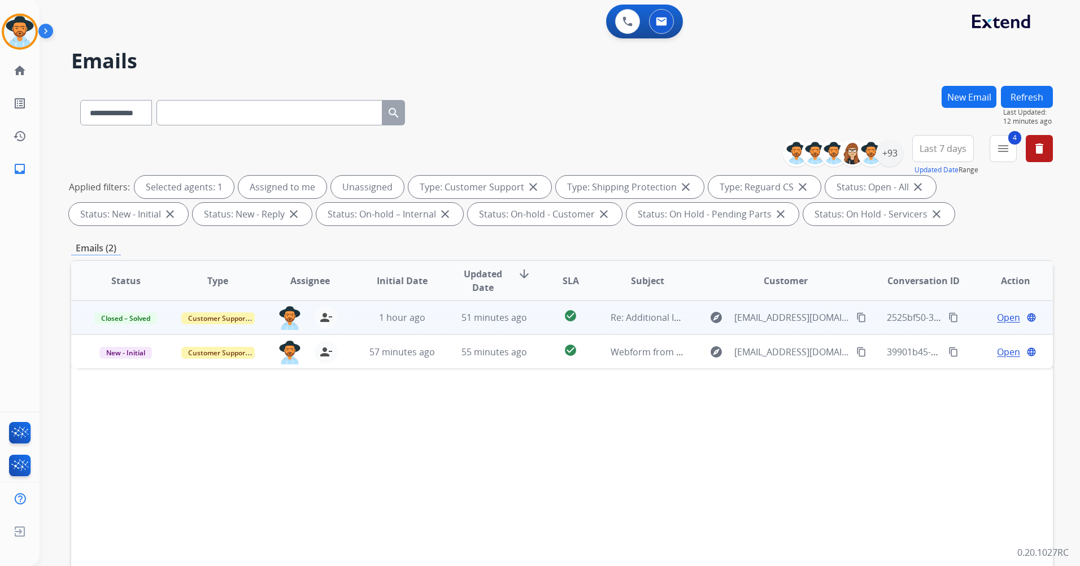
click at [1037, 91] on button "Refresh" at bounding box center [1027, 97] width 52 height 22
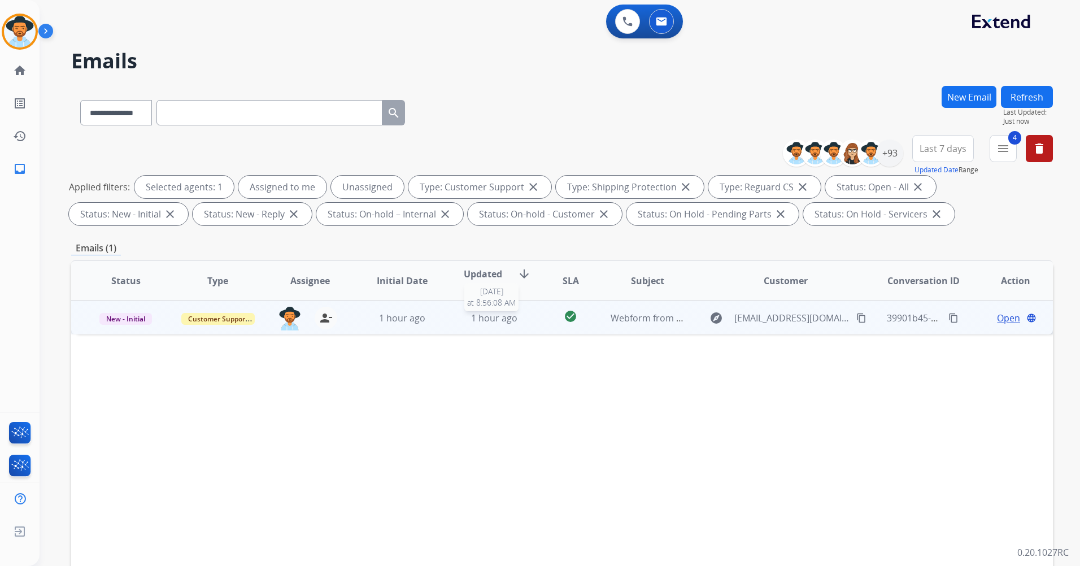
click at [473, 317] on span "1 hour ago" at bounding box center [494, 318] width 46 height 12
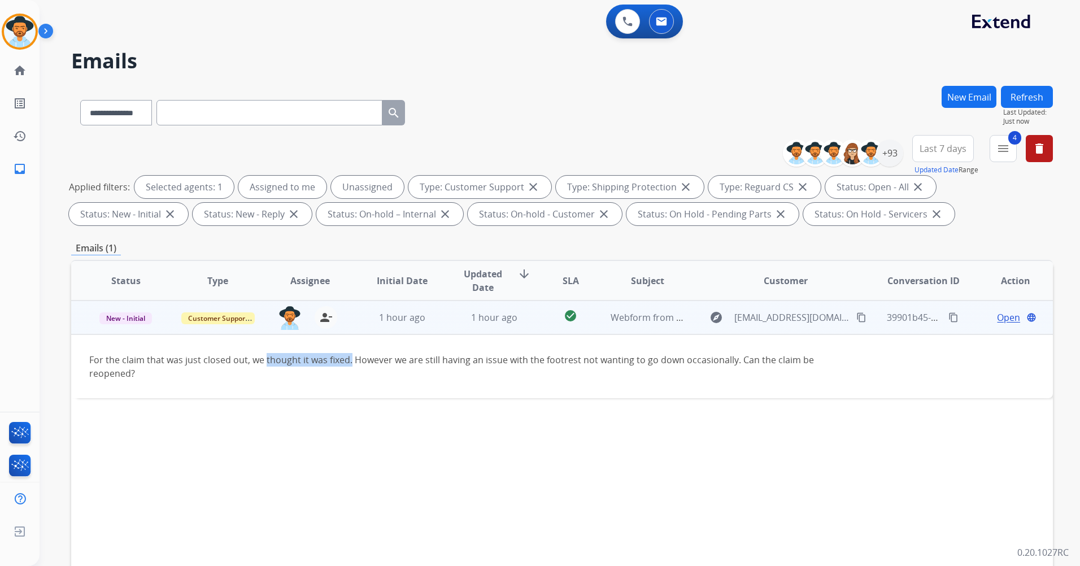
drag, startPoint x: 294, startPoint y: 362, endPoint x: 351, endPoint y: 363, distance: 57.0
click at [351, 363] on div "For the claim that was just closed out, we thought it was fixed. However we are…" at bounding box center [469, 366] width 761 height 27
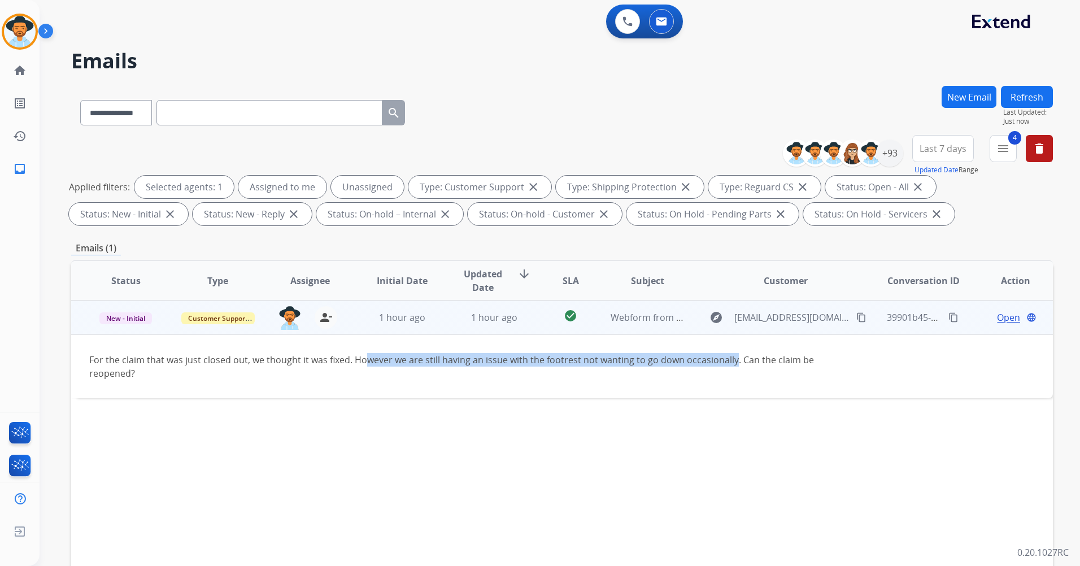
drag, startPoint x: 351, startPoint y: 363, endPoint x: 732, endPoint y: 355, distance: 381.8
click at [732, 355] on div "For the claim that was just closed out, we thought it was fixed. However we are…" at bounding box center [469, 366] width 761 height 27
click at [854, 317] on button "content_copy" at bounding box center [861, 318] width 14 height 14
click at [283, 314] on img at bounding box center [289, 318] width 23 height 24
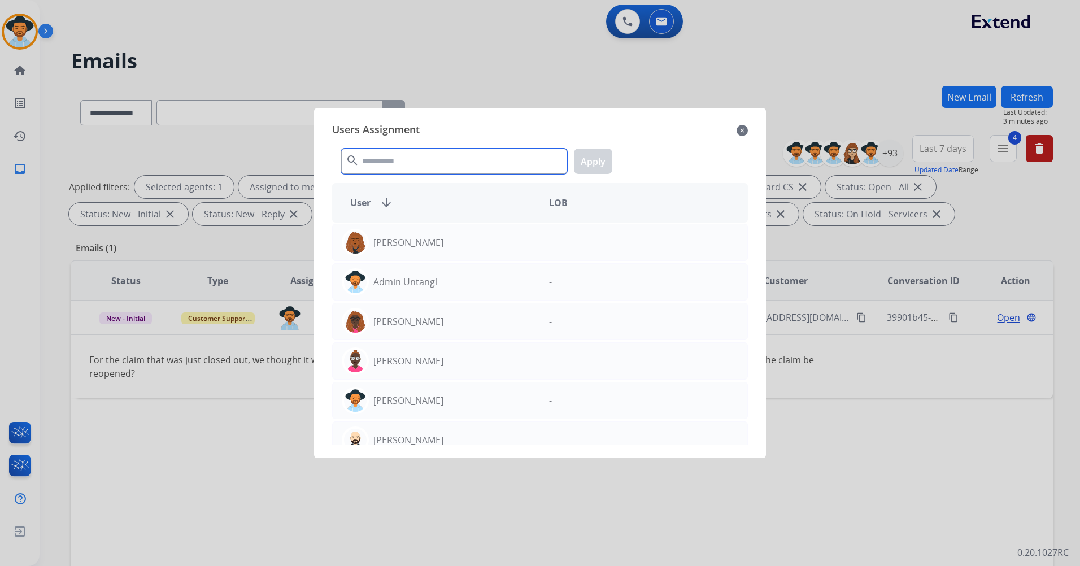
click at [461, 161] on input "text" at bounding box center [454, 160] width 226 height 25
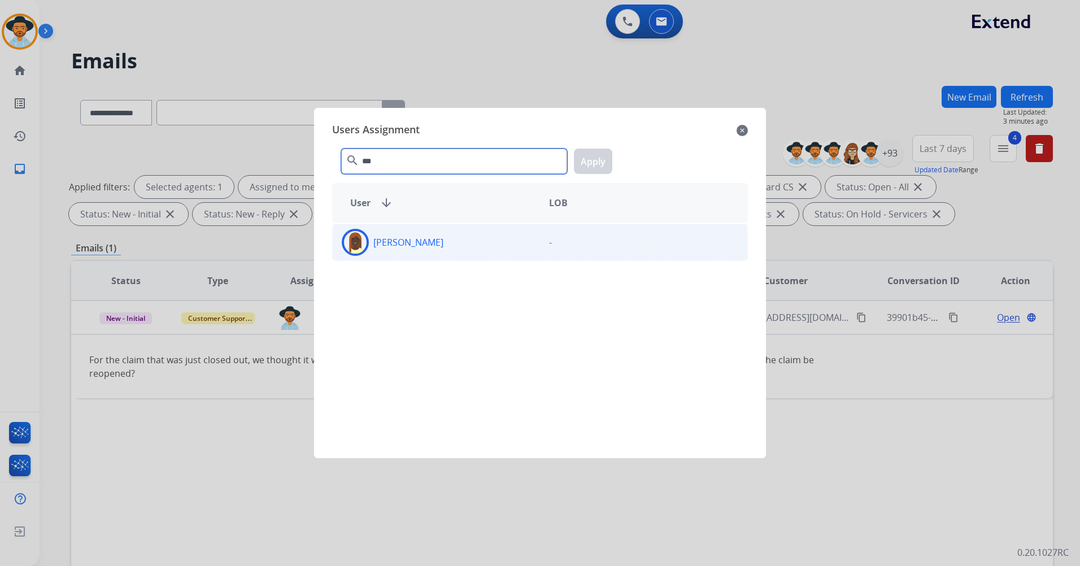
type input "***"
click at [453, 238] on div "[PERSON_NAME]" at bounding box center [436, 242] width 207 height 27
click at [574, 163] on button "Apply" at bounding box center [593, 160] width 38 height 25
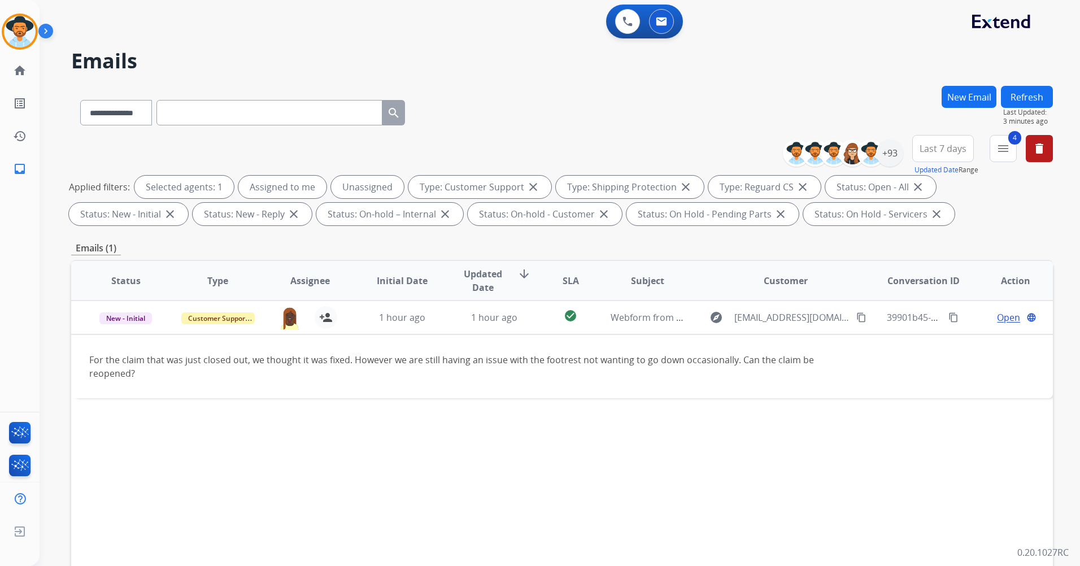
click at [1041, 88] on button "Refresh" at bounding box center [1027, 97] width 52 height 22
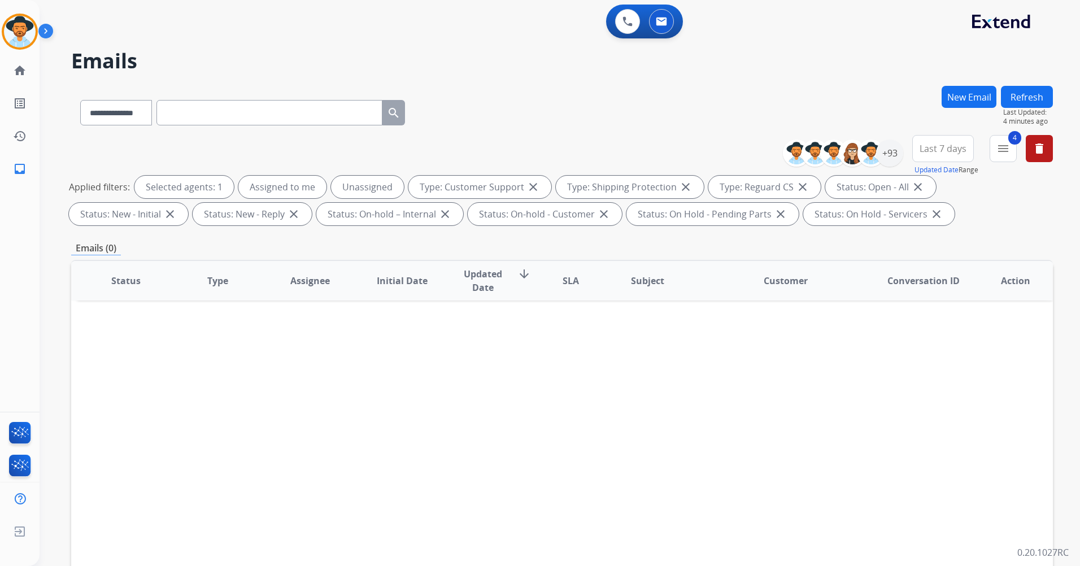
click at [1033, 93] on button "Refresh" at bounding box center [1027, 97] width 52 height 22
click at [1028, 103] on button "Refresh" at bounding box center [1027, 97] width 52 height 22
click at [1016, 98] on button "Refresh" at bounding box center [1027, 97] width 52 height 22
click at [1013, 106] on button "Refresh" at bounding box center [1027, 97] width 52 height 22
click at [1029, 98] on button "Refresh" at bounding box center [1027, 97] width 52 height 22
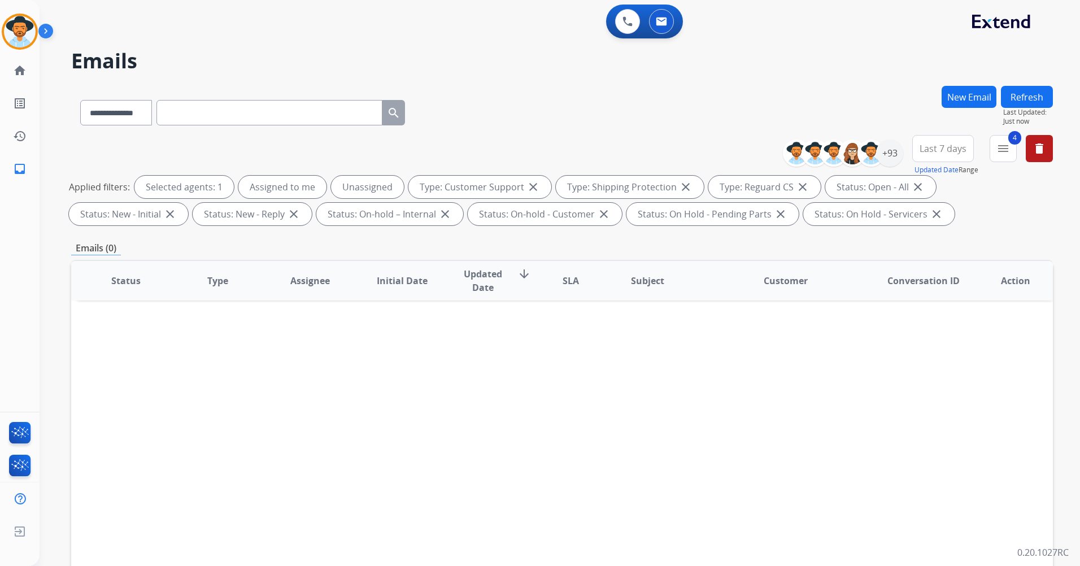
click at [1017, 97] on button "Refresh" at bounding box center [1027, 97] width 52 height 22
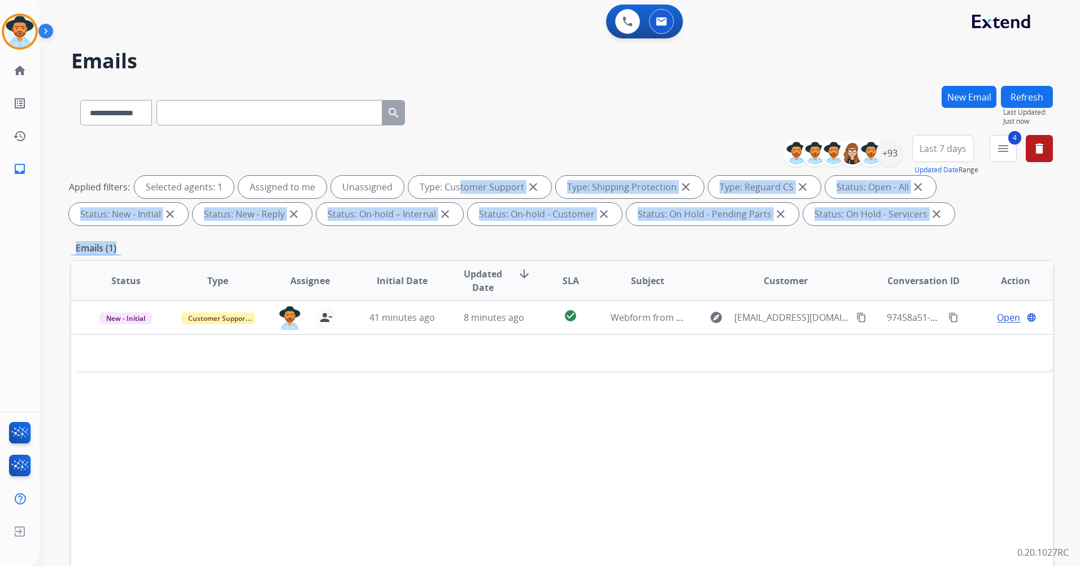
drag, startPoint x: 621, startPoint y: 338, endPoint x: 443, endPoint y: 166, distance: 247.2
click at [446, 168] on div "**********" at bounding box center [561, 391] width 981 height 611
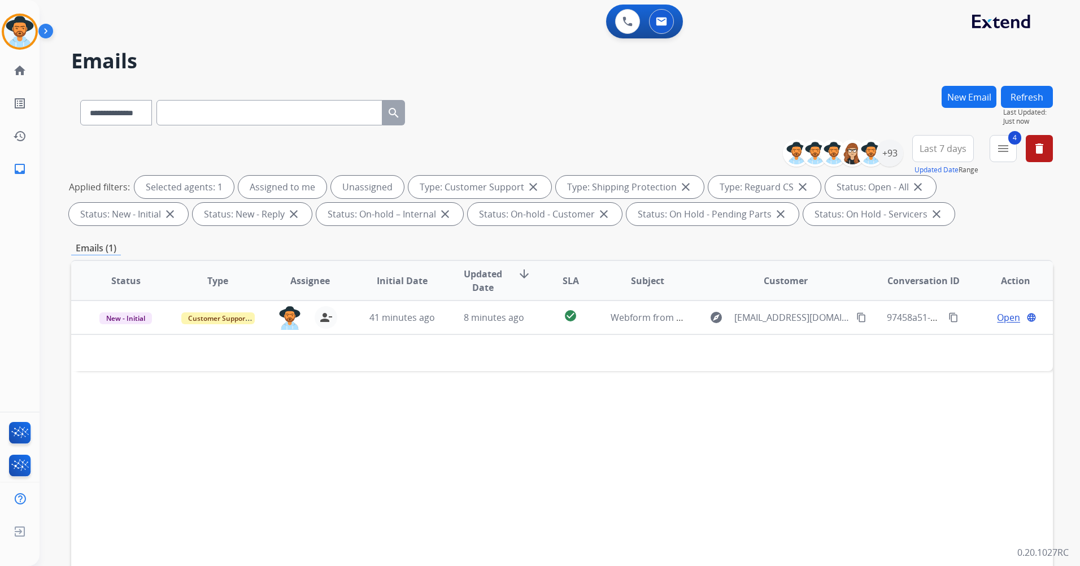
click at [800, 79] on div "**********" at bounding box center [546, 324] width 1013 height 566
click at [984, 93] on button "New Email" at bounding box center [968, 97] width 55 height 22
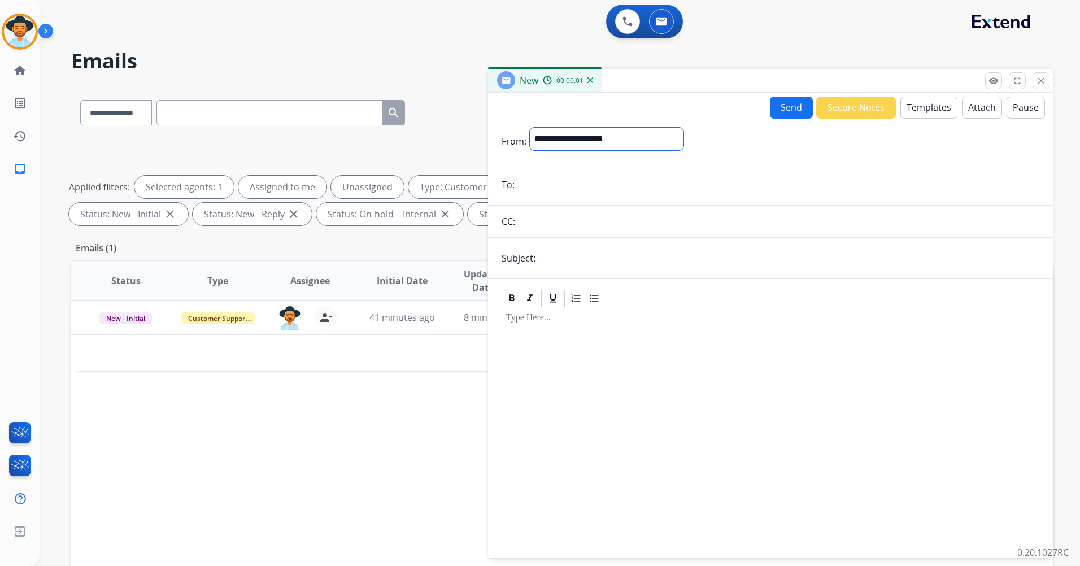
click at [584, 143] on select "**********" at bounding box center [607, 139] width 154 height 23
select select "**********"
click at [530, 128] on select "**********" at bounding box center [607, 139] width 154 height 23
click at [579, 254] on input "text" at bounding box center [789, 259] width 500 height 23
click at [583, 216] on input "text" at bounding box center [778, 222] width 521 height 23
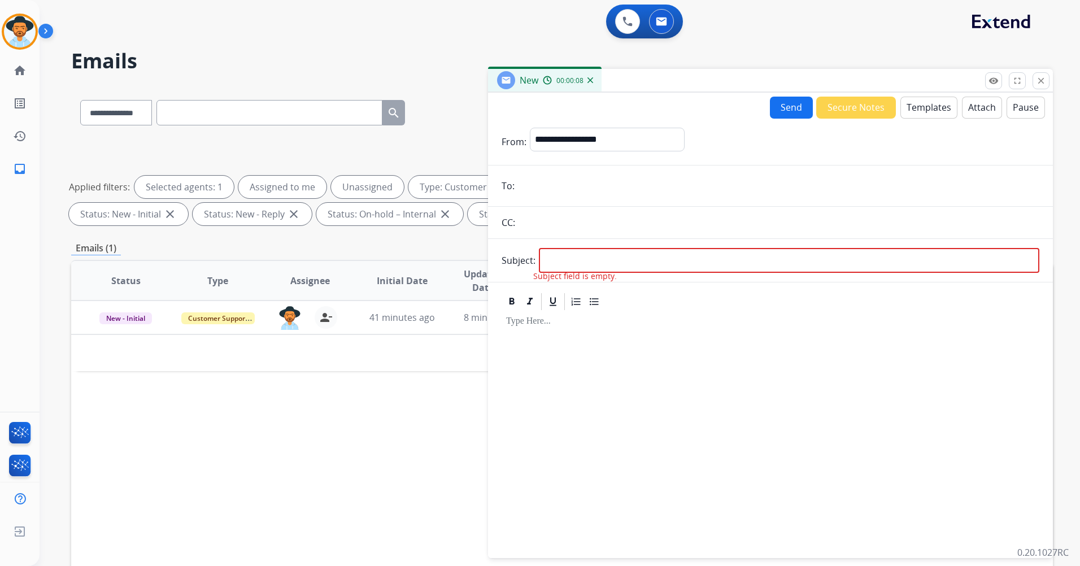
click at [588, 193] on input "email" at bounding box center [778, 185] width 521 height 23
paste input "**********"
type input "**********"
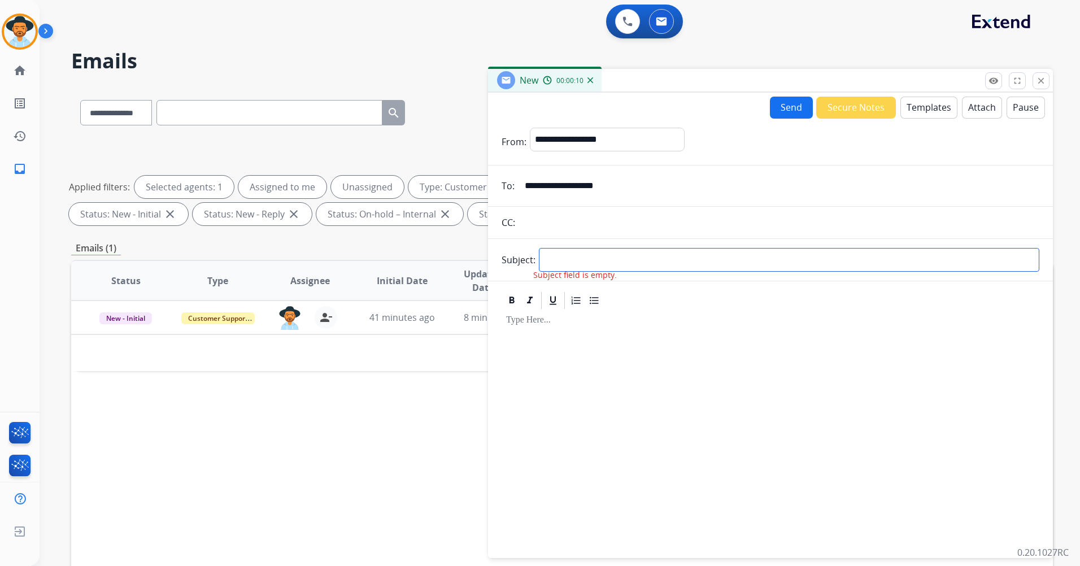
click at [618, 264] on input "text" at bounding box center [789, 260] width 500 height 24
drag, startPoint x: 540, startPoint y: 259, endPoint x: 554, endPoint y: 266, distance: 15.7
click at [540, 259] on input "**********" at bounding box center [789, 260] width 500 height 24
type input "**********"
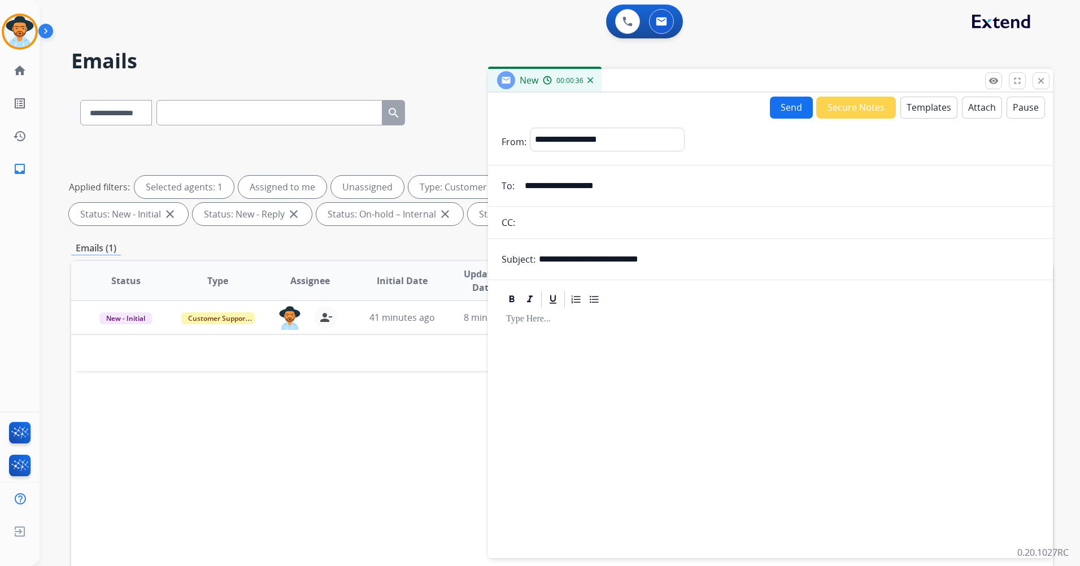
click at [918, 111] on button "Templates" at bounding box center [928, 108] width 57 height 22
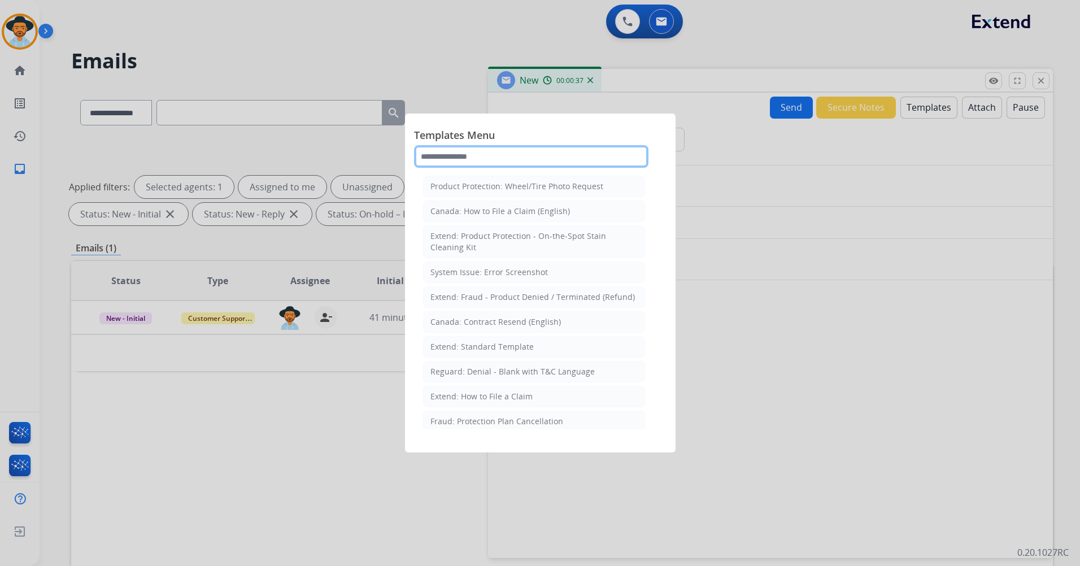
click at [512, 158] on input "text" at bounding box center [531, 156] width 234 height 23
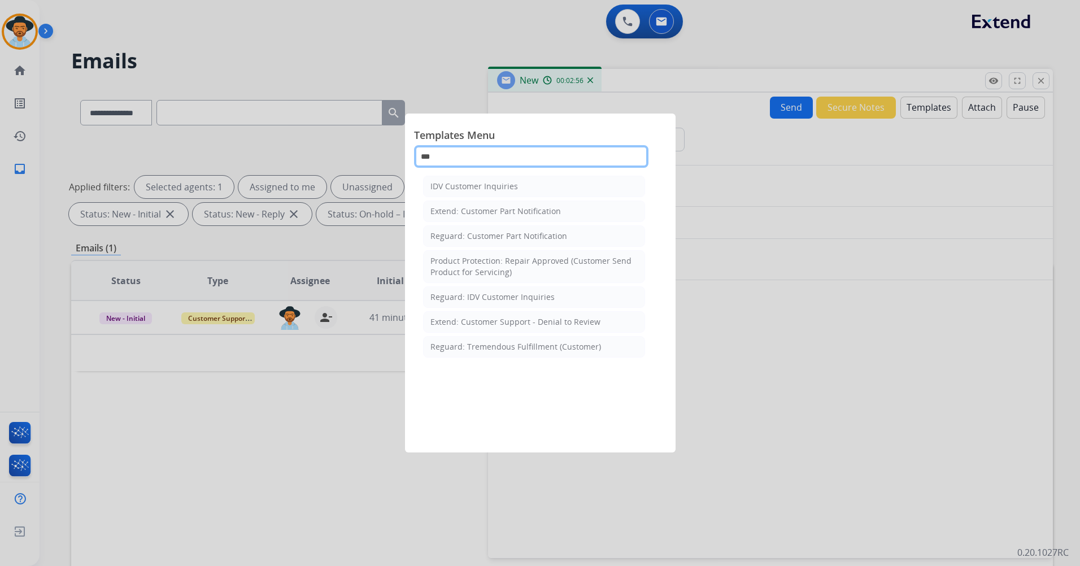
click at [477, 154] on input "***" at bounding box center [531, 156] width 234 height 23
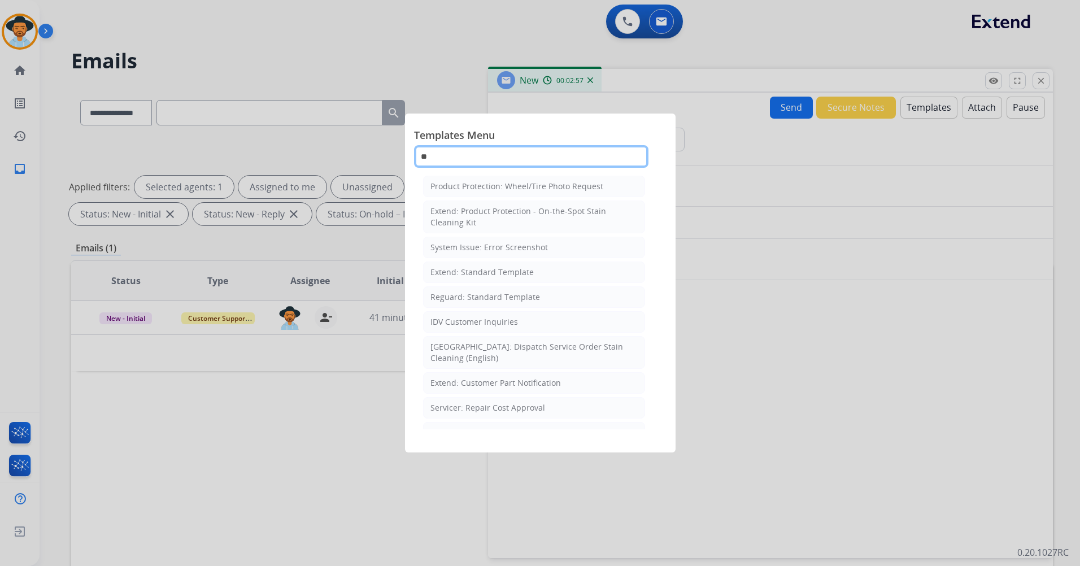
type input "*"
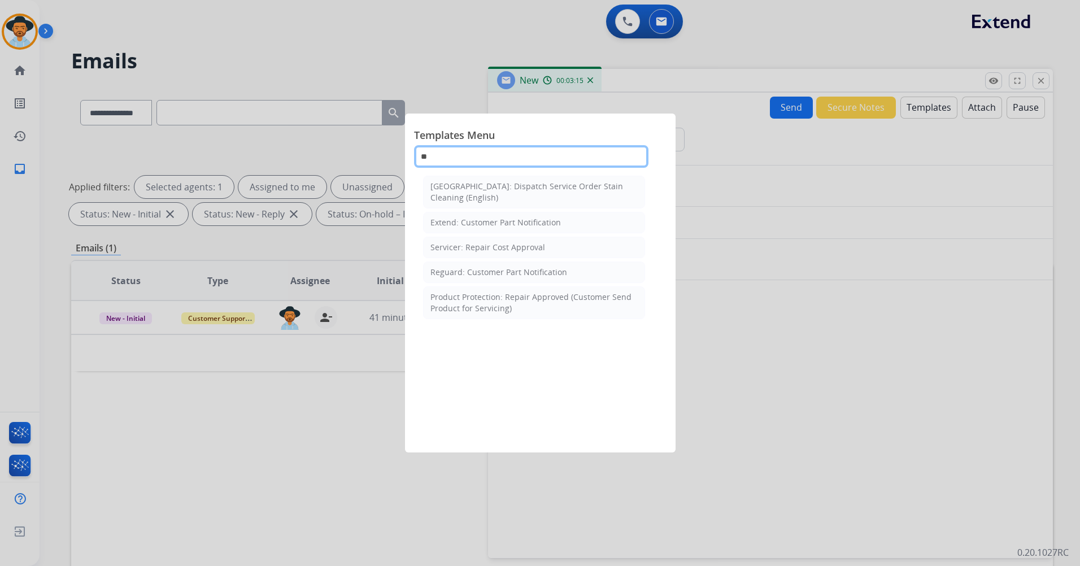
scroll to position [0, 0]
type input "*"
type input "****"
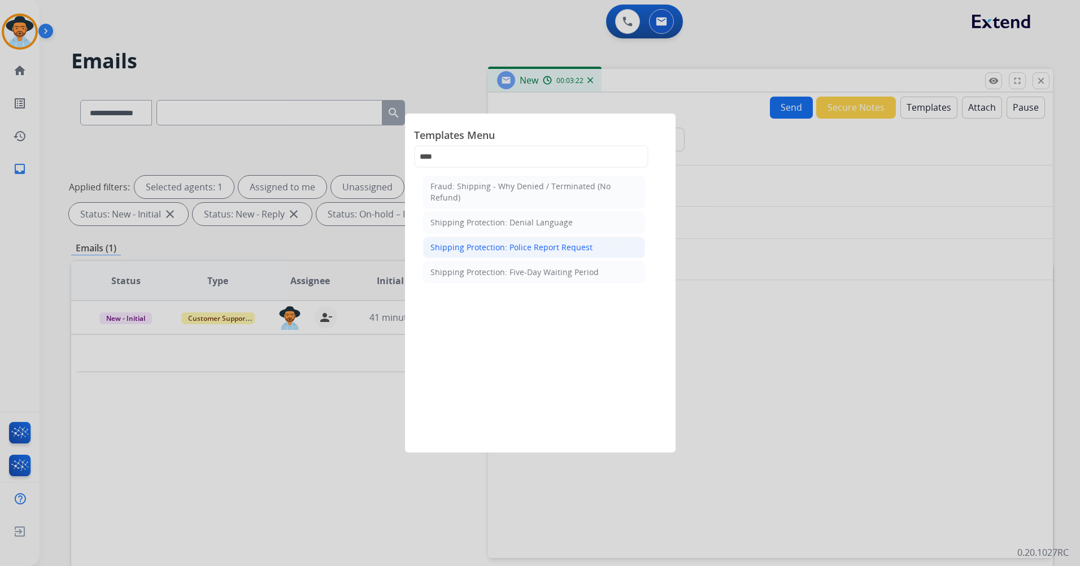
click at [571, 252] on div "Shipping Protection: Police Report Request" at bounding box center [511, 247] width 162 height 11
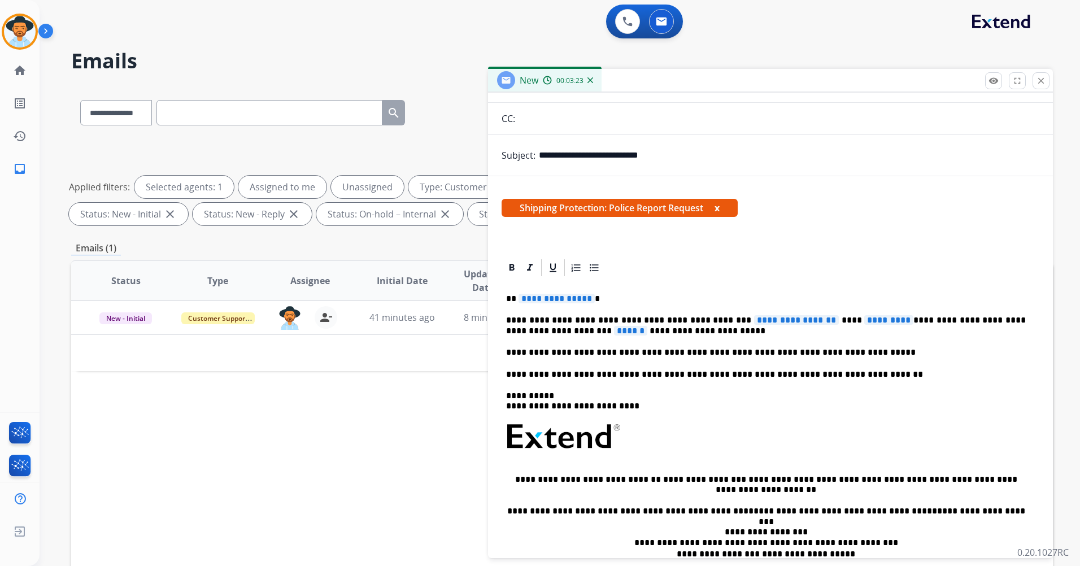
scroll to position [113, 0]
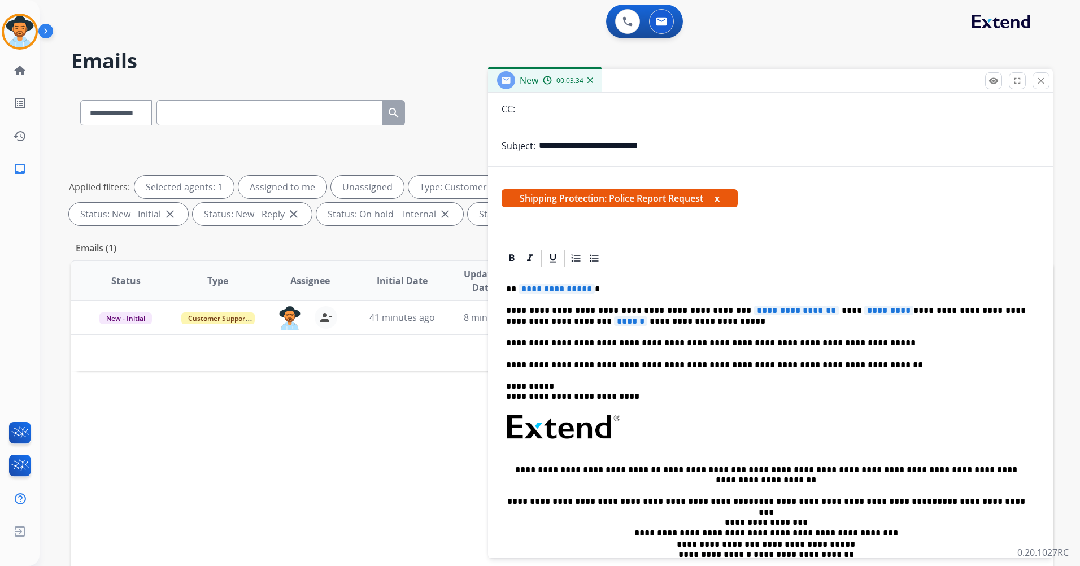
click at [584, 289] on span "**********" at bounding box center [556, 289] width 76 height 10
click at [809, 309] on span "**********" at bounding box center [796, 310] width 85 height 10
click at [840, 309] on span "*********" at bounding box center [864, 310] width 49 height 10
click at [589, 316] on span "******" at bounding box center [572, 321] width 33 height 10
click at [633, 322] on p "**********" at bounding box center [765, 315] width 519 height 21
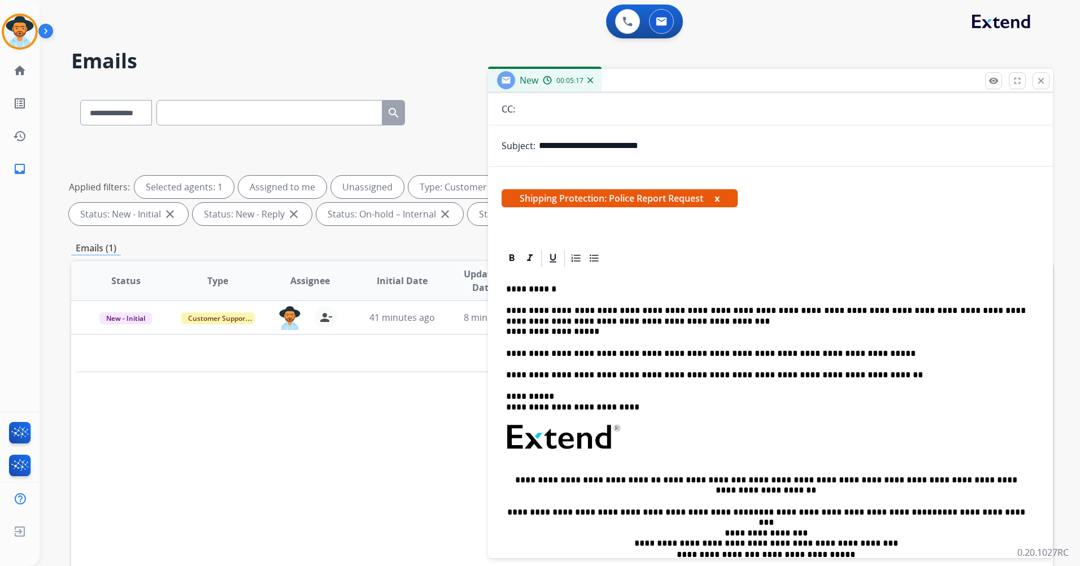
click at [503, 330] on div "**********" at bounding box center [770, 437] width 538 height 338
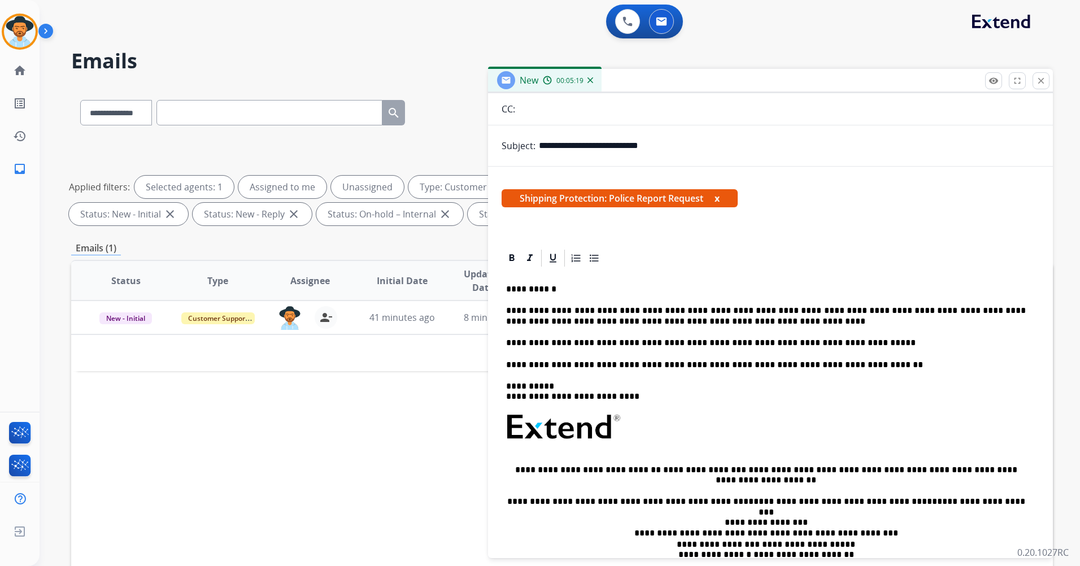
click at [720, 320] on p "**********" at bounding box center [765, 315] width 519 height 21
click at [862, 325] on p "**********" at bounding box center [765, 315] width 519 height 21
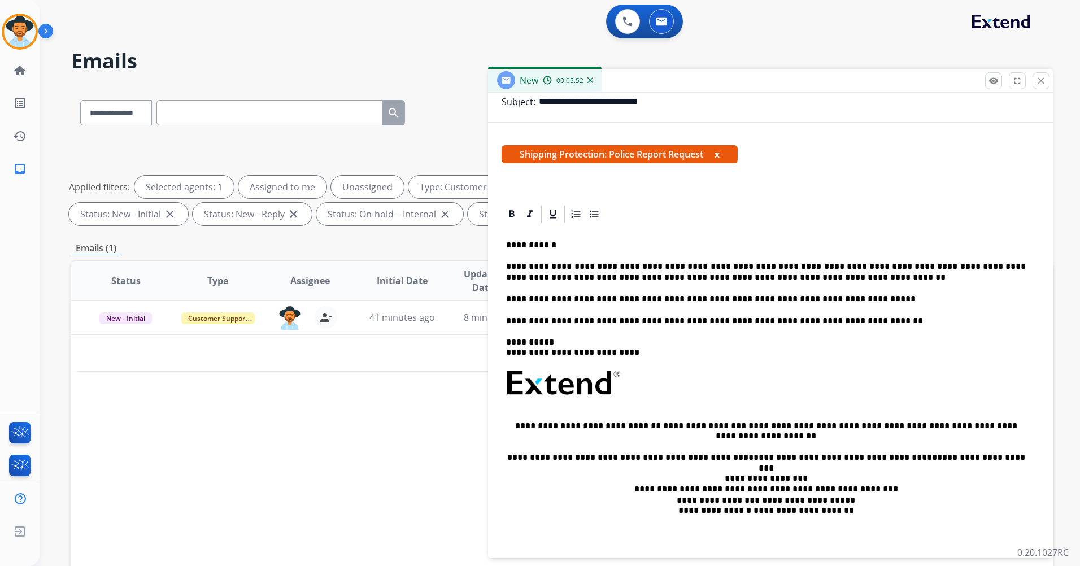
scroll to position [158, 0]
click at [1046, 73] on button "close Close" at bounding box center [1040, 80] width 17 height 17
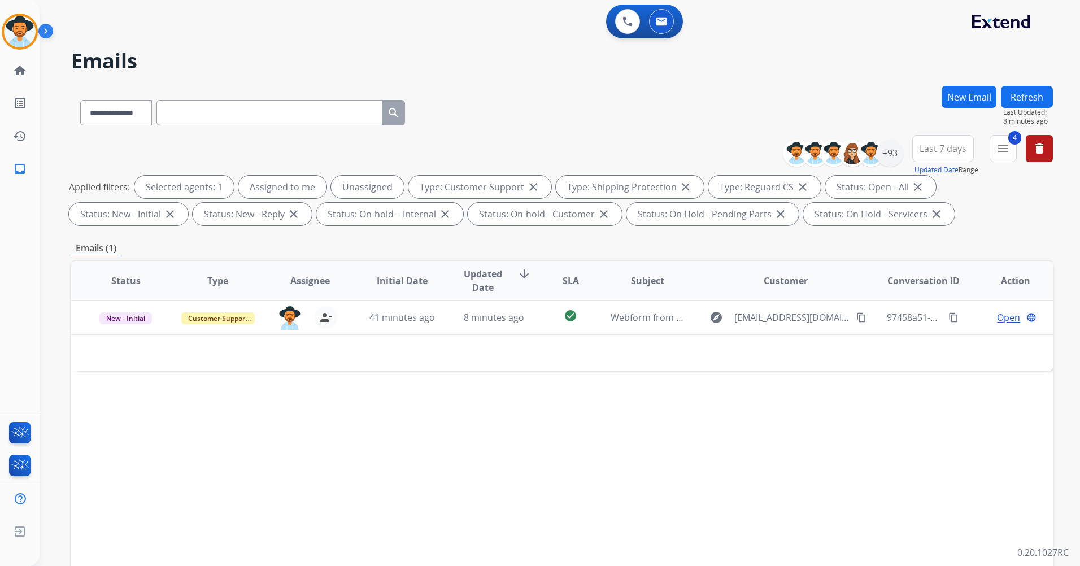
click at [760, 242] on div "Emails (1)" at bounding box center [561, 248] width 981 height 14
click at [19, 27] on img at bounding box center [20, 32] width 32 height 32
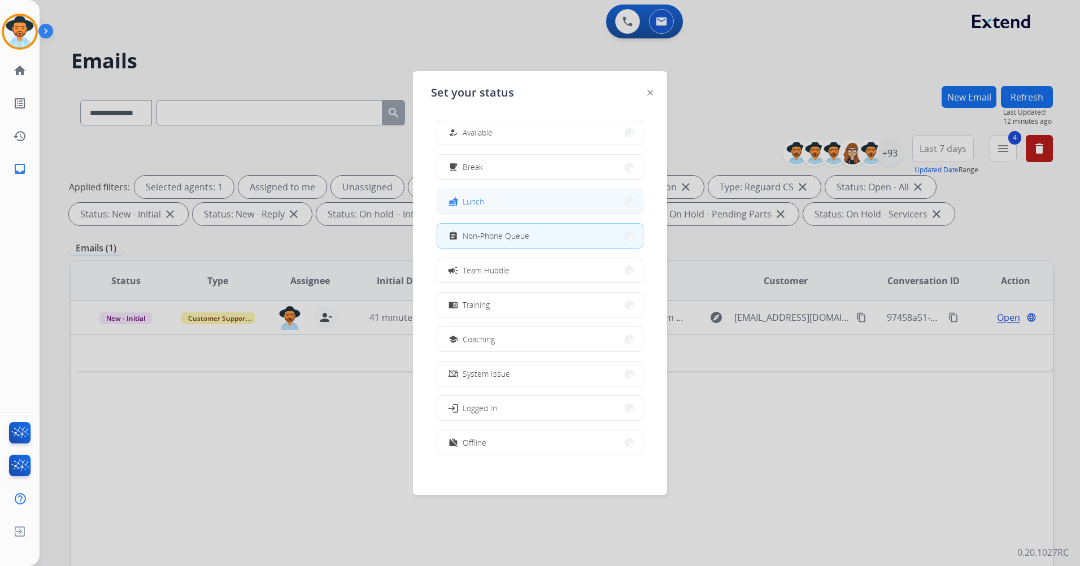
click at [542, 196] on button "fastfood Lunch" at bounding box center [540, 201] width 206 height 24
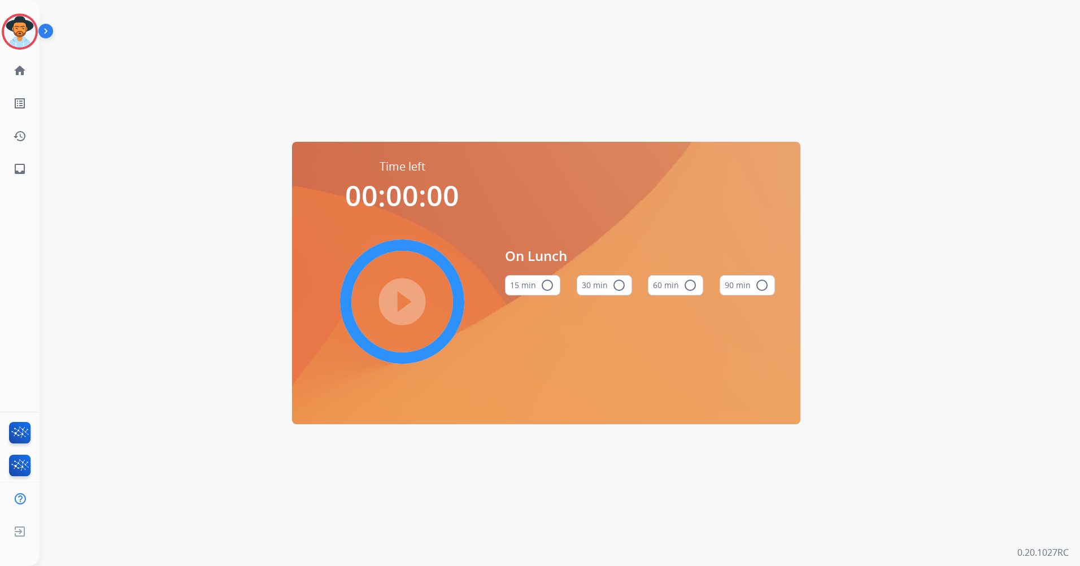
click at [675, 290] on button "60 min radio_button_unchecked" at bounding box center [675, 285] width 55 height 20
click at [408, 298] on mat-icon "play_circle_filled" at bounding box center [402, 302] width 14 height 14
